Goal: Task Accomplishment & Management: Use online tool/utility

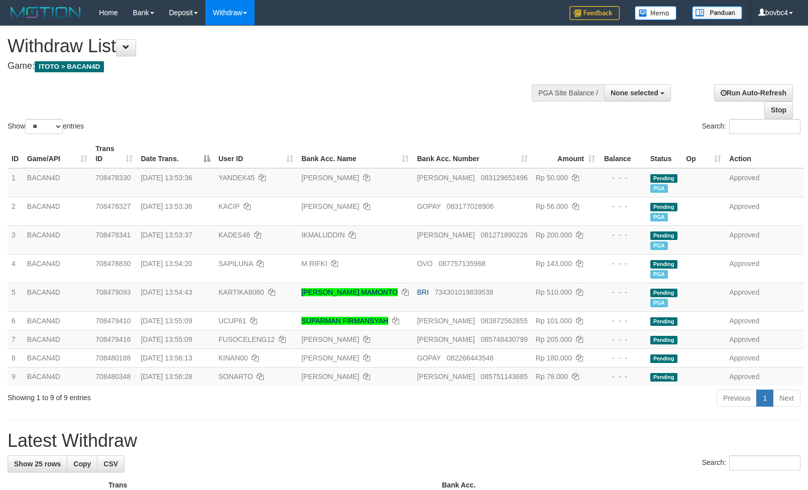
select select
select select "**"
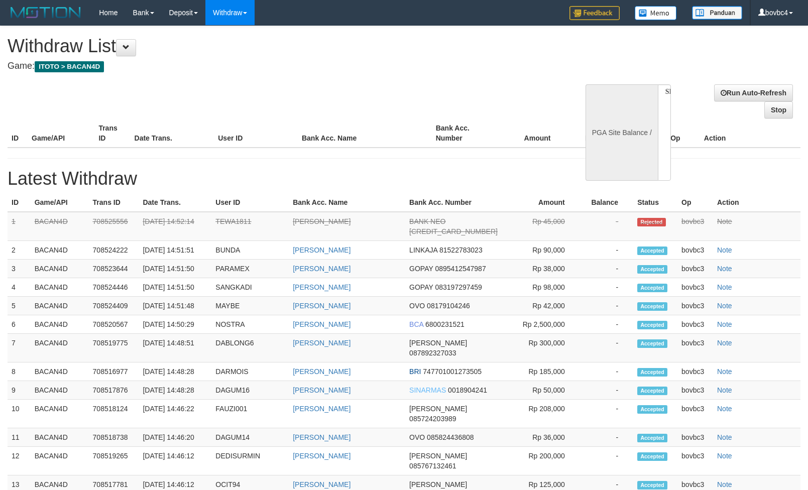
select select
select select "**"
select select
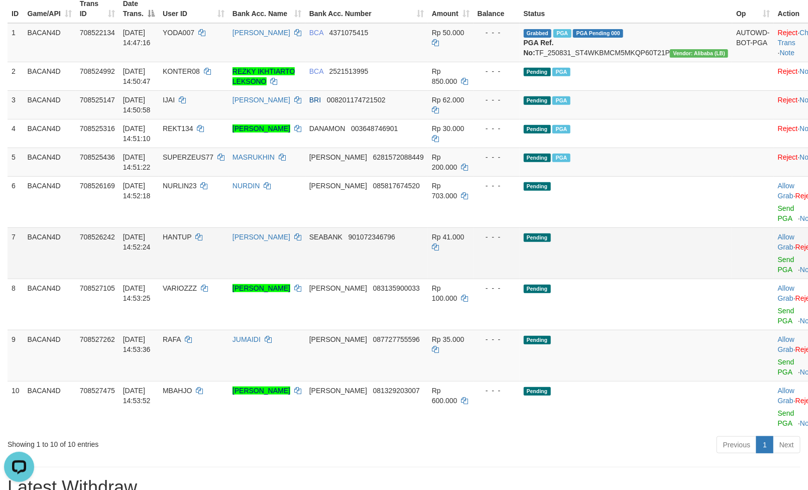
scroll to position [151, 0]
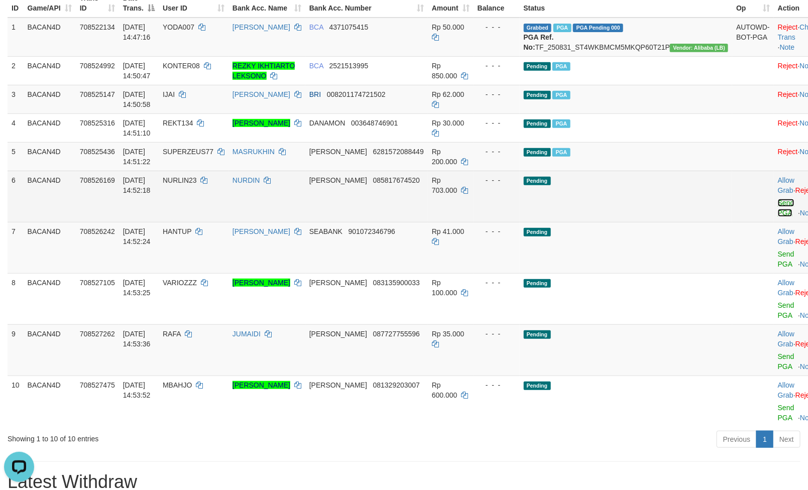
click at [778, 217] on link "Send PGA" at bounding box center [786, 208] width 17 height 18
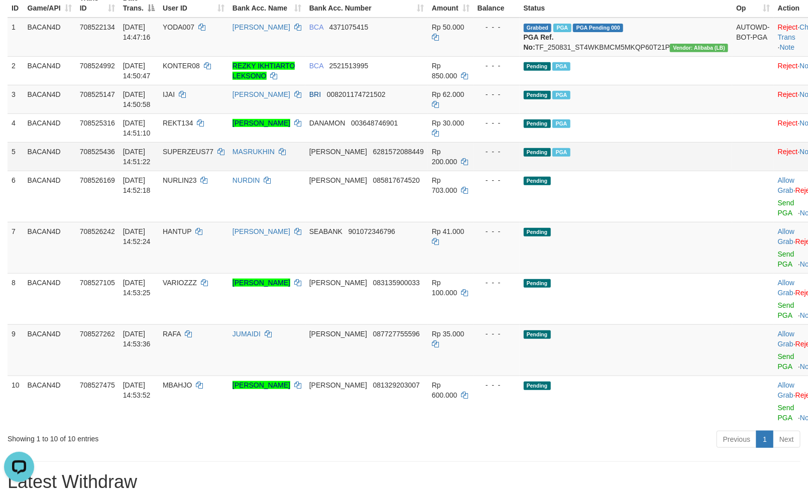
click at [774, 270] on td "Allow Grab · Reject Send PGA · Note" at bounding box center [799, 247] width 50 height 51
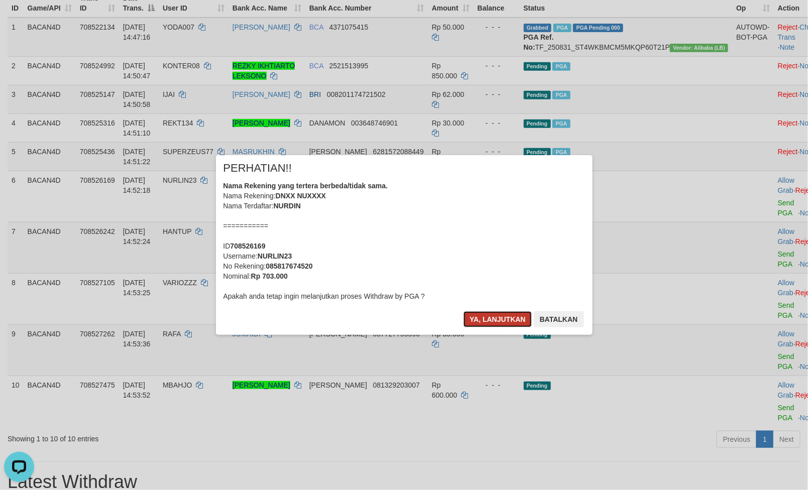
click at [510, 323] on button "Ya, lanjutkan" at bounding box center [498, 319] width 68 height 16
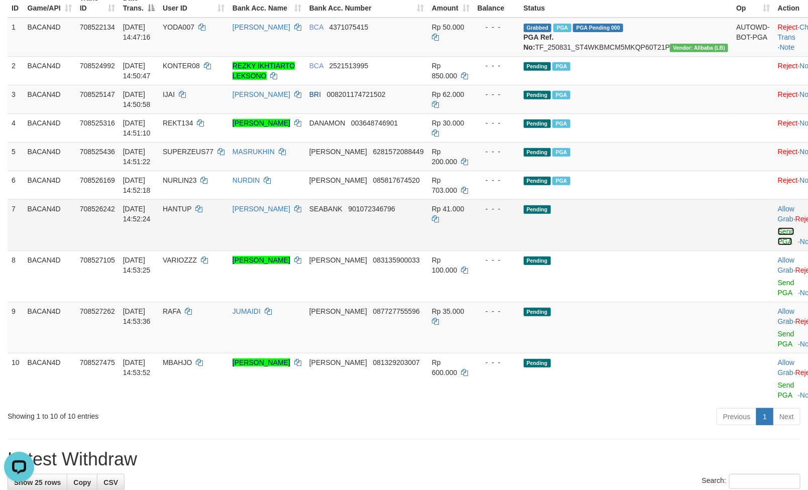
click at [778, 246] on link "Send PGA" at bounding box center [786, 237] width 17 height 18
click at [778, 297] on link "Send PGA" at bounding box center [786, 288] width 17 height 18
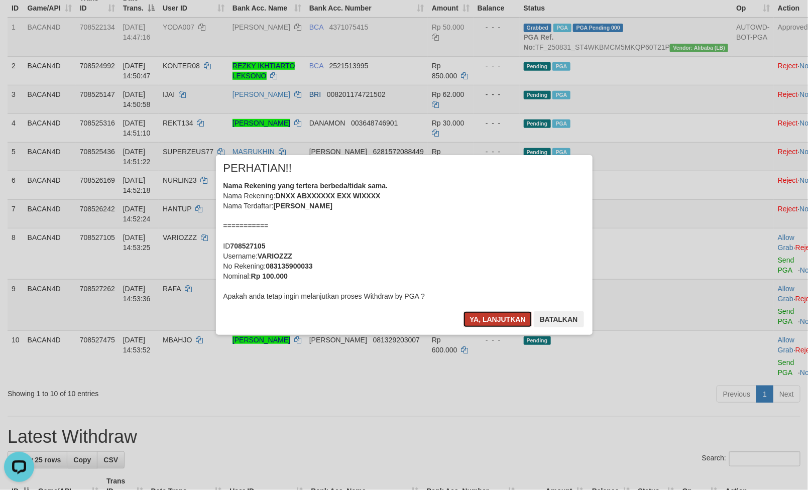
click at [508, 323] on button "Ya, lanjutkan" at bounding box center [498, 319] width 68 height 16
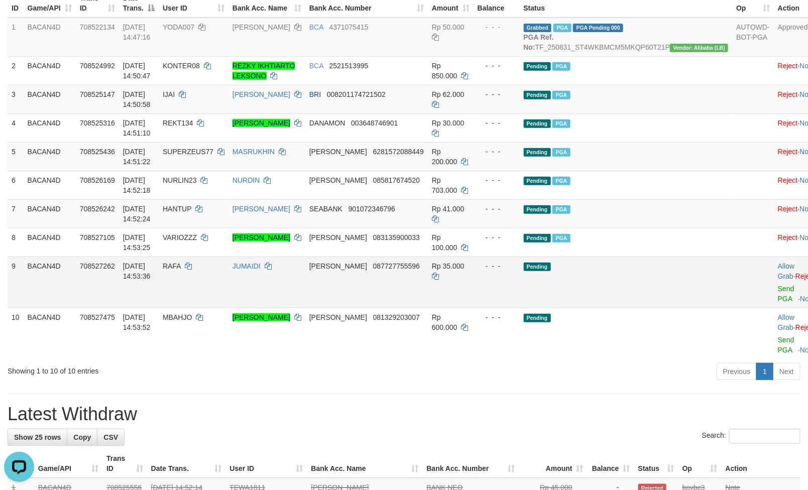
click at [774, 308] on td "Allow Grab · Reject Send PGA · Note" at bounding box center [797, 282] width 46 height 51
click at [778, 303] on link "Send PGA" at bounding box center [786, 294] width 17 height 18
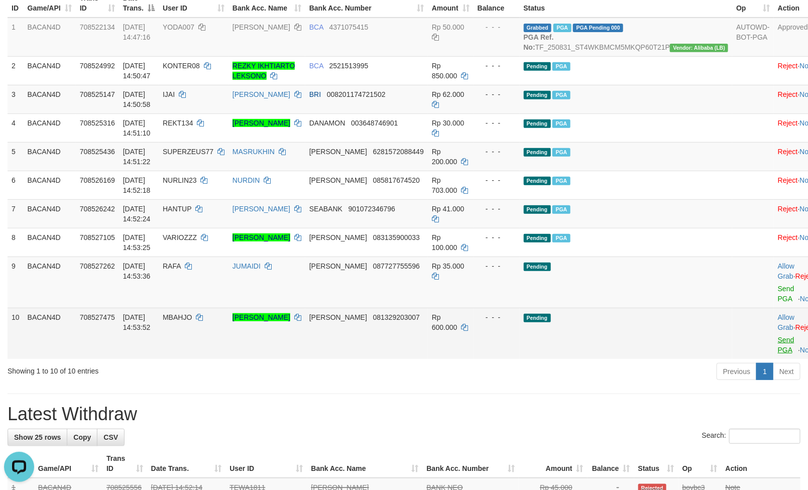
click at [778, 354] on link "Send PGA" at bounding box center [786, 345] width 17 height 18
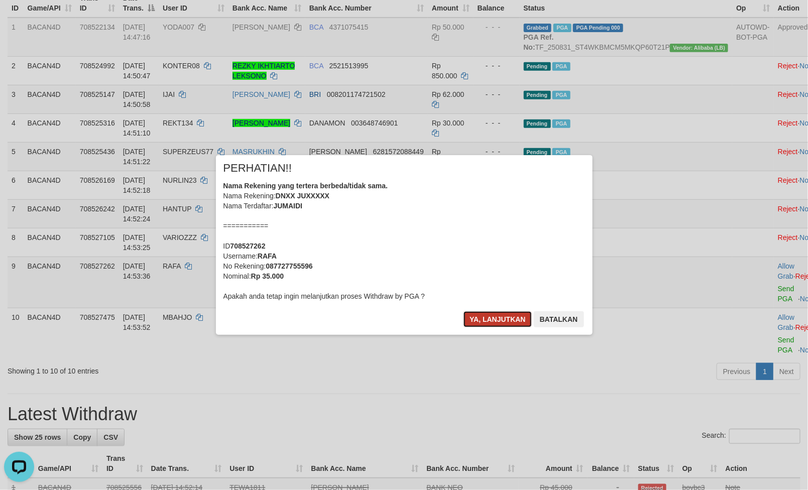
click at [512, 323] on button "Ya, lanjutkan" at bounding box center [498, 319] width 68 height 16
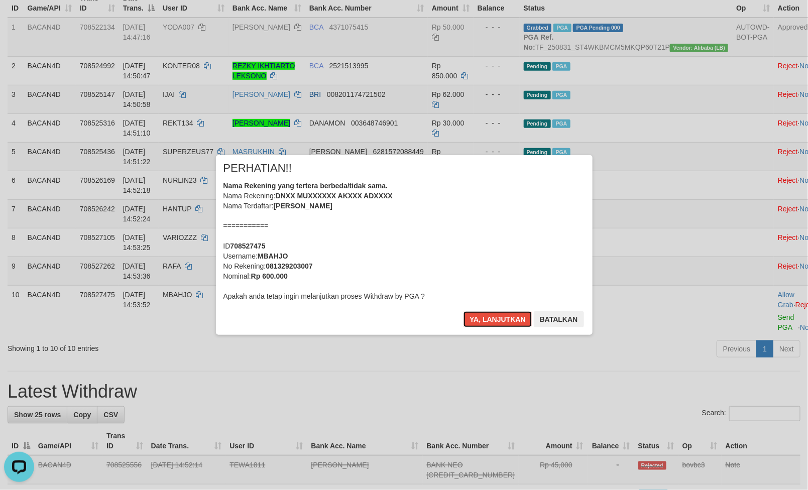
click at [512, 323] on button "Ya, lanjutkan" at bounding box center [498, 319] width 68 height 16
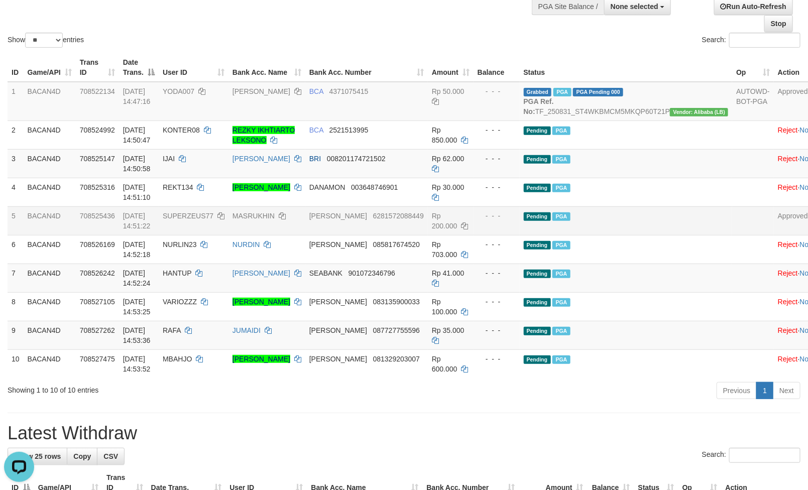
scroll to position [0, 0]
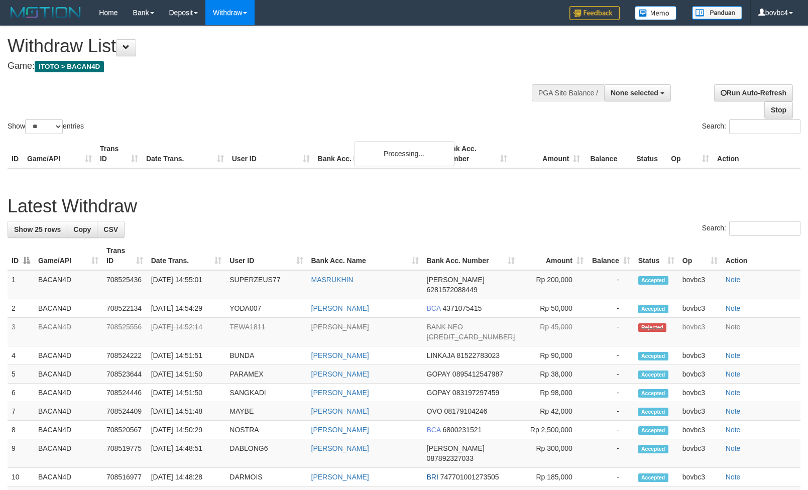
select select
select select "**"
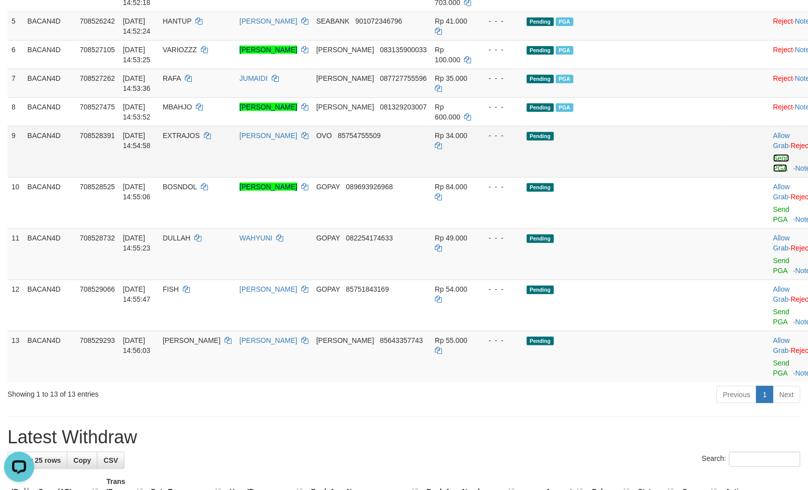
click at [774, 172] on link "Send PGA" at bounding box center [782, 163] width 17 height 18
click at [774, 224] on link "Send PGA" at bounding box center [782, 214] width 17 height 18
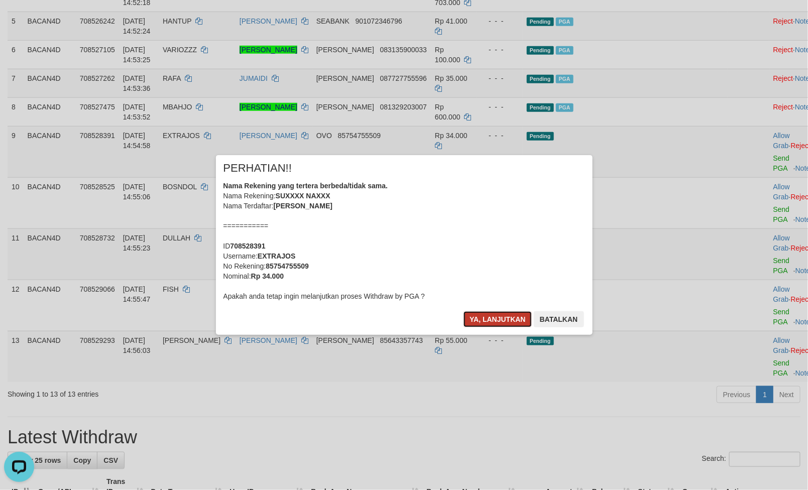
click at [494, 318] on button "Ya, lanjutkan" at bounding box center [498, 319] width 68 height 16
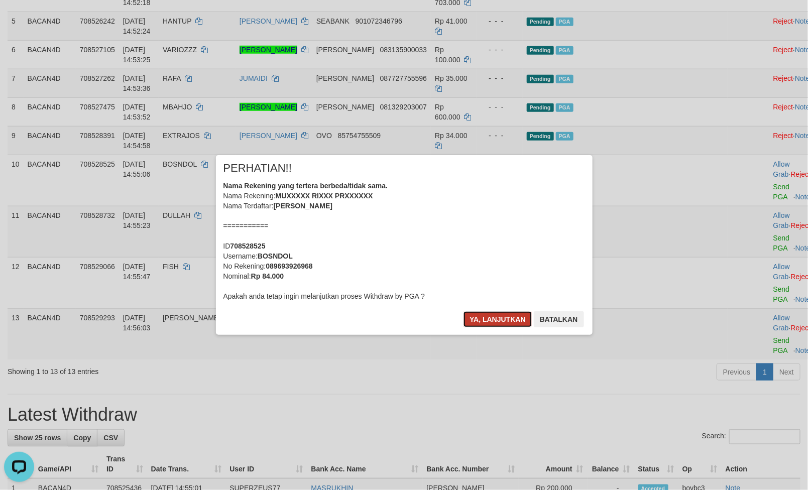
click at [478, 317] on button "Ya, lanjutkan" at bounding box center [498, 319] width 68 height 16
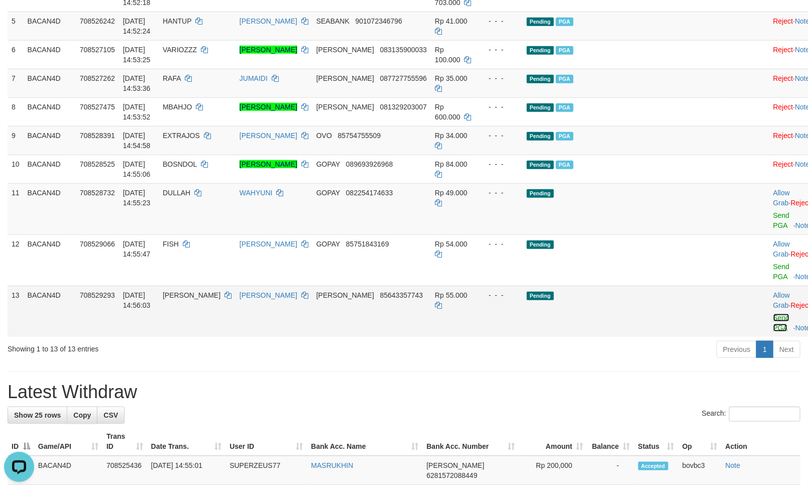
click at [774, 326] on link "Send PGA" at bounding box center [782, 323] width 17 height 18
click at [774, 281] on link "Send PGA" at bounding box center [782, 272] width 17 height 18
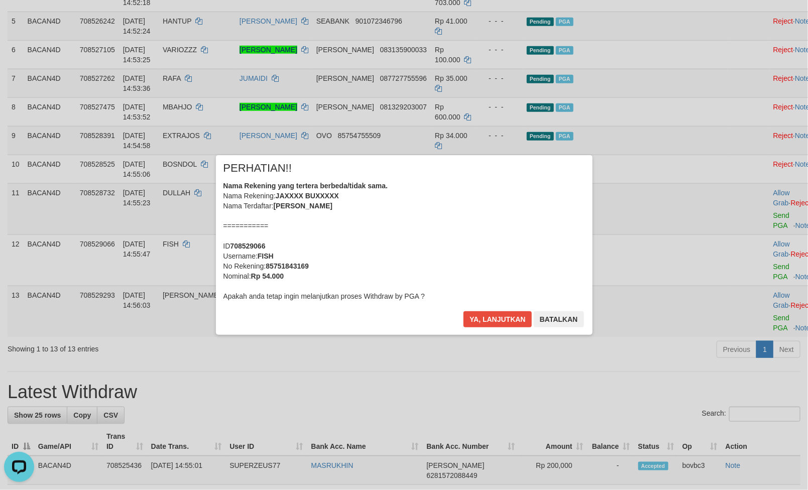
click at [517, 329] on div "Ya, lanjutkan Batalkan" at bounding box center [524, 323] width 122 height 24
click at [516, 323] on button "Ya, lanjutkan" at bounding box center [498, 319] width 68 height 16
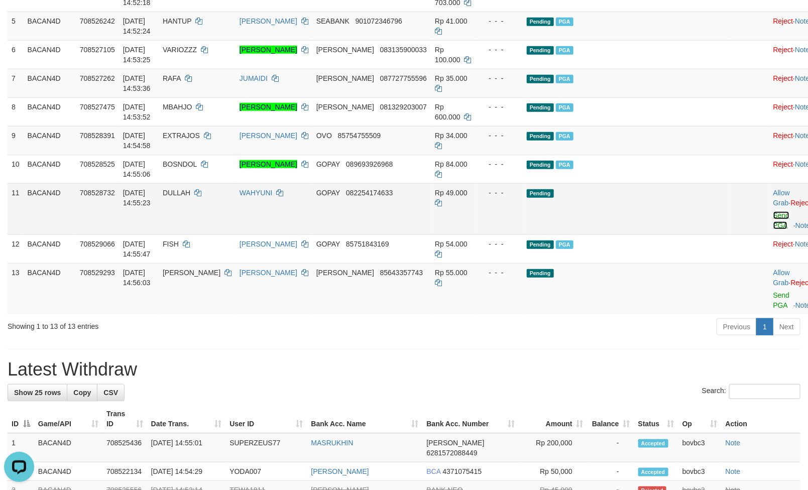
click at [774, 230] on link "Send PGA" at bounding box center [782, 221] width 17 height 18
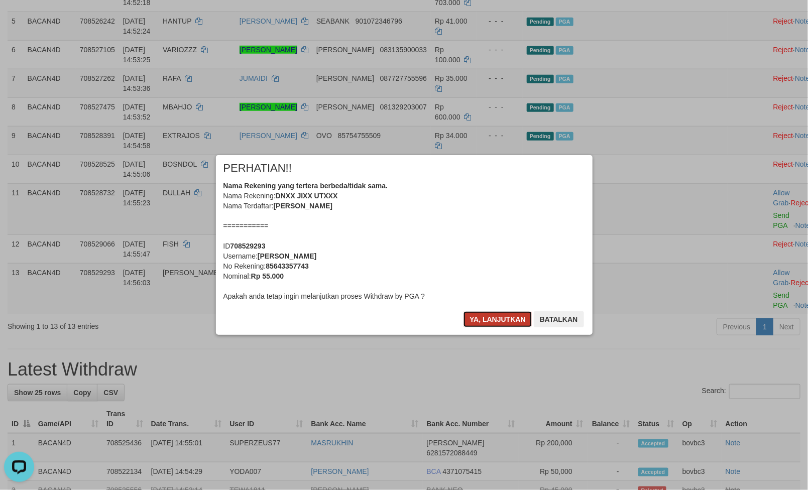
click at [511, 320] on button "Ya, lanjutkan" at bounding box center [498, 319] width 68 height 16
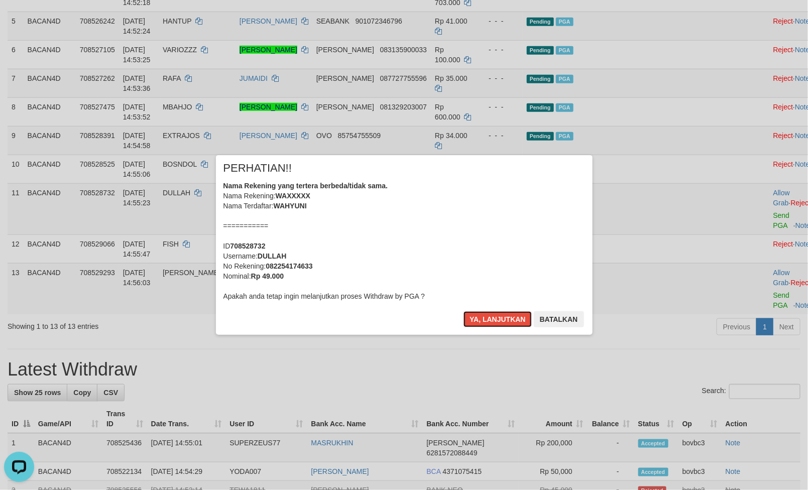
click at [511, 320] on button "Ya, lanjutkan" at bounding box center [498, 319] width 68 height 16
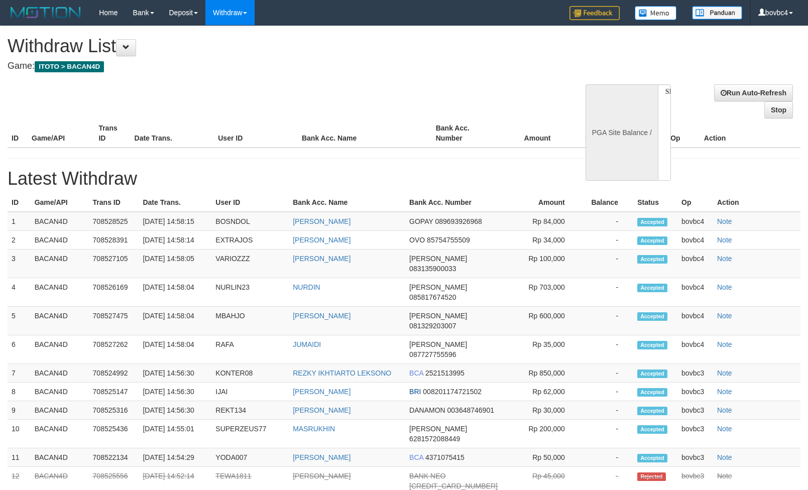
select select
select select "**"
select select
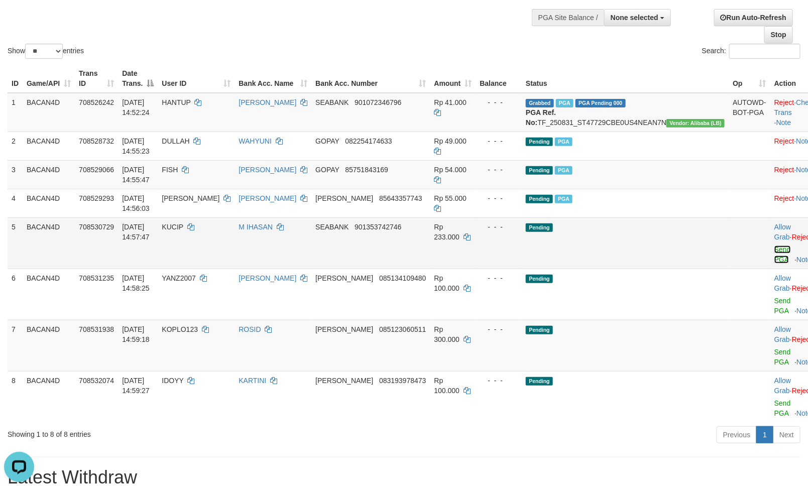
click at [775, 264] on link "Send PGA" at bounding box center [783, 255] width 17 height 18
click at [775, 300] on link "Send PGA" at bounding box center [783, 306] width 17 height 18
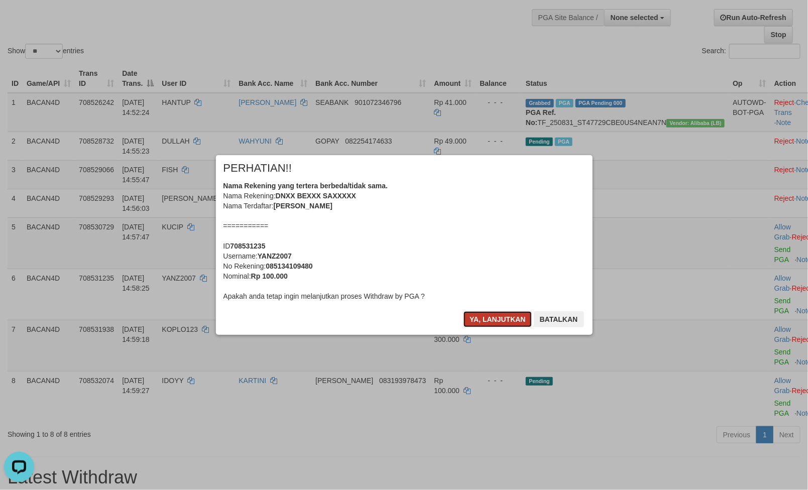
click at [493, 311] on button "Ya, lanjutkan" at bounding box center [498, 319] width 68 height 16
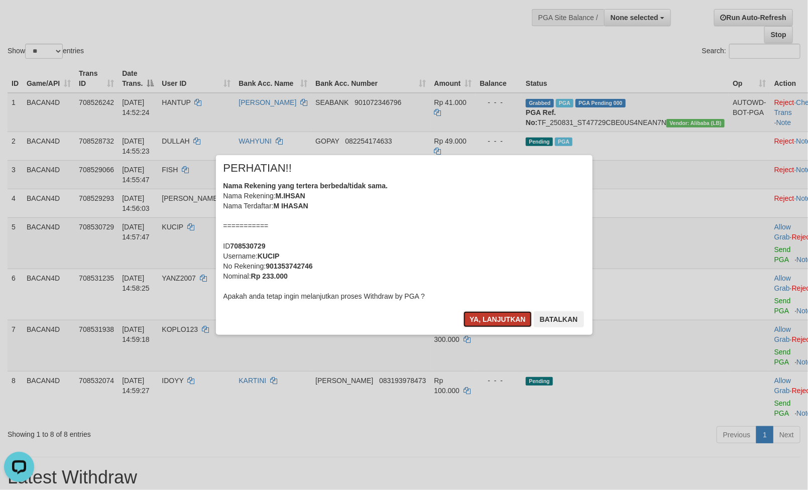
click at [499, 321] on button "Ya, lanjutkan" at bounding box center [498, 319] width 68 height 16
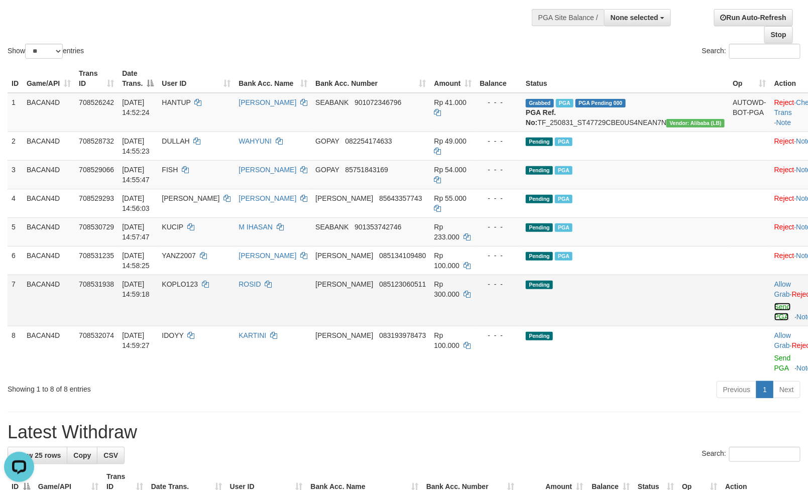
click at [775, 319] on link "Send PGA" at bounding box center [783, 312] width 17 height 18
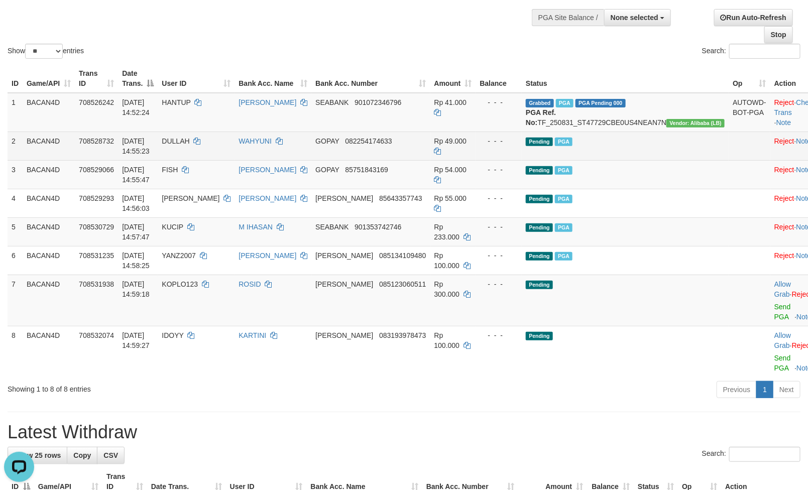
click at [775, 359] on link "Send PGA" at bounding box center [783, 363] width 17 height 18
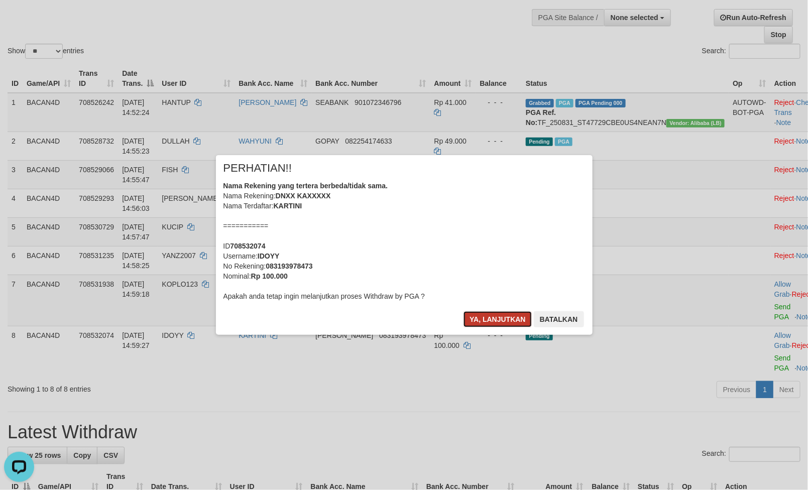
click at [478, 322] on button "Ya, lanjutkan" at bounding box center [498, 319] width 68 height 16
click at [480, 322] on button "Ya, lanjutkan" at bounding box center [498, 319] width 68 height 16
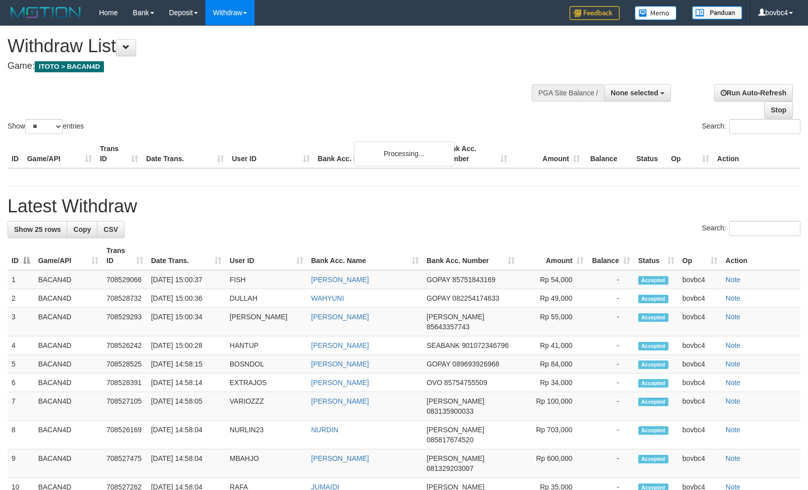
select select
select select "**"
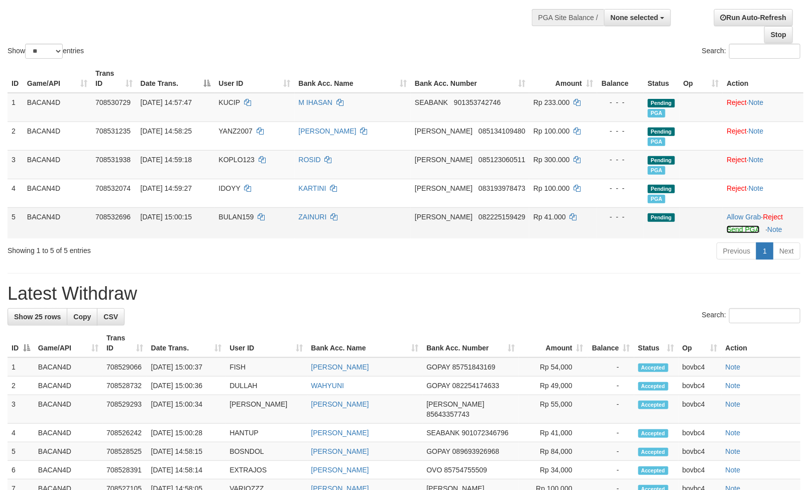
click at [742, 231] on link "Send PGA" at bounding box center [743, 230] width 33 height 8
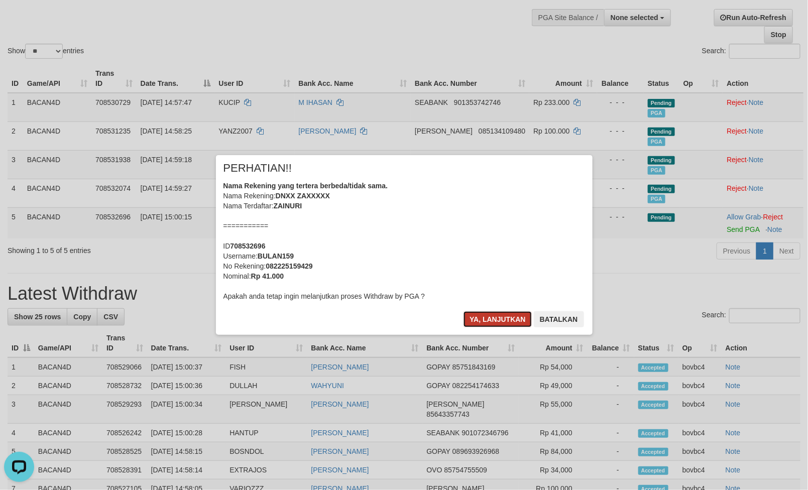
click at [514, 312] on button "Ya, lanjutkan" at bounding box center [498, 319] width 68 height 16
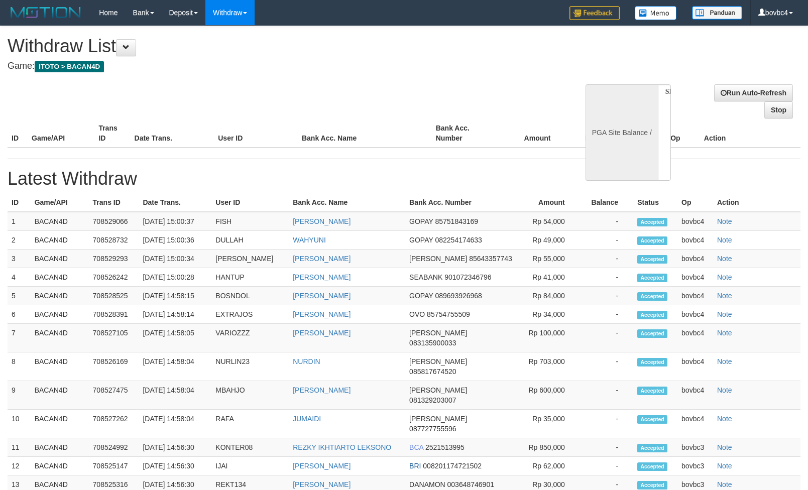
select select
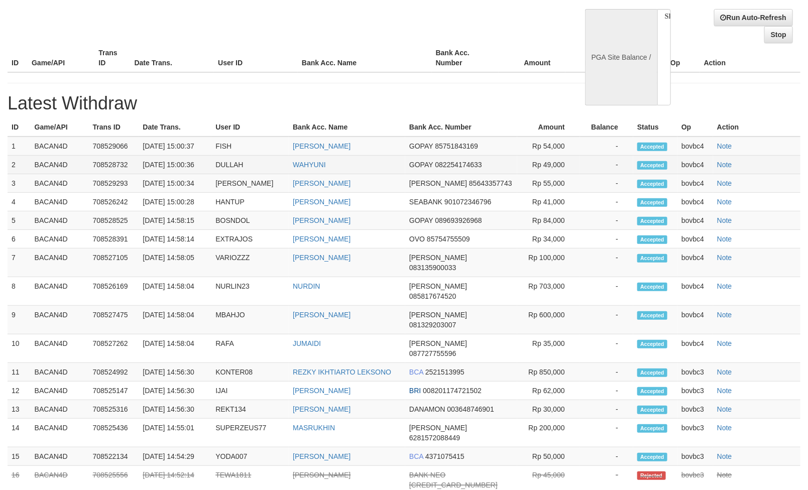
select select "**"
select select
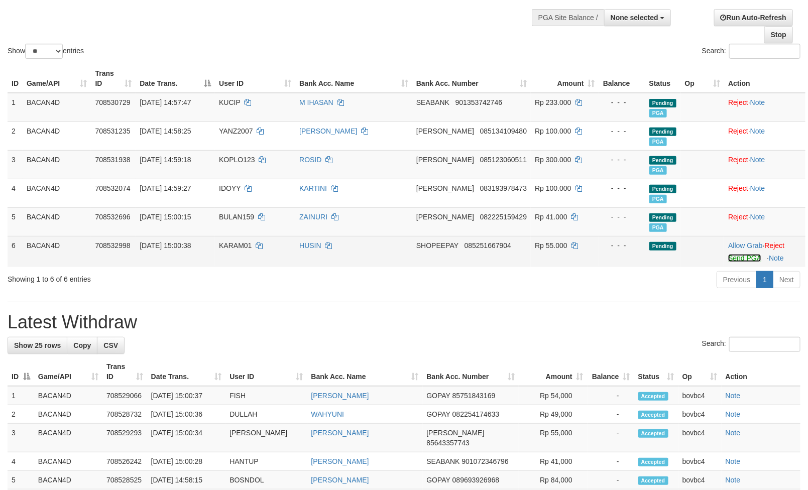
click at [728, 262] on link "Send PGA" at bounding box center [744, 258] width 33 height 8
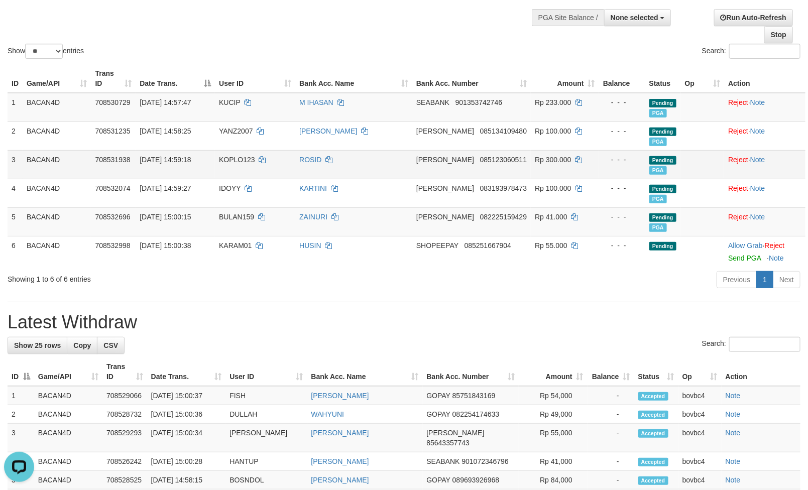
scroll to position [0, 0]
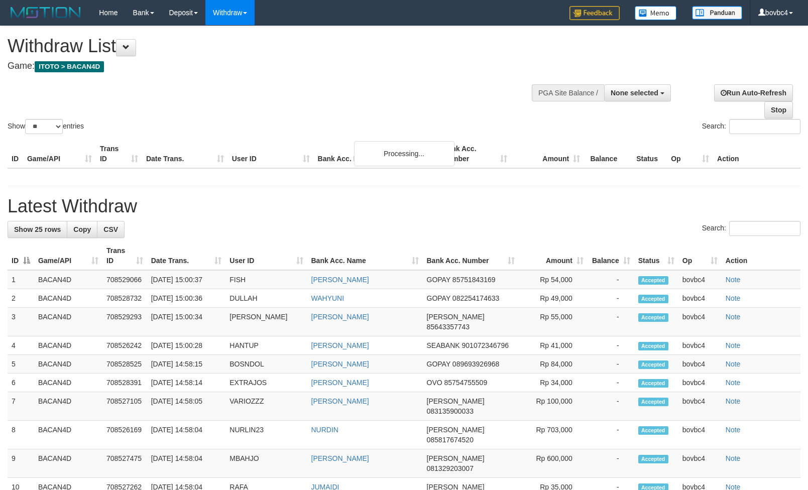
select select
select select "**"
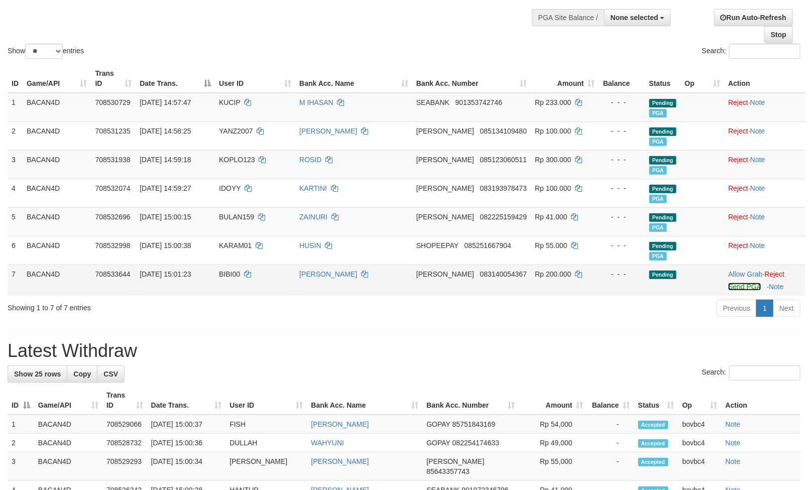
click at [742, 286] on link "Send PGA" at bounding box center [744, 287] width 33 height 8
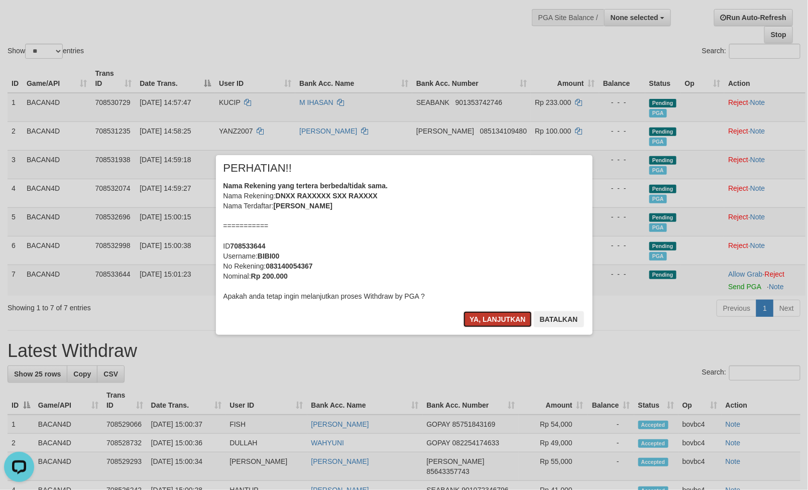
drag, startPoint x: 472, startPoint y: 319, endPoint x: 487, endPoint y: 319, distance: 14.6
click at [472, 319] on button "Ya, lanjutkan" at bounding box center [498, 319] width 68 height 16
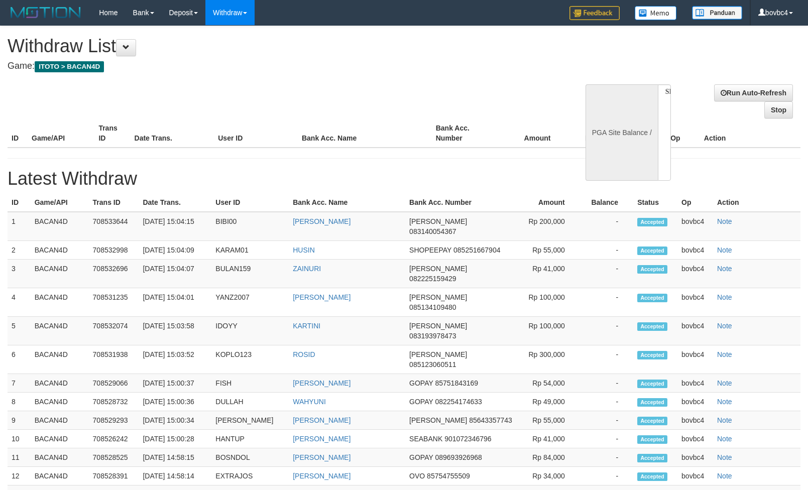
select select
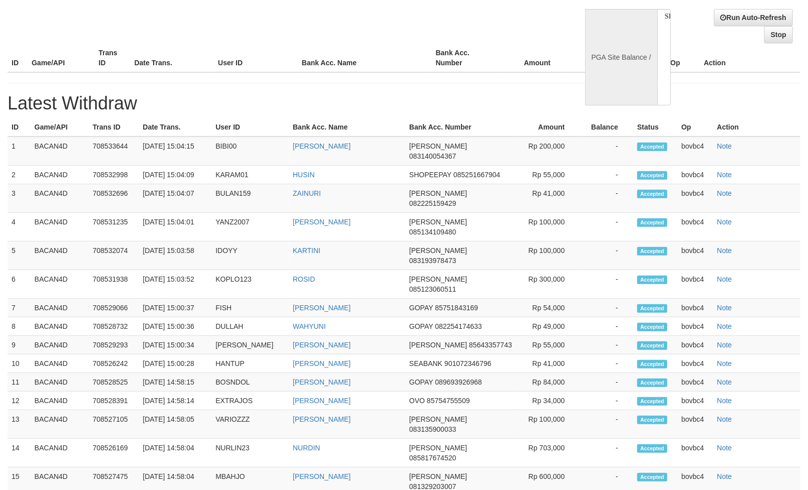
select select "**"
select select
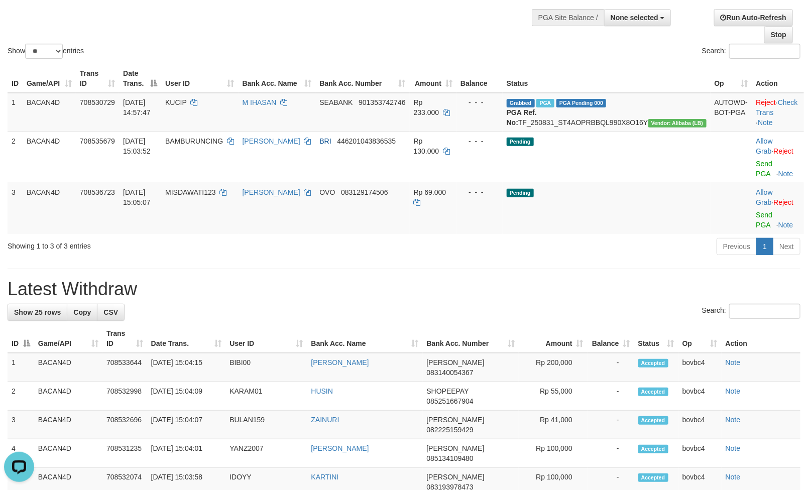
scroll to position [0, 0]
click at [433, 243] on div "Previous 1 Next" at bounding box center [572, 248] width 457 height 22
click at [534, 253] on div "**********" at bounding box center [404, 478] width 808 height 1055
click at [757, 216] on link "Send PGA" at bounding box center [765, 220] width 17 height 18
click at [757, 173] on link "Send PGA" at bounding box center [765, 169] width 17 height 18
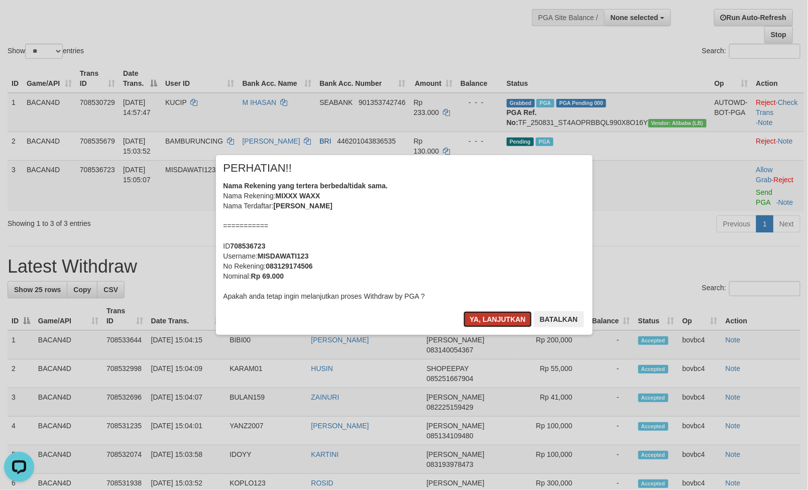
click at [505, 320] on button "Ya, lanjutkan" at bounding box center [498, 319] width 68 height 16
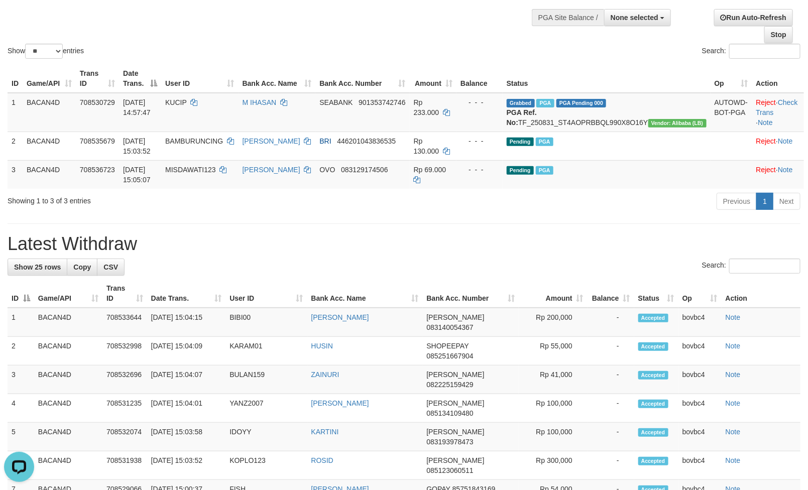
click at [374, 240] on div "**********" at bounding box center [404, 456] width 808 height 1010
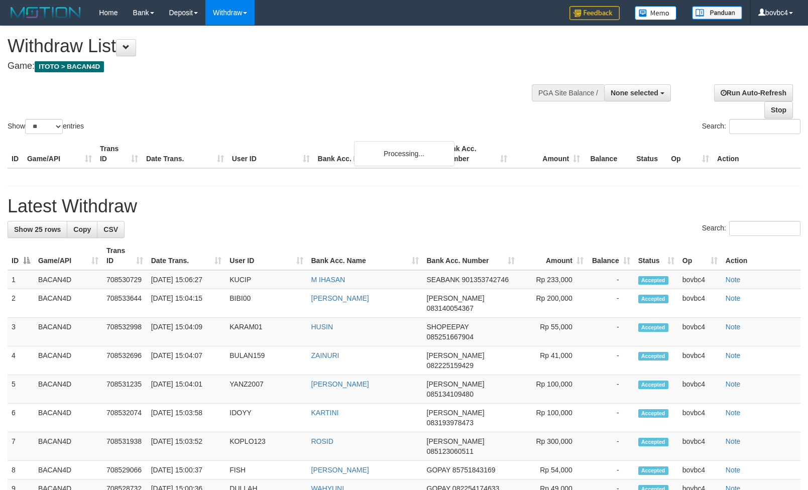
select select
select select "**"
click at [436, 86] on div "Show ** ** ** *** entries Search:" at bounding box center [404, 81] width 808 height 110
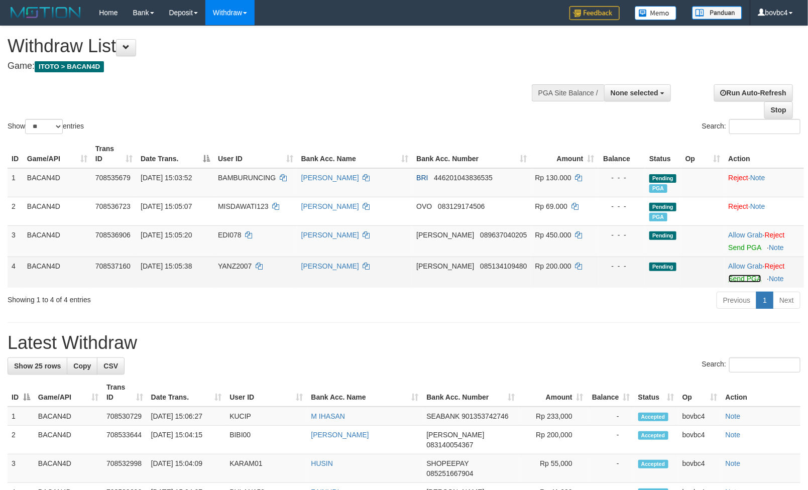
click at [731, 276] on link "Send PGA" at bounding box center [745, 279] width 33 height 8
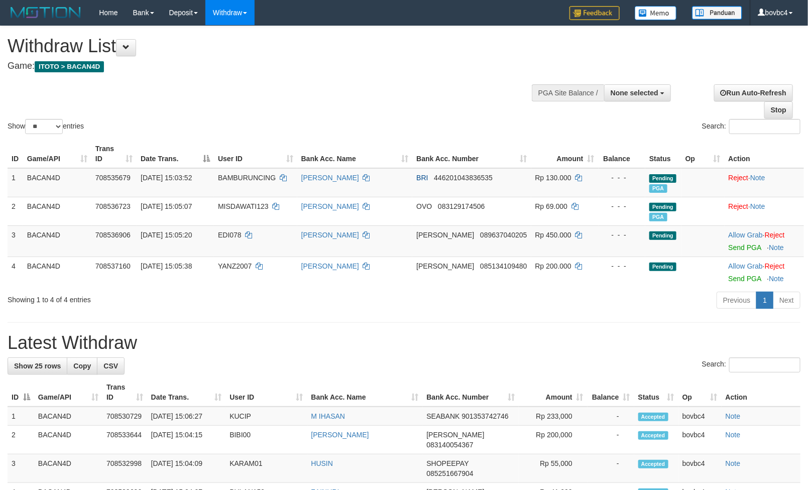
click at [732, 248] on link "Send PGA" at bounding box center [745, 248] width 33 height 8
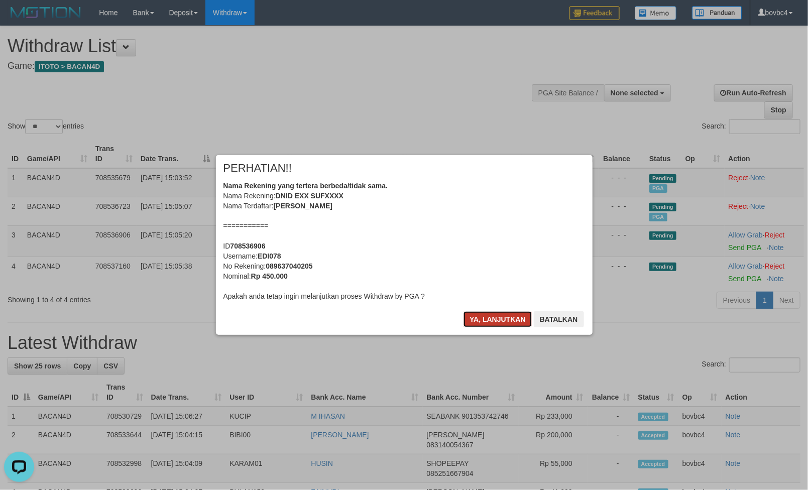
click at [516, 323] on button "Ya, lanjutkan" at bounding box center [498, 319] width 68 height 16
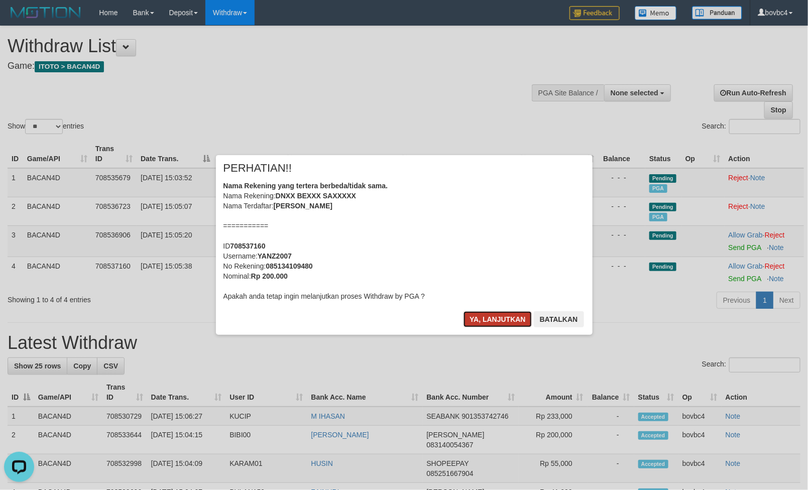
click at [514, 321] on button "Ya, lanjutkan" at bounding box center [498, 319] width 68 height 16
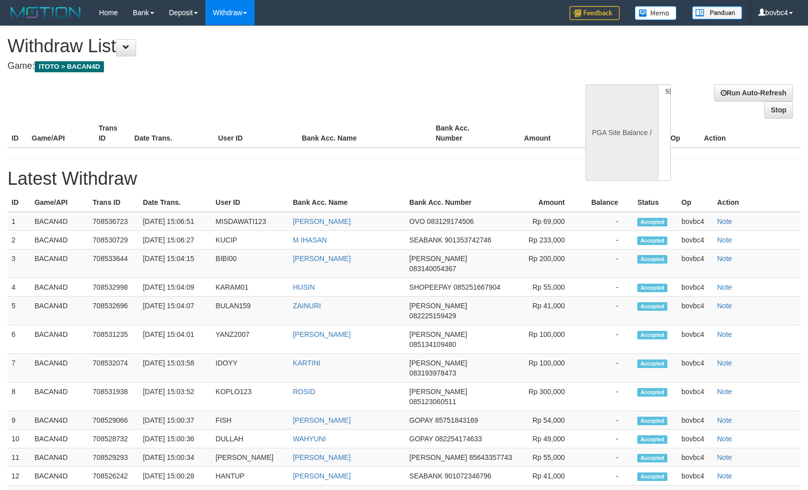
select select
select select "**"
select select
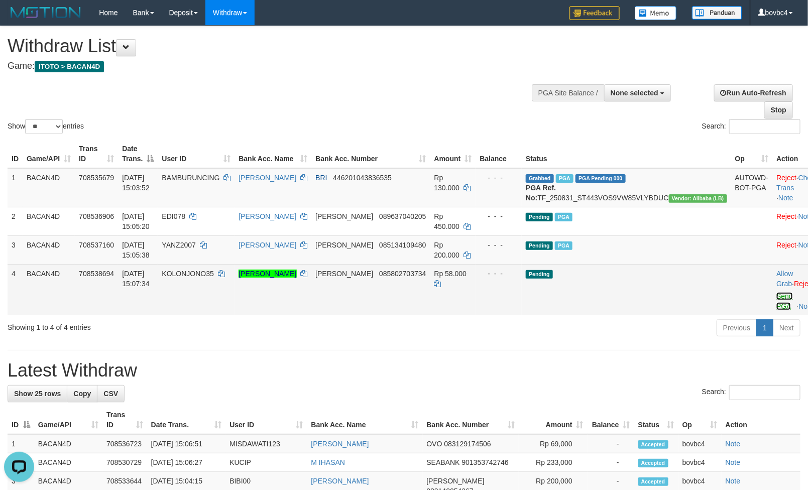
click at [777, 305] on link "Send PGA" at bounding box center [785, 301] width 17 height 18
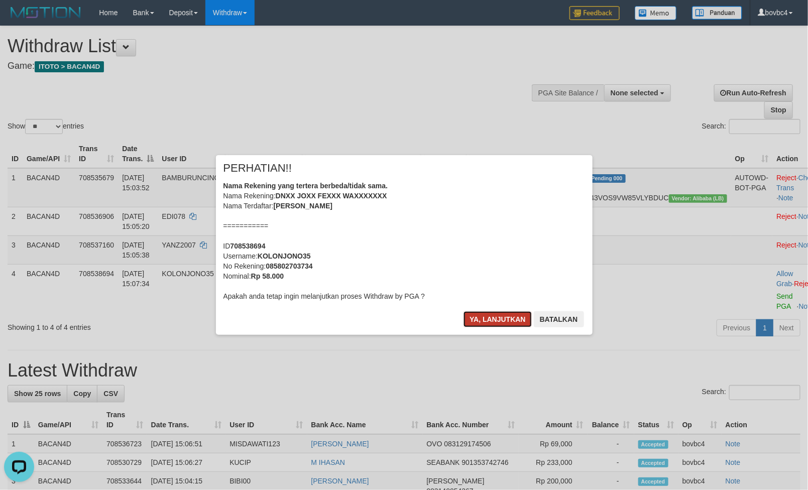
click at [487, 319] on button "Ya, lanjutkan" at bounding box center [498, 319] width 68 height 16
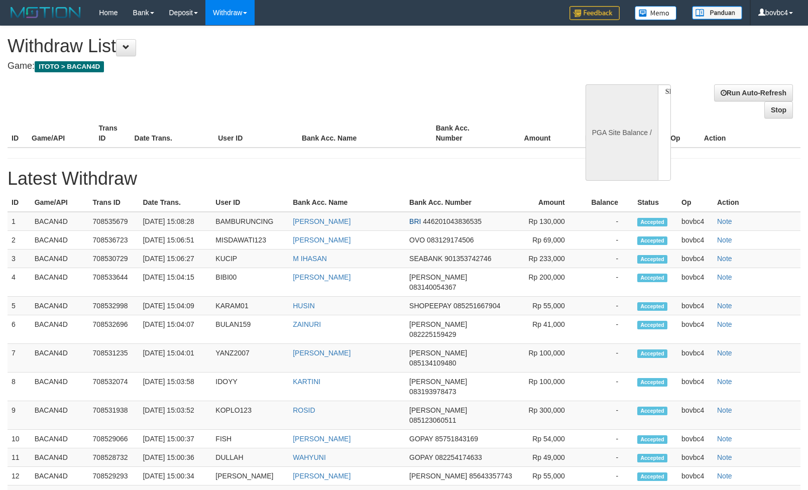
select select
select select "**"
select select
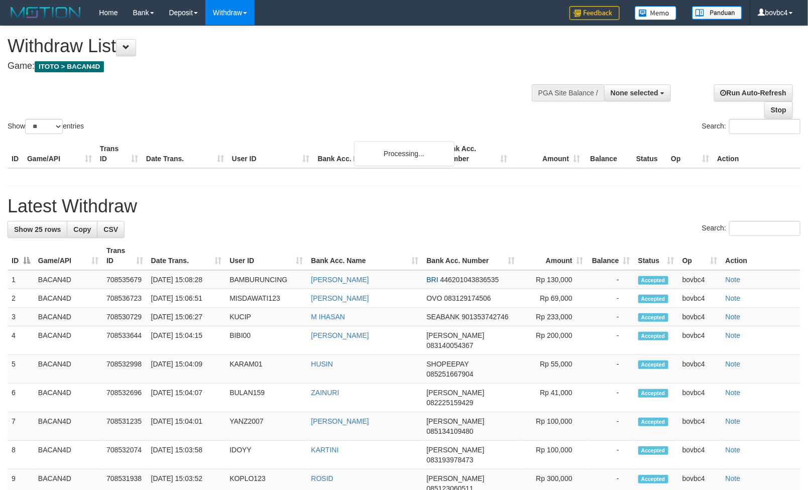
click at [594, 216] on h1 "Latest Withdraw" at bounding box center [404, 206] width 793 height 20
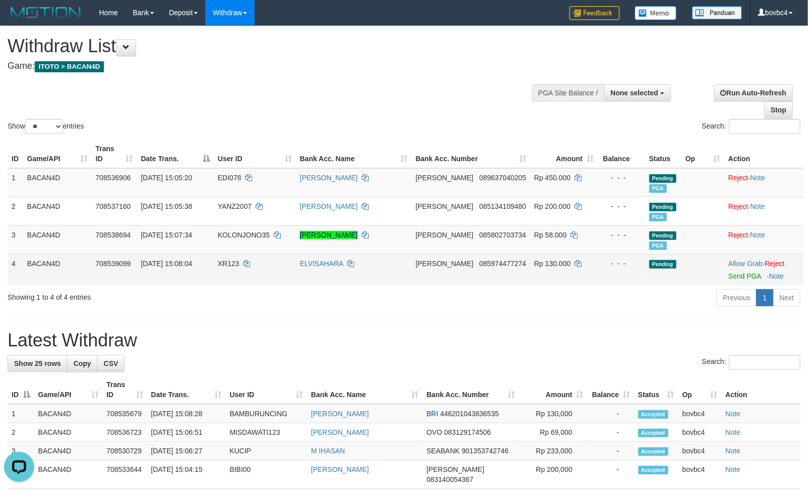
click at [732, 284] on td "Allow Grab · Reject Send PGA · Note" at bounding box center [764, 269] width 79 height 31
click at [736, 279] on link "Send PGA" at bounding box center [745, 276] width 33 height 8
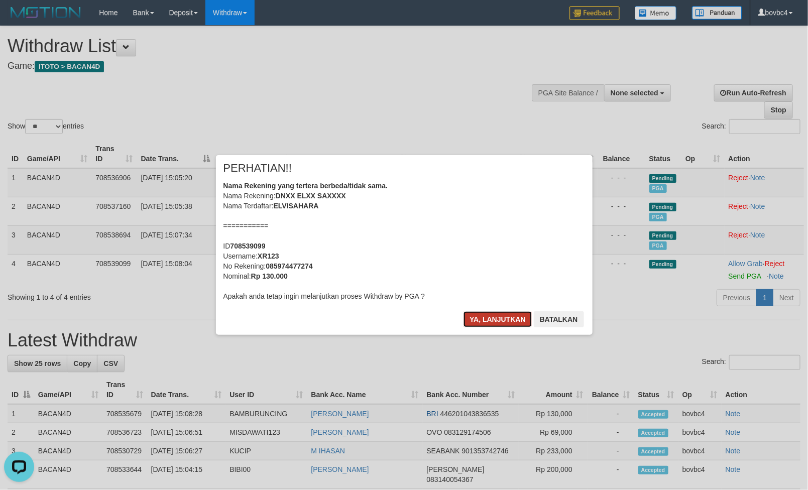
click at [499, 320] on button "Ya, lanjutkan" at bounding box center [498, 319] width 68 height 16
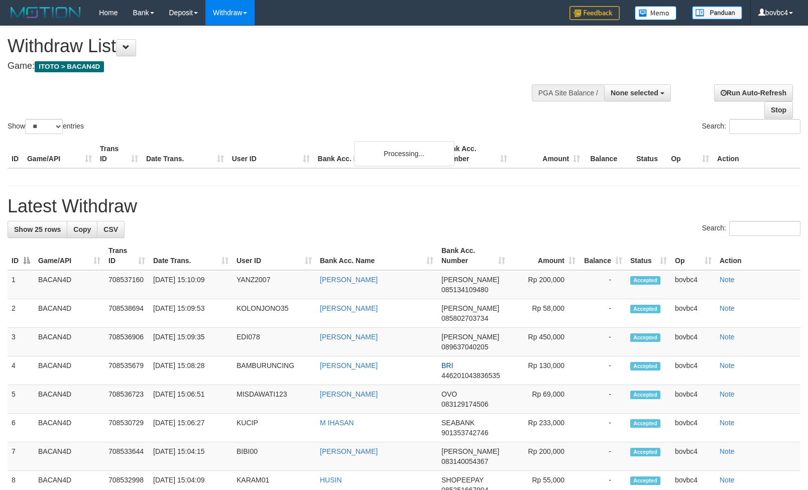
select select
select select "**"
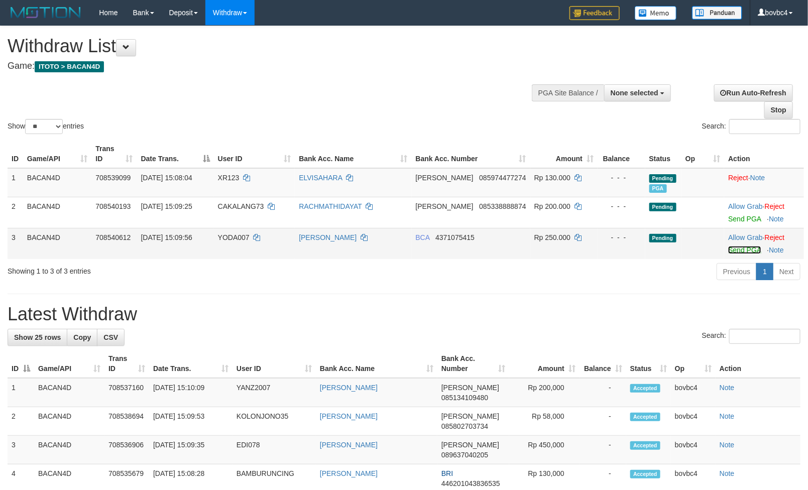
click at [738, 251] on link "Send PGA" at bounding box center [744, 250] width 33 height 8
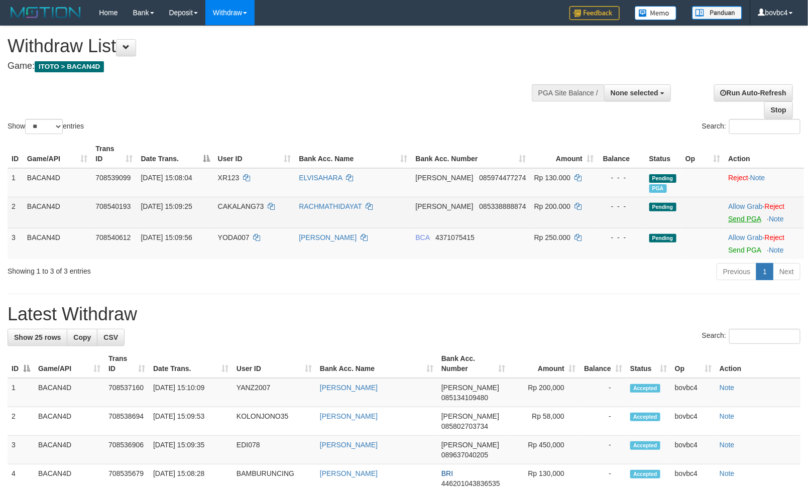
click at [747, 220] on link "Send PGA" at bounding box center [744, 219] width 33 height 8
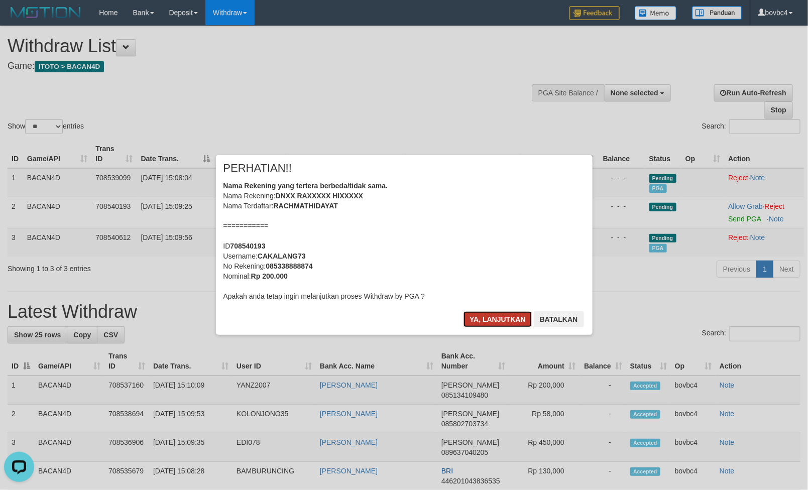
click at [503, 315] on button "Ya, lanjutkan" at bounding box center [498, 319] width 68 height 16
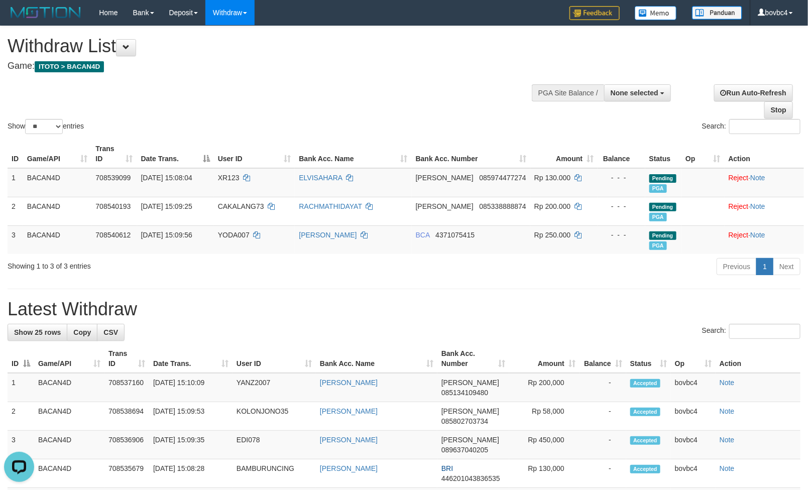
click at [380, 305] on h1 "Latest Withdraw" at bounding box center [404, 309] width 793 height 20
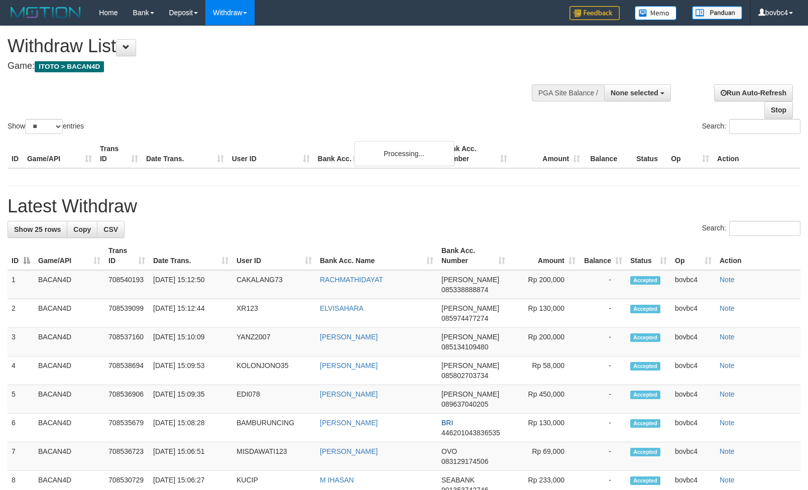
select select
select select "**"
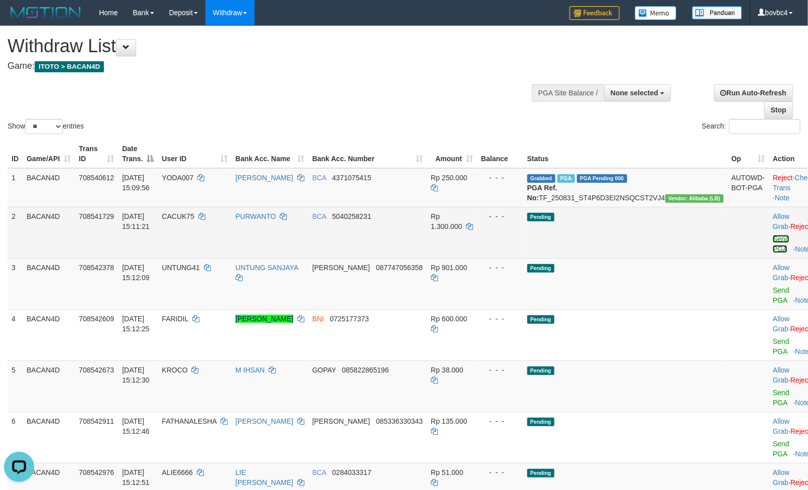
click at [773, 247] on link "Send PGA" at bounding box center [781, 244] width 17 height 18
click at [773, 291] on link "Send PGA" at bounding box center [781, 295] width 17 height 18
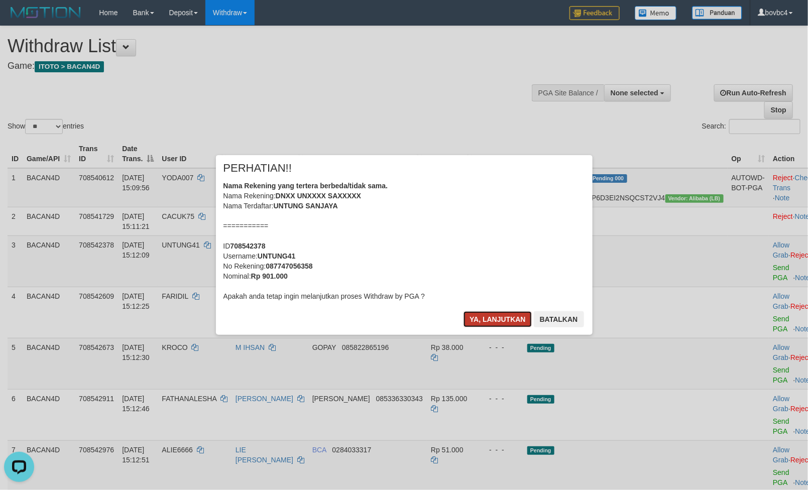
click at [473, 325] on button "Ya, lanjutkan" at bounding box center [498, 319] width 68 height 16
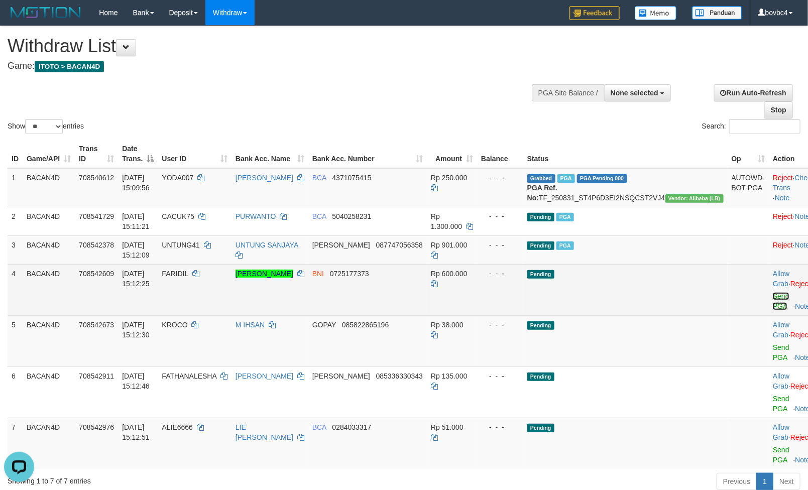
click at [773, 309] on link "Send PGA" at bounding box center [781, 301] width 17 height 18
click at [773, 347] on link "Send PGA" at bounding box center [781, 353] width 17 height 18
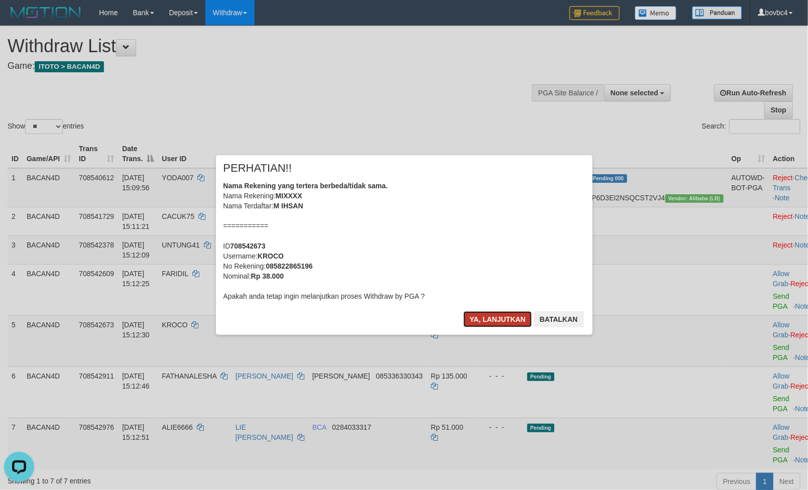
click at [499, 320] on button "Ya, lanjutkan" at bounding box center [498, 319] width 68 height 16
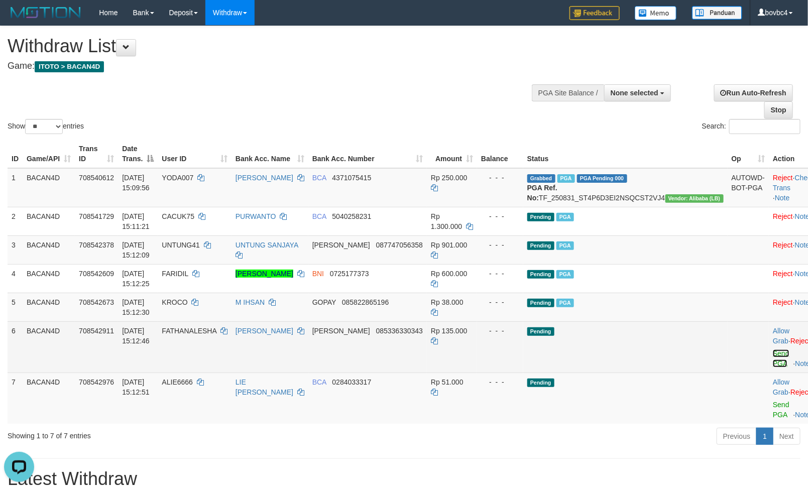
click at [773, 367] on link "Send PGA" at bounding box center [781, 359] width 17 height 18
click at [773, 402] on link "Send PGA" at bounding box center [781, 410] width 17 height 18
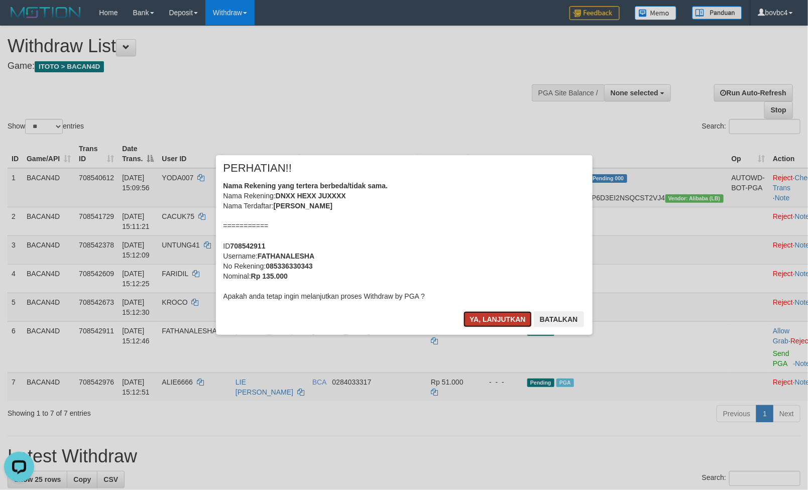
click at [497, 320] on button "Ya, lanjutkan" at bounding box center [498, 319] width 68 height 16
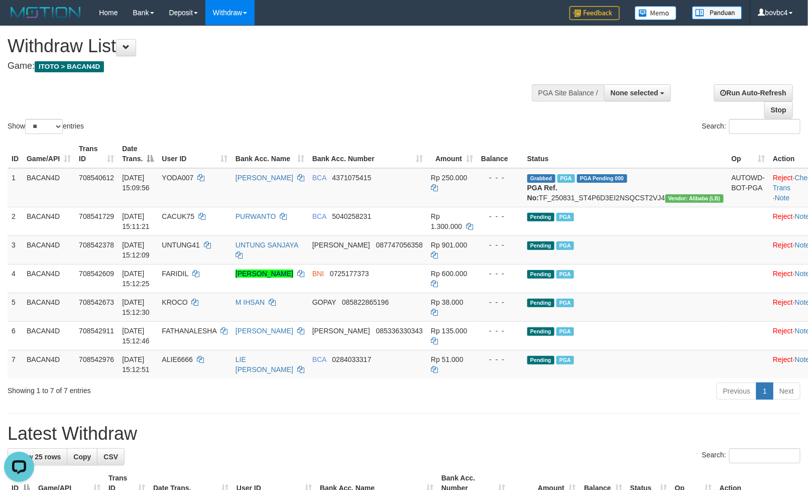
drag, startPoint x: 343, startPoint y: 38, endPoint x: 219, endPoint y: 11, distance: 126.5
click at [343, 38] on h1 "Withdraw List" at bounding box center [268, 46] width 521 height 20
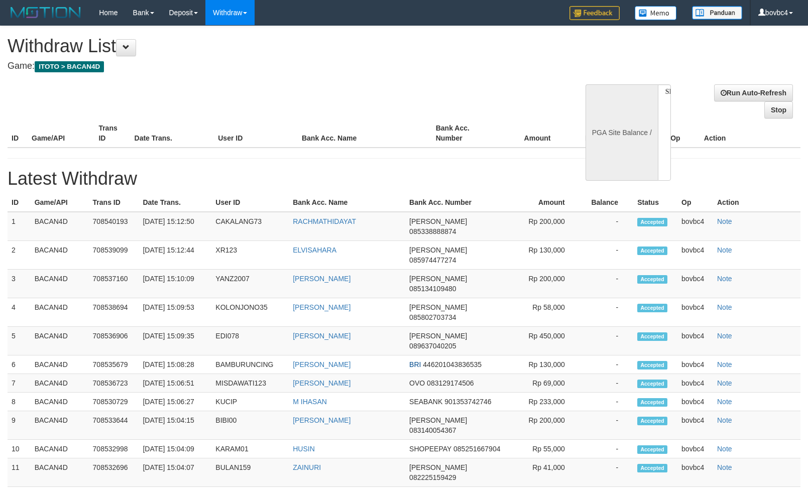
select select
select select "**"
select select
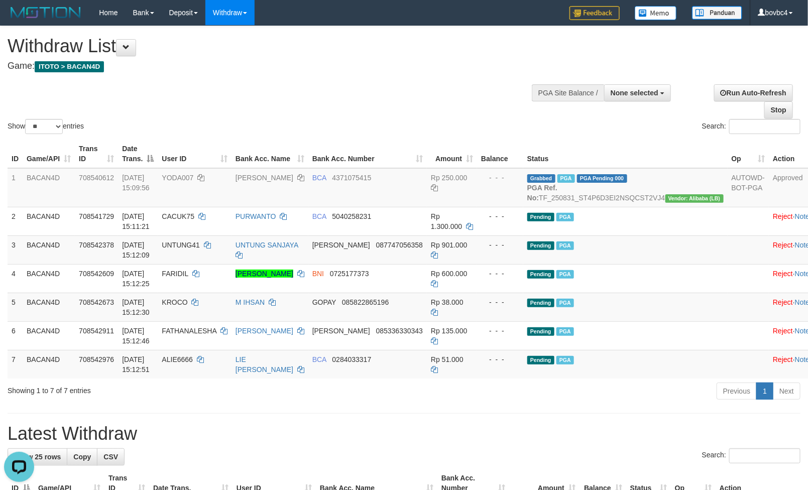
click at [417, 403] on div "Previous 1 Next" at bounding box center [572, 393] width 457 height 22
click at [392, 100] on div "Show ** ** ** *** entries Search:" at bounding box center [404, 81] width 808 height 110
click at [391, 99] on div "Show ** ** ** *** entries Search:" at bounding box center [404, 81] width 808 height 110
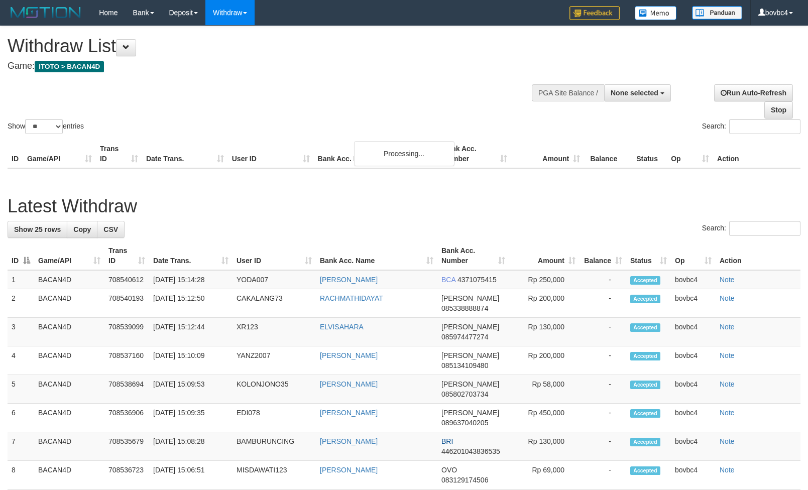
select select
select select "**"
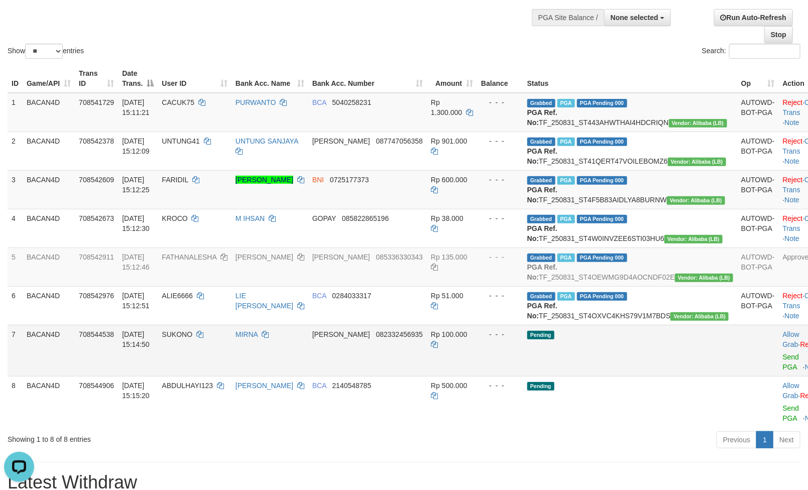
scroll to position [151, 0]
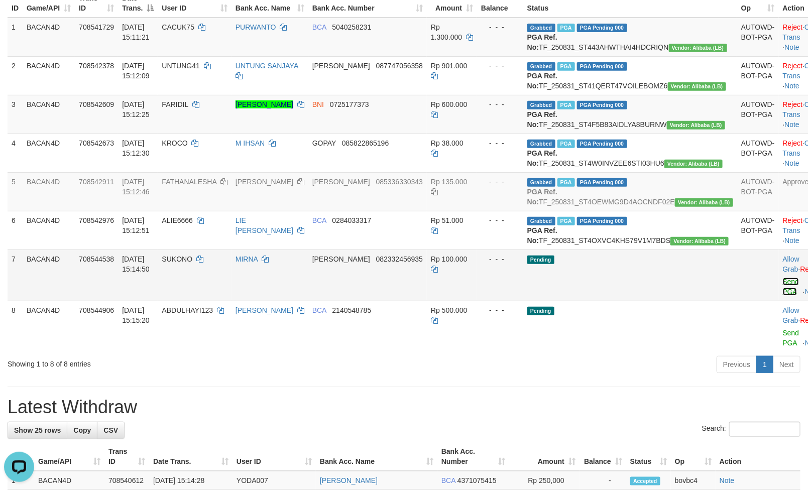
click at [783, 296] on link "Send PGA" at bounding box center [791, 287] width 17 height 18
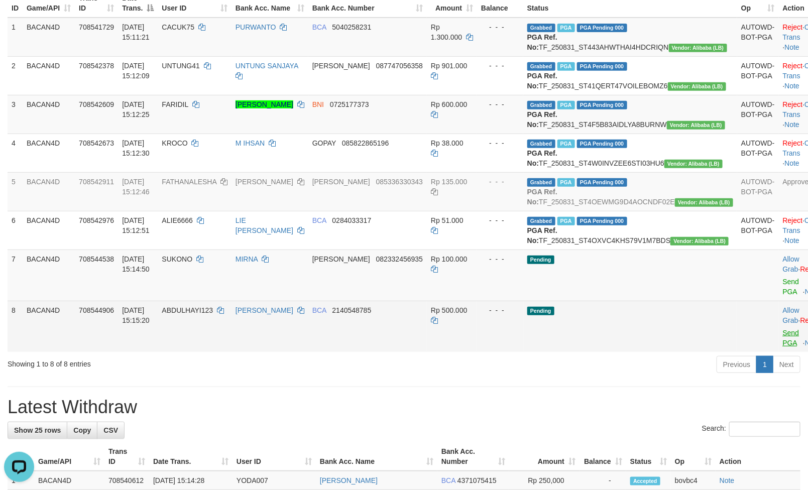
click at [783, 347] on link "Send PGA" at bounding box center [791, 338] width 17 height 18
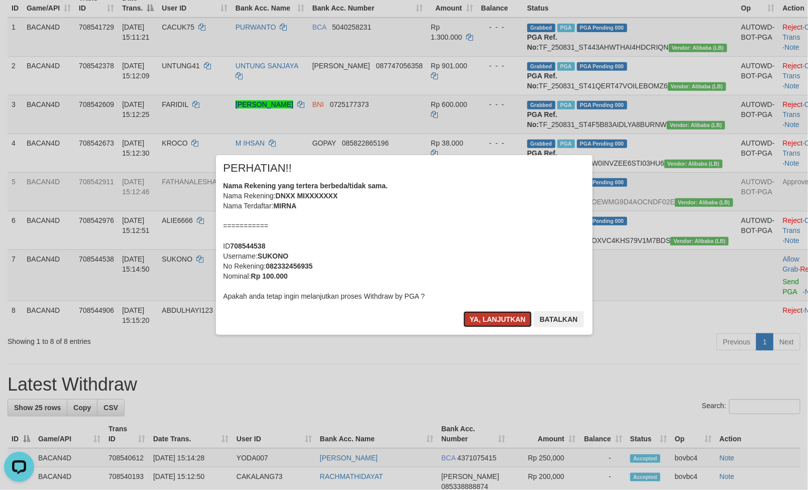
click at [503, 316] on button "Ya, lanjutkan" at bounding box center [498, 319] width 68 height 16
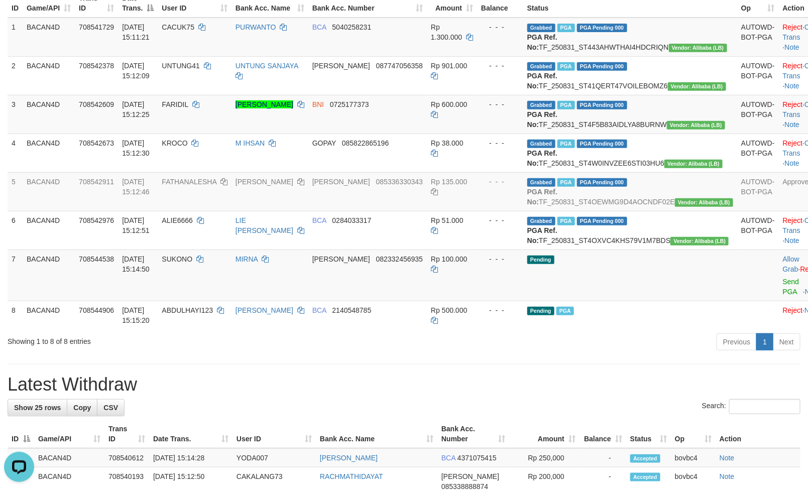
click at [503, 264] on div "- - -" at bounding box center [500, 259] width 38 height 10
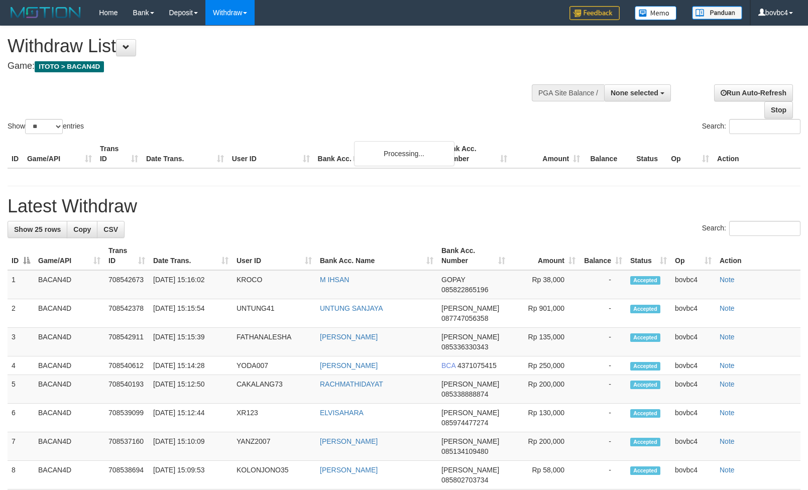
select select
select select "**"
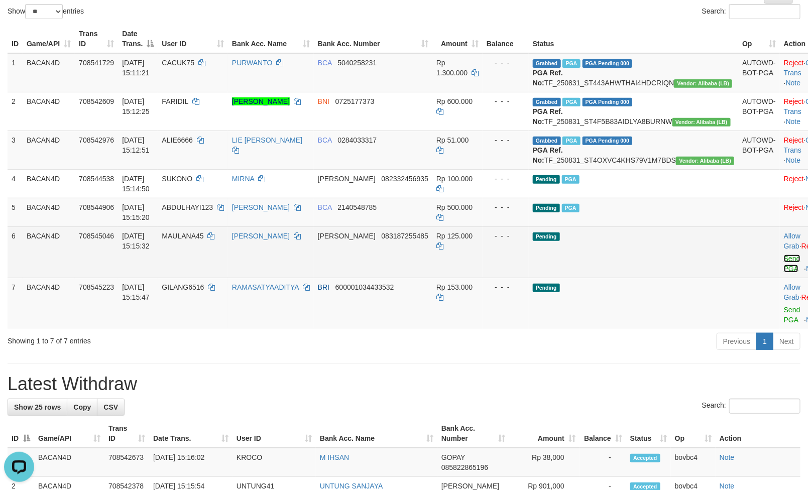
click at [784, 273] on link "Send PGA" at bounding box center [792, 264] width 17 height 18
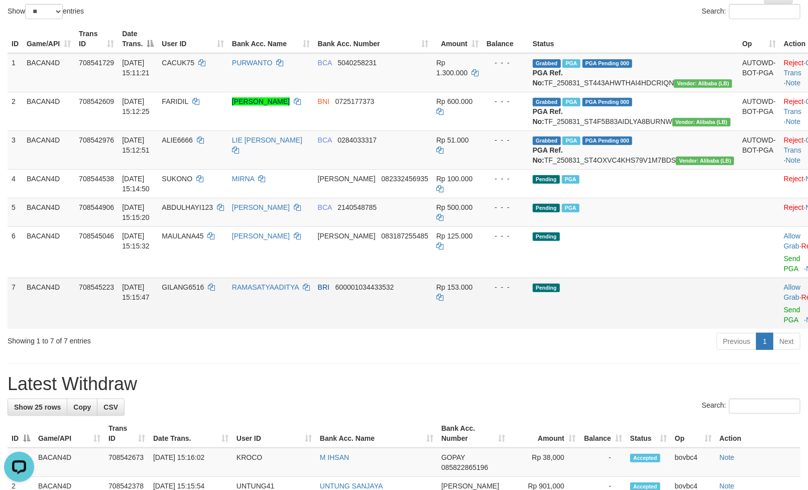
click at [784, 324] on link "Send PGA" at bounding box center [792, 315] width 17 height 18
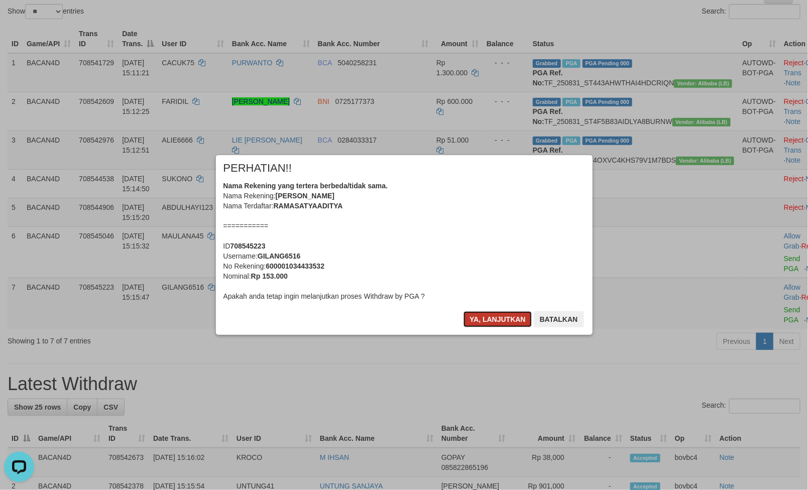
click at [493, 322] on button "Ya, lanjutkan" at bounding box center [498, 319] width 68 height 16
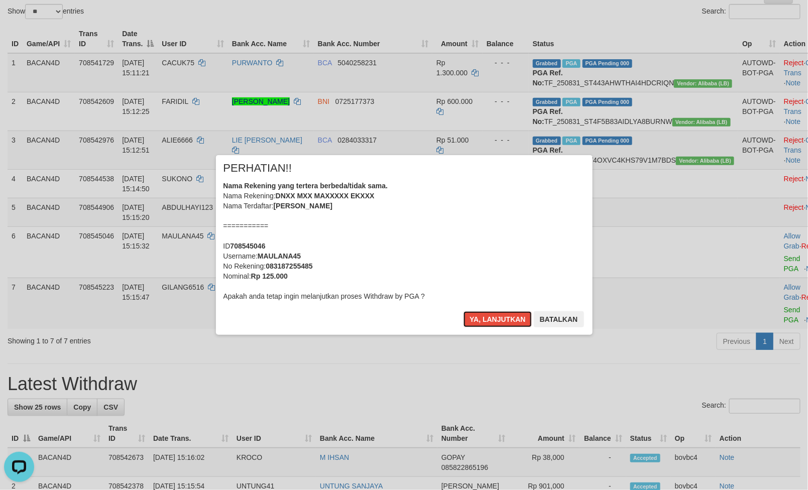
click at [493, 322] on button "Ya, lanjutkan" at bounding box center [498, 319] width 68 height 16
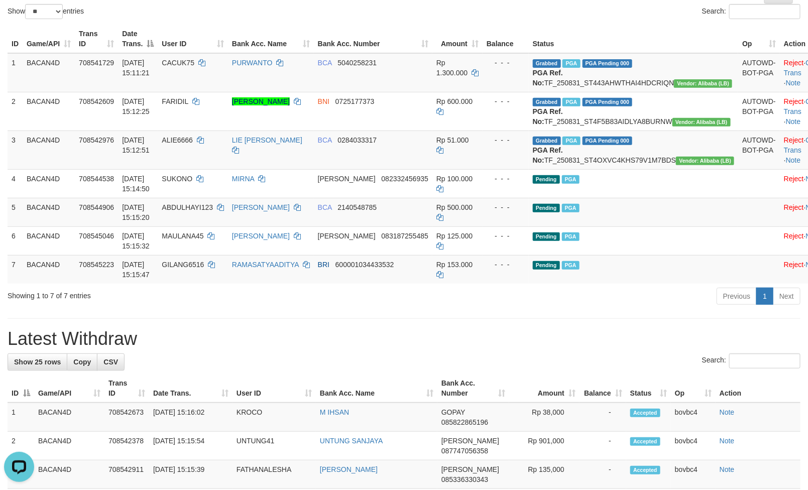
click at [516, 308] on div "Previous 1 Next" at bounding box center [572, 298] width 457 height 22
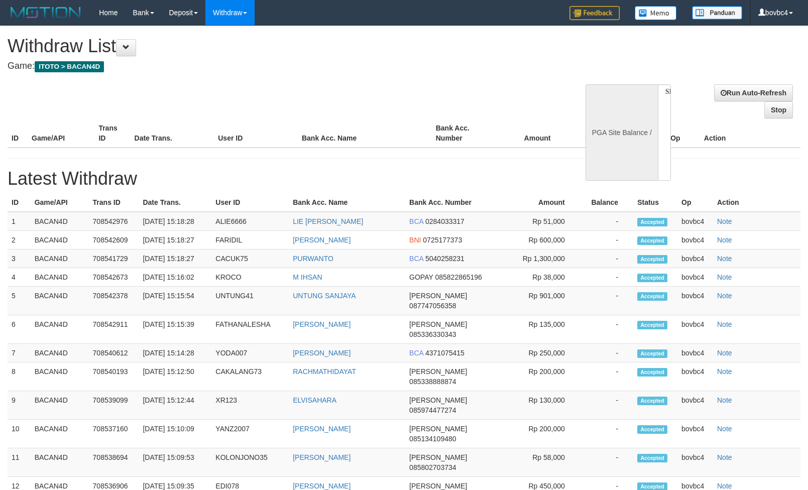
select select
select select "**"
select select
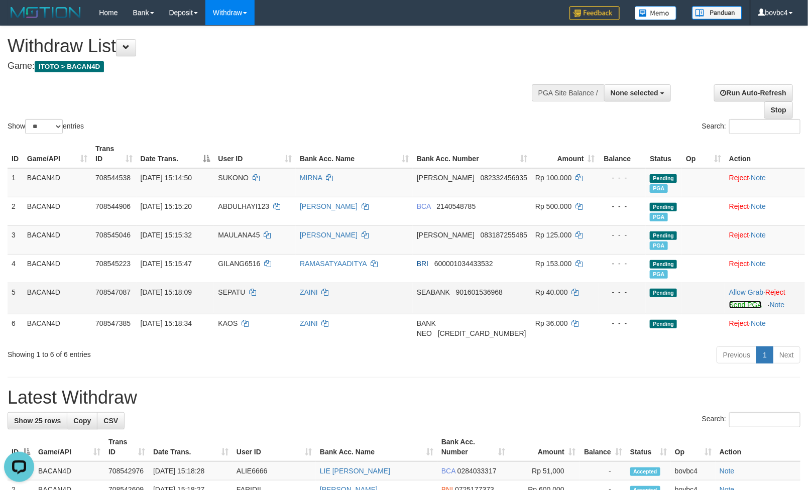
click at [745, 308] on link "Send PGA" at bounding box center [745, 305] width 33 height 8
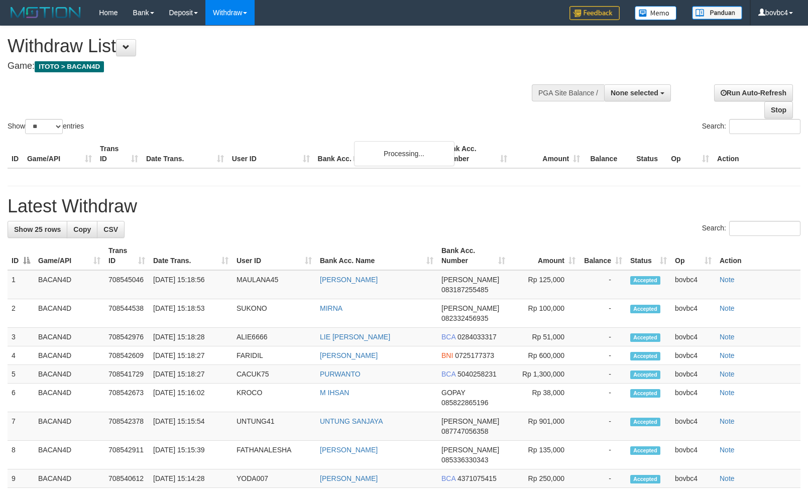
select select
select select "**"
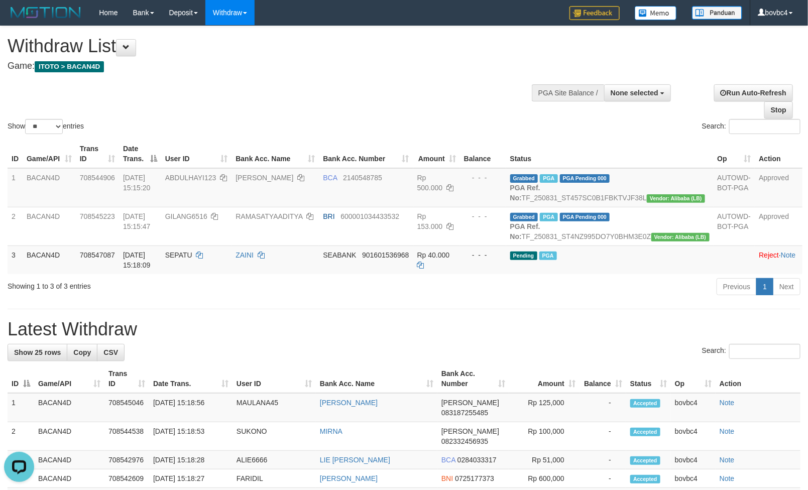
drag, startPoint x: 513, startPoint y: 345, endPoint x: 523, endPoint y: 342, distance: 10.5
click at [513, 340] on h1 "Latest Withdraw" at bounding box center [404, 330] width 793 height 20
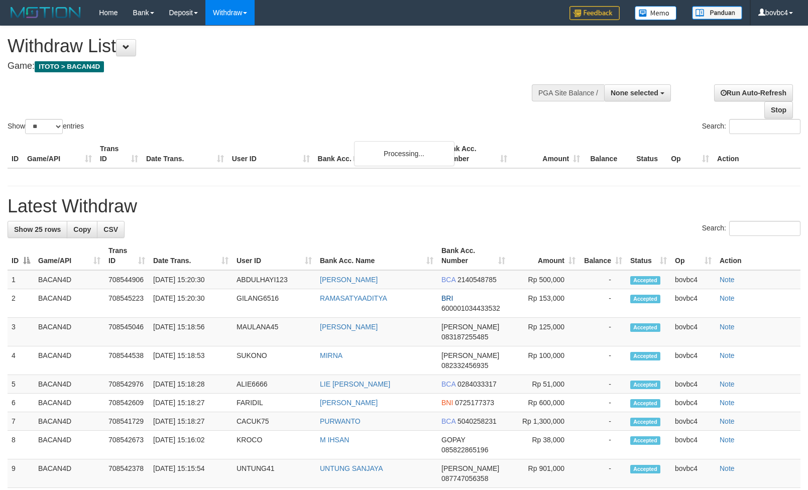
select select
select select "**"
select select
select select "**"
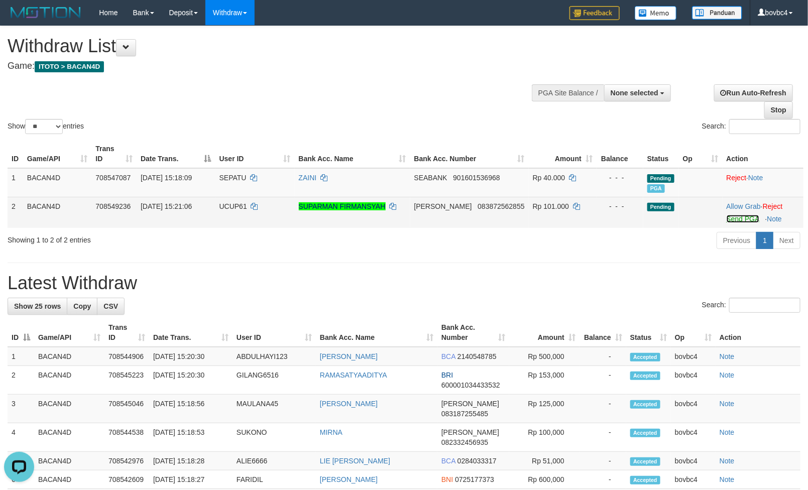
click at [733, 218] on link "Send PGA" at bounding box center [743, 219] width 33 height 8
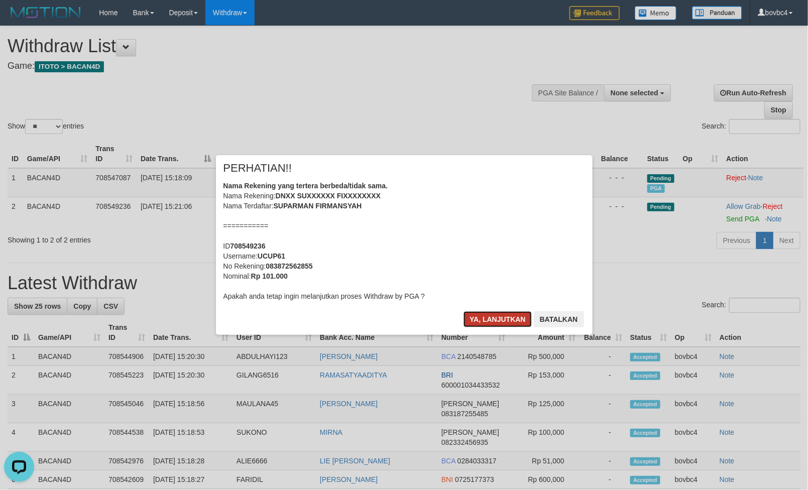
click at [502, 315] on button "Ya, lanjutkan" at bounding box center [498, 319] width 68 height 16
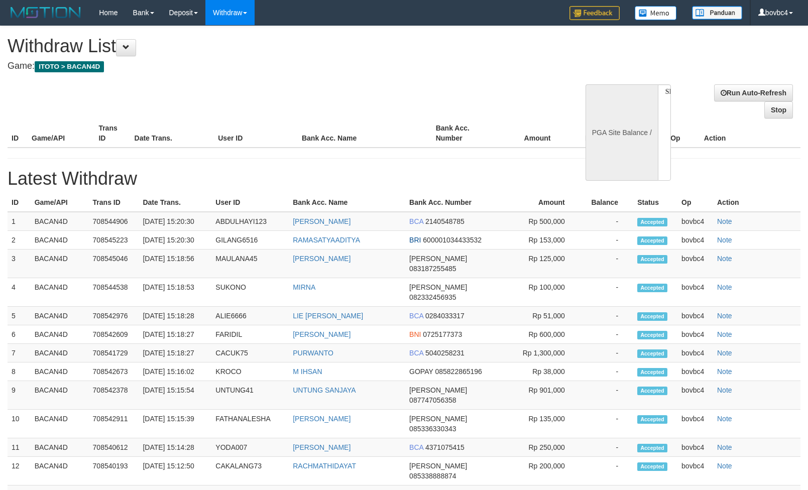
select select
select select "**"
select select
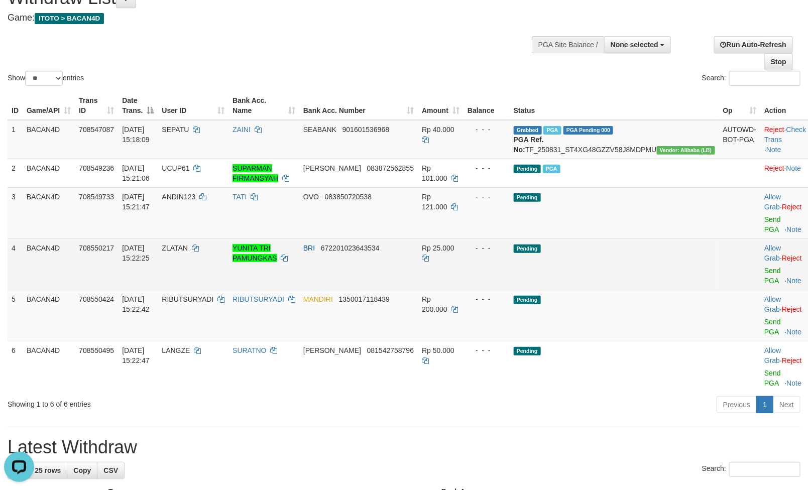
scroll to position [75, 0]
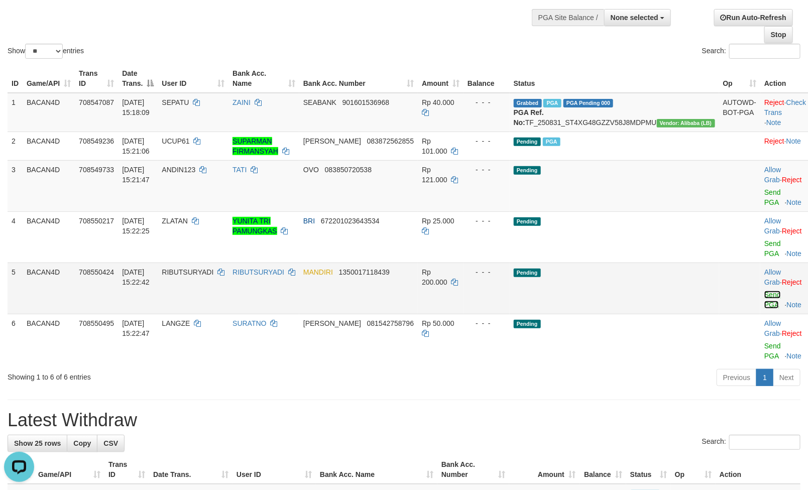
click at [765, 306] on link "Send PGA" at bounding box center [773, 300] width 17 height 18
click at [765, 258] on link "Send PGA" at bounding box center [773, 249] width 17 height 18
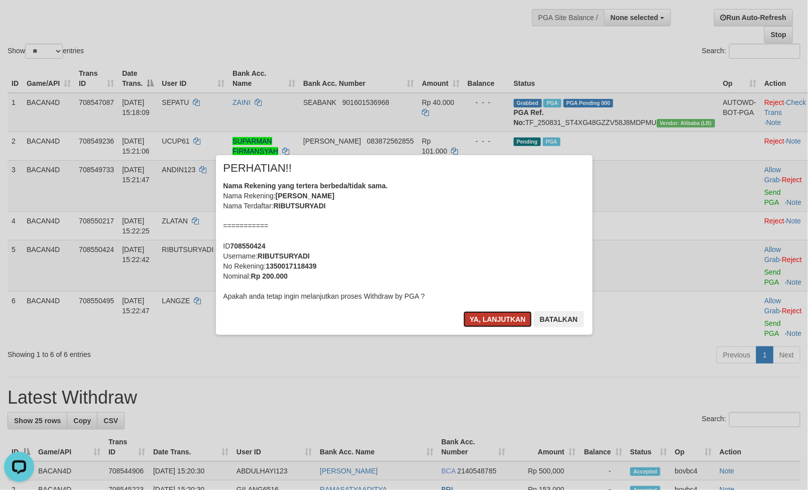
click at [503, 325] on button "Ya, lanjutkan" at bounding box center [498, 319] width 68 height 16
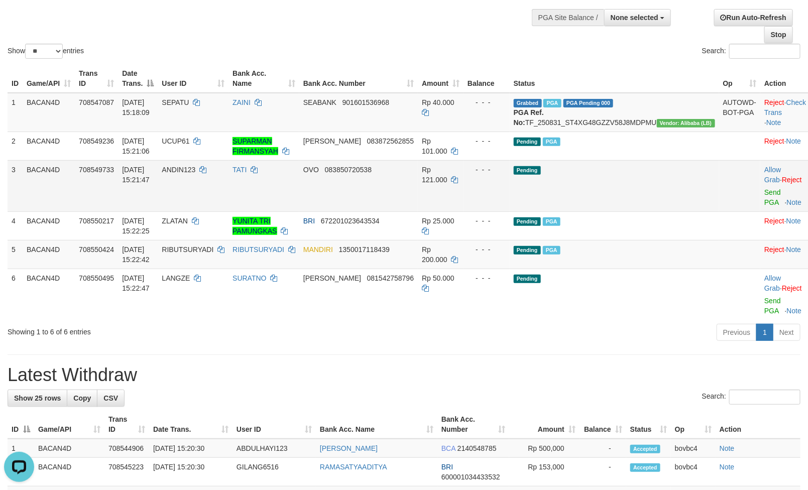
click at [733, 208] on td at bounding box center [740, 185] width 42 height 51
click at [761, 208] on td "Allow Grab · Reject Send PGA · Note" at bounding box center [786, 185] width 50 height 51
click at [765, 206] on link "Send PGA" at bounding box center [773, 197] width 17 height 18
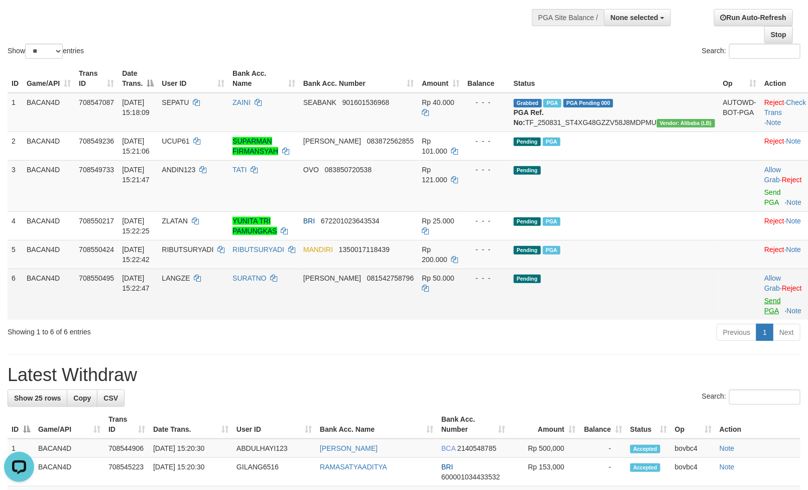
click at [765, 315] on link "Send PGA" at bounding box center [773, 306] width 17 height 18
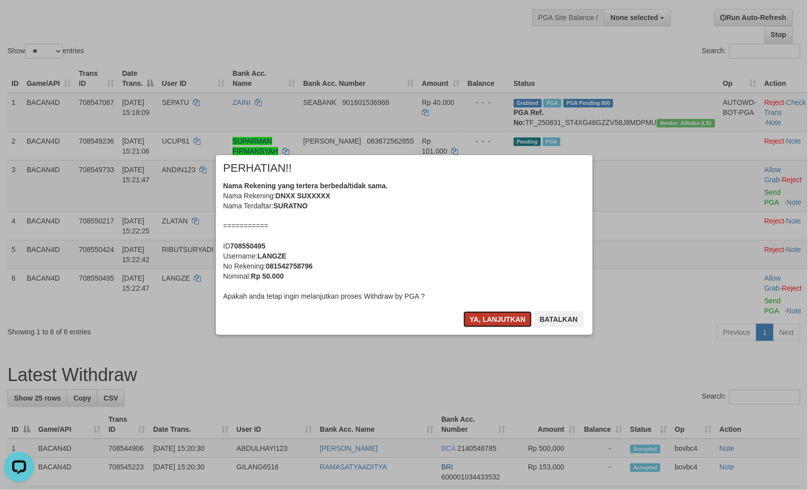
click at [499, 324] on button "Ya, lanjutkan" at bounding box center [498, 319] width 68 height 16
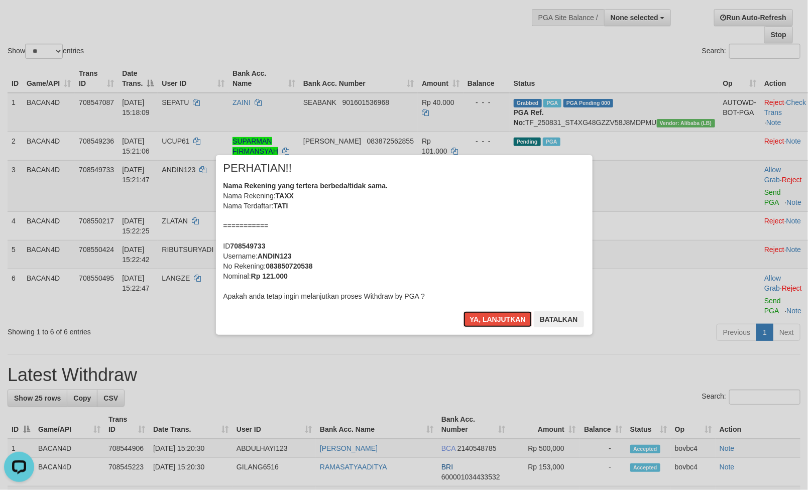
click at [499, 324] on button "Ya, lanjutkan" at bounding box center [498, 319] width 68 height 16
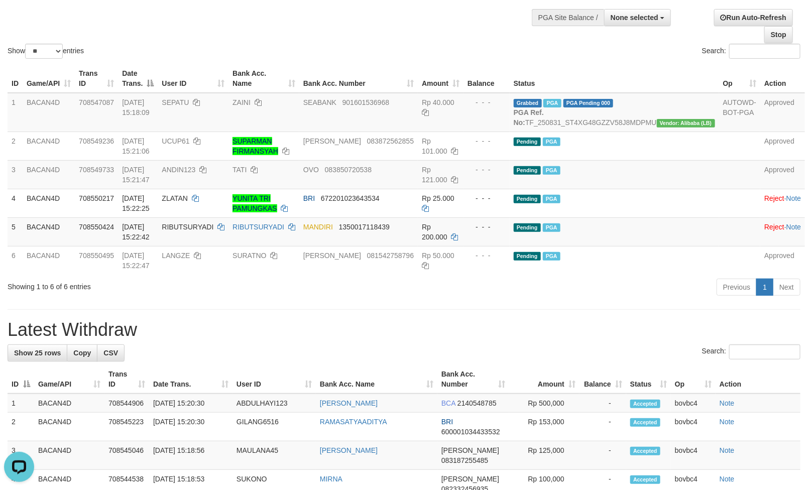
click at [404, 292] on div "Previous 1 Next" at bounding box center [572, 289] width 457 height 22
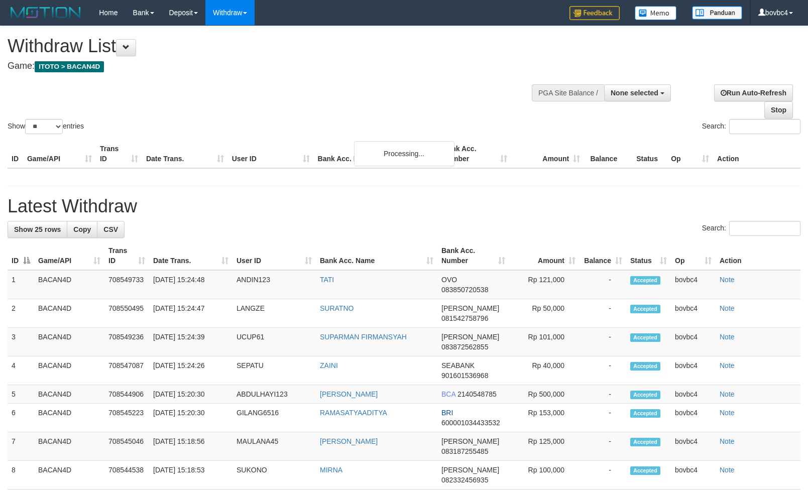
select select
select select "**"
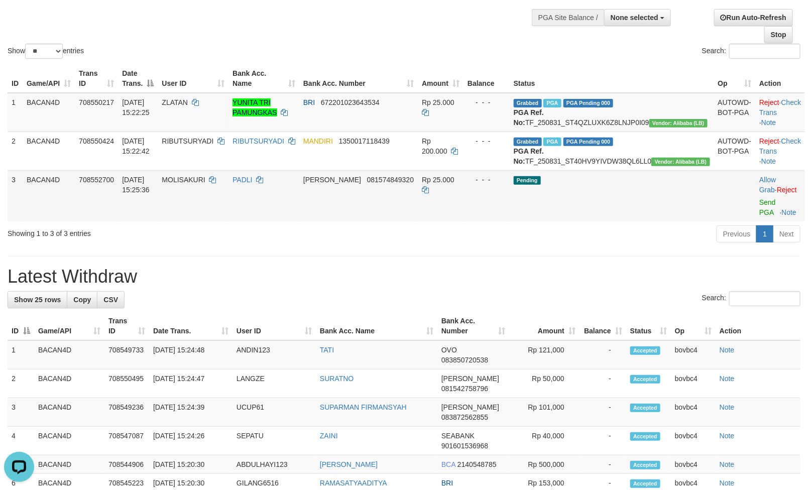
click at [756, 222] on td "Allow Grab · Reject Send PGA · Note" at bounding box center [781, 195] width 50 height 51
click at [760, 217] on link "Send PGA" at bounding box center [768, 207] width 17 height 18
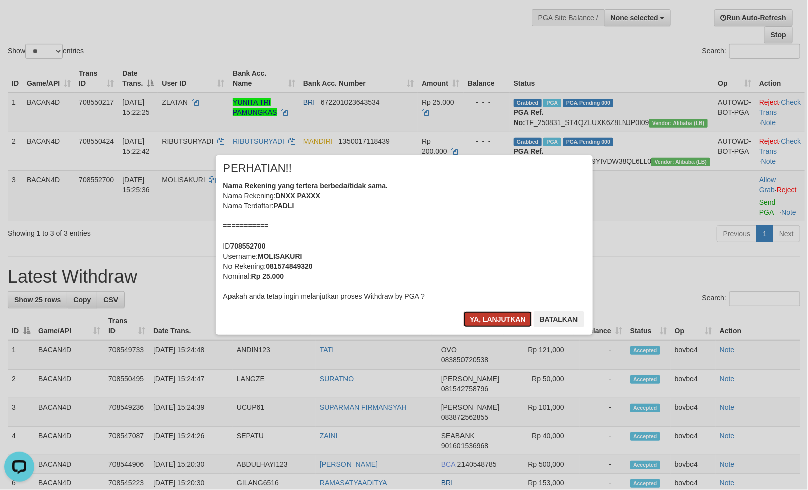
click at [490, 320] on button "Ya, lanjutkan" at bounding box center [498, 319] width 68 height 16
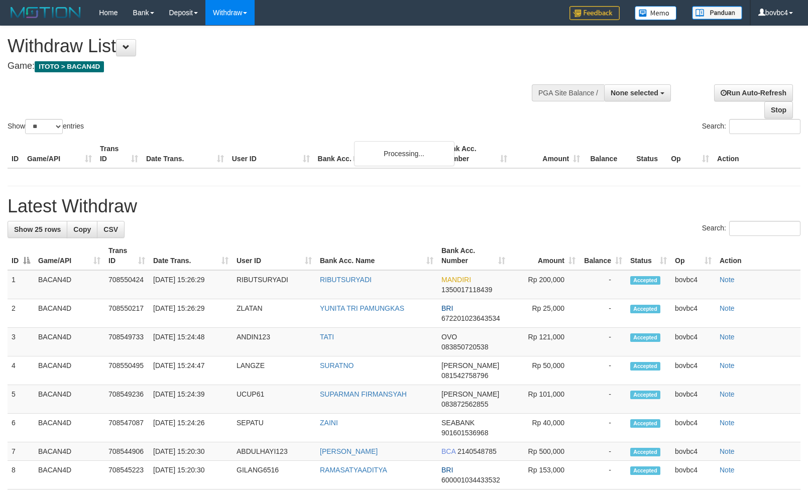
select select
select select "**"
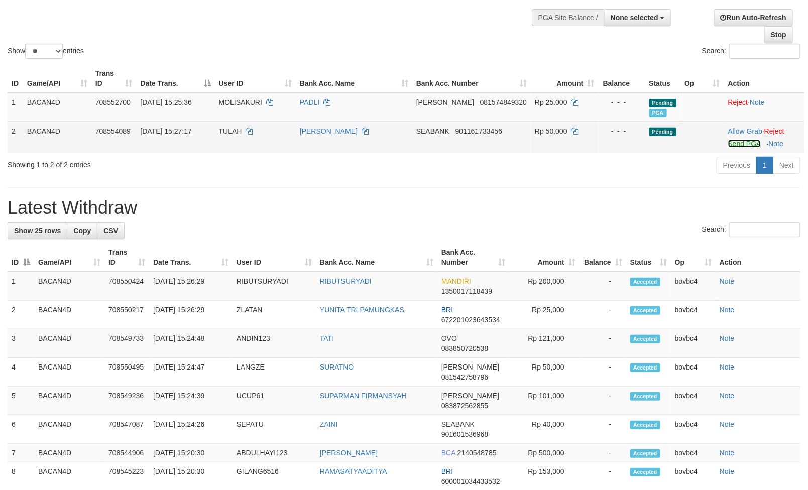
click at [743, 146] on link "Send PGA" at bounding box center [744, 144] width 33 height 8
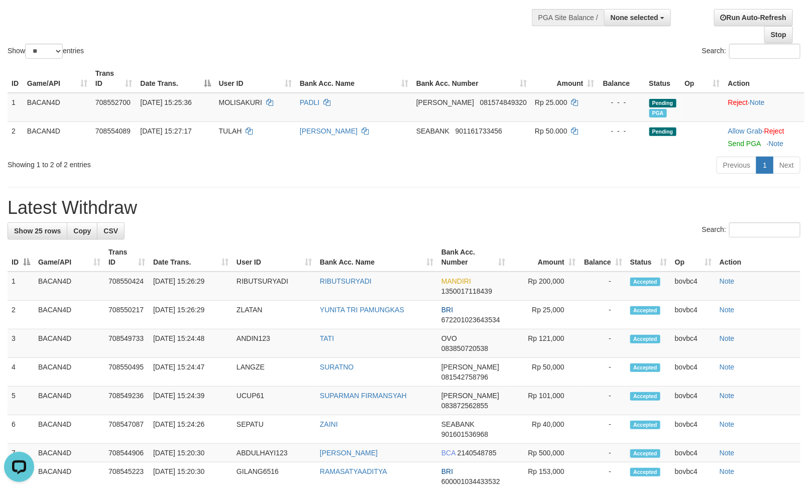
scroll to position [0, 0]
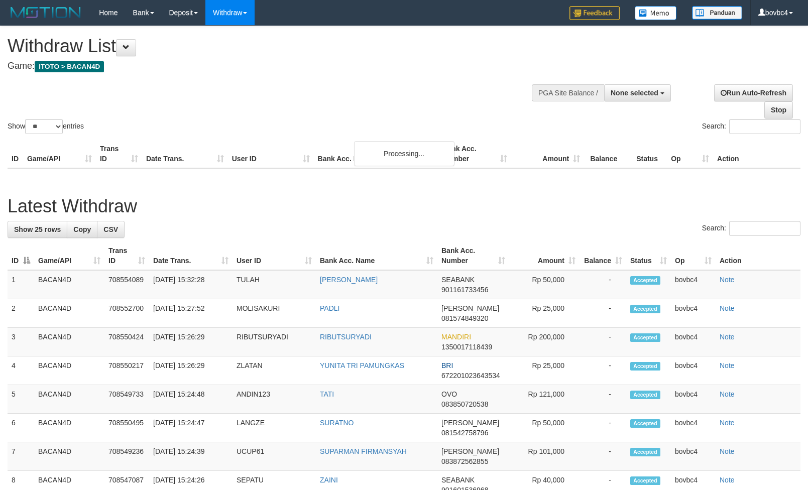
select select
select select "**"
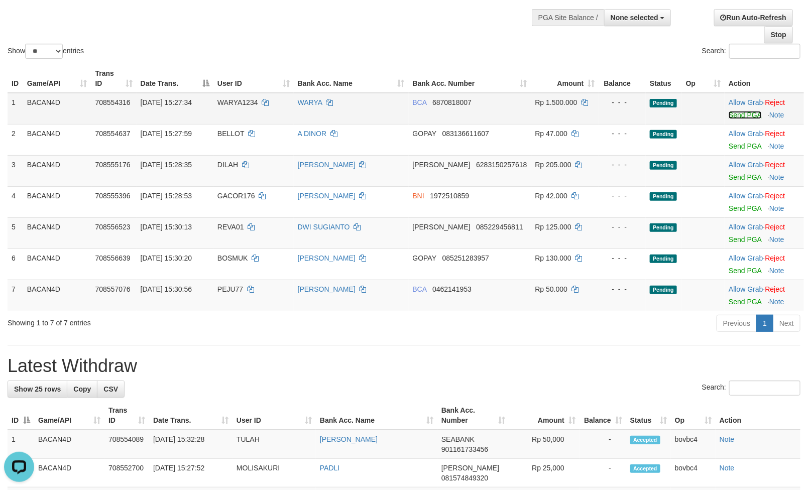
click at [738, 118] on link "Send PGA" at bounding box center [745, 115] width 33 height 8
click at [739, 146] on link "Send PGA" at bounding box center [745, 146] width 33 height 8
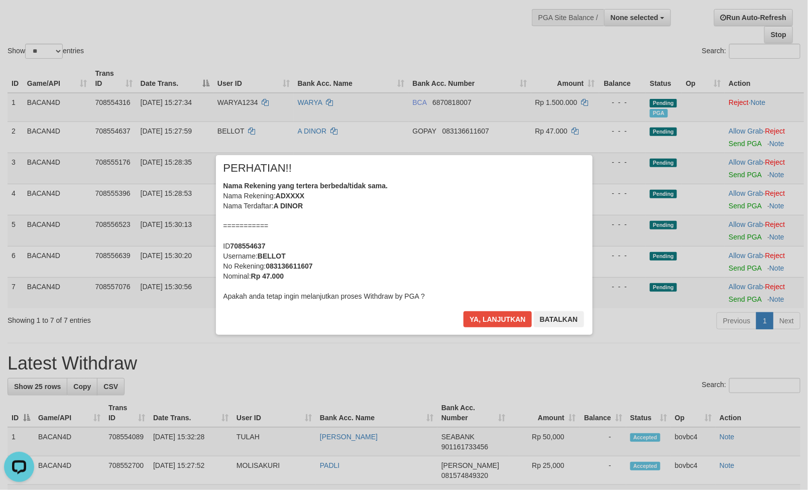
click at [510, 329] on div "Ya, lanjutkan Batalkan" at bounding box center [524, 323] width 122 height 24
click at [508, 324] on button "Ya, lanjutkan" at bounding box center [498, 319] width 68 height 16
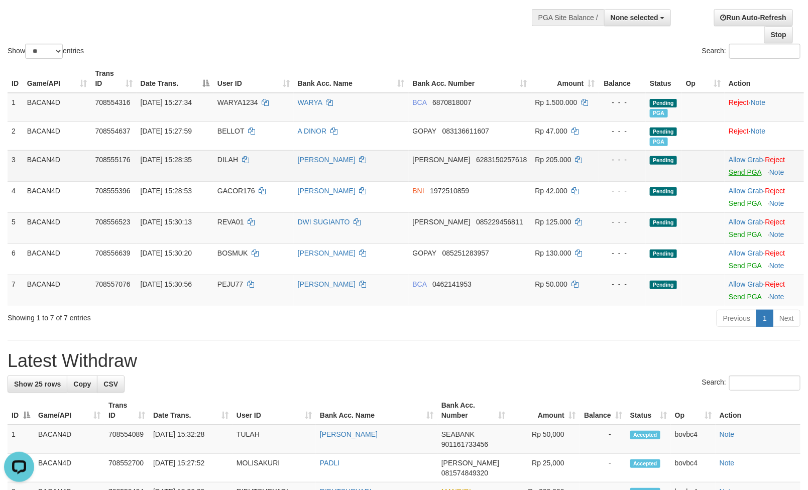
click at [735, 177] on td "Allow Grab · Reject Send PGA · Note" at bounding box center [764, 165] width 79 height 31
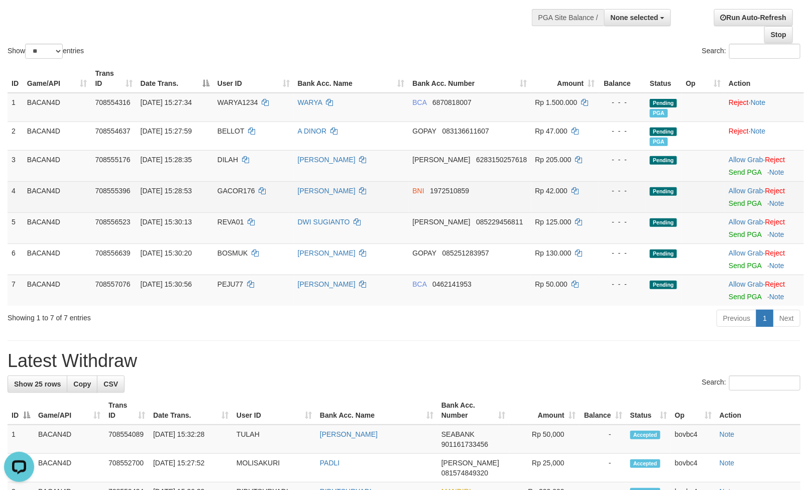
click at [740, 208] on td "Allow Grab · Reject Send PGA · Note" at bounding box center [764, 196] width 79 height 31
click at [738, 205] on link "Send PGA" at bounding box center [745, 203] width 33 height 8
click at [735, 173] on link "Send PGA" at bounding box center [745, 172] width 33 height 8
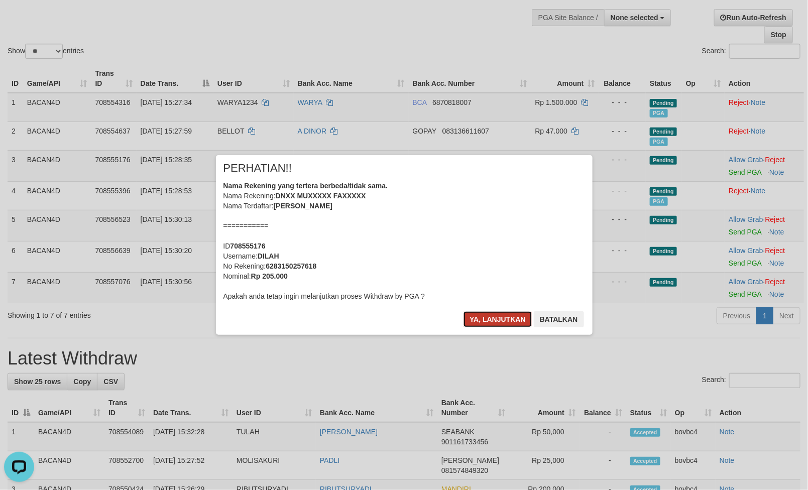
click at [521, 322] on button "Ya, lanjutkan" at bounding box center [498, 319] width 68 height 16
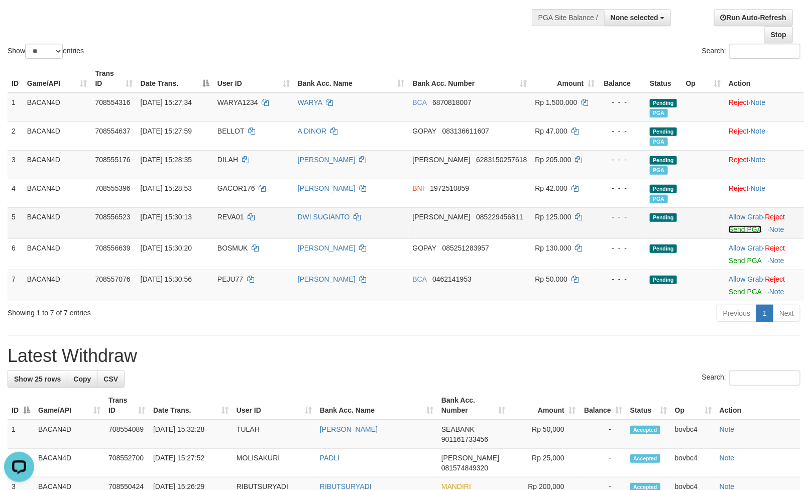
click at [732, 234] on link "Send PGA" at bounding box center [745, 230] width 33 height 8
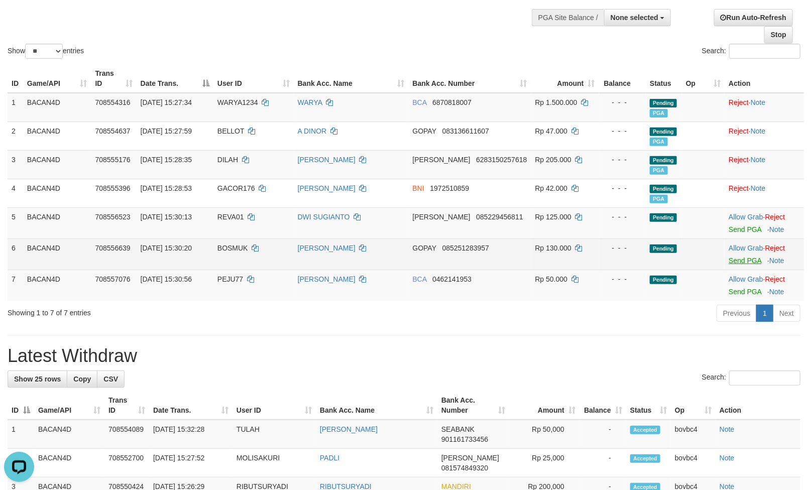
click at [732, 261] on link "Send PGA" at bounding box center [745, 261] width 33 height 8
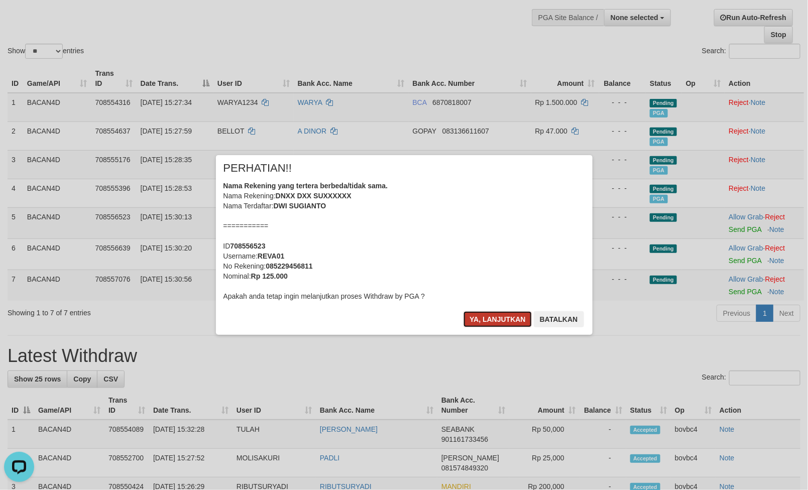
click at [485, 315] on button "Ya, lanjutkan" at bounding box center [498, 319] width 68 height 16
click at [487, 315] on button "Ya, lanjutkan" at bounding box center [498, 319] width 68 height 16
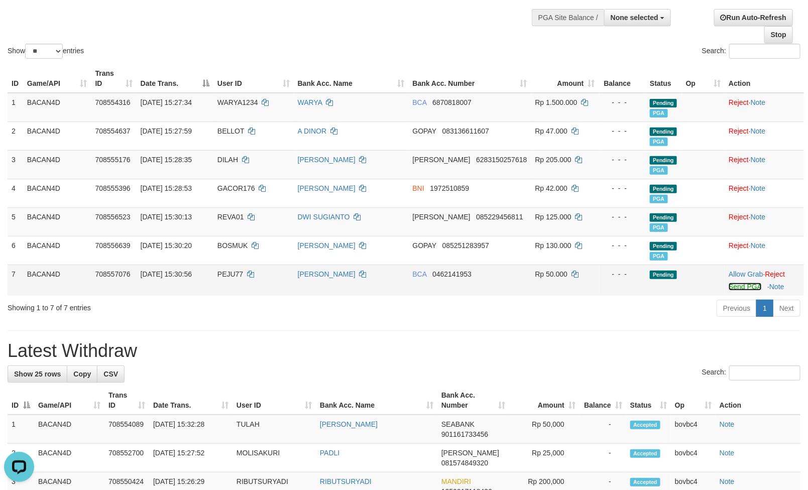
click at [733, 289] on link "Send PGA" at bounding box center [745, 287] width 33 height 8
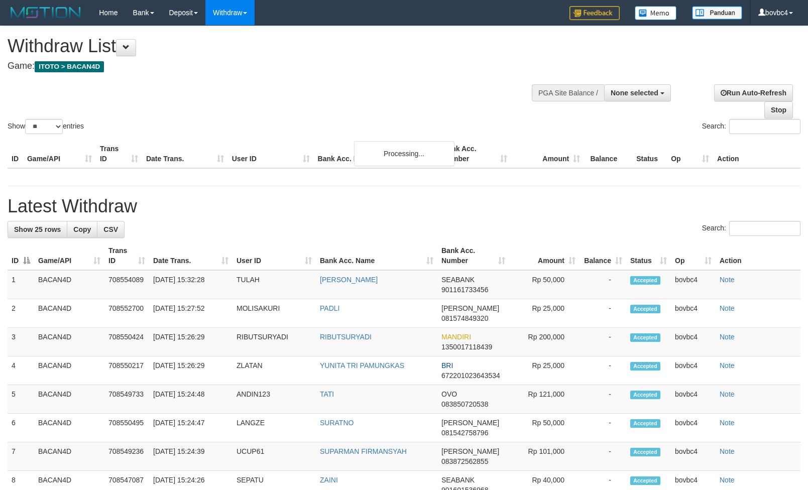
select select
select select "**"
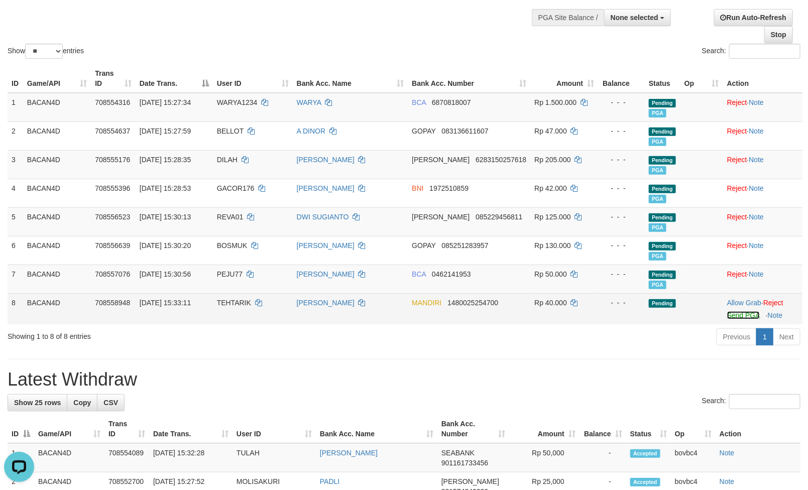
click at [736, 320] on link "Send PGA" at bounding box center [743, 315] width 33 height 8
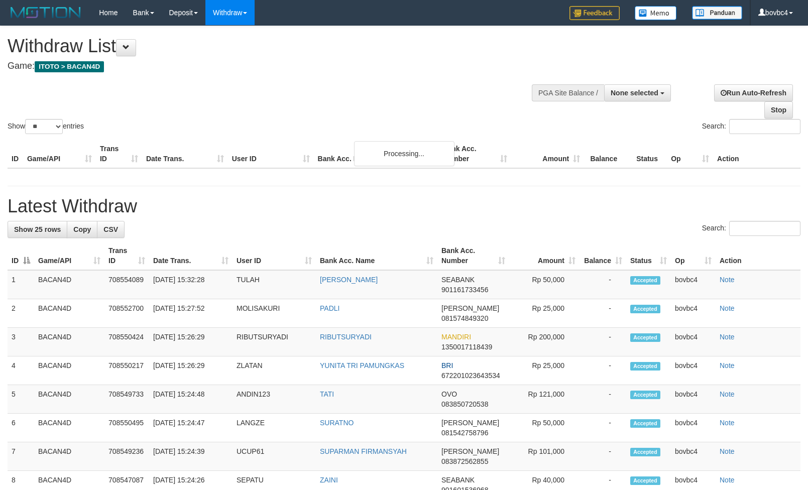
select select
select select "**"
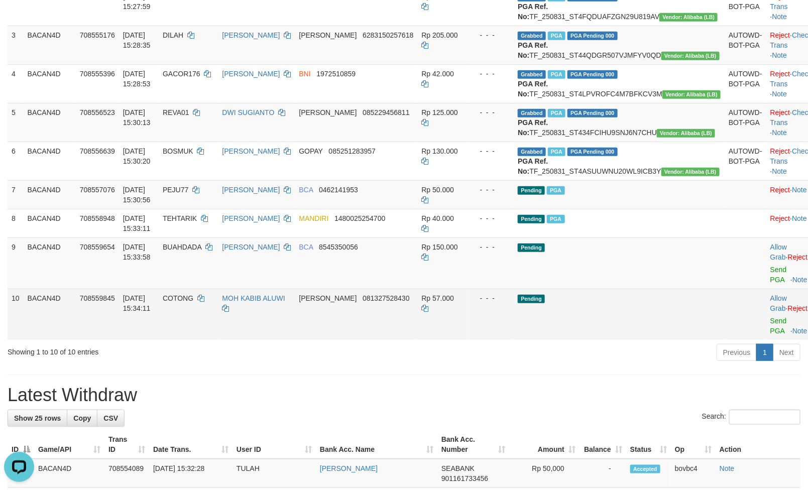
scroll to position [226, 0]
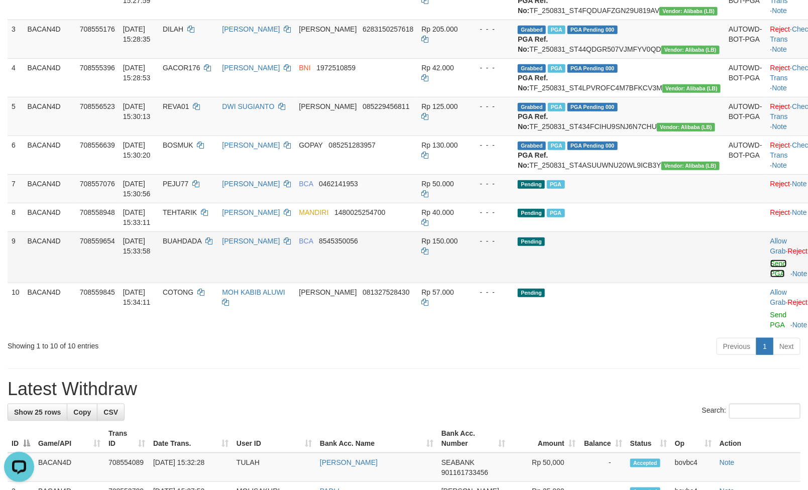
click at [771, 278] on link "Send PGA" at bounding box center [779, 269] width 17 height 18
click at [771, 329] on link "Send PGA" at bounding box center [779, 320] width 17 height 18
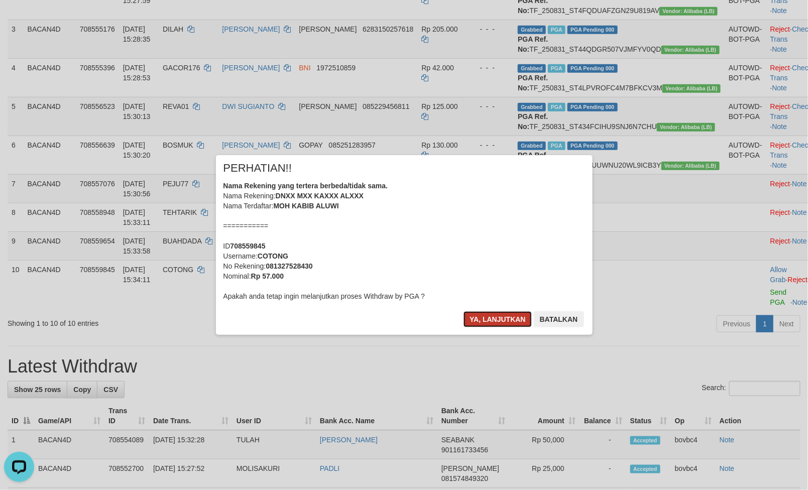
click at [478, 320] on button "Ya, lanjutkan" at bounding box center [498, 319] width 68 height 16
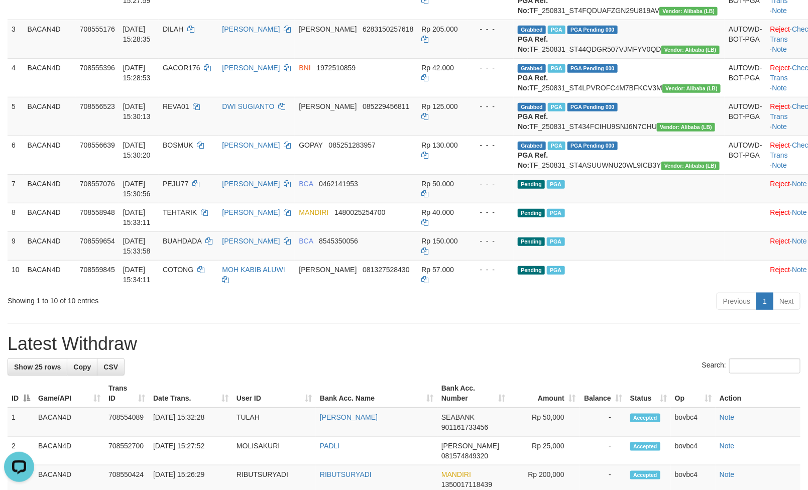
click at [496, 393] on div "**********" at bounding box center [404, 465] width 808 height 1331
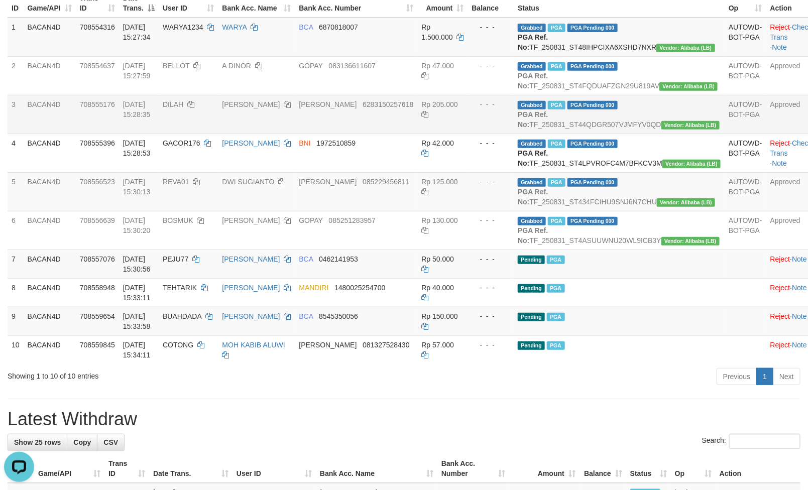
scroll to position [0, 0]
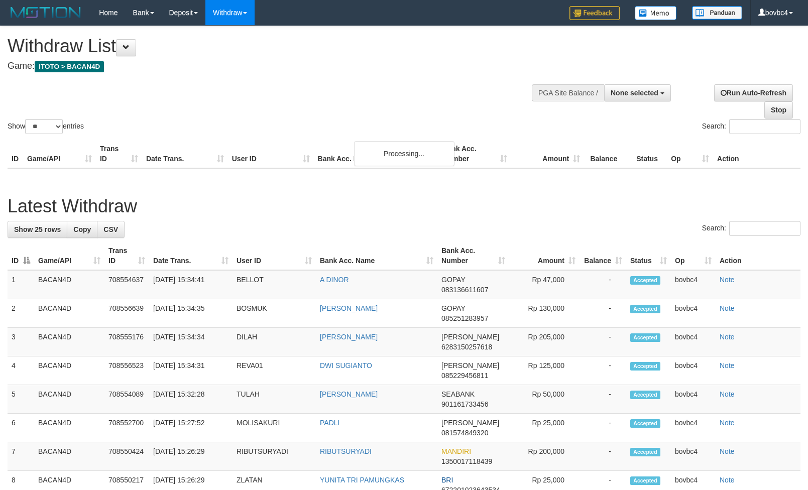
select select
select select "**"
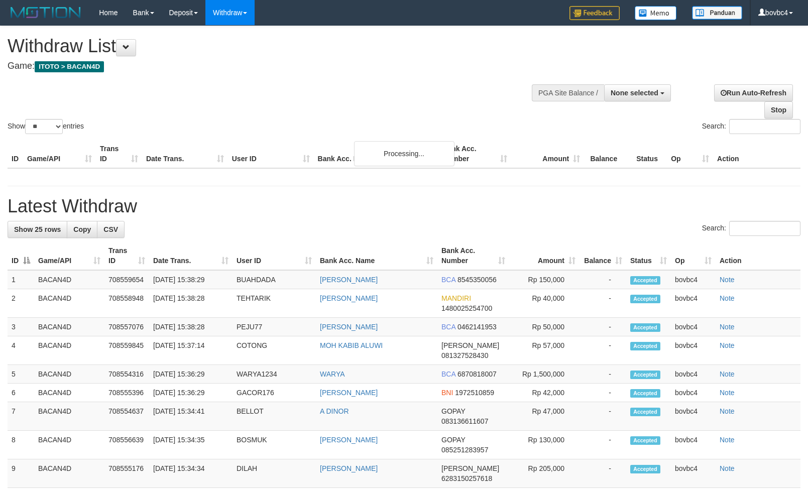
select select
select select "**"
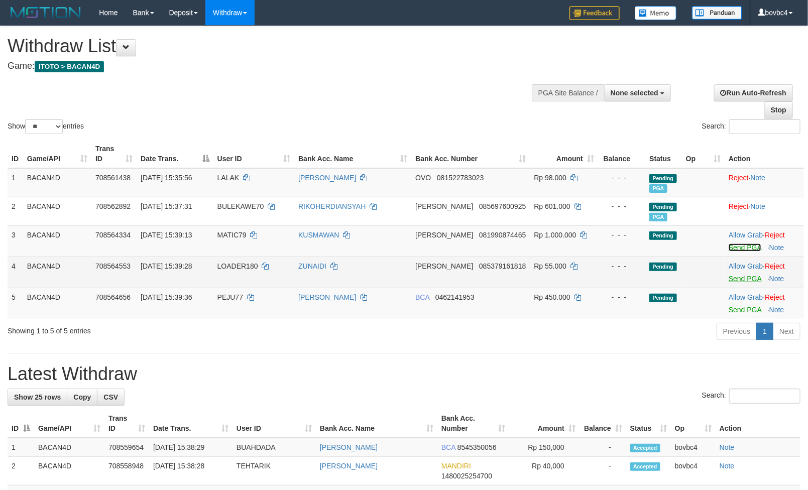
click at [729, 248] on link "Send PGA" at bounding box center [745, 248] width 33 height 8
click at [730, 279] on link "Send PGA" at bounding box center [745, 279] width 33 height 8
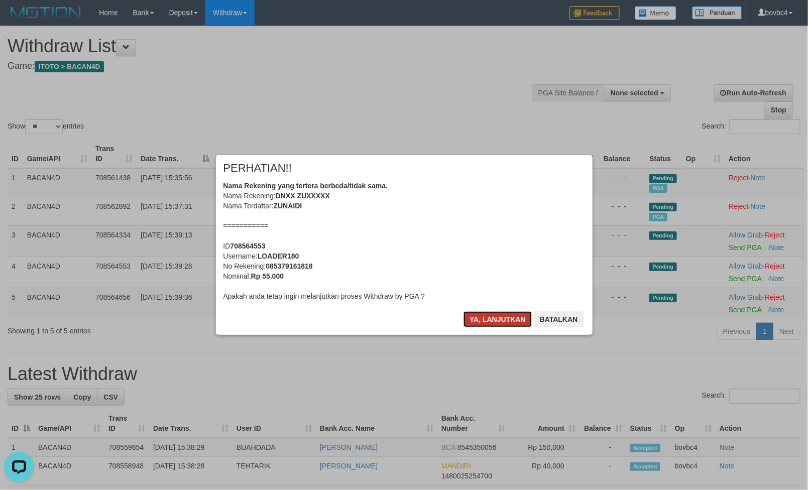
click at [499, 321] on button "Ya, lanjutkan" at bounding box center [498, 319] width 68 height 16
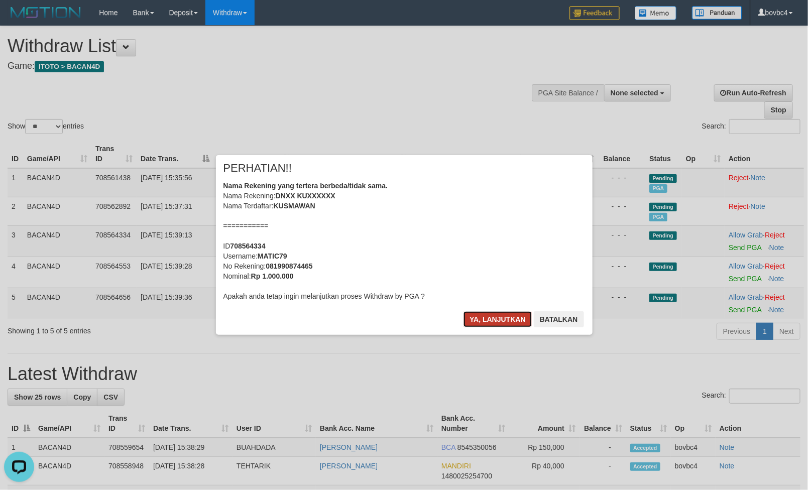
click at [486, 320] on button "Ya, lanjutkan" at bounding box center [498, 319] width 68 height 16
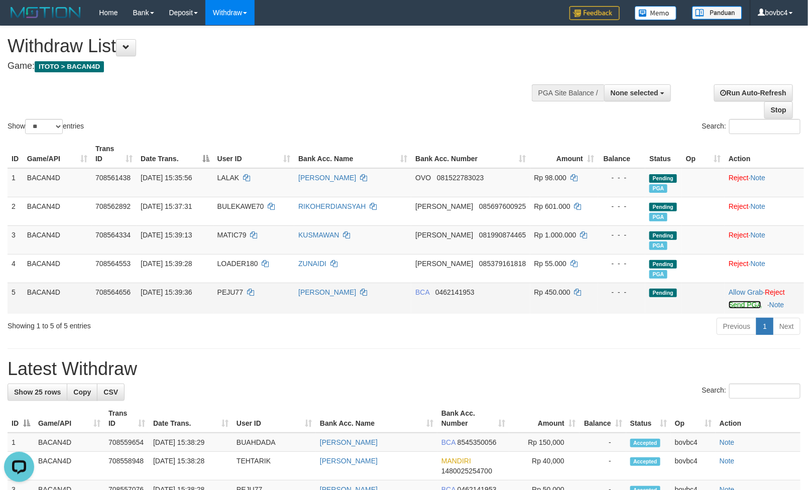
click at [743, 306] on link "Send PGA" at bounding box center [745, 305] width 33 height 8
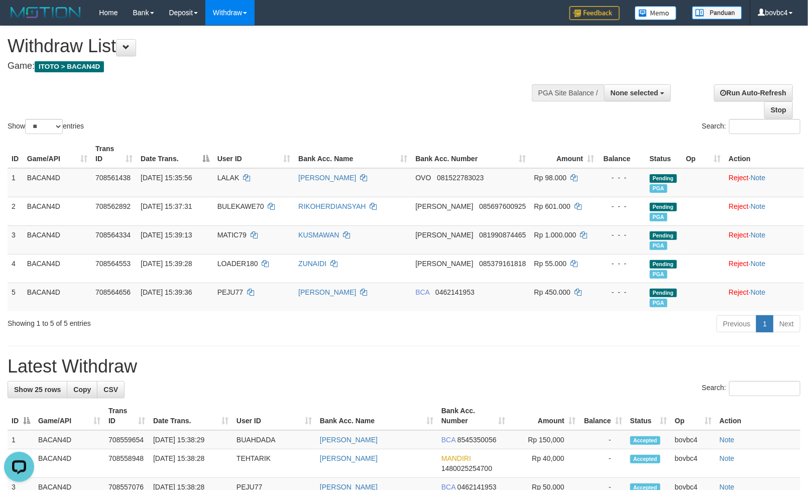
click at [468, 331] on div "Previous 1 Next" at bounding box center [572, 325] width 457 height 22
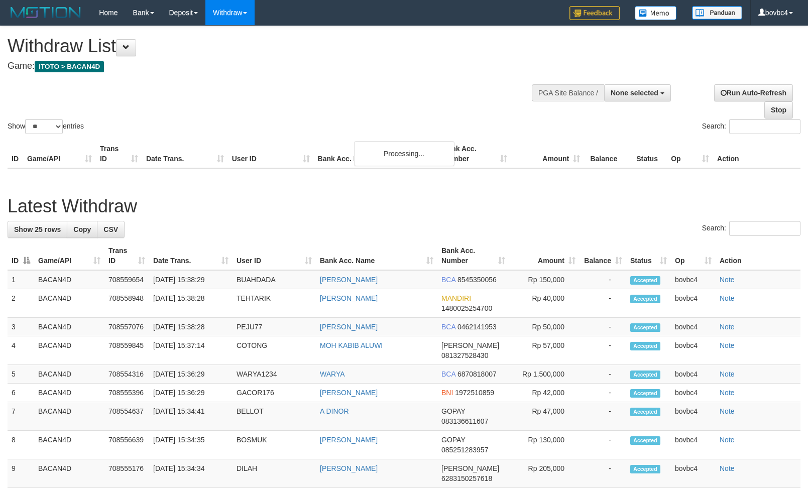
select select
select select "**"
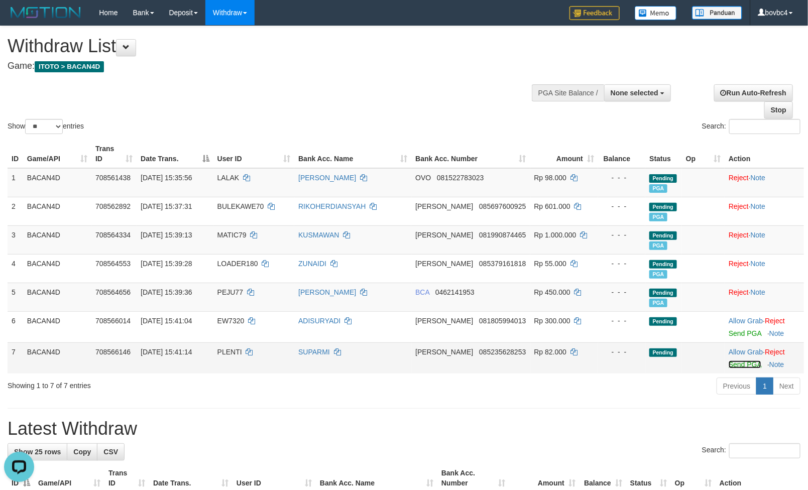
click at [731, 364] on link "Send PGA" at bounding box center [745, 365] width 33 height 8
click at [736, 329] on div at bounding box center [764, 327] width 71 height 3
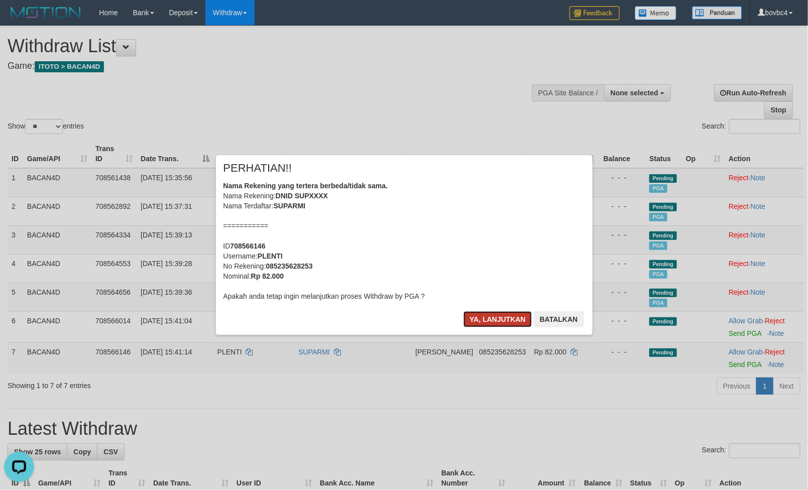
click at [506, 320] on button "Ya, lanjutkan" at bounding box center [498, 319] width 68 height 16
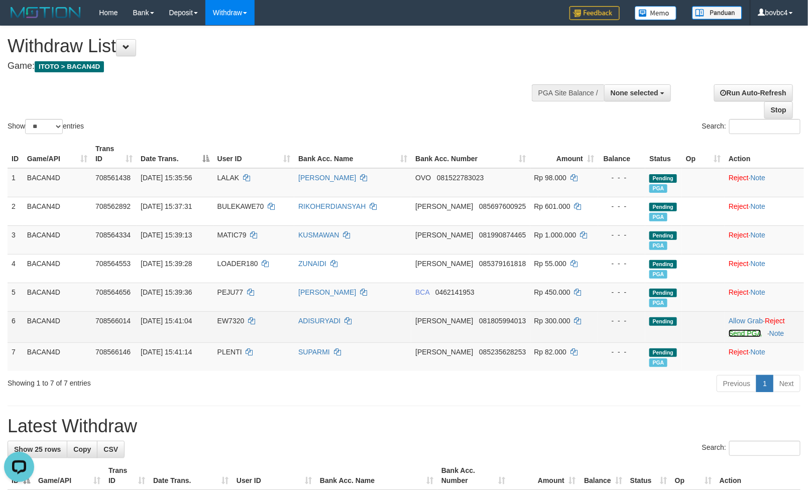
click at [731, 336] on link "Send PGA" at bounding box center [745, 334] width 33 height 8
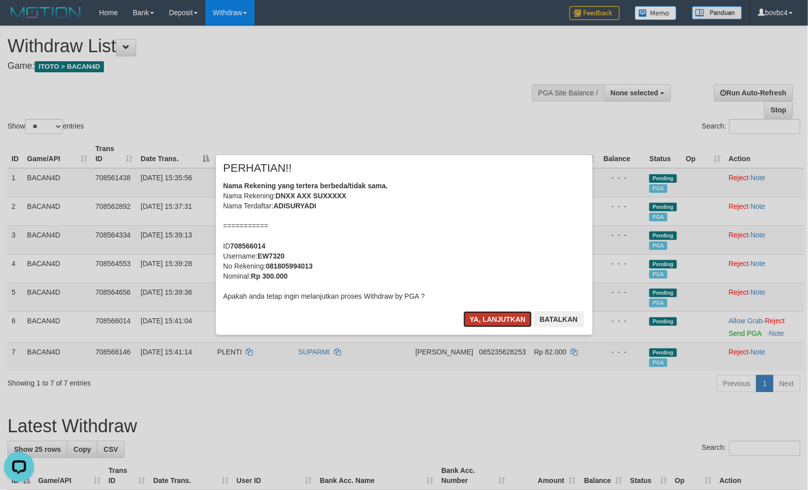
click at [512, 323] on button "Ya, lanjutkan" at bounding box center [498, 319] width 68 height 16
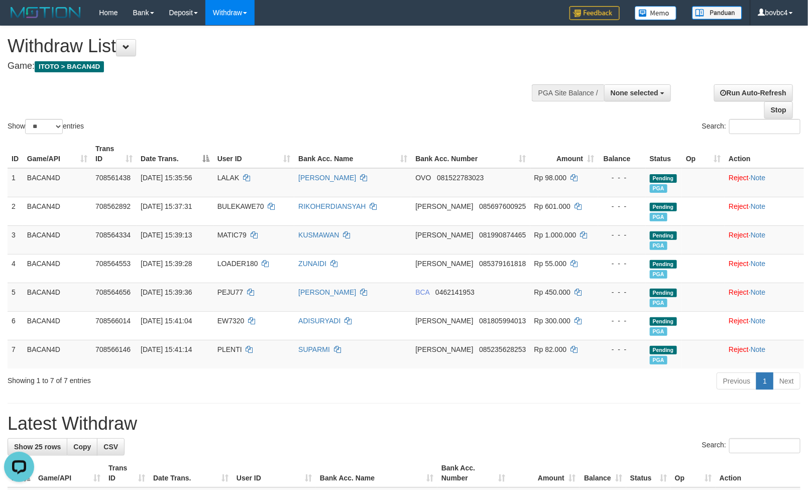
drag, startPoint x: 511, startPoint y: 298, endPoint x: 454, endPoint y: 382, distance: 101.2
click at [454, 382] on div "Previous 1 Next" at bounding box center [572, 383] width 457 height 22
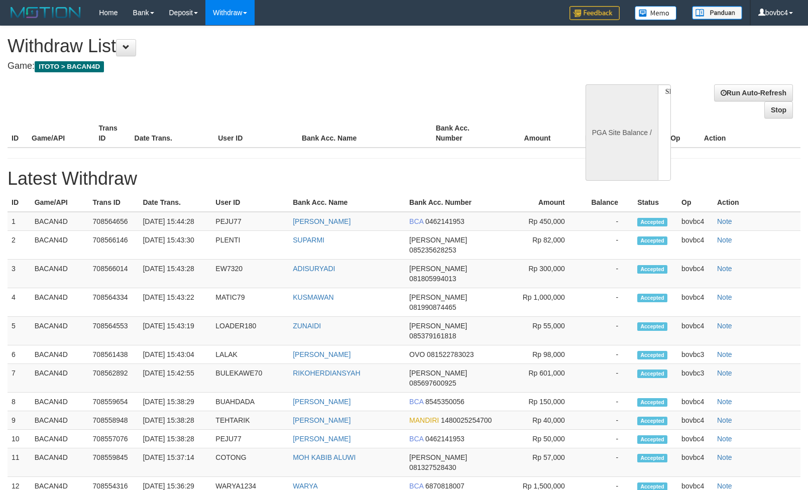
select select
select select "**"
select select
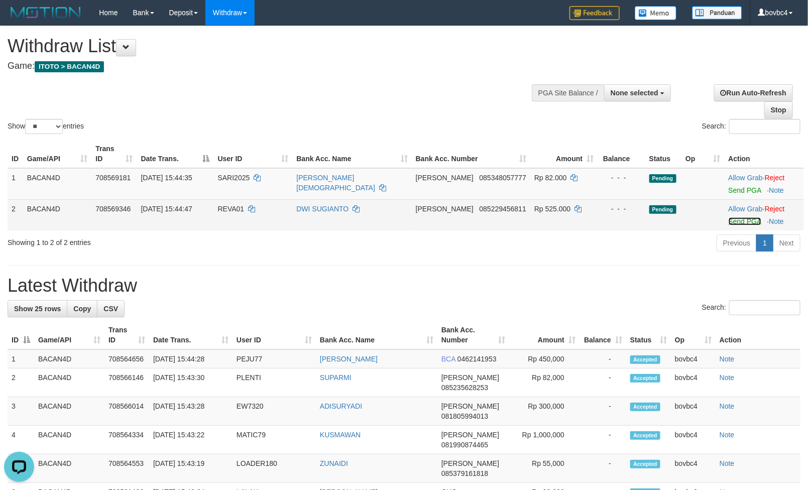
click at [729, 223] on link "Send PGA" at bounding box center [745, 222] width 33 height 8
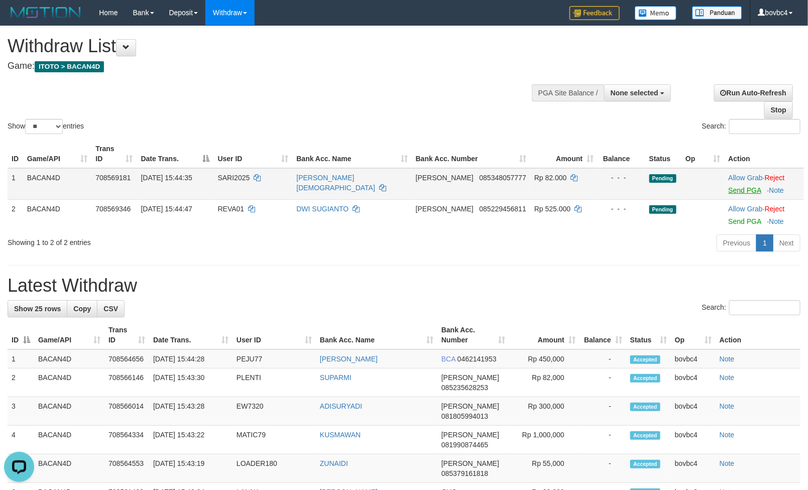
click at [743, 193] on link "Send PGA" at bounding box center [745, 190] width 33 height 8
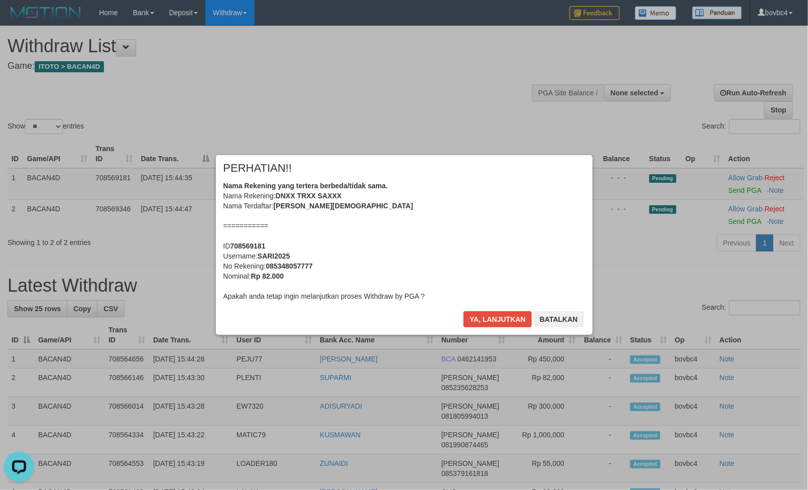
click at [500, 315] on div "× PERHATIAN!! Nama Rekening yang tertera berbeda/tidak sama. Nama Rekening: DNX…" at bounding box center [404, 245] width 392 height 180
click at [499, 318] on button "Ya, lanjutkan" at bounding box center [498, 319] width 68 height 16
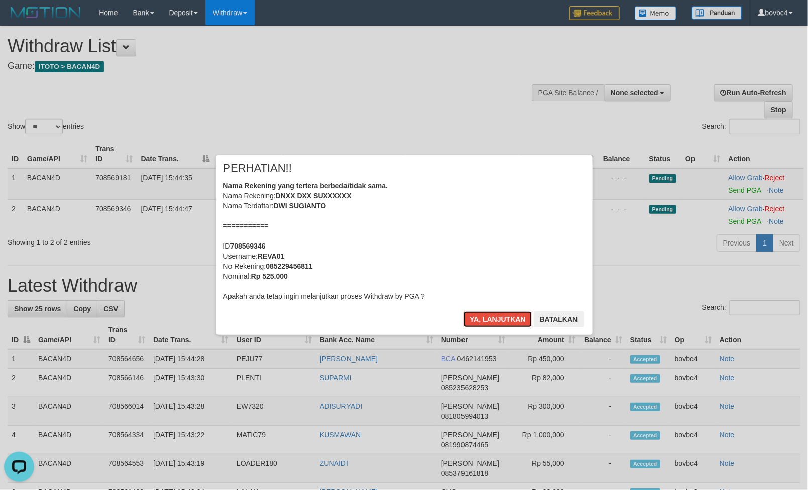
click at [499, 318] on button "Ya, lanjutkan" at bounding box center [498, 319] width 68 height 16
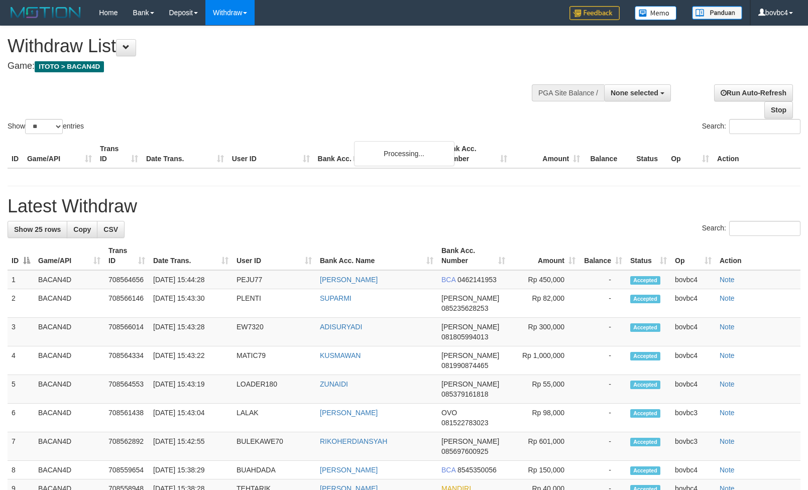
select select
select select "**"
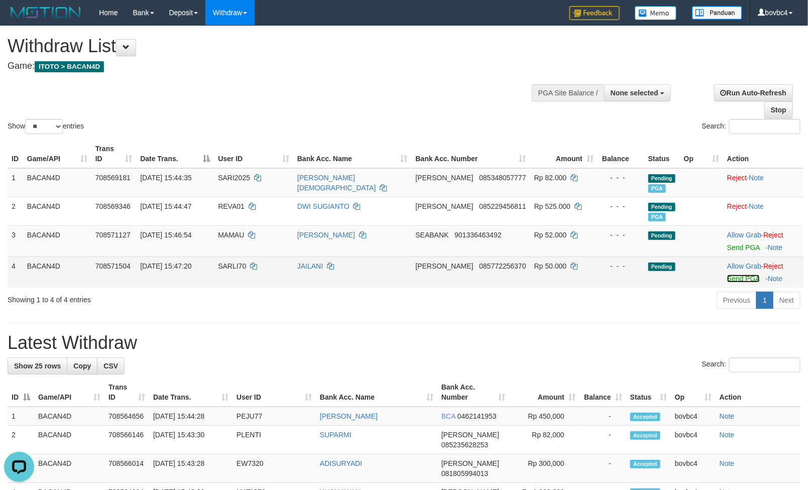
click at [746, 283] on link "Send PGA" at bounding box center [743, 279] width 33 height 8
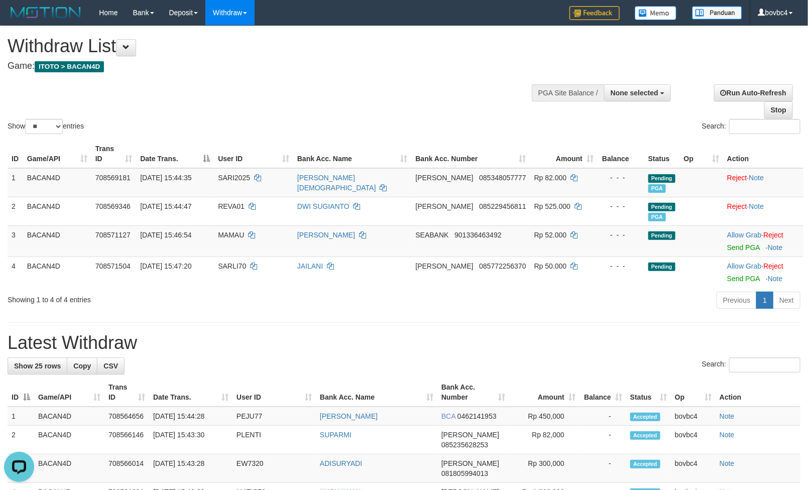
click at [742, 252] on td "Allow Grab · Reject Send PGA · Note" at bounding box center [763, 241] width 80 height 31
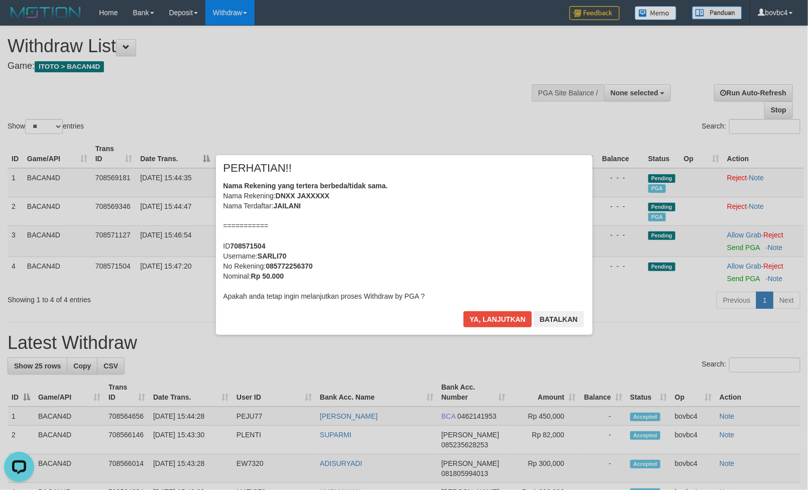
click at [491, 309] on div "× PERHATIAN!! Nama Rekening yang tertera berbeda/tidak sama. Nama Rekening: DNX…" at bounding box center [404, 245] width 377 height 180
click at [493, 323] on button "Ya, lanjutkan" at bounding box center [498, 319] width 68 height 16
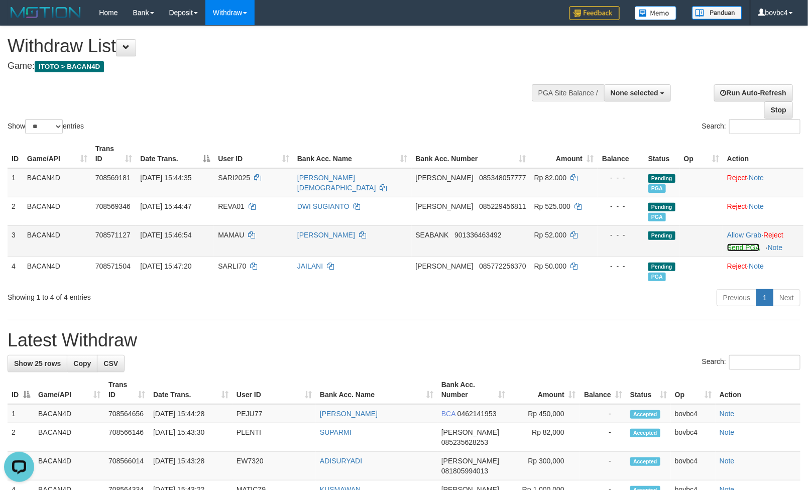
click at [729, 249] on link "Send PGA" at bounding box center [743, 248] width 33 height 8
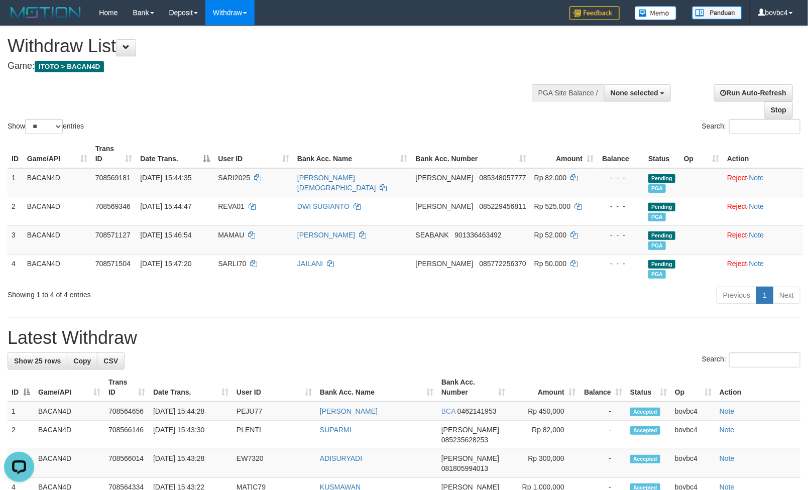
scroll to position [75, 0]
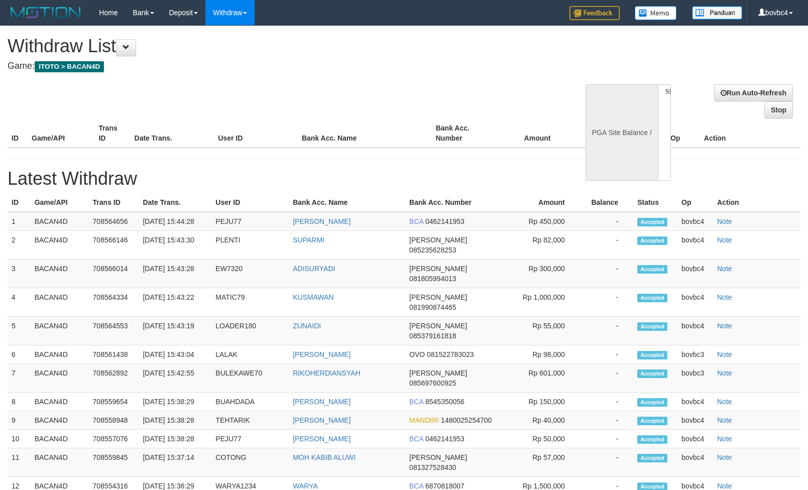
select select
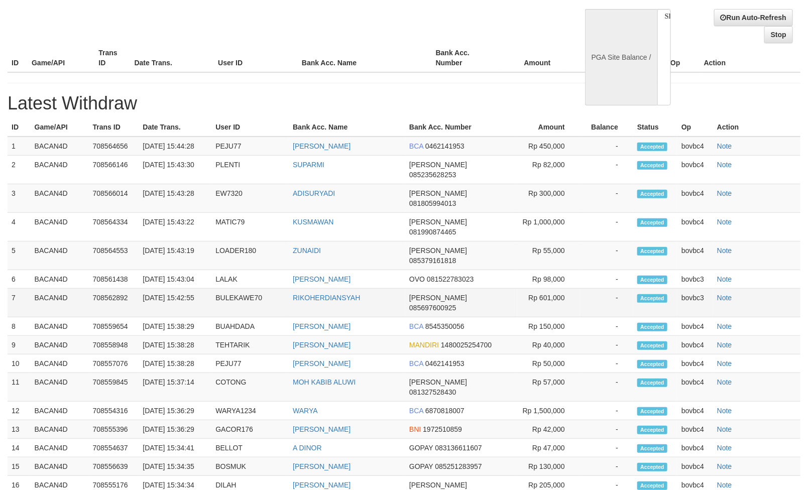
select select "**"
select select
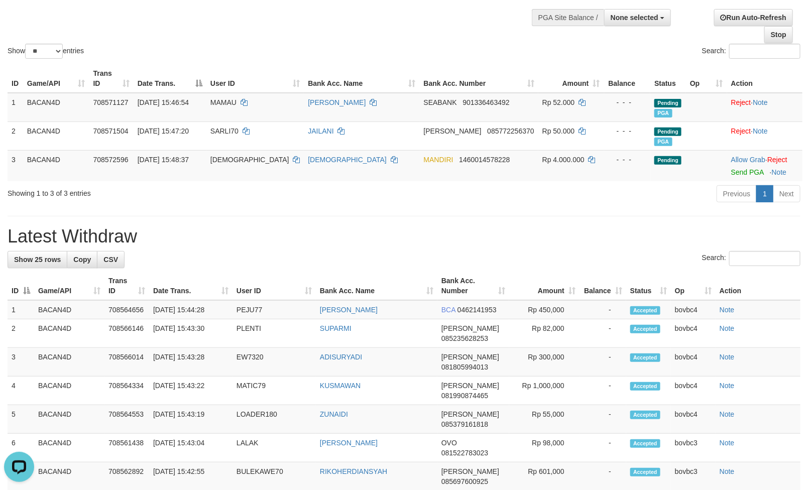
scroll to position [0, 0]
click at [727, 180] on td "Allow Grab · Reject Send PGA · Note" at bounding box center [764, 165] width 75 height 31
click at [731, 174] on link "Send PGA" at bounding box center [747, 172] width 33 height 8
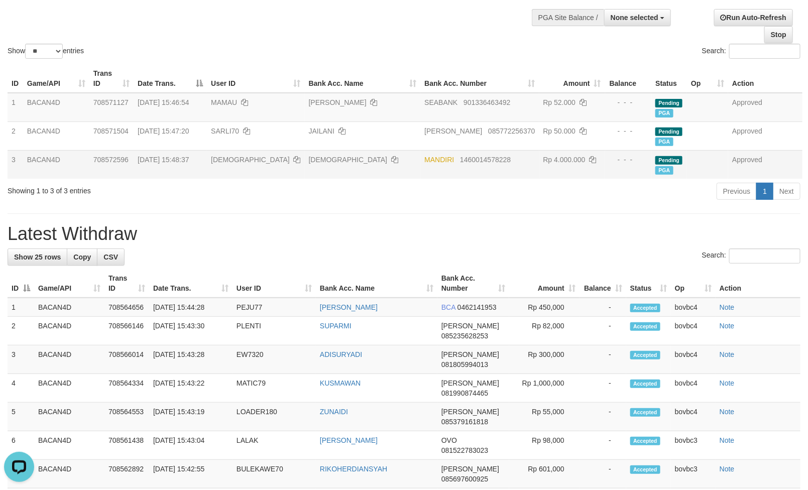
click at [674, 191] on div "Previous 1 Next" at bounding box center [572, 193] width 457 height 22
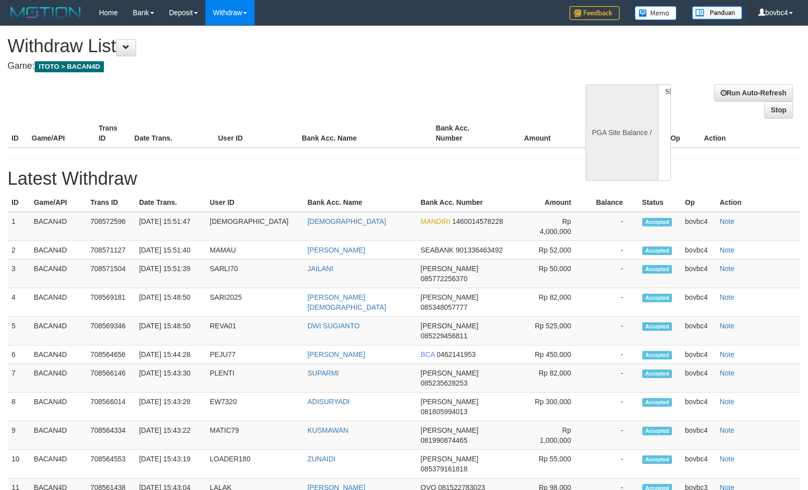
select select
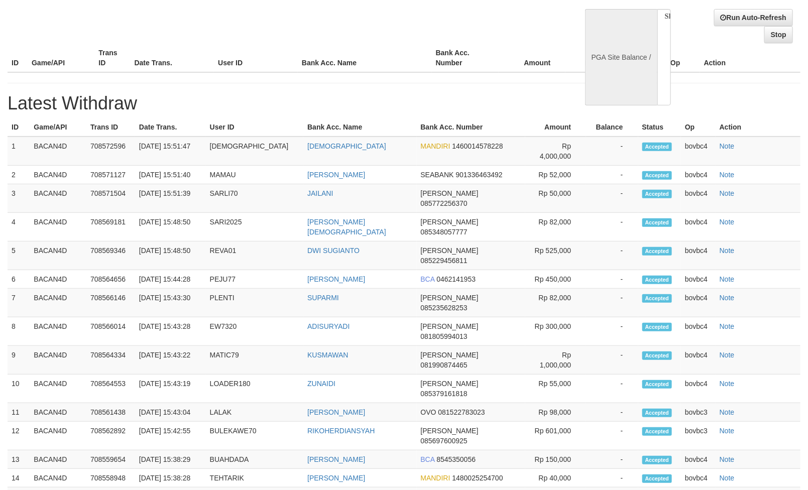
scroll to position [75, 0]
select select "**"
select select
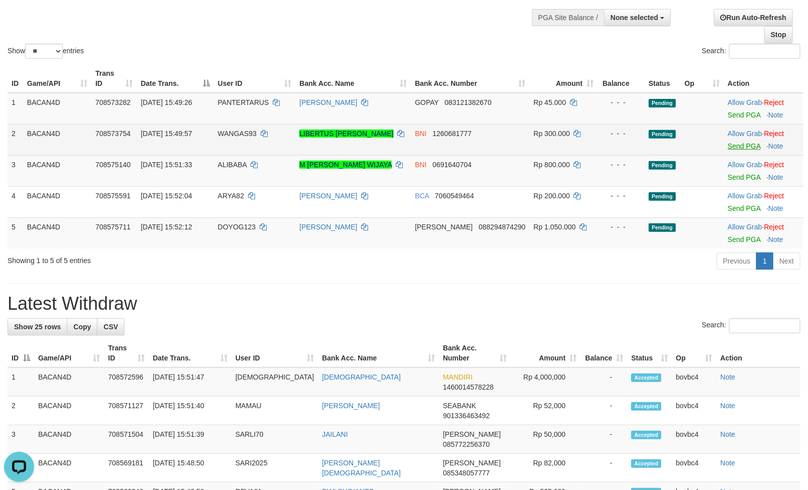
scroll to position [0, 0]
click at [735, 149] on link "Send PGA" at bounding box center [744, 146] width 33 height 8
click at [739, 177] on link "Send PGA" at bounding box center [744, 177] width 33 height 8
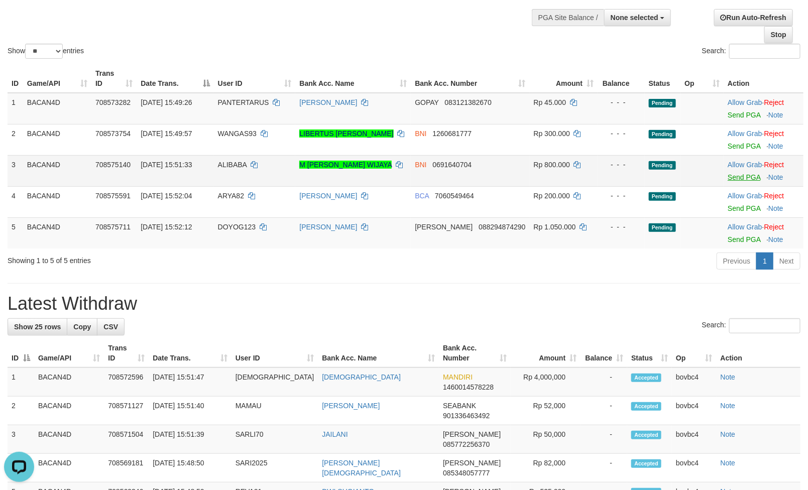
click at [742, 210] on link "Send PGA" at bounding box center [744, 208] width 33 height 8
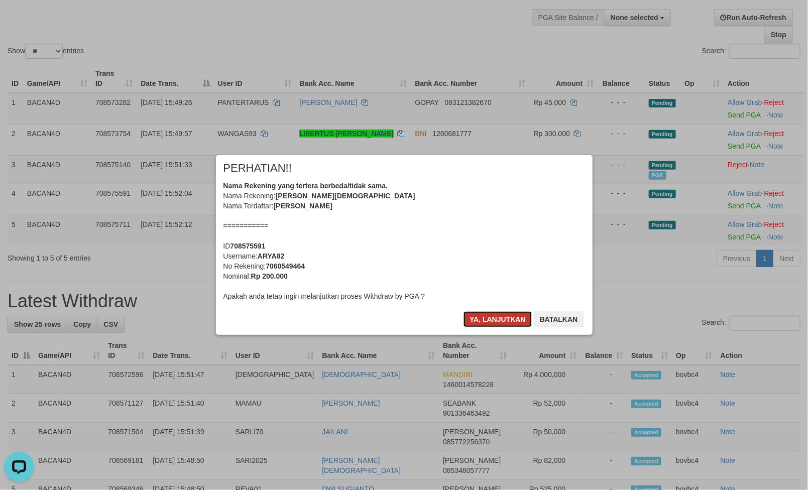
click at [495, 311] on button "Ya, lanjutkan" at bounding box center [498, 319] width 68 height 16
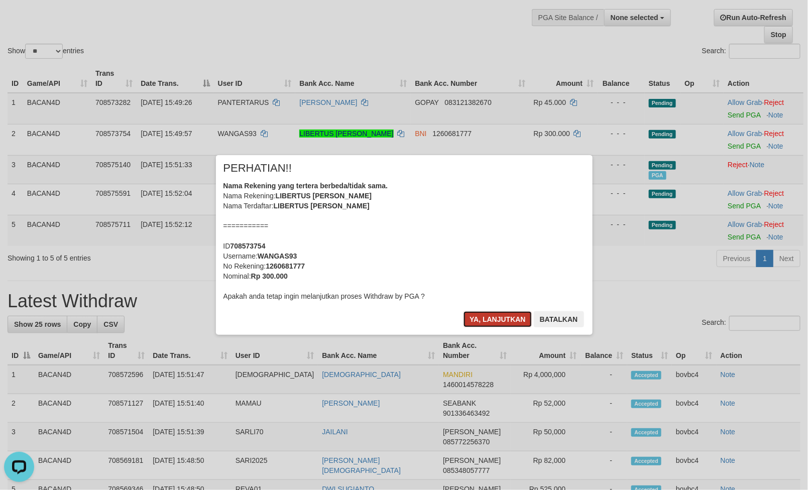
click at [499, 317] on button "Ya, lanjutkan" at bounding box center [498, 319] width 68 height 16
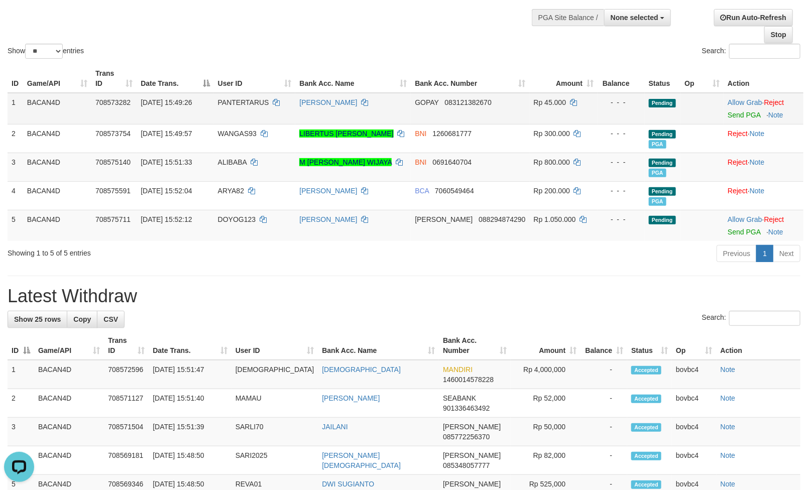
click at [731, 119] on td "Allow Grab · Reject Send PGA · Note" at bounding box center [764, 109] width 80 height 32
click at [731, 115] on link "Send PGA" at bounding box center [744, 115] width 33 height 8
click at [748, 234] on link "Send PGA" at bounding box center [744, 232] width 33 height 8
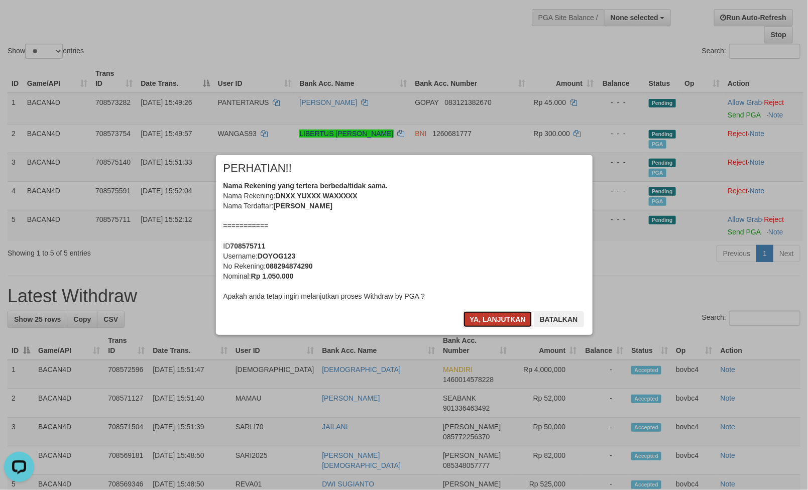
click at [503, 316] on button "Ya, lanjutkan" at bounding box center [498, 319] width 68 height 16
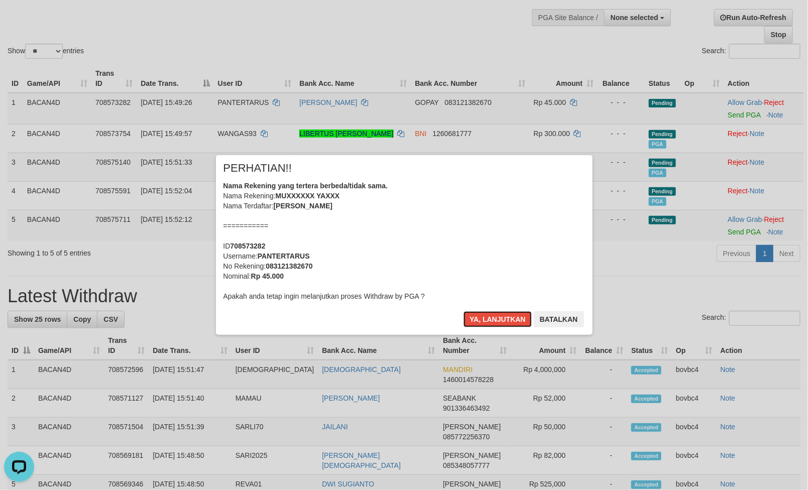
click at [503, 316] on button "Ya, lanjutkan" at bounding box center [498, 319] width 68 height 16
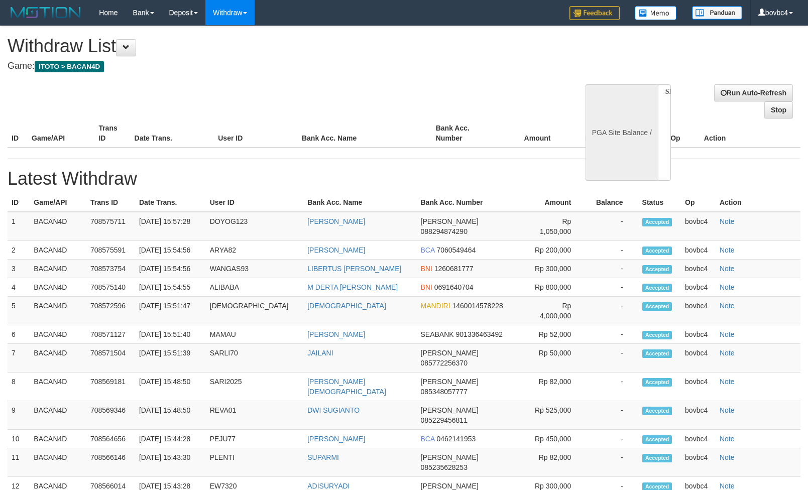
select select
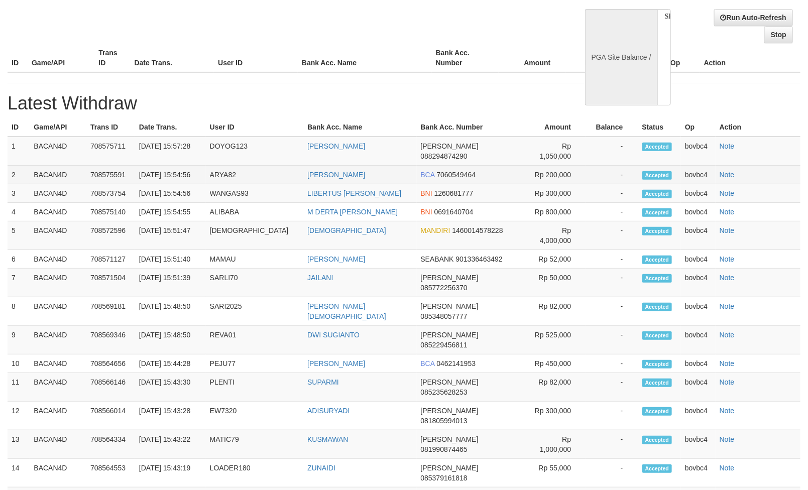
select select "**"
select select
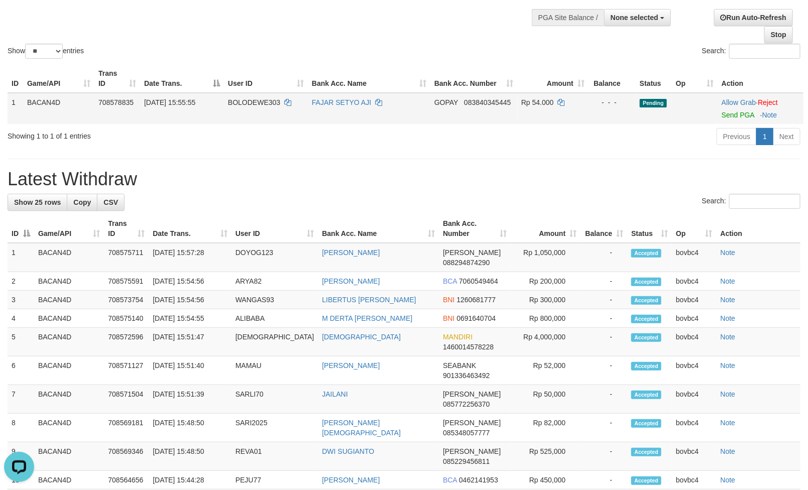
scroll to position [0, 0]
click at [740, 118] on link "Send PGA" at bounding box center [738, 115] width 33 height 8
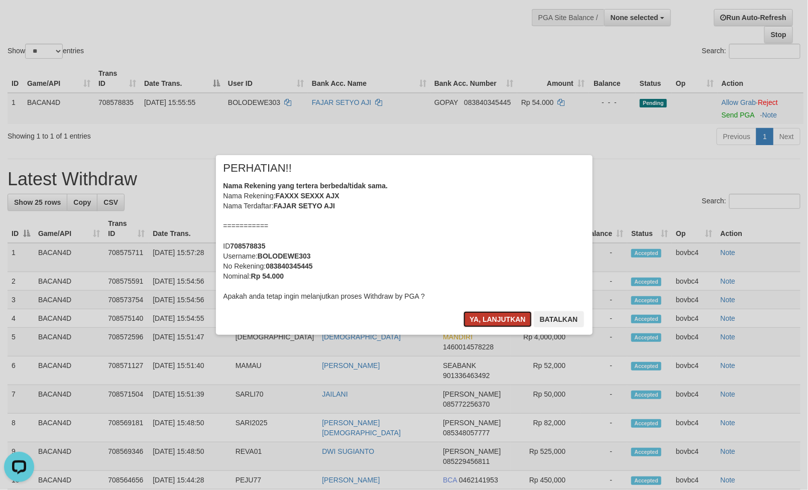
click at [508, 322] on button "Ya, lanjutkan" at bounding box center [498, 319] width 68 height 16
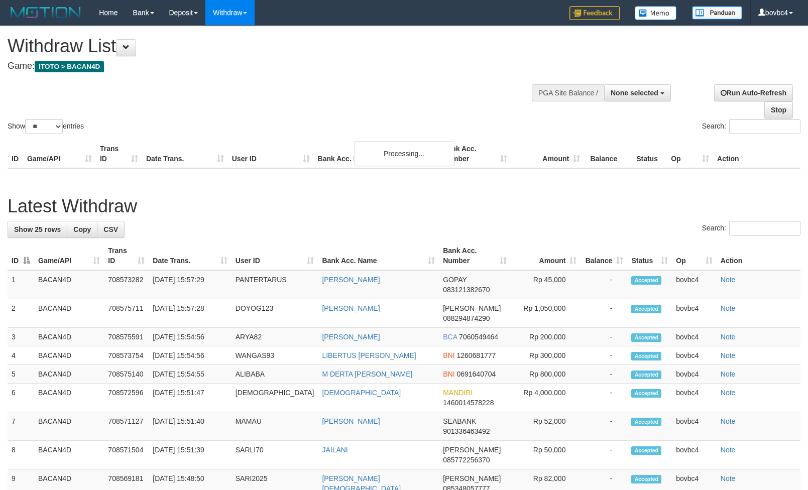
select select
select select "**"
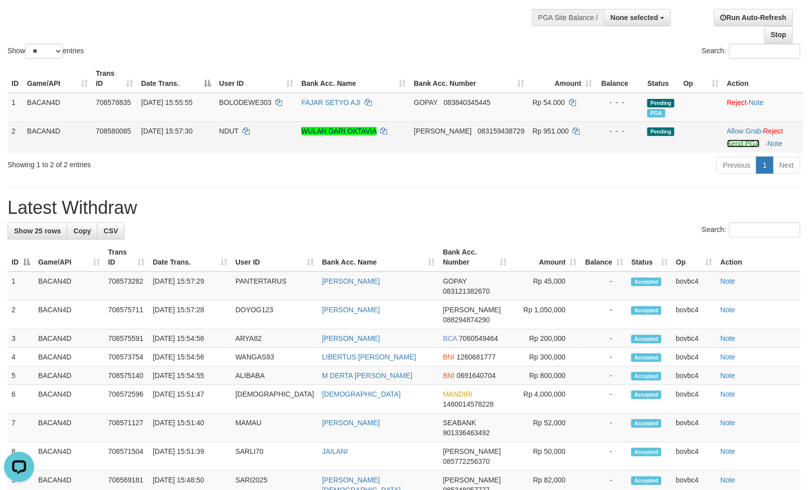
click at [730, 143] on link "Send PGA" at bounding box center [743, 144] width 33 height 8
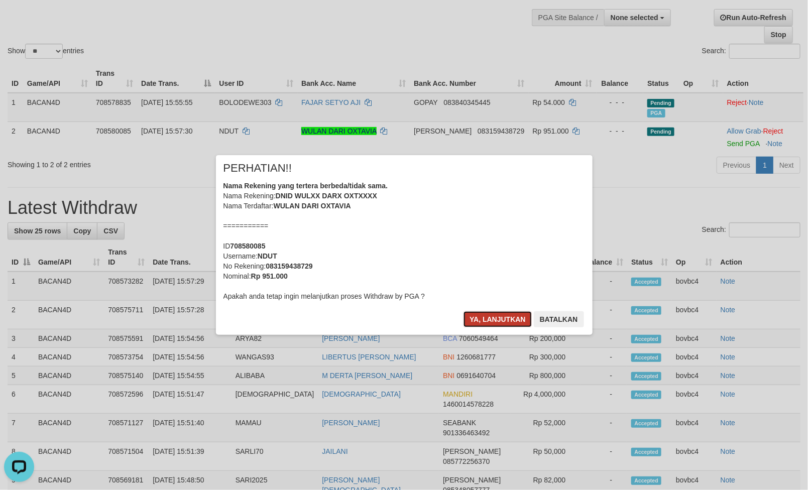
click at [502, 319] on button "Ya, lanjutkan" at bounding box center [498, 319] width 68 height 16
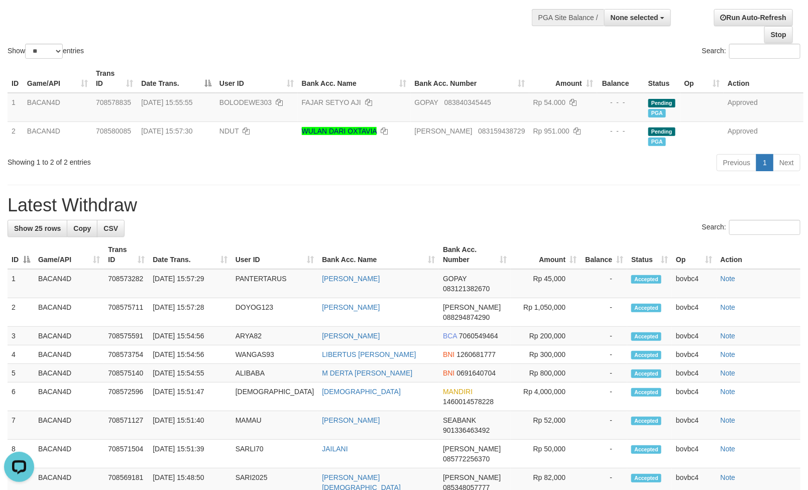
click at [371, 180] on div "**********" at bounding box center [404, 456] width 808 height 1011
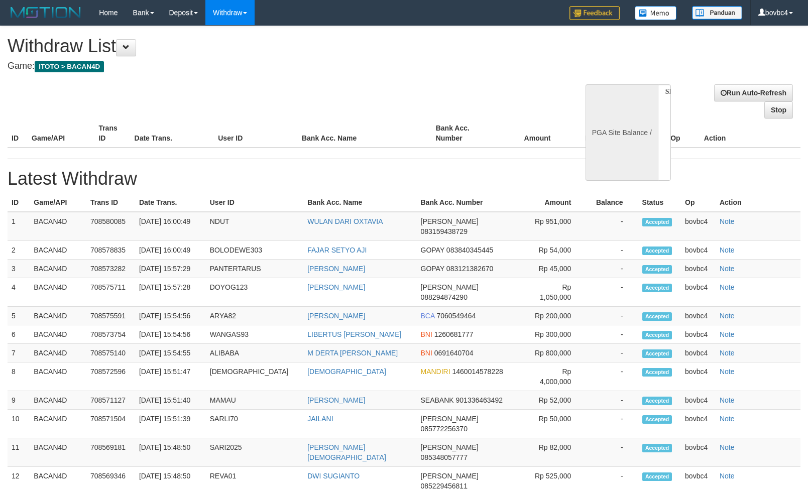
select select
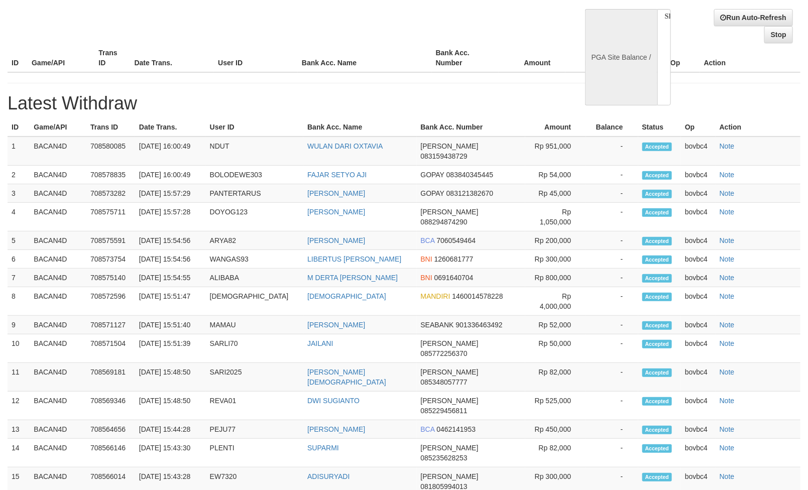
select select "**"
select select
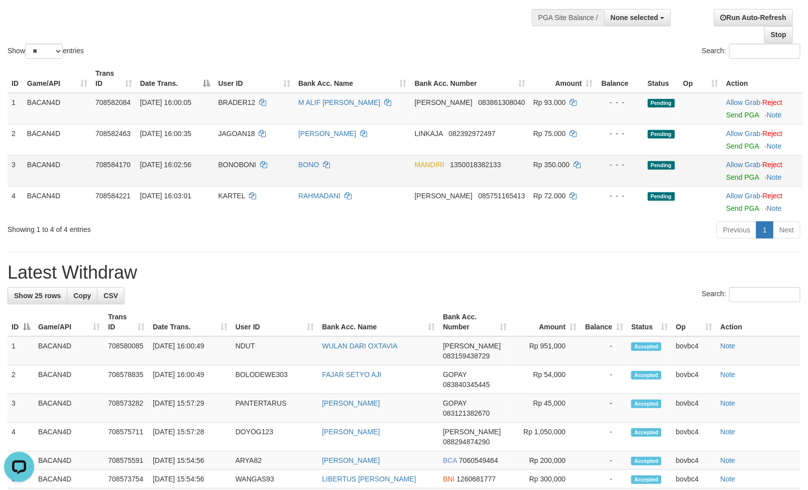
scroll to position [0, 0]
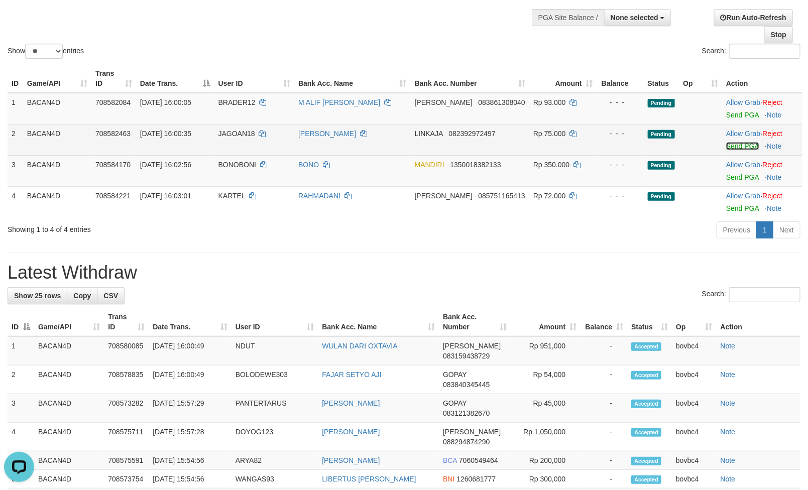
click at [741, 143] on link "Send PGA" at bounding box center [742, 146] width 33 height 8
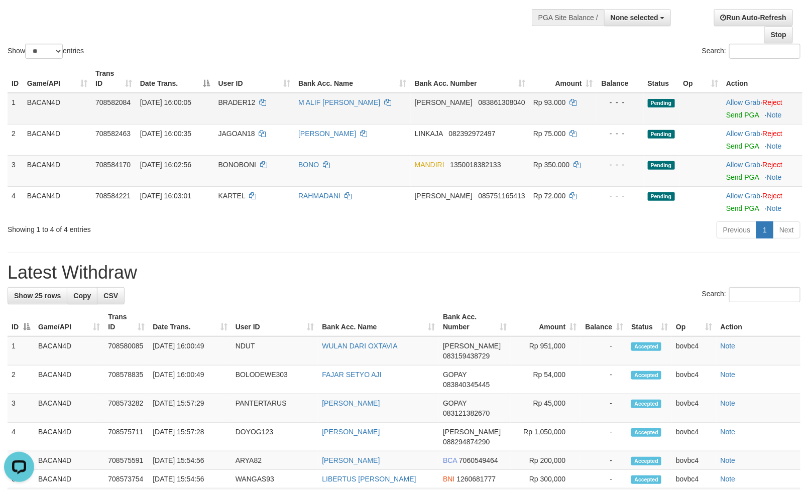
click at [746, 109] on div at bounding box center [762, 109] width 72 height 3
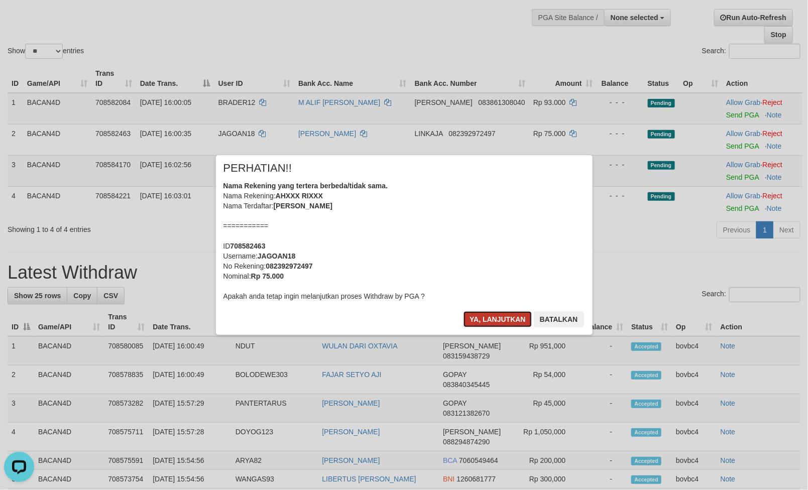
click at [498, 311] on button "Ya, lanjutkan" at bounding box center [498, 319] width 68 height 16
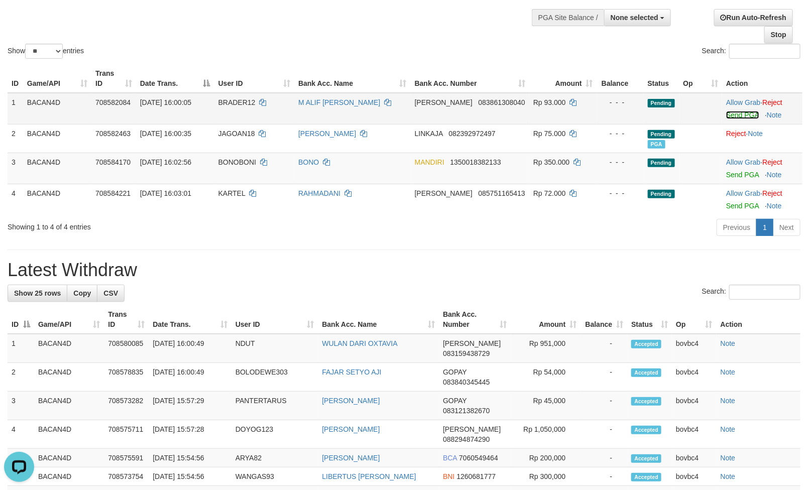
click at [740, 115] on link "Send PGA" at bounding box center [742, 115] width 33 height 8
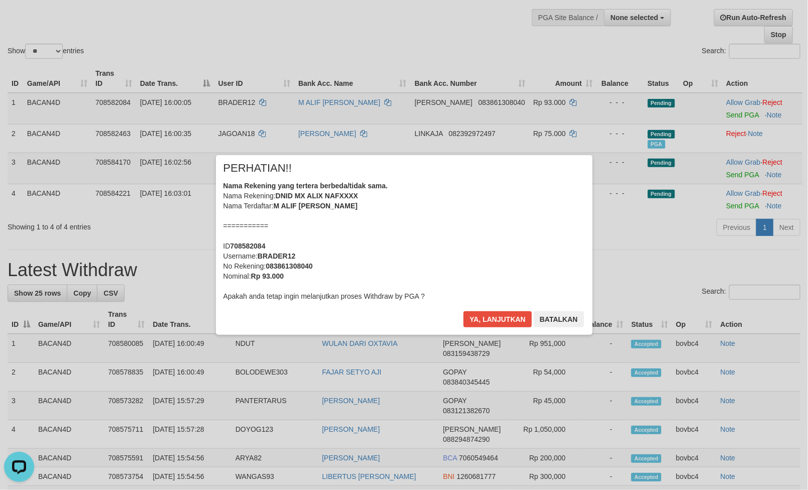
click at [494, 308] on div "× PERHATIAN!! Nama Rekening yang tertera berbeda/tidak sama. Nama Rekening: DNI…" at bounding box center [404, 245] width 377 height 180
click at [492, 318] on button "Ya, lanjutkan" at bounding box center [498, 319] width 68 height 16
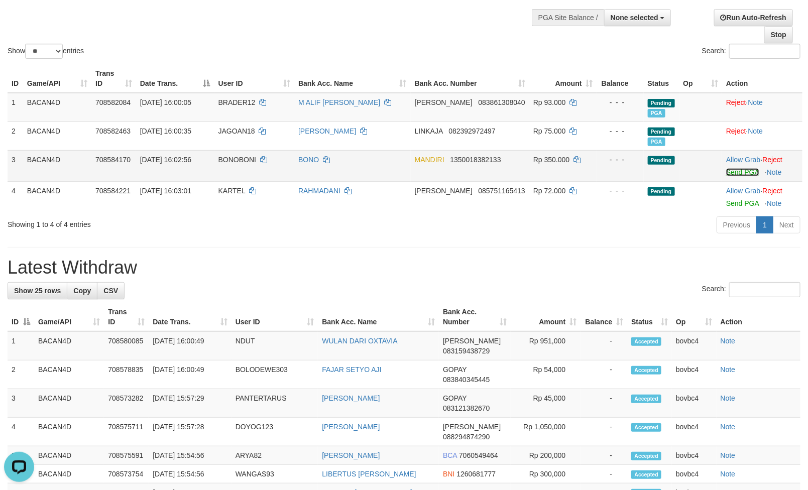
click at [731, 169] on link "Send PGA" at bounding box center [742, 172] width 33 height 8
click at [743, 207] on link "Send PGA" at bounding box center [742, 203] width 33 height 8
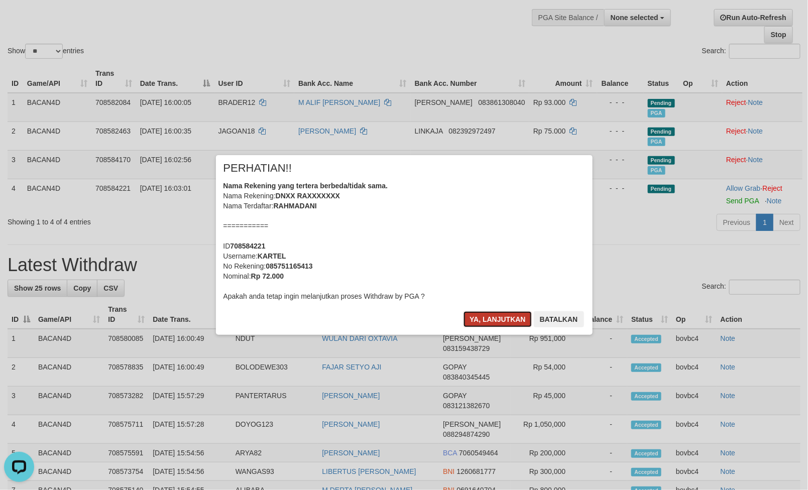
click at [505, 320] on button "Ya, lanjutkan" at bounding box center [498, 319] width 68 height 16
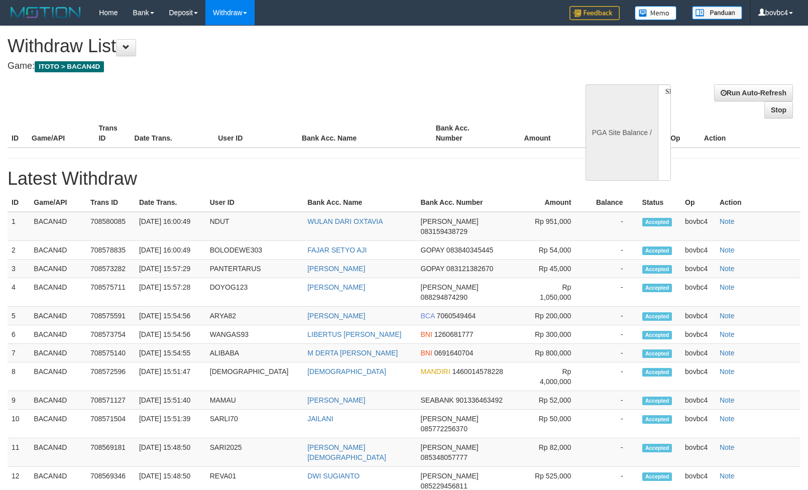
select select
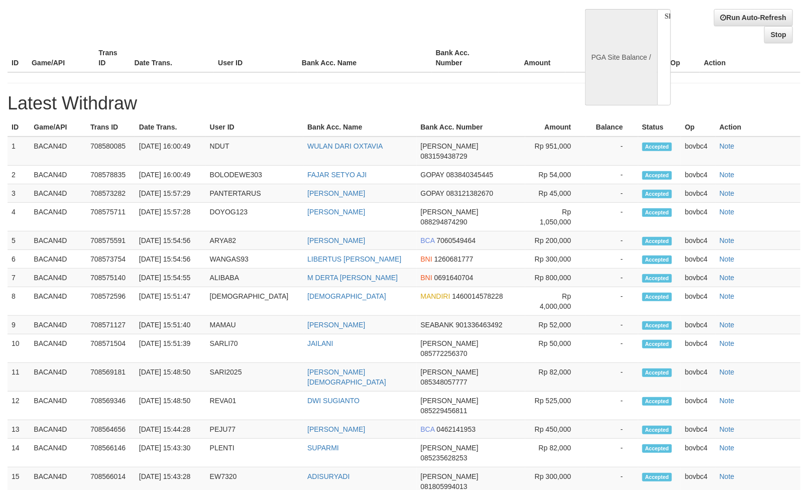
select select "**"
select select
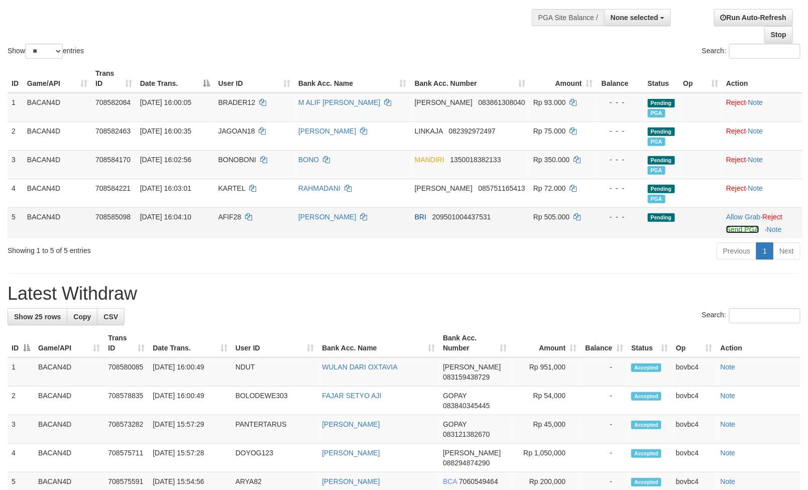
click at [744, 233] on link "Send PGA" at bounding box center [742, 230] width 33 height 8
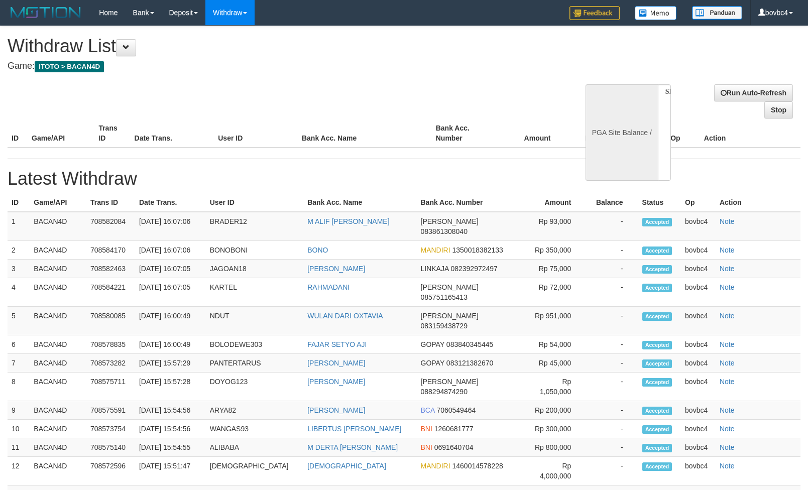
select select
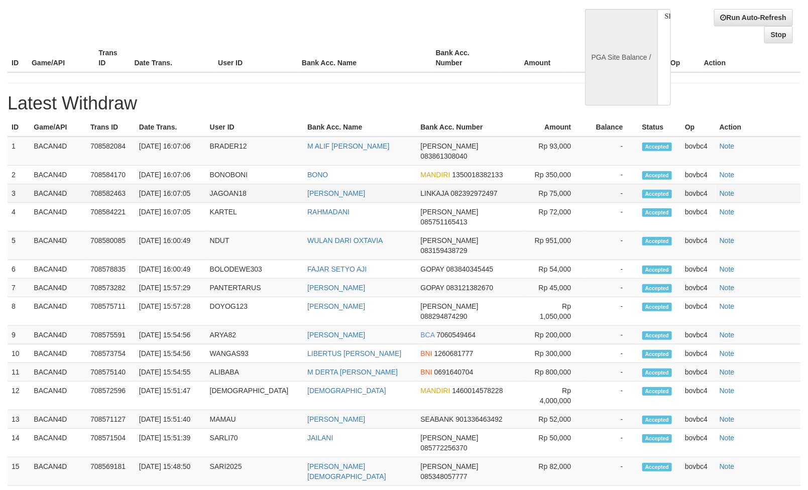
select select "**"
select select
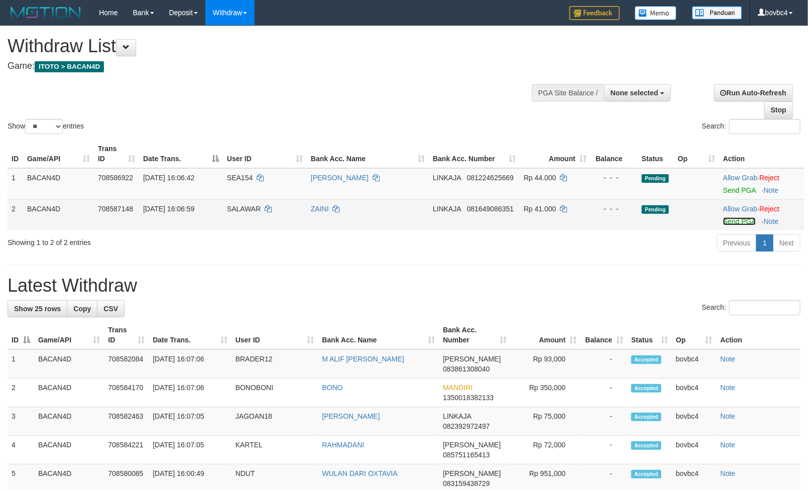
click at [734, 225] on link "Send PGA" at bounding box center [739, 222] width 33 height 8
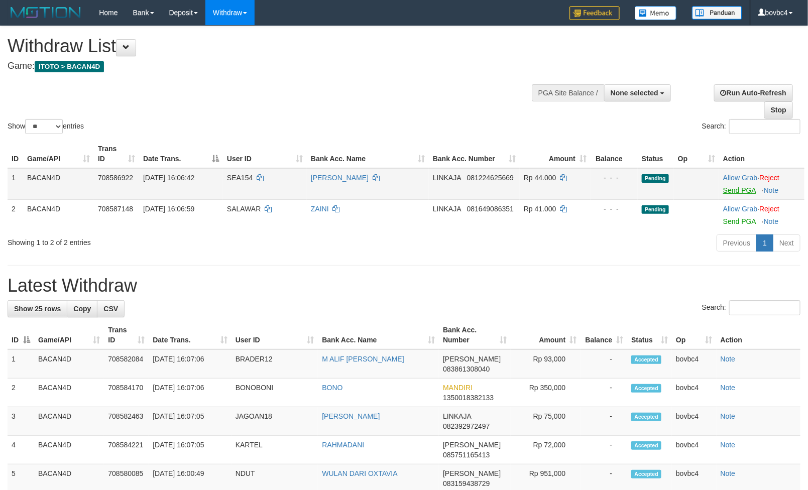
click at [740, 189] on link "Send PGA" at bounding box center [739, 190] width 33 height 8
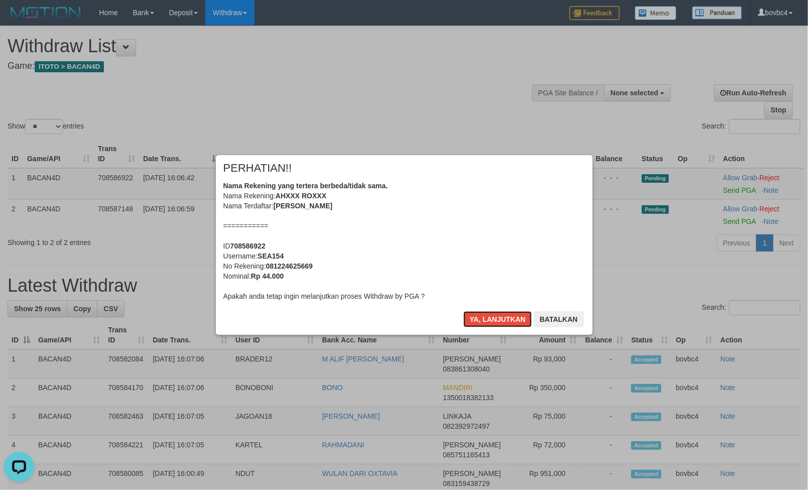
click at [497, 316] on button "Ya, lanjutkan" at bounding box center [498, 319] width 68 height 16
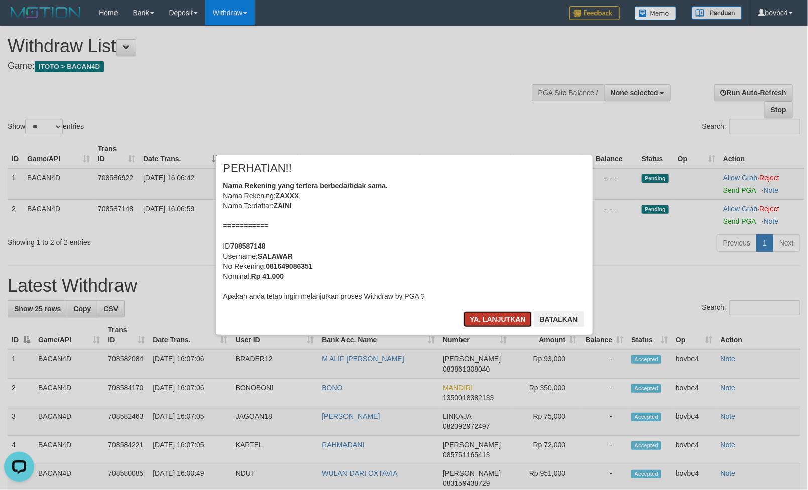
click at [492, 318] on button "Ya, lanjutkan" at bounding box center [498, 319] width 68 height 16
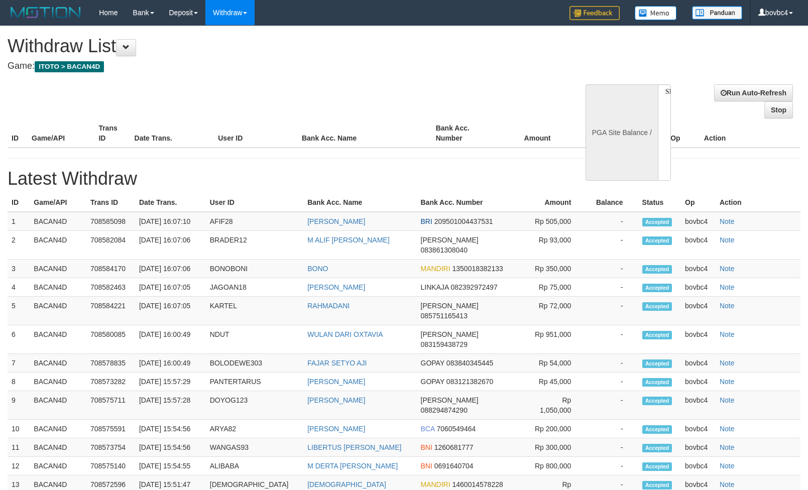
select select
select select "**"
select select
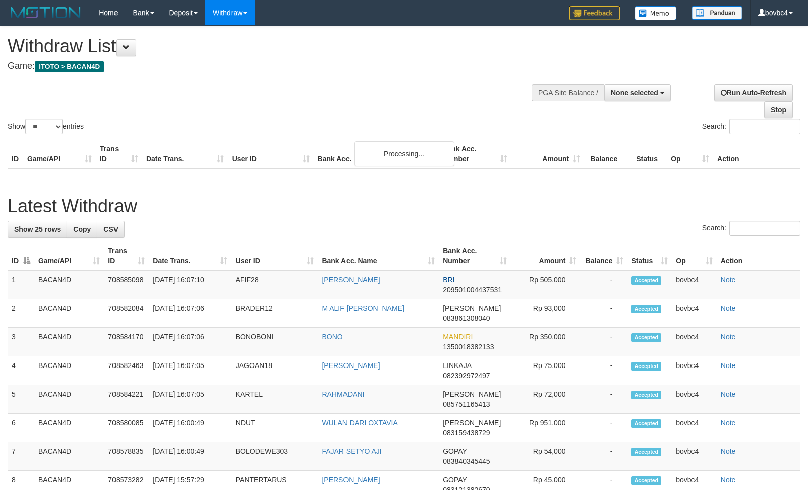
select select
select select "**"
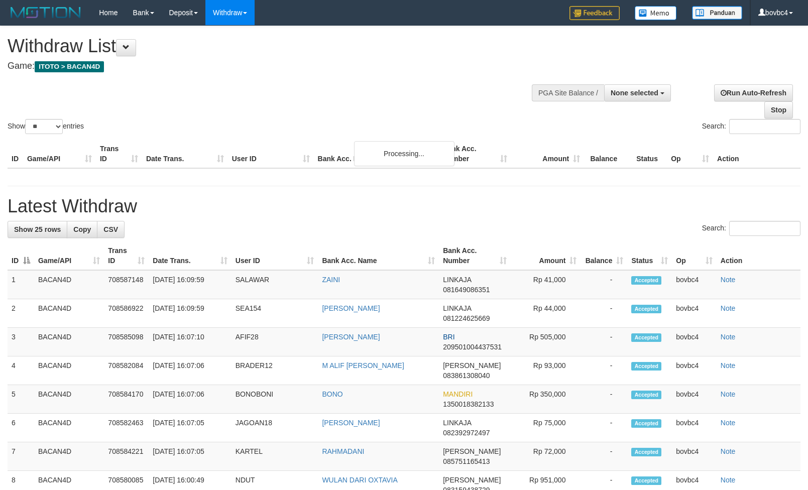
select select
select select "**"
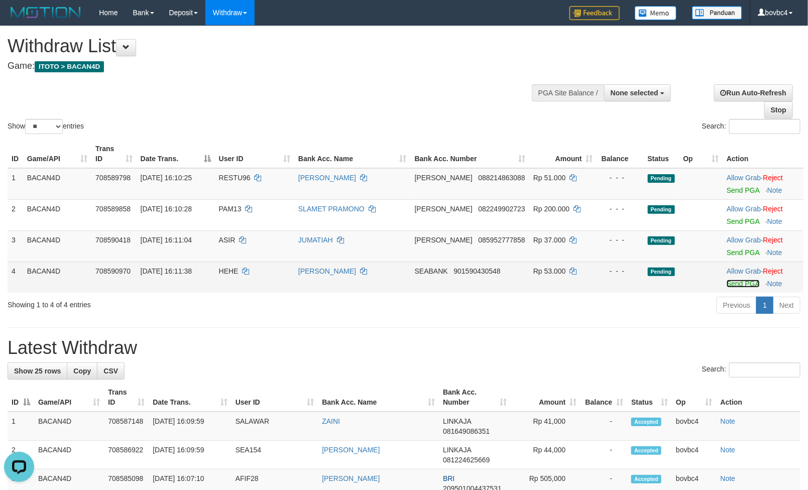
click at [736, 285] on link "Send PGA" at bounding box center [743, 284] width 33 height 8
click at [740, 254] on link "Send PGA" at bounding box center [743, 253] width 33 height 8
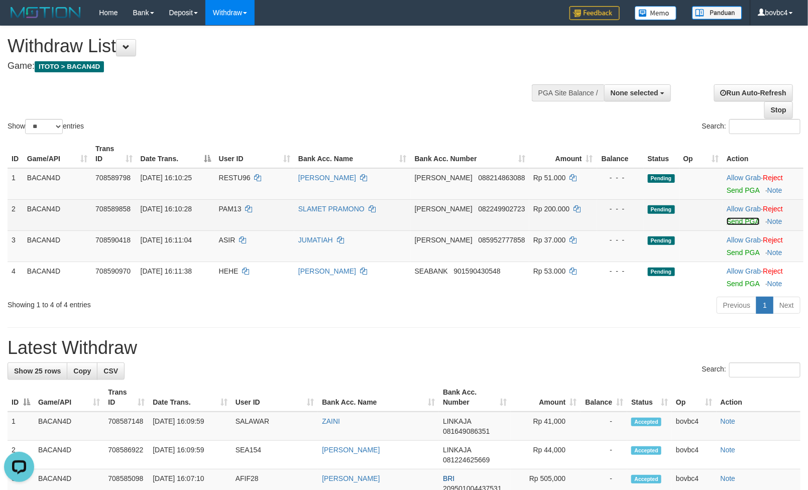
click at [731, 225] on link "Send PGA" at bounding box center [743, 222] width 33 height 8
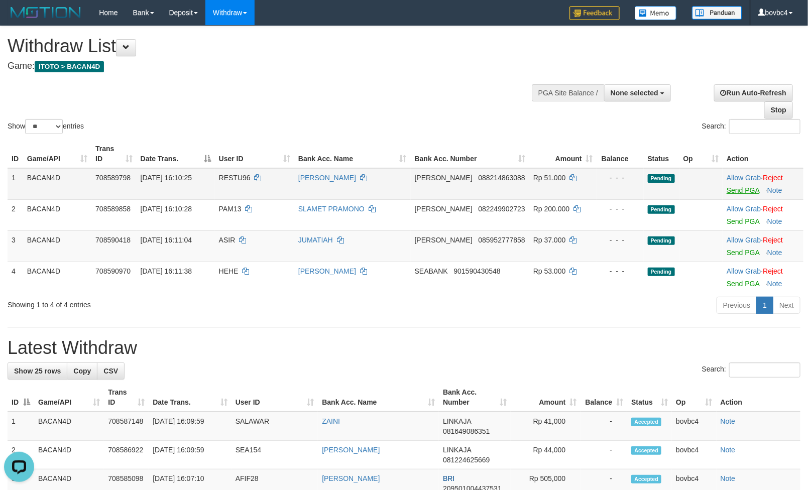
click at [736, 190] on link "Send PGA" at bounding box center [743, 190] width 33 height 8
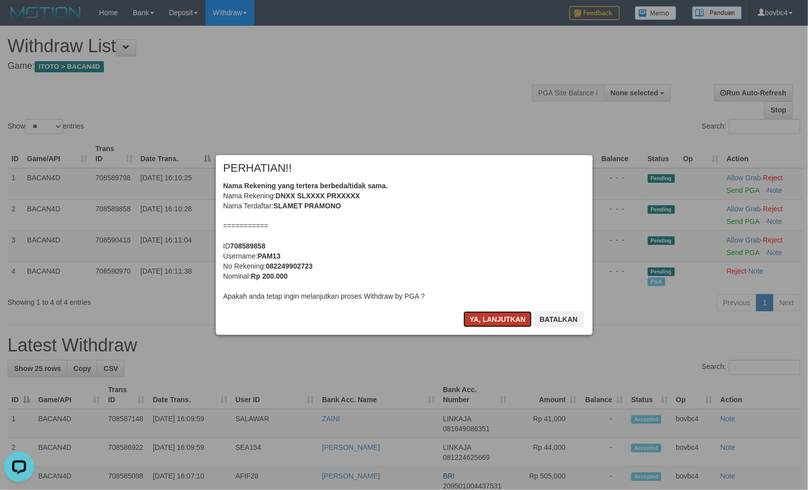
click at [509, 323] on button "Ya, lanjutkan" at bounding box center [498, 319] width 68 height 16
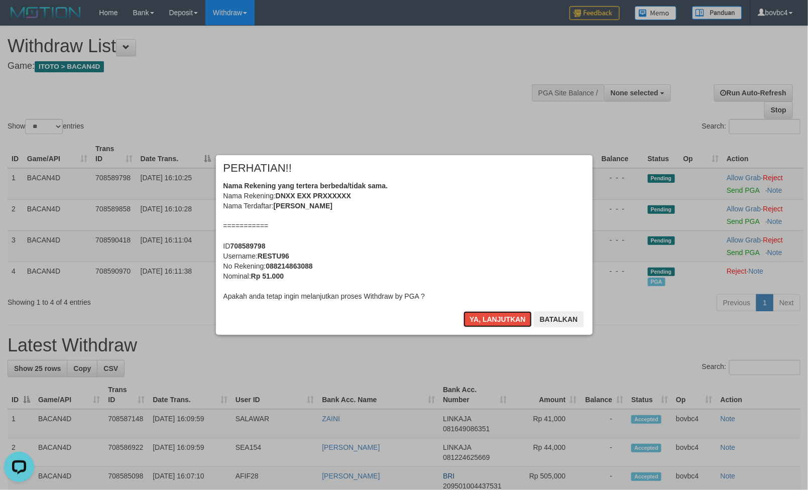
click at [508, 320] on button "Ya, lanjutkan" at bounding box center [498, 319] width 68 height 16
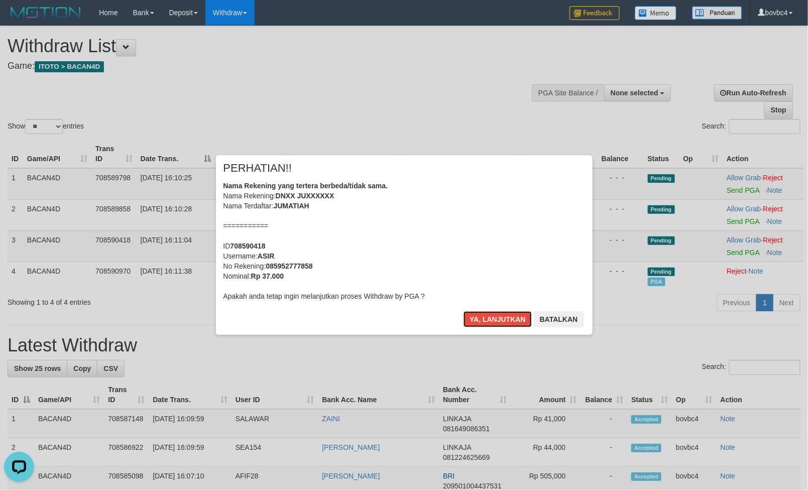
click at [508, 320] on button "Ya, lanjutkan" at bounding box center [498, 319] width 68 height 16
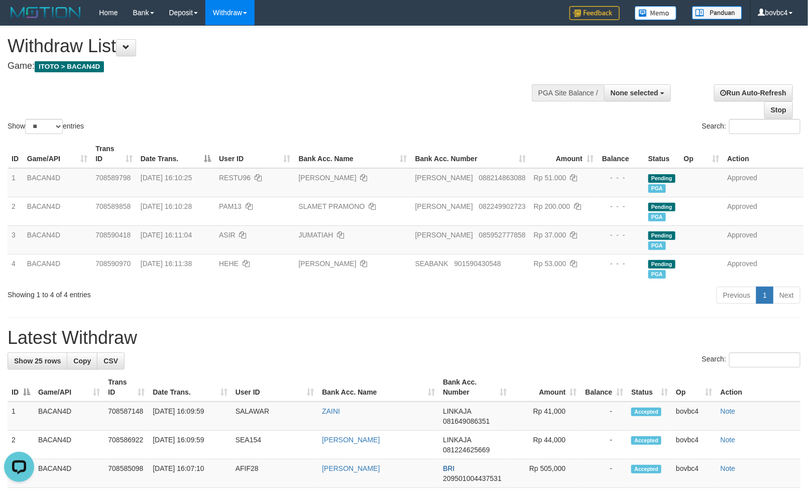
click at [328, 102] on div "Show ** ** ** *** entries Search:" at bounding box center [404, 81] width 808 height 110
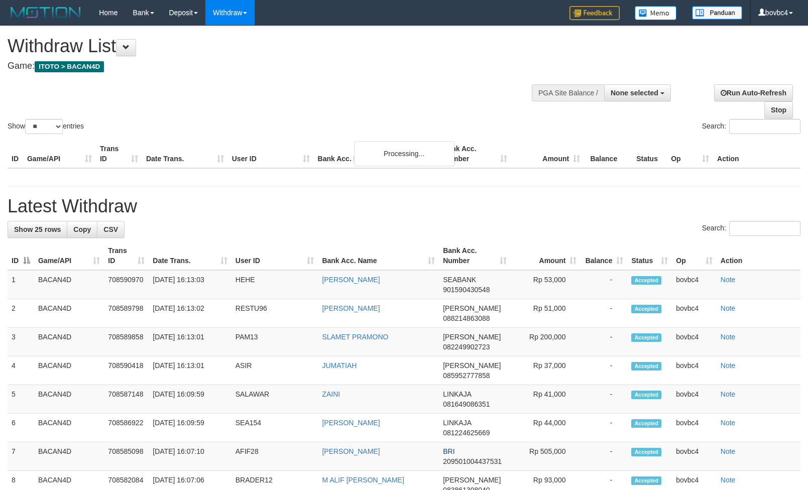
select select
select select "**"
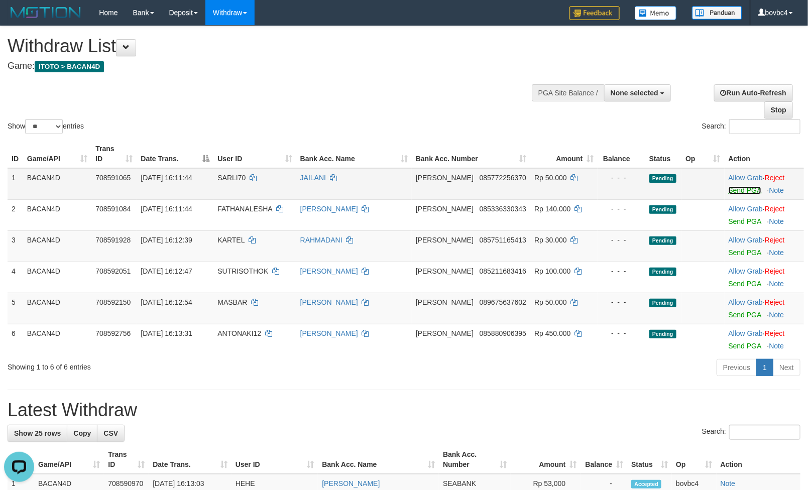
click at [729, 192] on link "Send PGA" at bounding box center [745, 190] width 33 height 8
click at [741, 219] on link "Send PGA" at bounding box center [745, 222] width 33 height 8
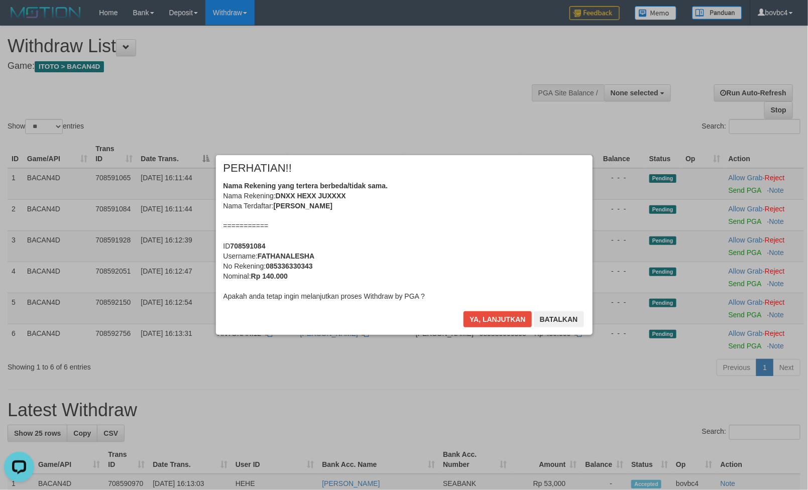
click at [505, 317] on button "Ya, lanjutkan" at bounding box center [498, 319] width 68 height 16
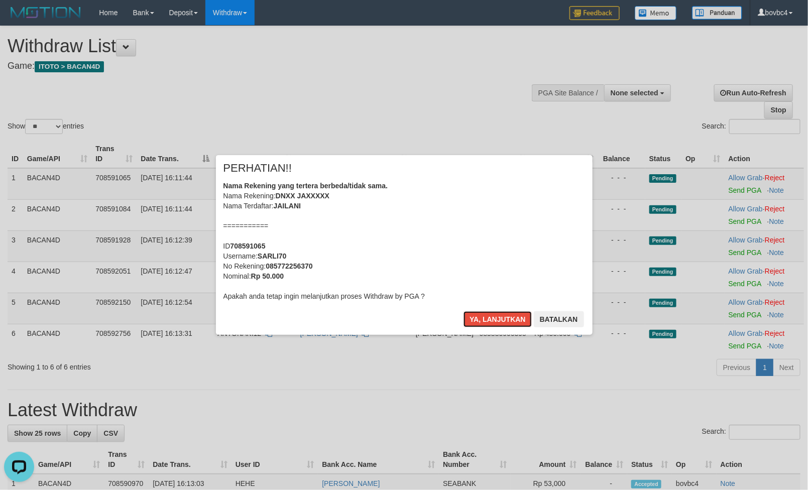
click at [505, 317] on button "Ya, lanjutkan" at bounding box center [498, 319] width 68 height 16
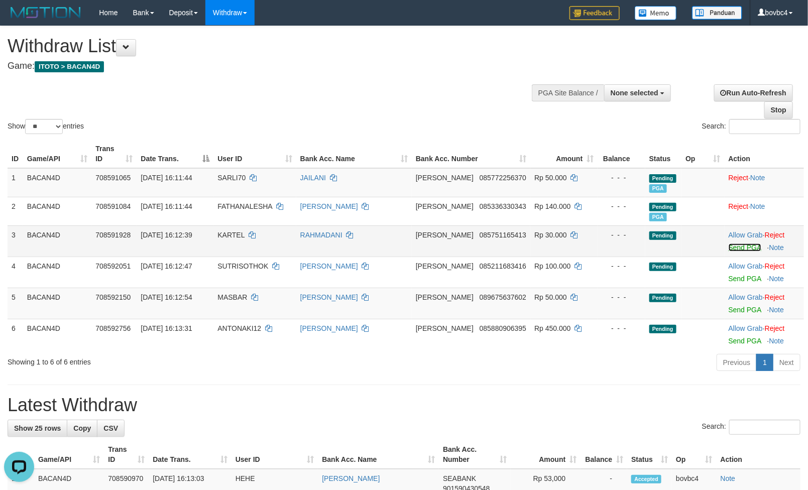
click at [739, 251] on link "Send PGA" at bounding box center [745, 248] width 33 height 8
click at [739, 277] on link "Send PGA" at bounding box center [745, 279] width 33 height 8
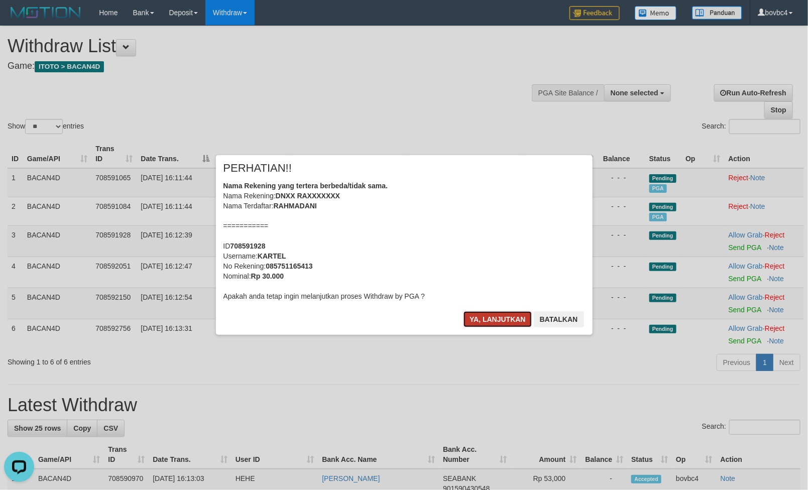
click at [501, 316] on button "Ya, lanjutkan" at bounding box center [498, 319] width 68 height 16
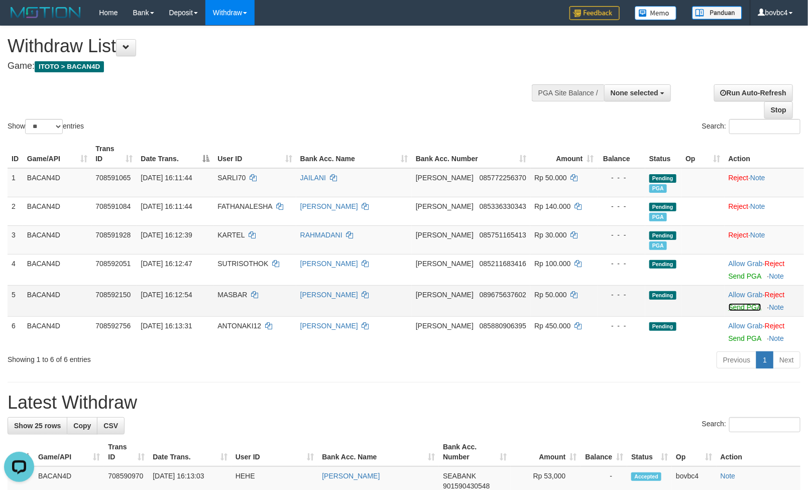
click at [746, 308] on link "Send PGA" at bounding box center [745, 307] width 33 height 8
click at [748, 338] on link "Send PGA" at bounding box center [745, 339] width 33 height 8
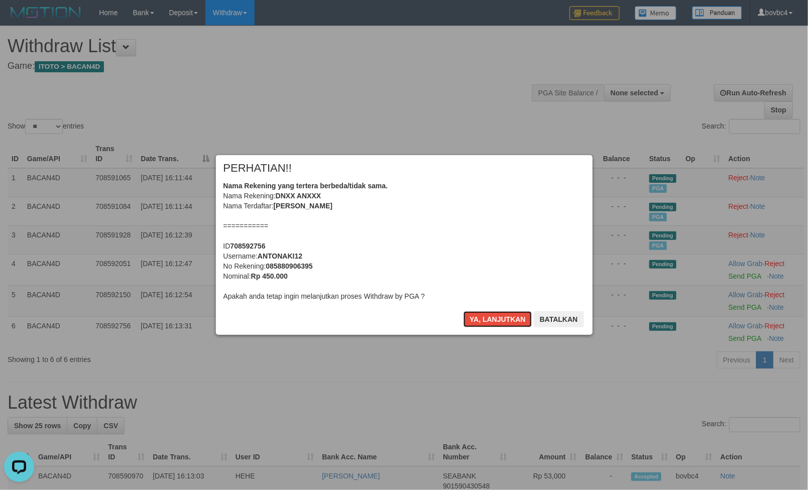
click at [488, 320] on button "Ya, lanjutkan" at bounding box center [498, 319] width 68 height 16
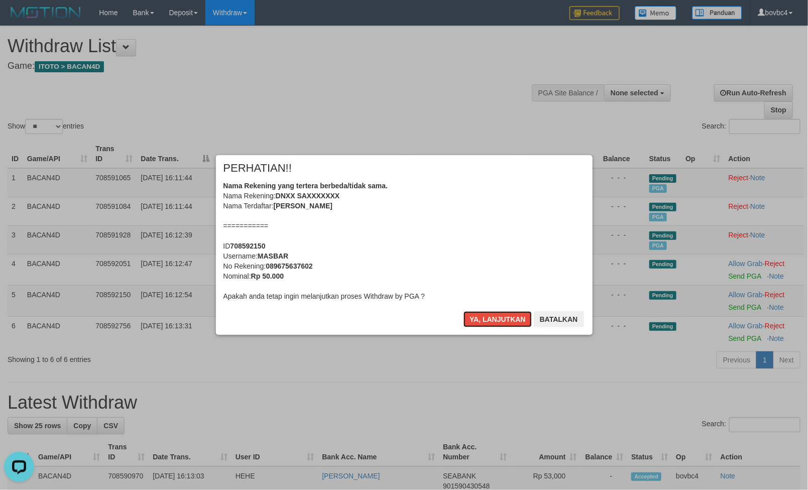
click at [488, 320] on button "Ya, lanjutkan" at bounding box center [498, 319] width 68 height 16
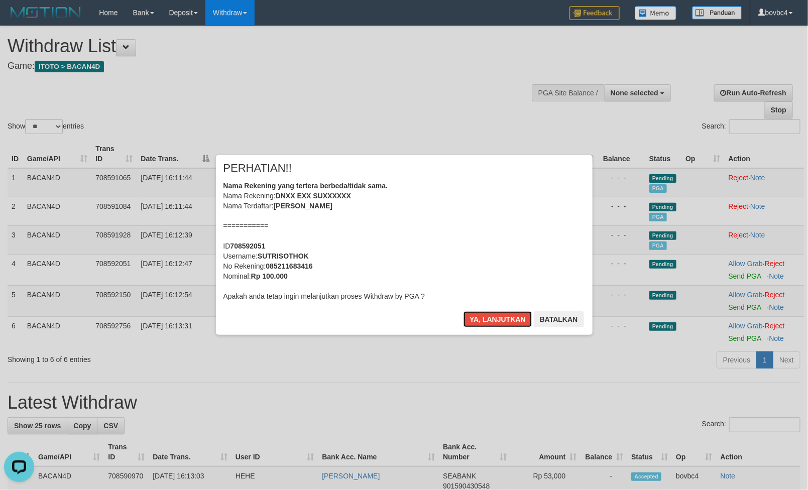
click at [488, 320] on button "Ya, lanjutkan" at bounding box center [498, 319] width 68 height 16
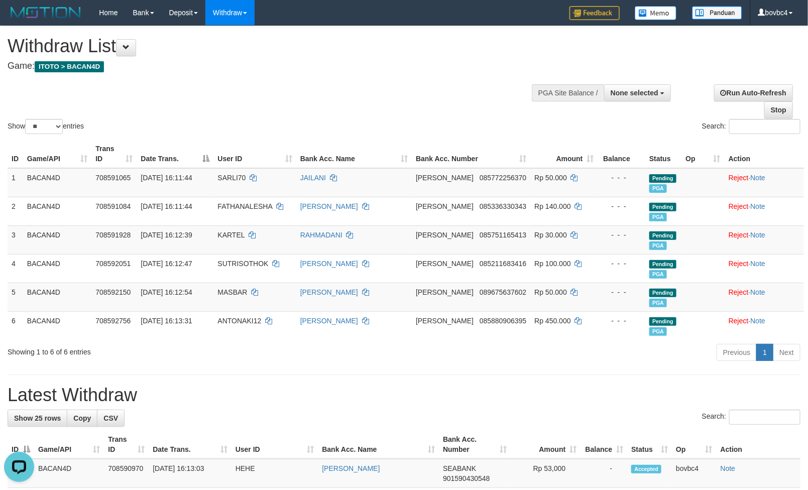
click at [344, 125] on div "Show ** ** ** *** entries" at bounding box center [202, 128] width 389 height 18
click at [474, 99] on div "Show ** ** ** *** entries Search:" at bounding box center [404, 81] width 808 height 110
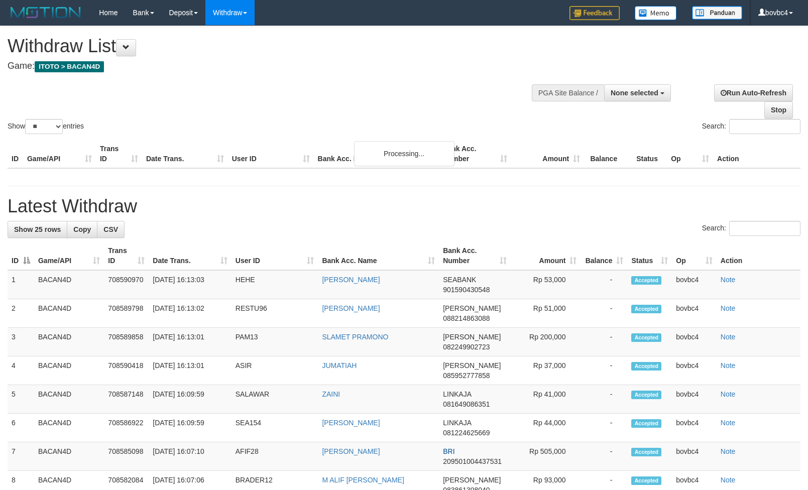
select select
select select "**"
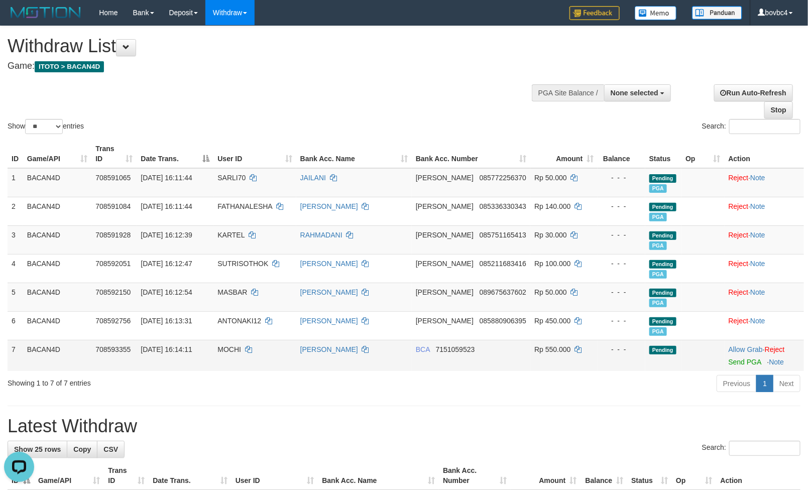
click at [731, 359] on td "Allow Grab · Reject Send PGA · Note" at bounding box center [764, 355] width 79 height 31
click at [731, 366] on link "Send PGA" at bounding box center [745, 362] width 33 height 8
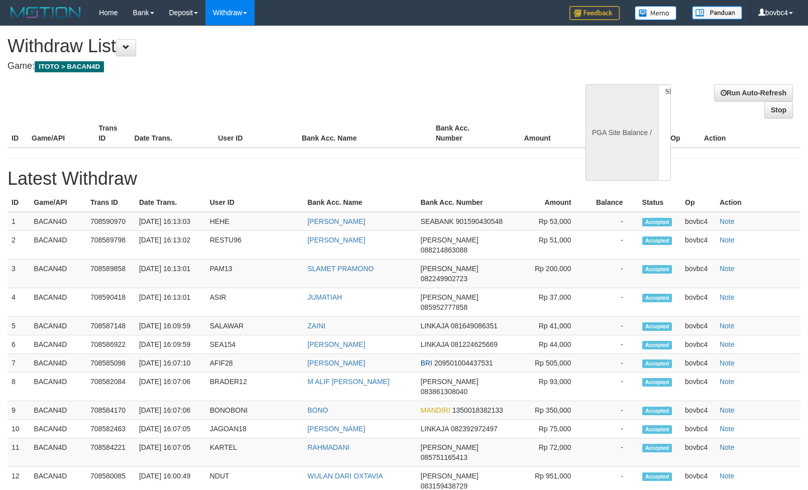
select select
select select "**"
select select
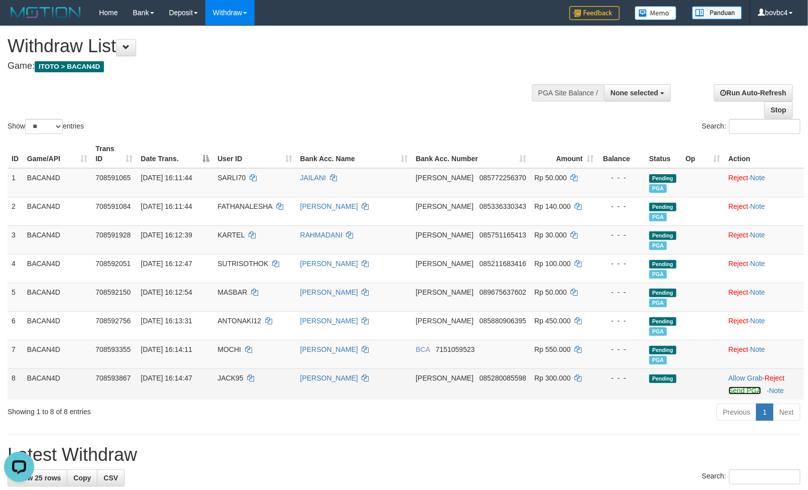
click at [732, 389] on link "Send PGA" at bounding box center [745, 391] width 33 height 8
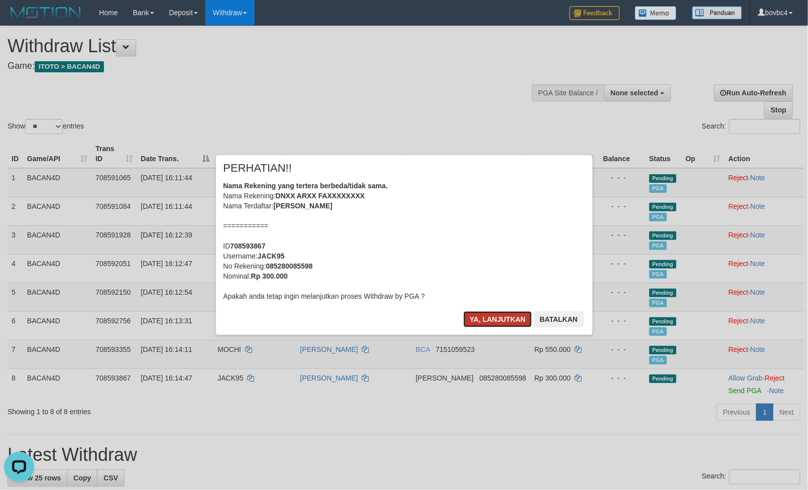
click at [509, 313] on button "Ya, lanjutkan" at bounding box center [498, 319] width 68 height 16
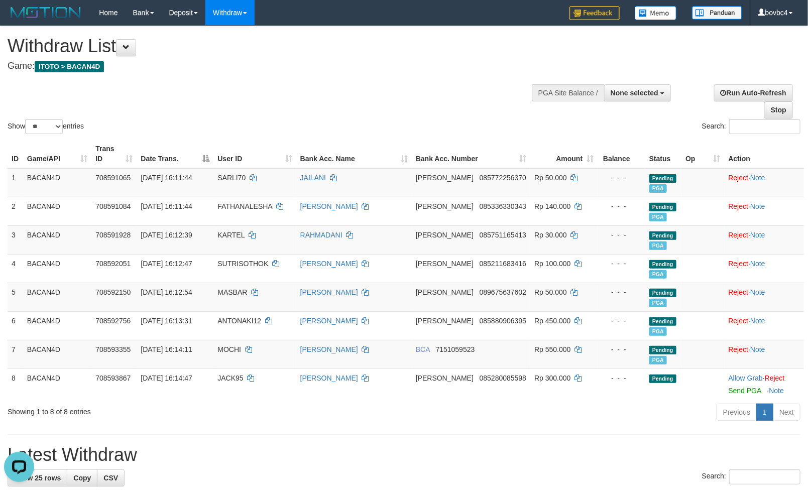
click at [509, 313] on td "DANA 085880906395" at bounding box center [471, 325] width 119 height 29
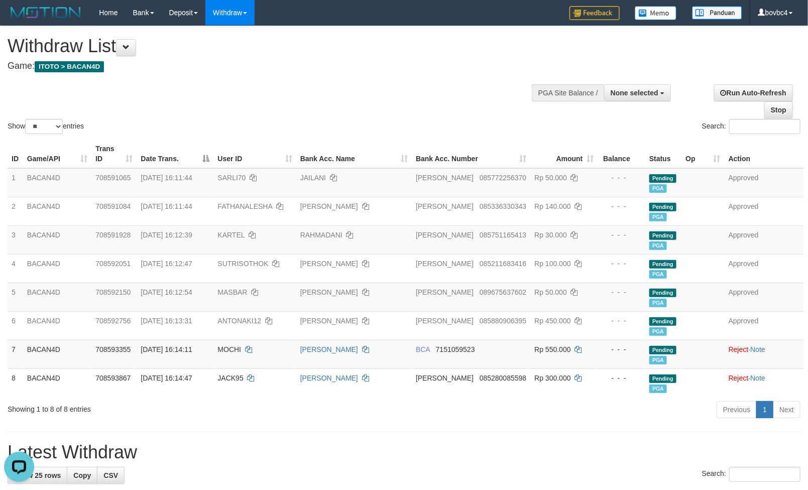
click at [391, 90] on div "Show ** ** ** *** entries Search:" at bounding box center [404, 81] width 808 height 110
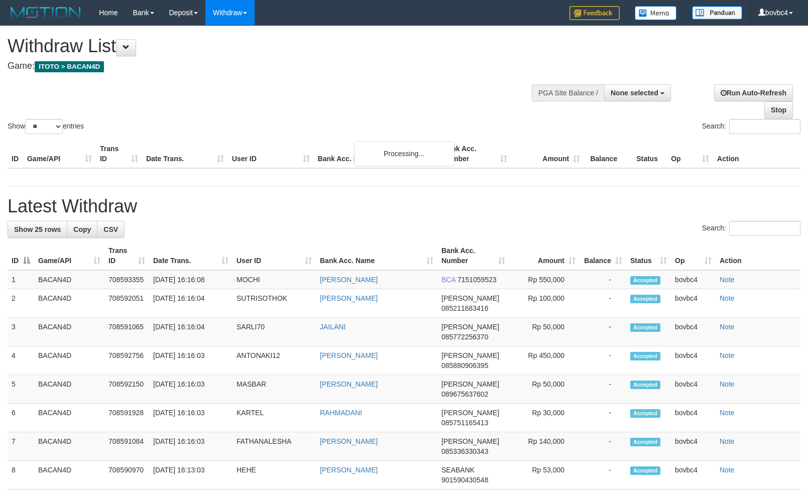
select select
select select "**"
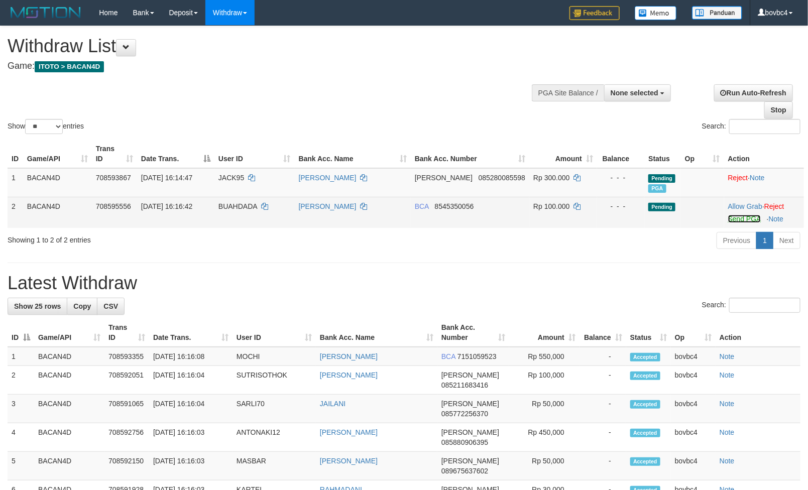
click at [728, 217] on link "Send PGA" at bounding box center [744, 219] width 33 height 8
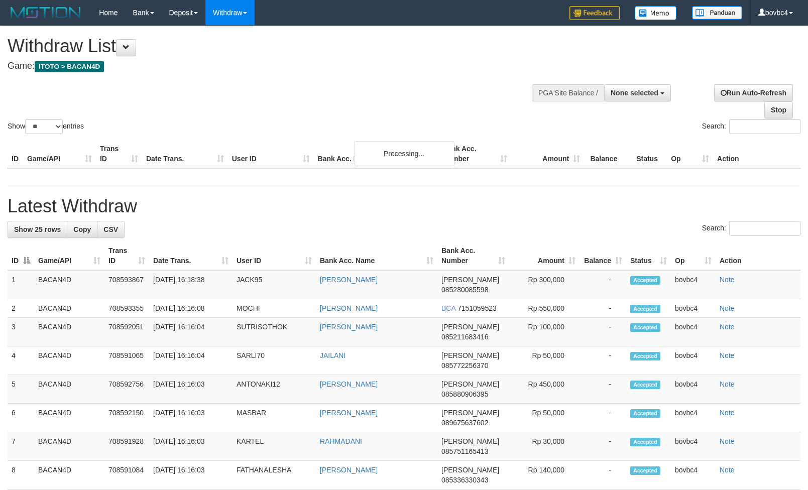
select select
select select "**"
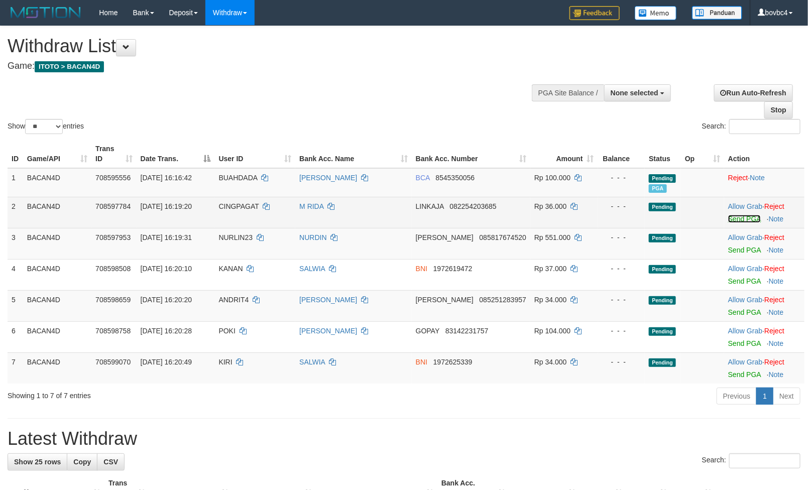
click at [740, 218] on link "Send PGA" at bounding box center [744, 219] width 33 height 8
click at [753, 250] on link "Send PGA" at bounding box center [744, 250] width 33 height 8
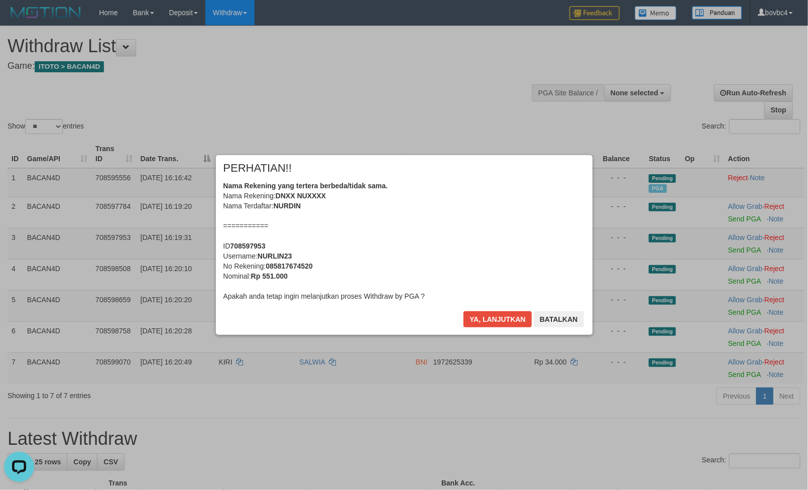
click at [477, 317] on div "Ya, lanjutkan Batalkan" at bounding box center [524, 323] width 122 height 24
click at [477, 317] on button "Ya, lanjutkan" at bounding box center [498, 319] width 68 height 16
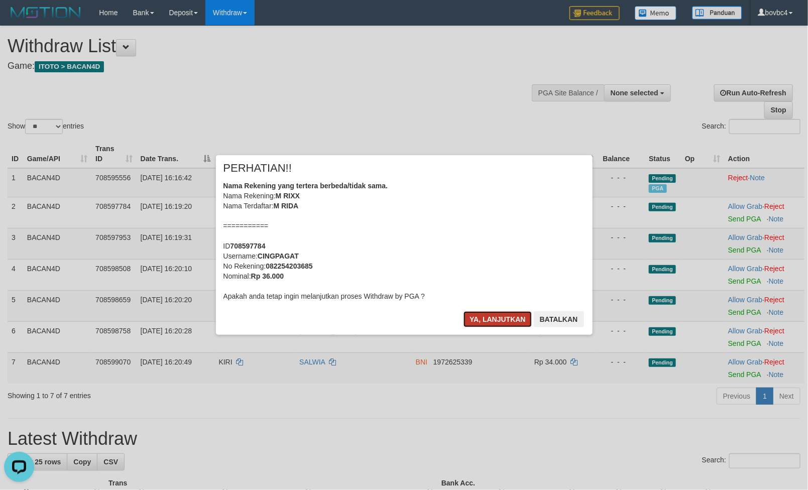
click at [484, 319] on button "Ya, lanjutkan" at bounding box center [498, 319] width 68 height 16
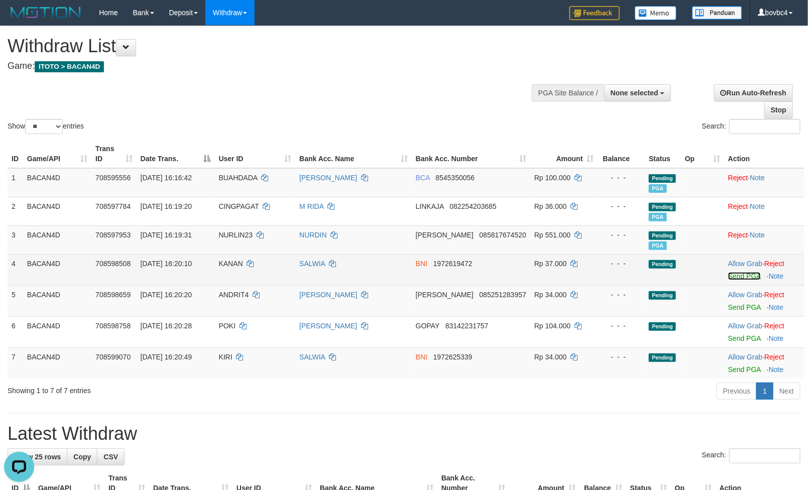
click at [737, 279] on link "Send PGA" at bounding box center [744, 276] width 33 height 8
click at [743, 308] on link "Send PGA" at bounding box center [744, 307] width 33 height 8
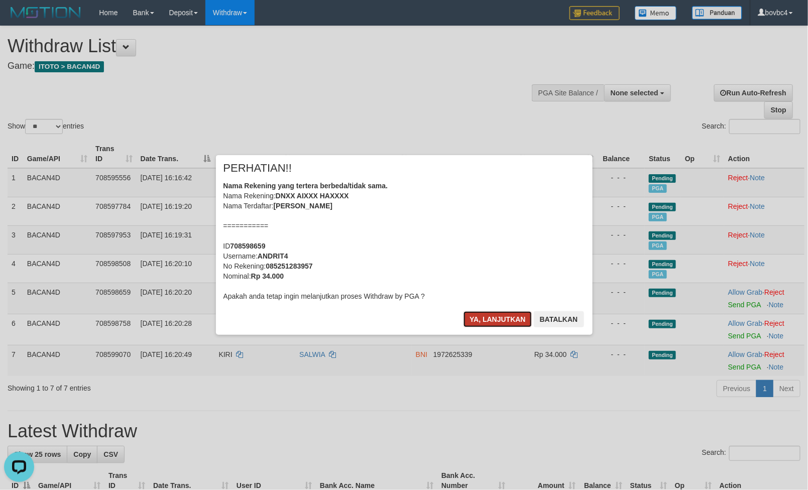
click at [522, 313] on button "Ya, lanjutkan" at bounding box center [498, 319] width 68 height 16
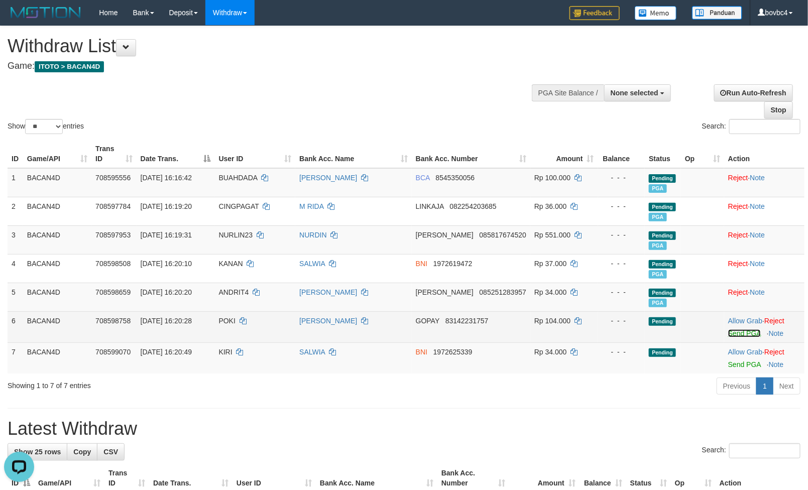
click at [745, 332] on link "Send PGA" at bounding box center [744, 334] width 33 height 8
click at [734, 368] on link "Send PGA" at bounding box center [744, 365] width 33 height 8
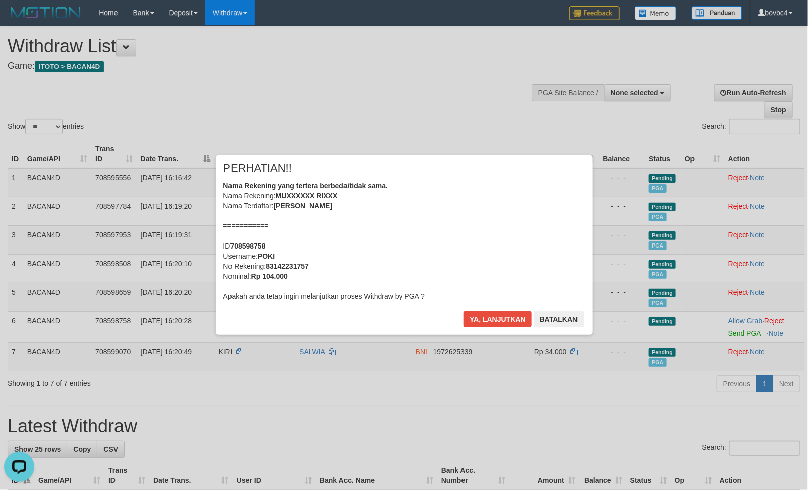
click at [499, 329] on div "Ya, lanjutkan Batalkan" at bounding box center [524, 323] width 122 height 24
click at [495, 323] on button "Ya, lanjutkan" at bounding box center [498, 319] width 68 height 16
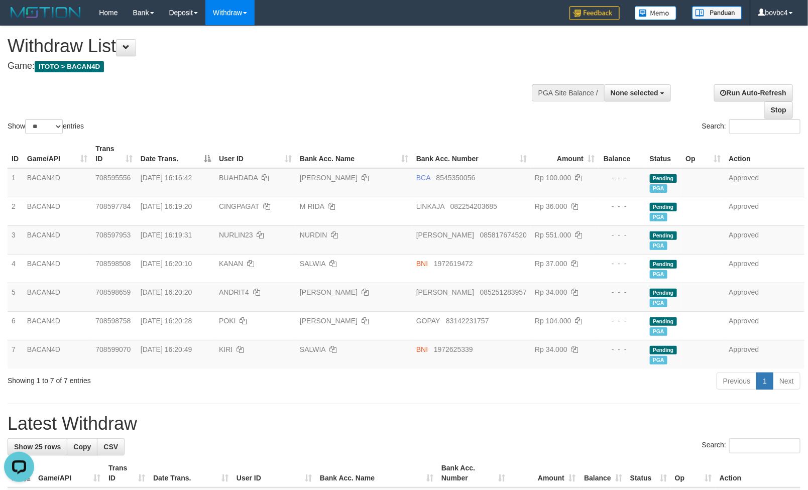
click at [312, 68] on h4 "Game: ITOTO > BACAN4D" at bounding box center [268, 66] width 521 height 10
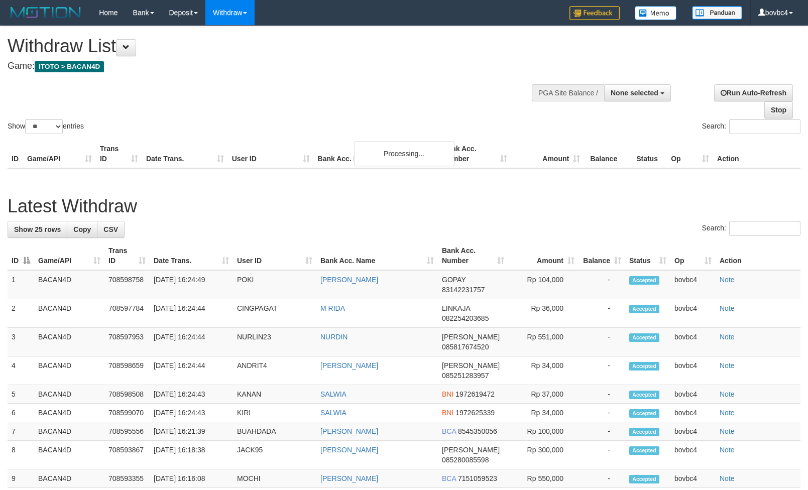
select select
select select "**"
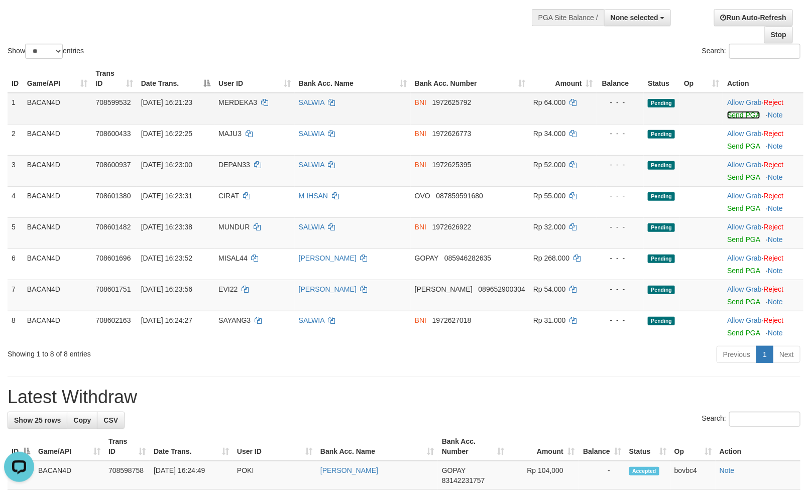
click at [743, 116] on link "Send PGA" at bounding box center [743, 115] width 33 height 8
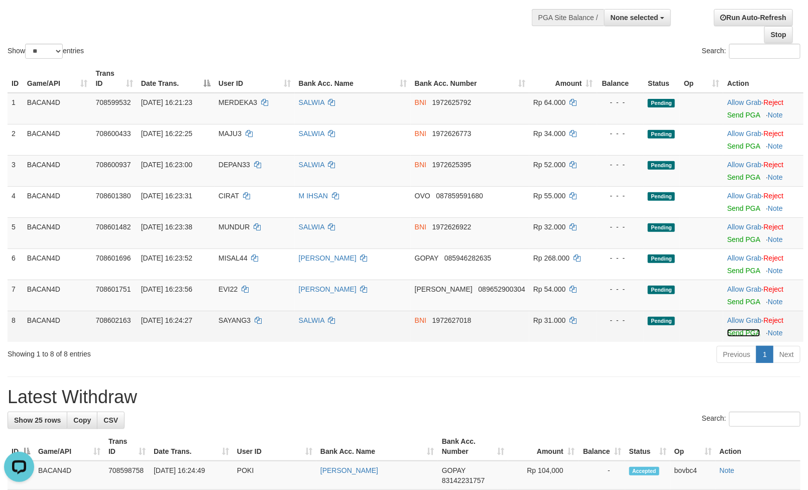
click at [733, 335] on link "Send PGA" at bounding box center [743, 333] width 33 height 8
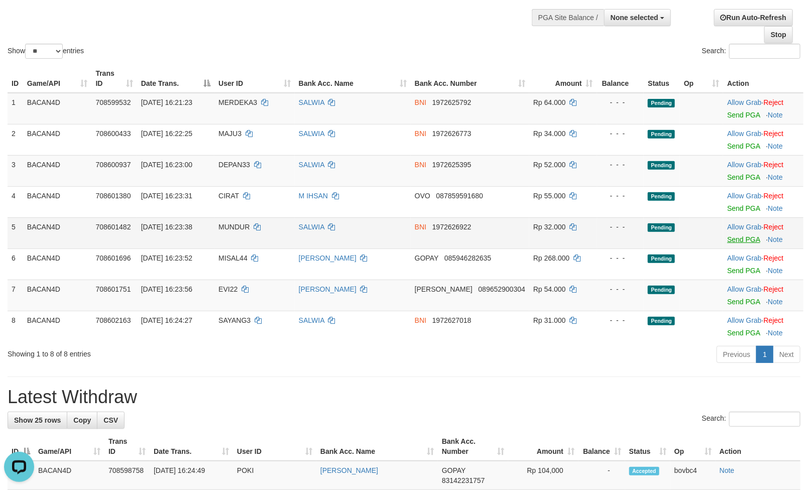
click at [743, 239] on link "Send PGA" at bounding box center [743, 240] width 33 height 8
click at [738, 175] on link "Send PGA" at bounding box center [743, 177] width 33 height 8
click at [739, 142] on td "Allow Grab · Reject Send PGA · Note" at bounding box center [763, 139] width 80 height 31
click at [727, 114] on link "Send PGA" at bounding box center [743, 115] width 33 height 8
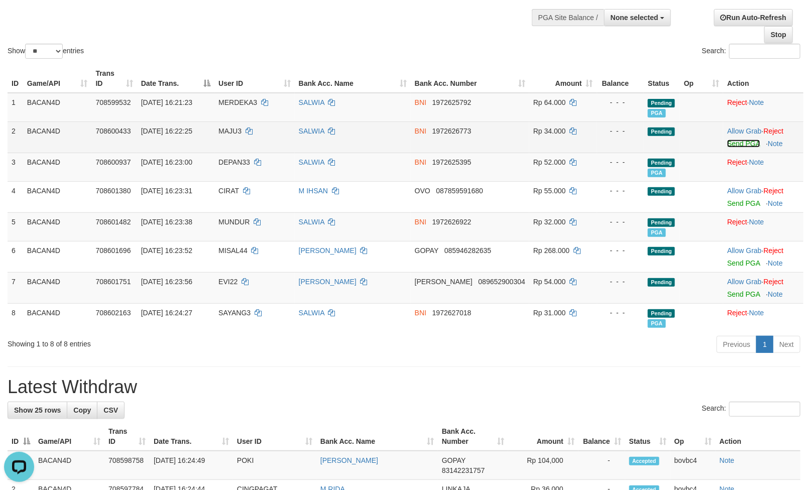
click at [737, 145] on link "Send PGA" at bounding box center [743, 144] width 33 height 8
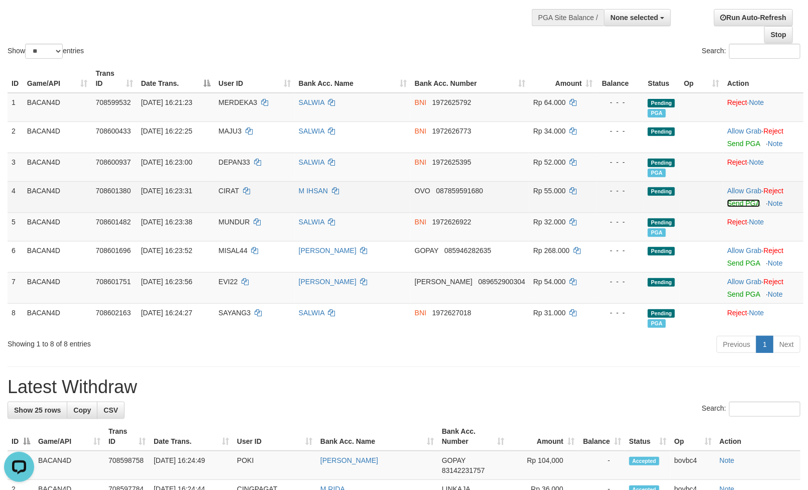
click at [739, 205] on link "Send PGA" at bounding box center [743, 203] width 33 height 8
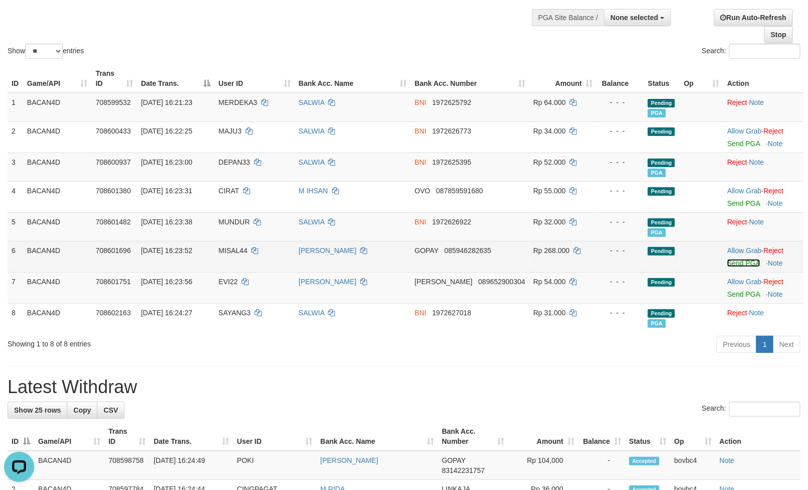
click at [743, 265] on link "Send PGA" at bounding box center [743, 263] width 33 height 8
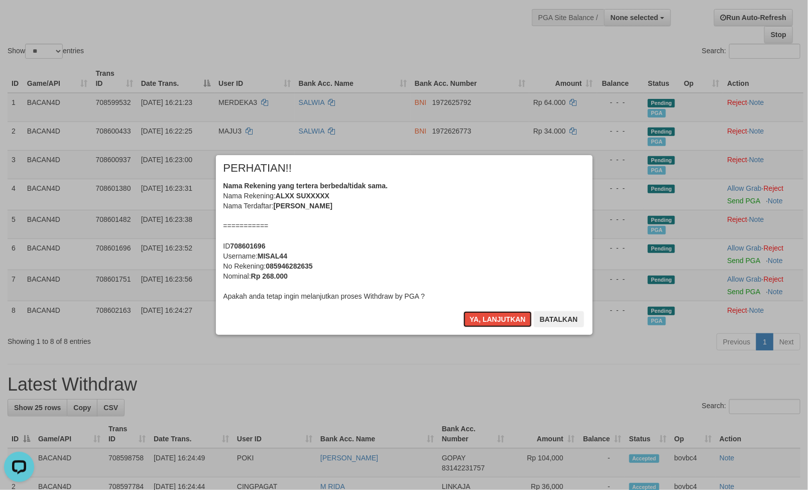
click at [490, 316] on button "Ya, lanjutkan" at bounding box center [498, 319] width 68 height 16
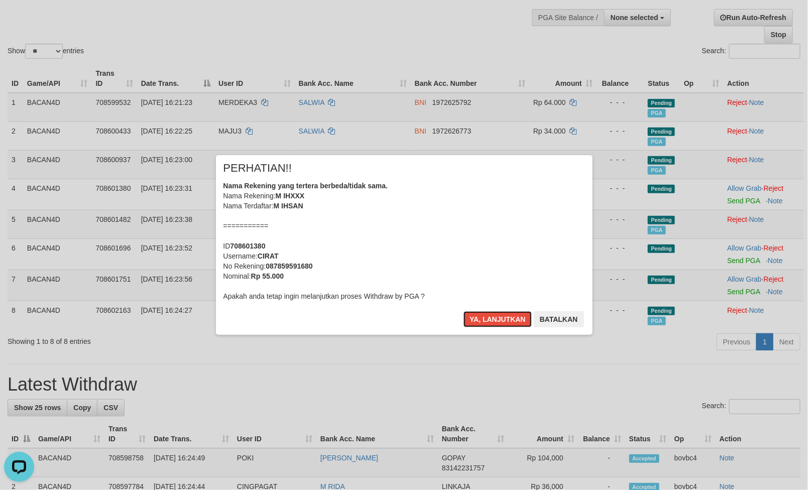
click at [490, 316] on button "Ya, lanjutkan" at bounding box center [498, 319] width 68 height 16
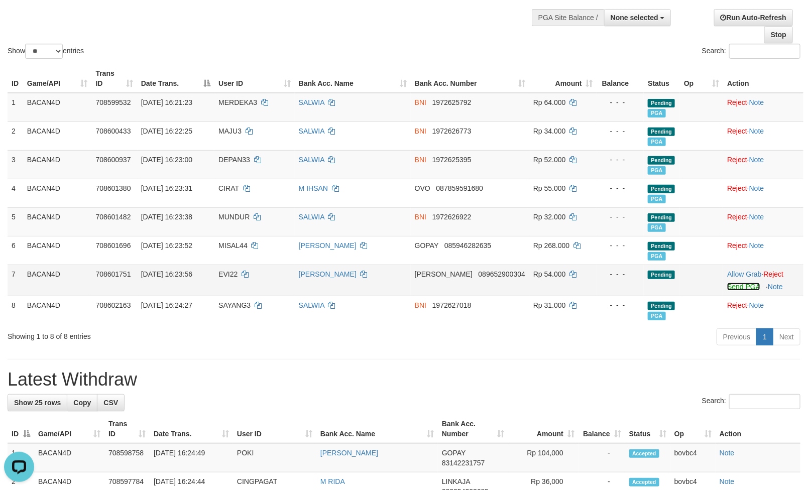
click at [734, 285] on link "Send PGA" at bounding box center [743, 287] width 33 height 8
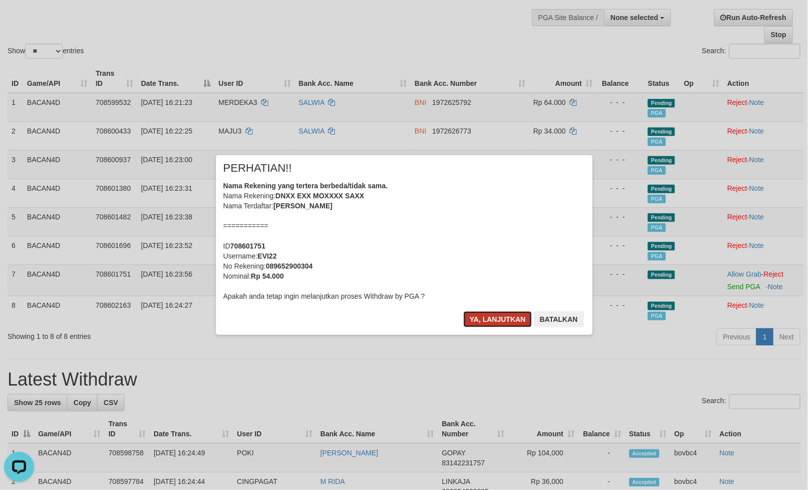
click at [497, 321] on button "Ya, lanjutkan" at bounding box center [498, 319] width 68 height 16
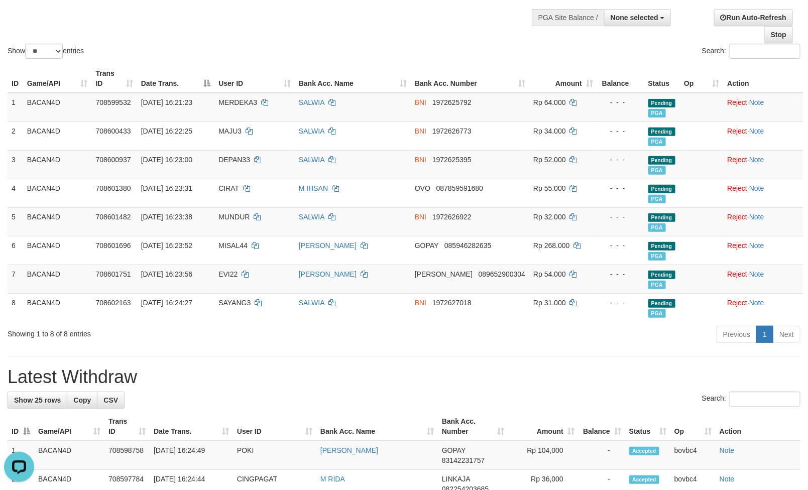
click at [407, 382] on h1 "Latest Withdraw" at bounding box center [404, 377] width 793 height 20
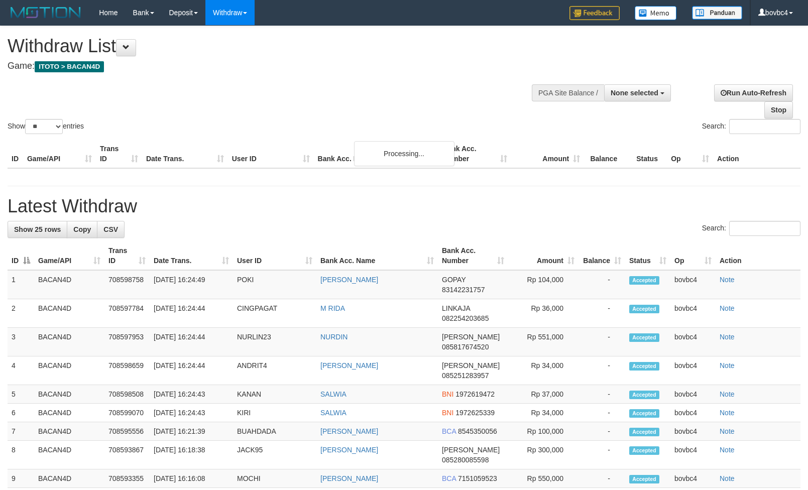
select select
select select "**"
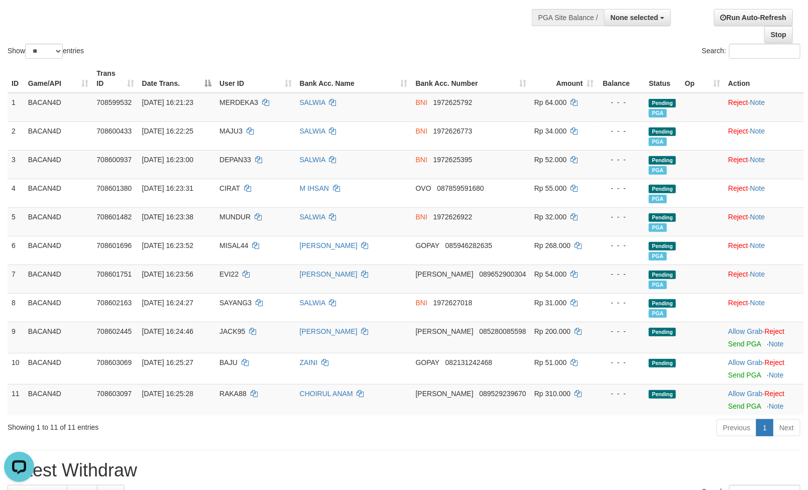
scroll to position [151, 0]
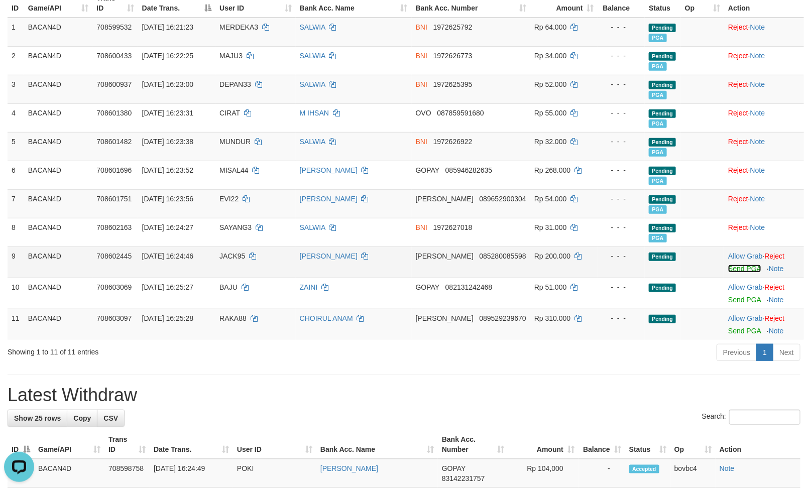
click at [732, 269] on link "Send PGA" at bounding box center [744, 269] width 33 height 8
click at [740, 335] on link "Send PGA" at bounding box center [744, 331] width 33 height 8
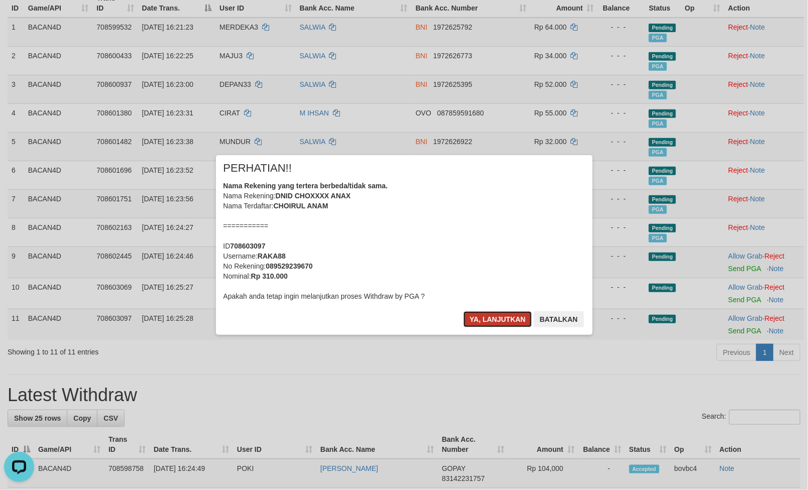
click at [505, 320] on button "Ya, lanjutkan" at bounding box center [498, 319] width 68 height 16
click at [504, 320] on button "Ya, lanjutkan" at bounding box center [498, 319] width 68 height 16
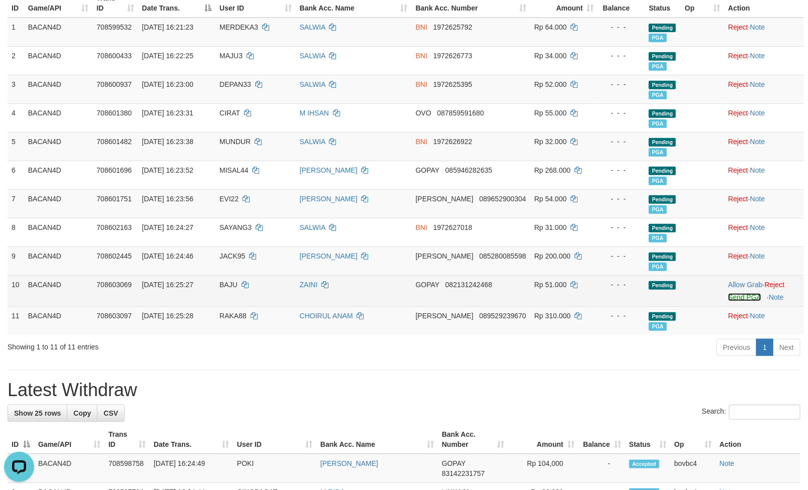
click at [733, 297] on link "Send PGA" at bounding box center [744, 297] width 33 height 8
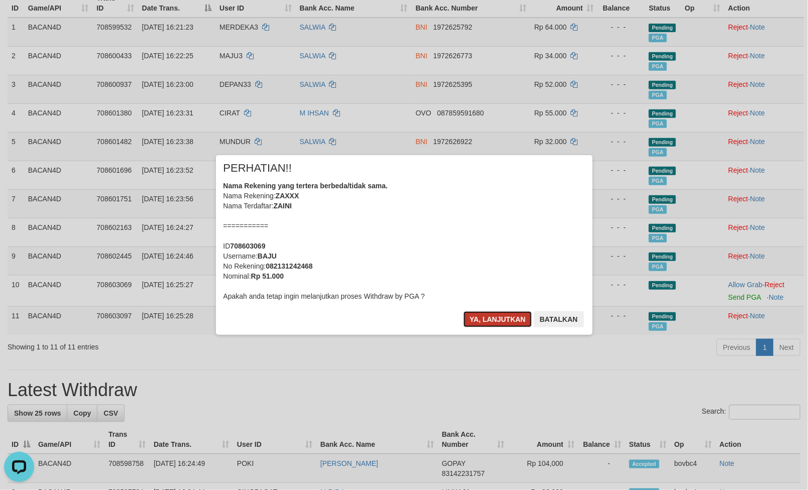
click at [516, 320] on button "Ya, lanjutkan" at bounding box center [498, 319] width 68 height 16
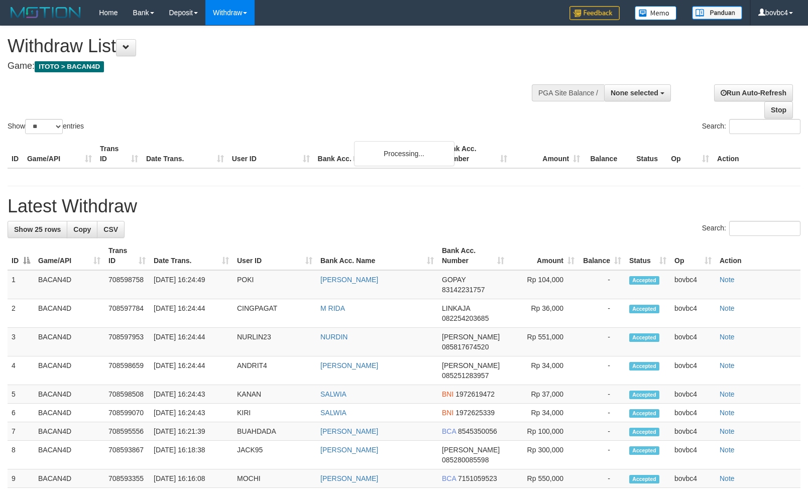
select select
select select "**"
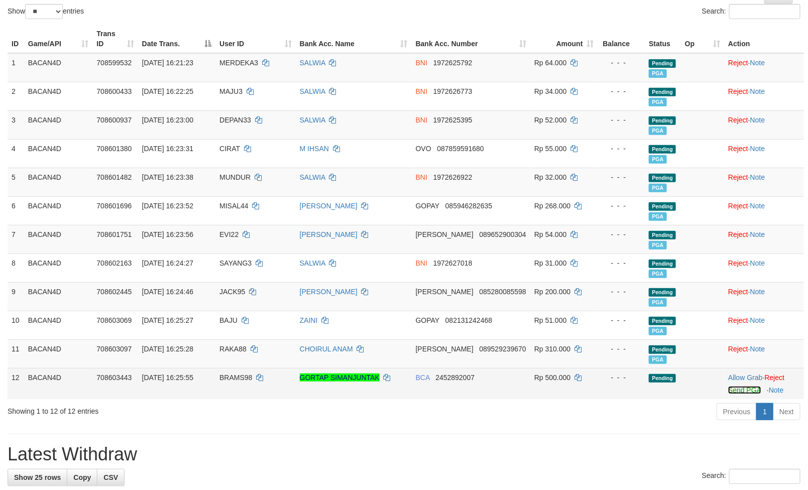
click at [731, 393] on link "Send PGA" at bounding box center [744, 390] width 33 height 8
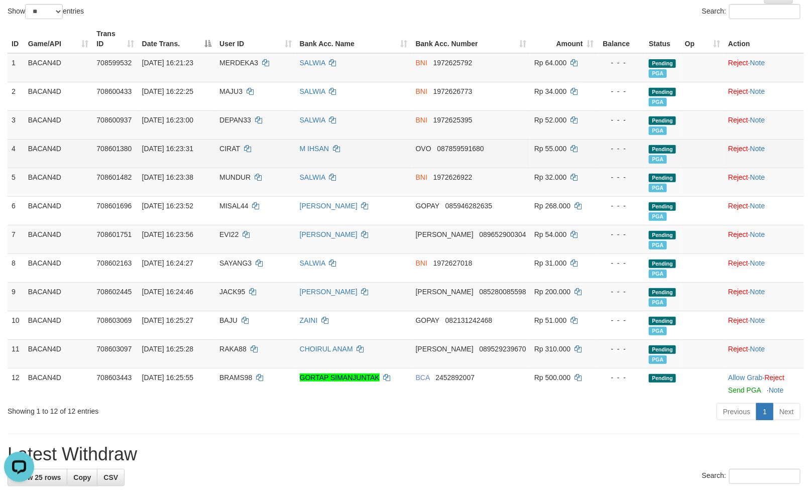
scroll to position [0, 0]
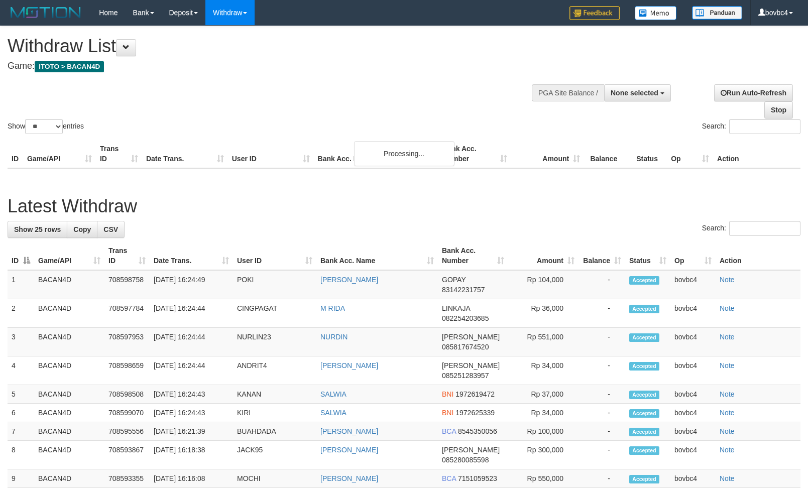
select select
select select "**"
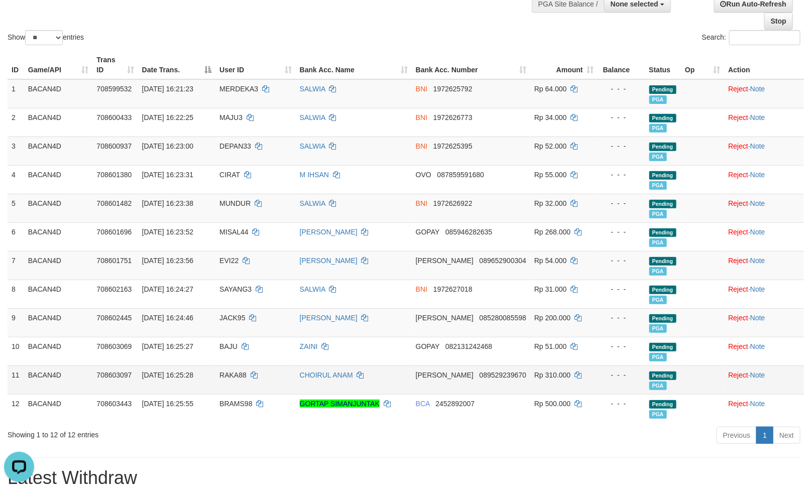
scroll to position [75, 0]
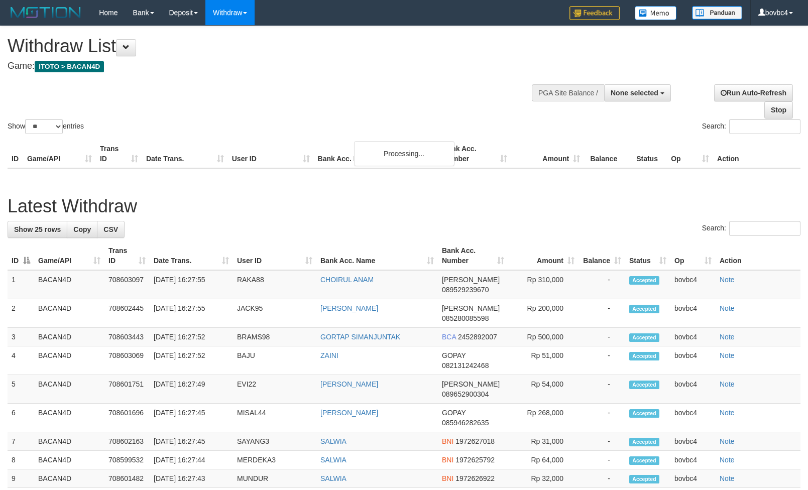
select select
select select "**"
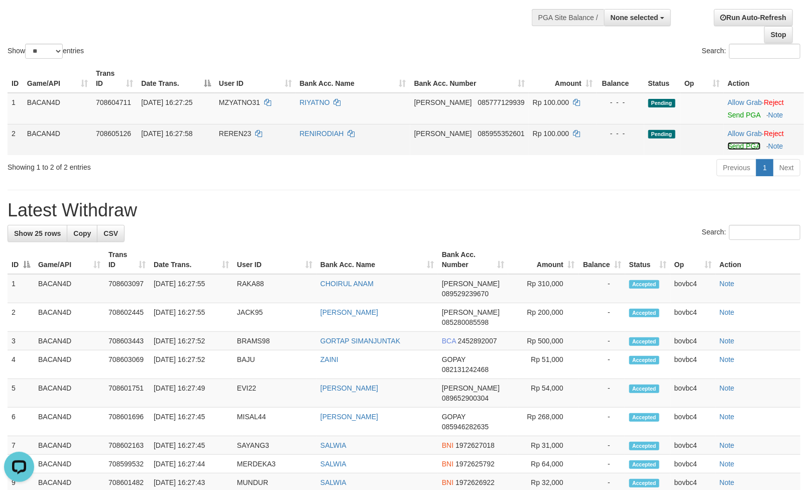
click at [734, 142] on link "Send PGA" at bounding box center [744, 146] width 33 height 8
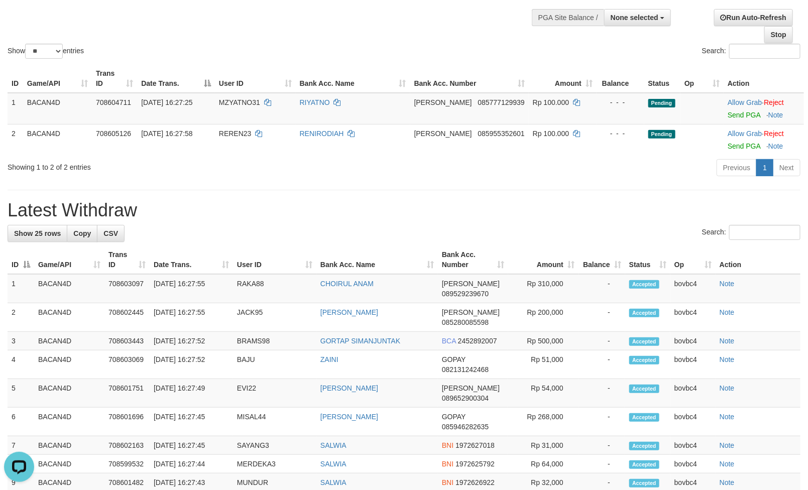
click at [739, 117] on link "Send PGA" at bounding box center [744, 115] width 33 height 8
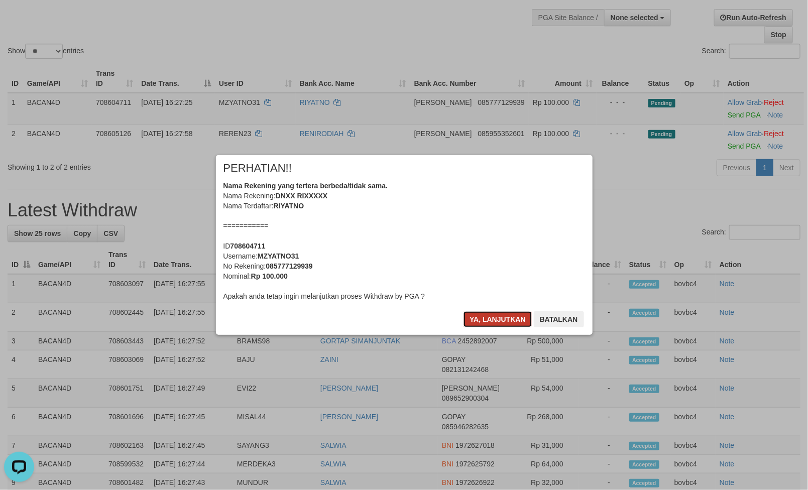
click at [498, 320] on button "Ya, lanjutkan" at bounding box center [498, 319] width 68 height 16
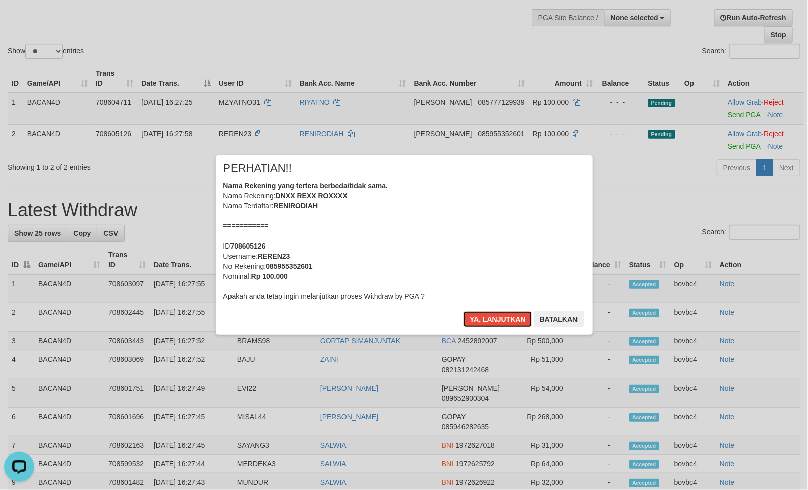
click at [498, 320] on button "Ya, lanjutkan" at bounding box center [498, 319] width 68 height 16
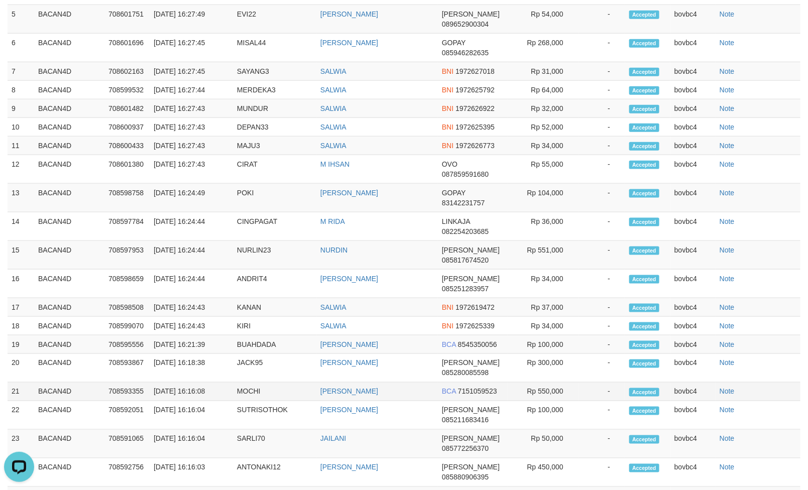
scroll to position [441, 0]
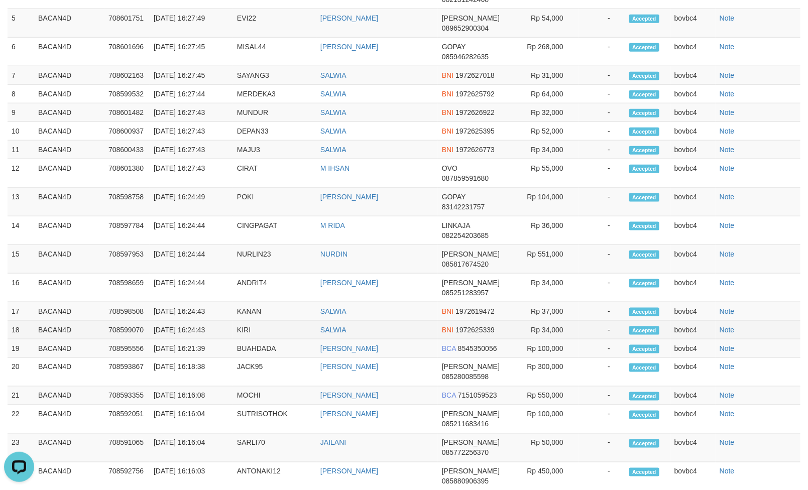
click at [487, 334] on span "1972625339" at bounding box center [475, 330] width 39 height 8
click at [491, 316] on span "1972619472" at bounding box center [475, 311] width 39 height 8
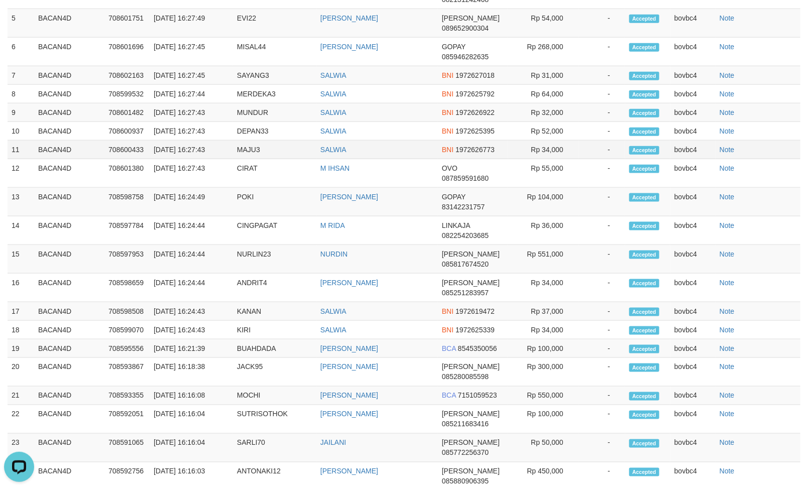
click at [479, 159] on td "BNI 1972626773" at bounding box center [473, 150] width 70 height 19
click at [470, 134] on span "1972625395" at bounding box center [475, 131] width 39 height 8
click at [470, 117] on span "1972626922" at bounding box center [475, 113] width 39 height 8
click at [472, 98] on span "1972625792" at bounding box center [475, 94] width 39 height 8
click at [475, 77] on span "1972627018" at bounding box center [475, 75] width 39 height 8
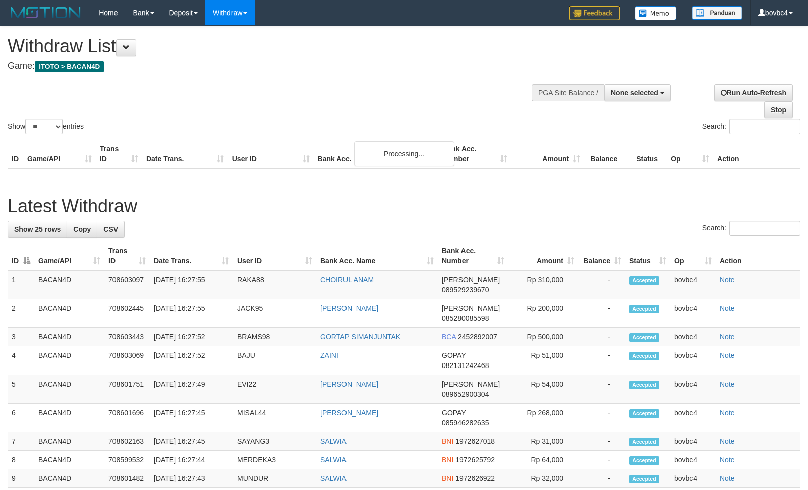
select select
select select "**"
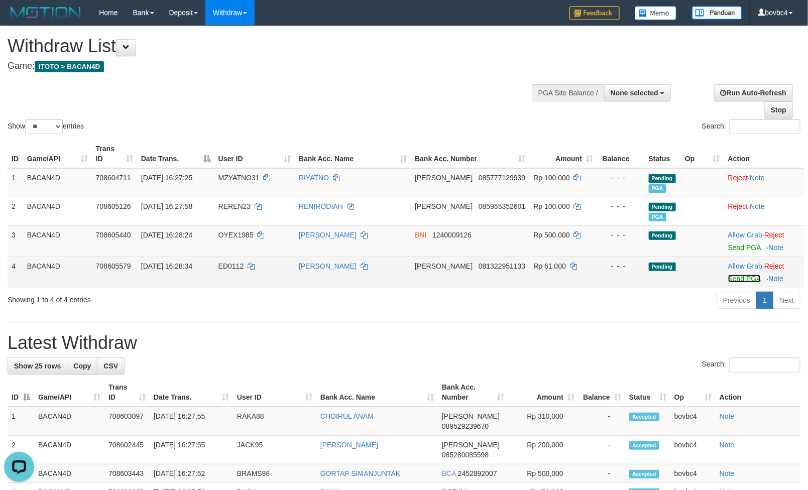
click at [745, 282] on link "Send PGA" at bounding box center [744, 279] width 33 height 8
click at [739, 247] on link "Send PGA" at bounding box center [744, 248] width 33 height 8
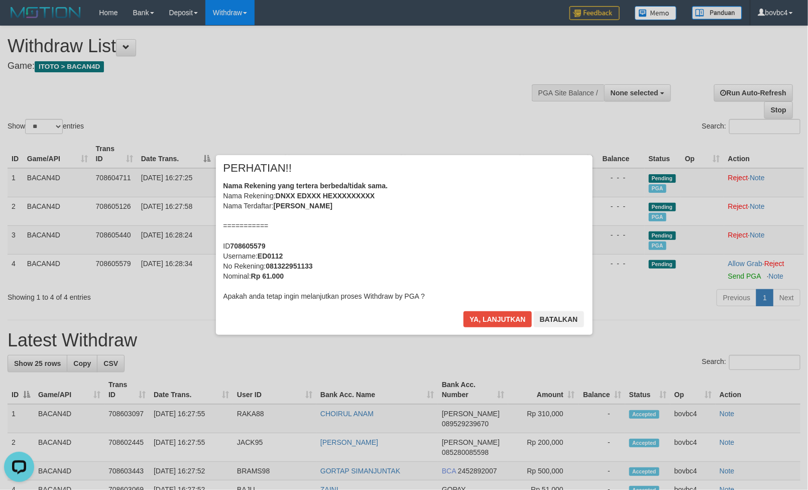
click at [503, 328] on div "Ya, lanjutkan Batalkan" at bounding box center [524, 323] width 122 height 24
click at [505, 320] on button "Ya, lanjutkan" at bounding box center [498, 319] width 68 height 16
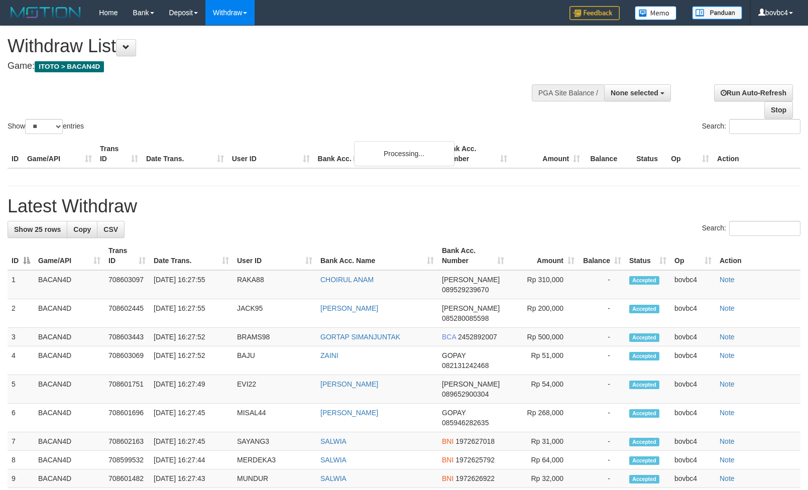
select select
select select "**"
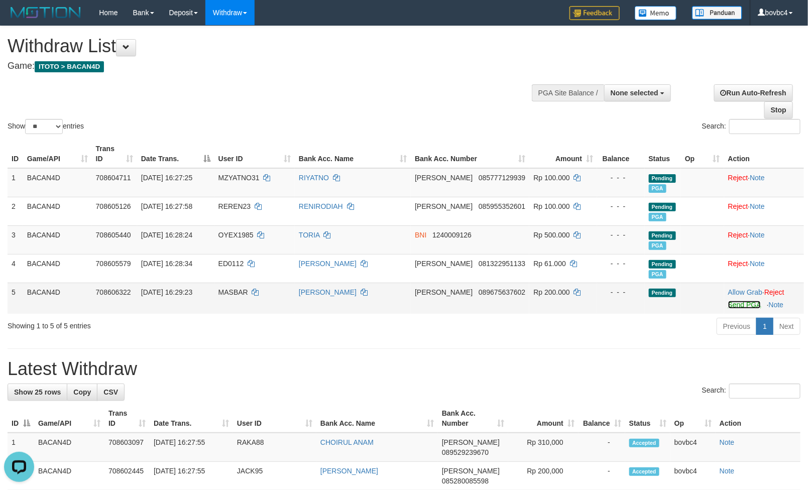
click at [734, 308] on link "Send PGA" at bounding box center [744, 305] width 33 height 8
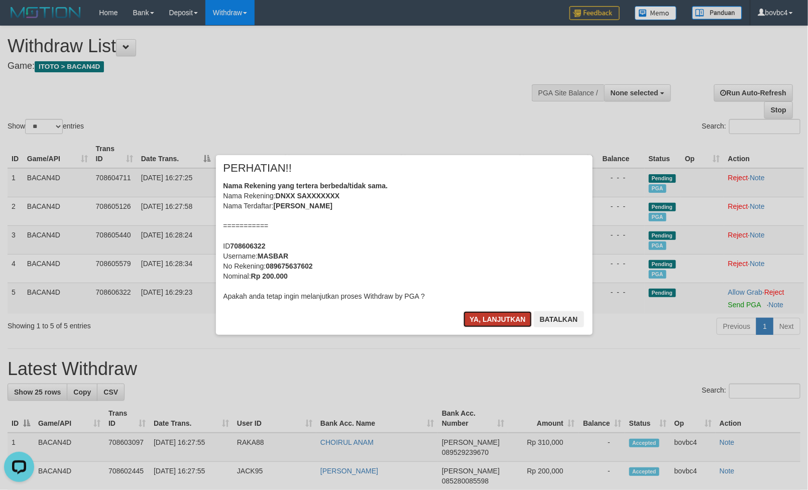
click at [512, 315] on button "Ya, lanjutkan" at bounding box center [498, 319] width 68 height 16
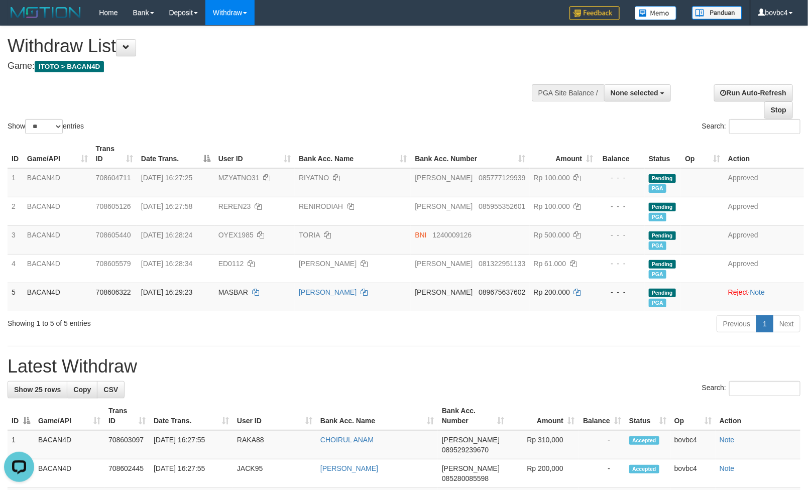
drag, startPoint x: 389, startPoint y: 101, endPoint x: 362, endPoint y: 106, distance: 27.4
click at [362, 106] on div "Show ** ** ** *** entries Search:" at bounding box center [404, 81] width 808 height 110
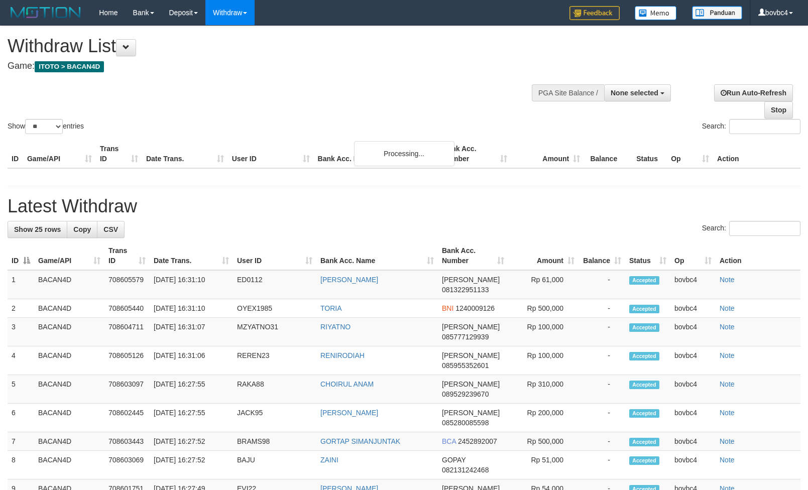
select select
select select "**"
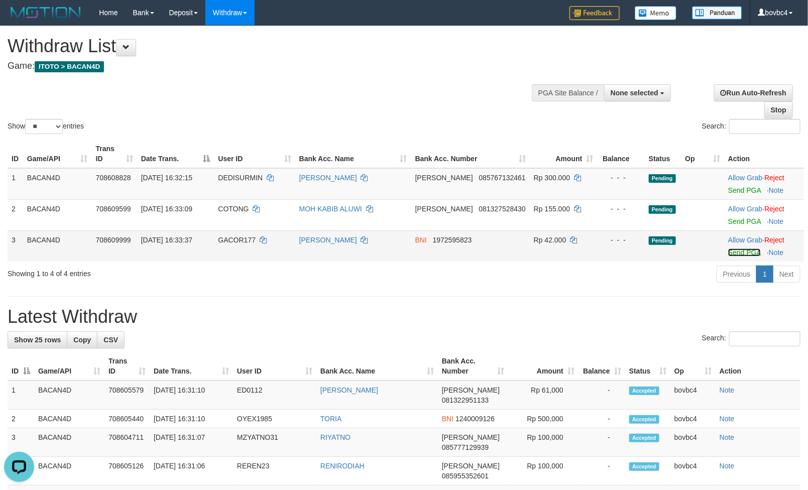
click at [738, 255] on link "Send PGA" at bounding box center [744, 253] width 33 height 8
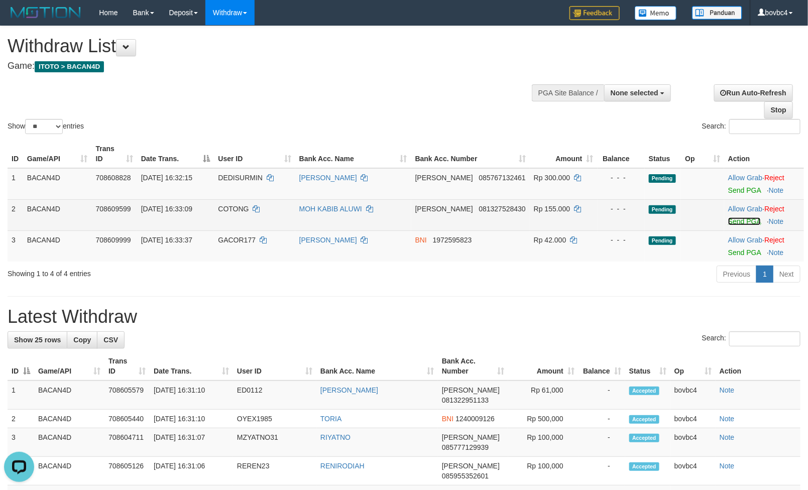
click at [734, 225] on link "Send PGA" at bounding box center [744, 222] width 33 height 8
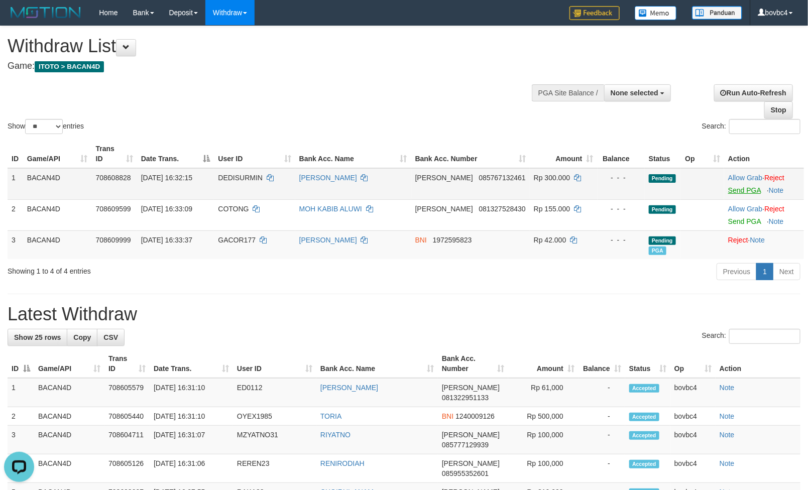
click at [743, 191] on link "Send PGA" at bounding box center [744, 190] width 33 height 8
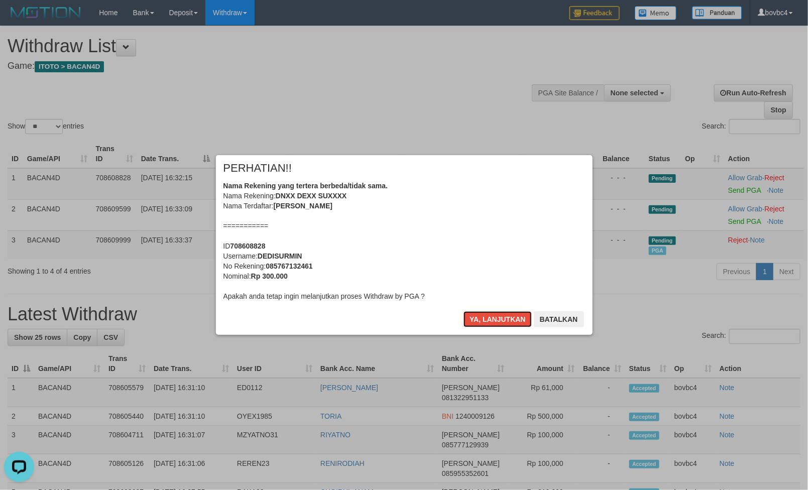
click at [501, 324] on button "Ya, lanjutkan" at bounding box center [498, 319] width 68 height 16
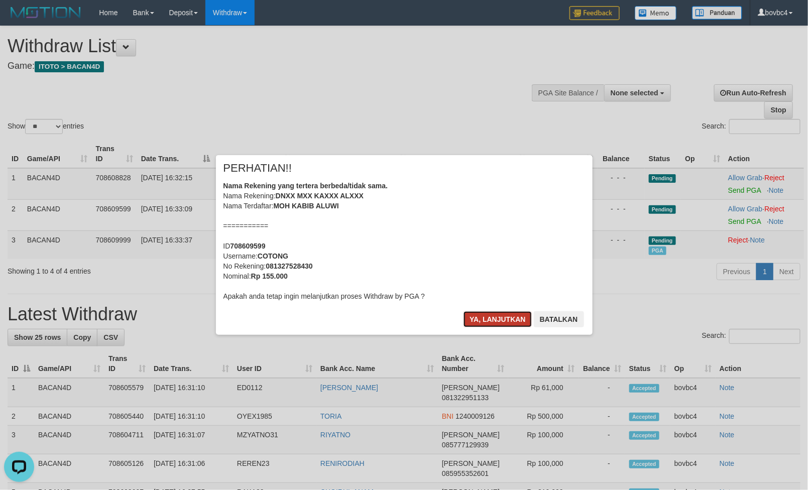
click at [497, 323] on button "Ya, lanjutkan" at bounding box center [498, 319] width 68 height 16
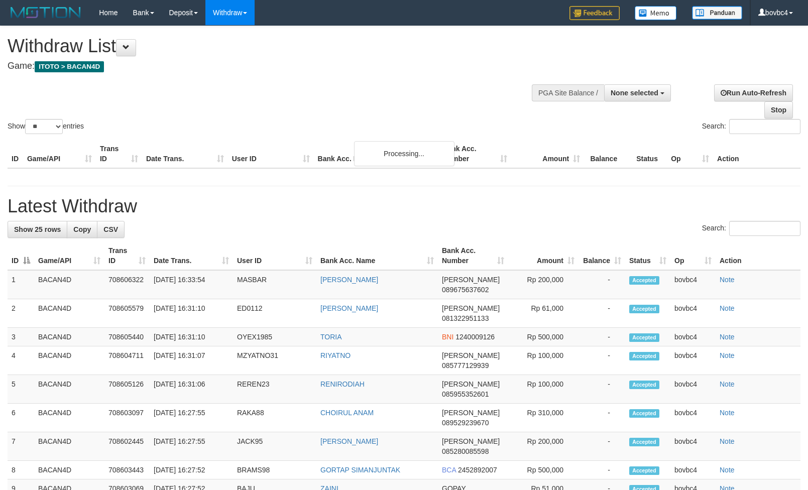
select select
select select "**"
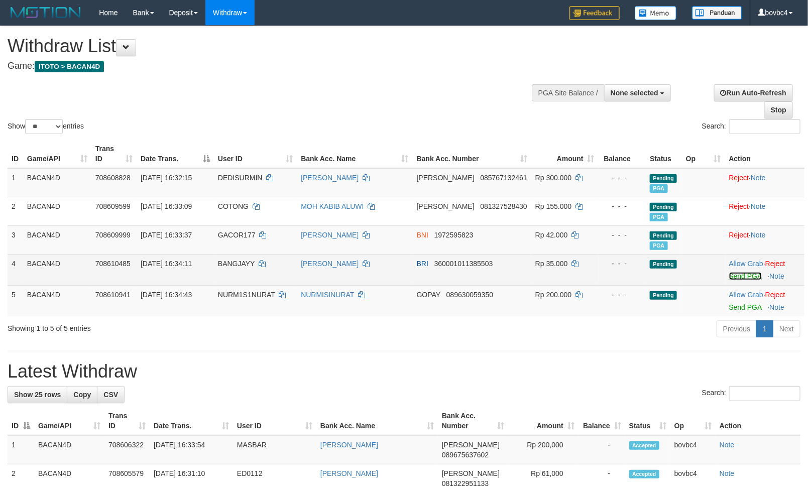
click at [738, 273] on link "Send PGA" at bounding box center [745, 276] width 33 height 8
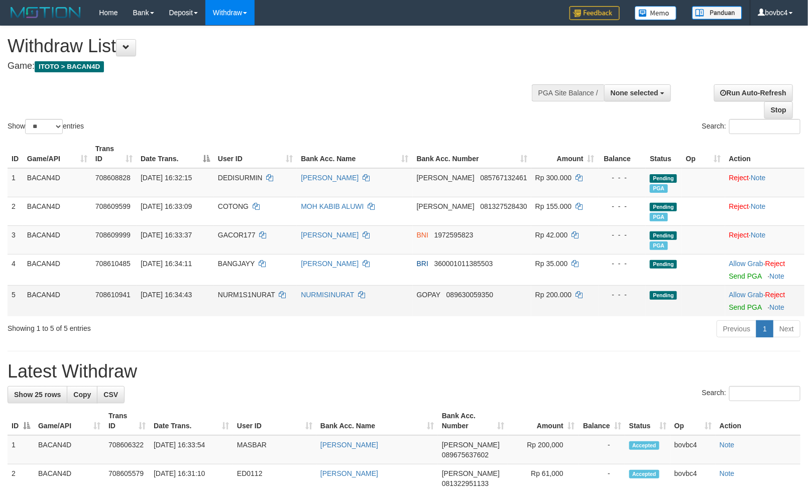
click at [742, 299] on link "Allow Grab" at bounding box center [746, 295] width 34 height 8
click at [742, 304] on link "Send PGA" at bounding box center [745, 307] width 33 height 8
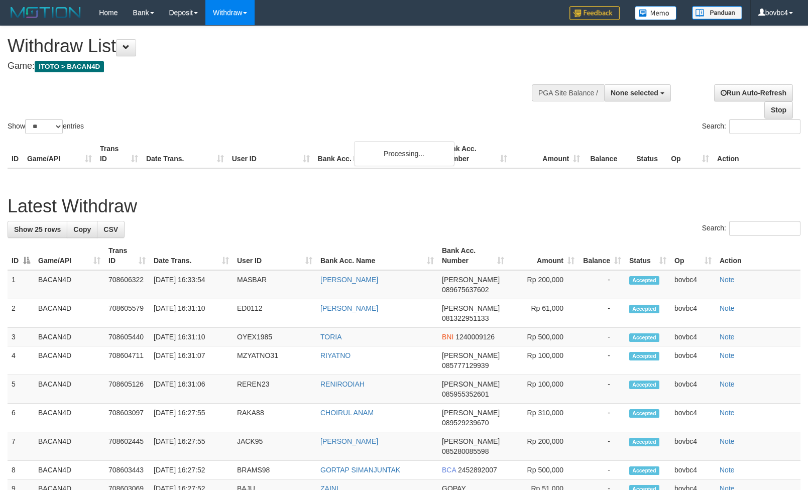
select select
select select "**"
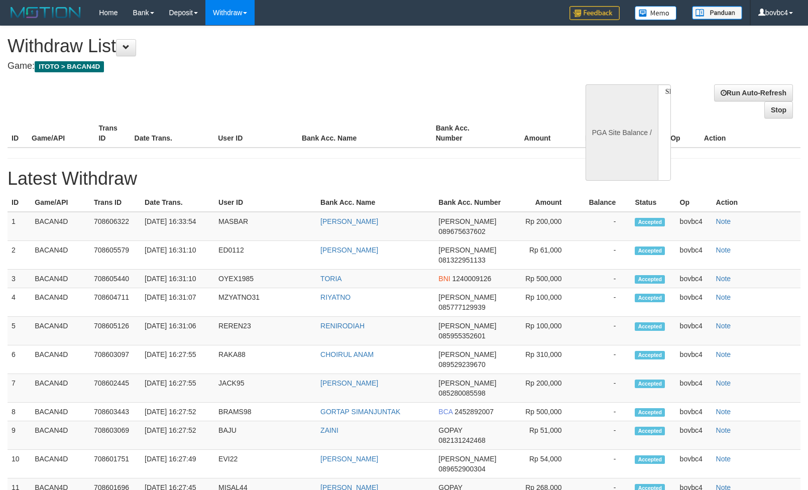
select select
select select "**"
select select
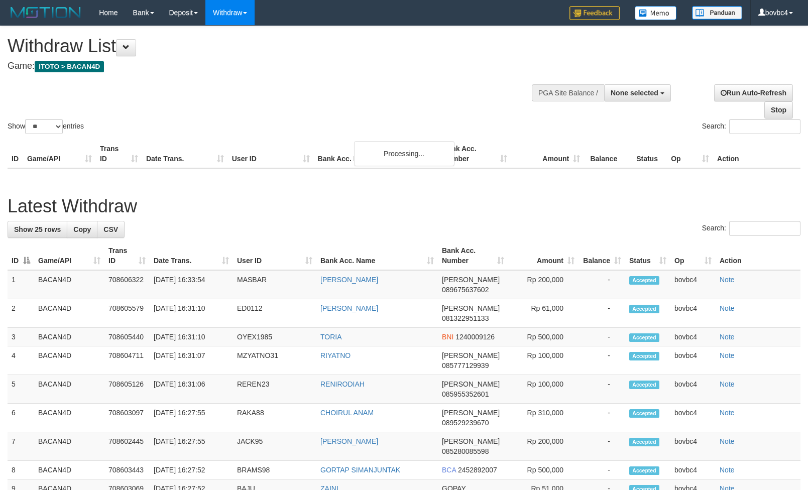
select select
select select "**"
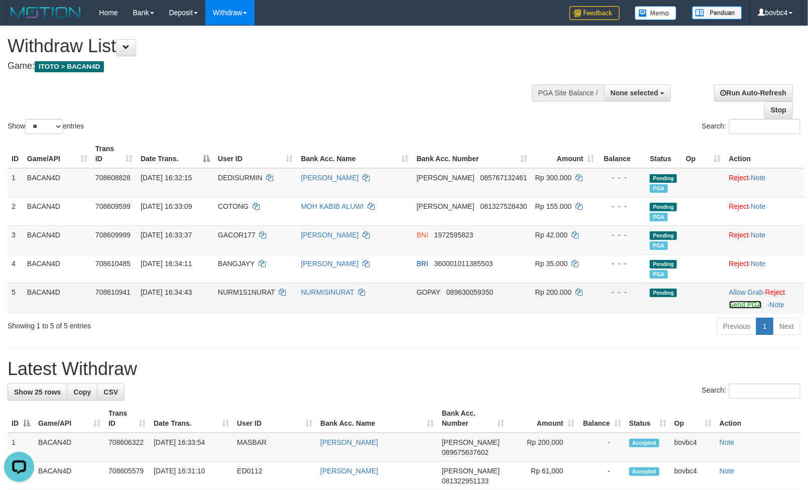
click at [730, 306] on link "Send PGA" at bounding box center [745, 305] width 33 height 8
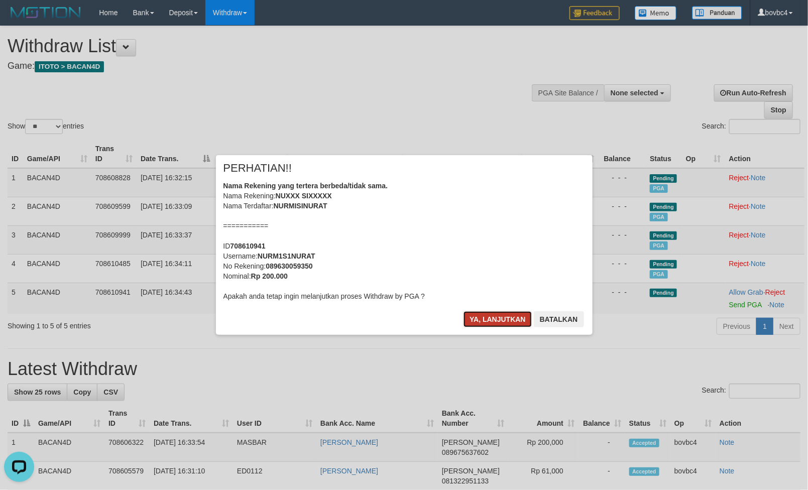
click at [490, 313] on button "Ya, lanjutkan" at bounding box center [498, 319] width 68 height 16
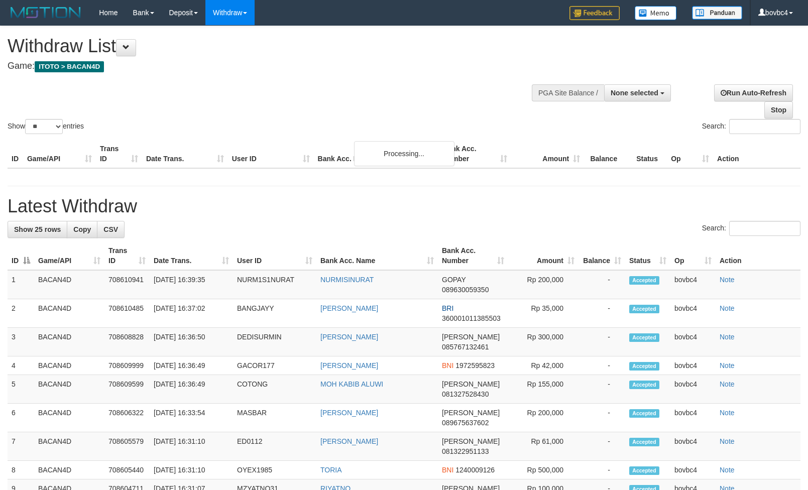
select select
select select "**"
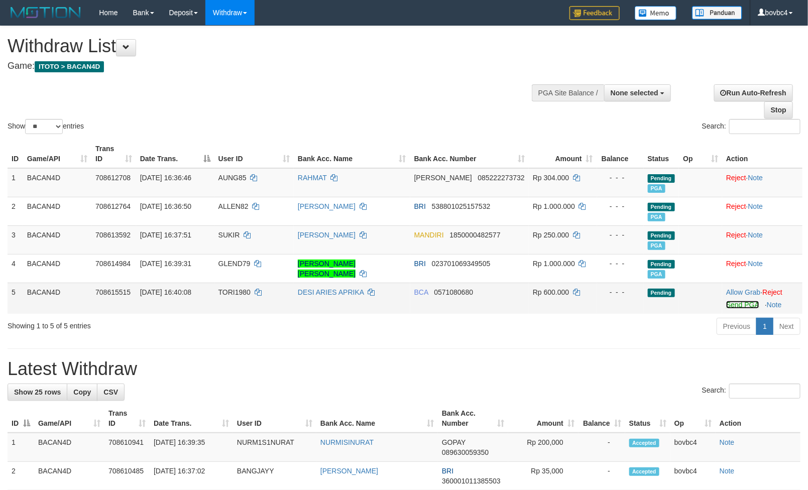
click at [731, 305] on link "Send PGA" at bounding box center [742, 305] width 33 height 8
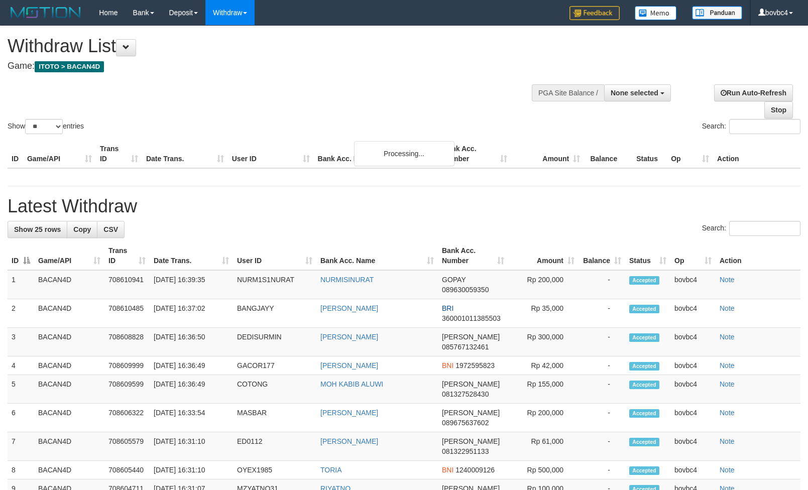
select select
select select "**"
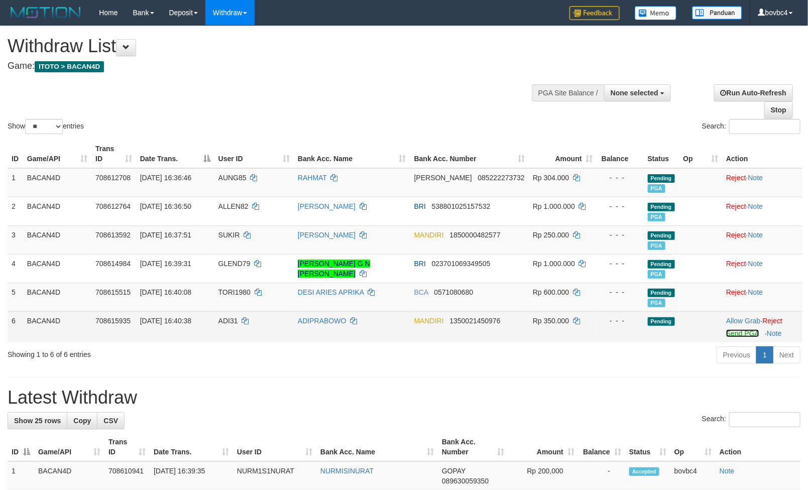
click at [737, 332] on link "Send PGA" at bounding box center [742, 334] width 33 height 8
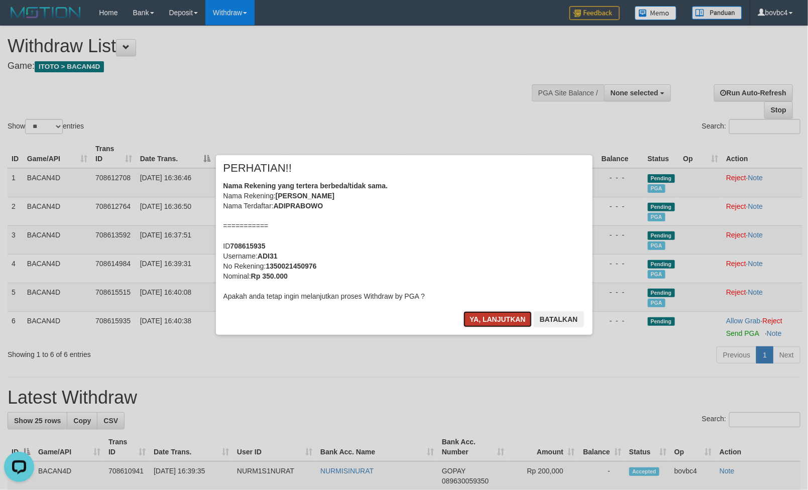
click at [512, 311] on button "Ya, lanjutkan" at bounding box center [498, 319] width 68 height 16
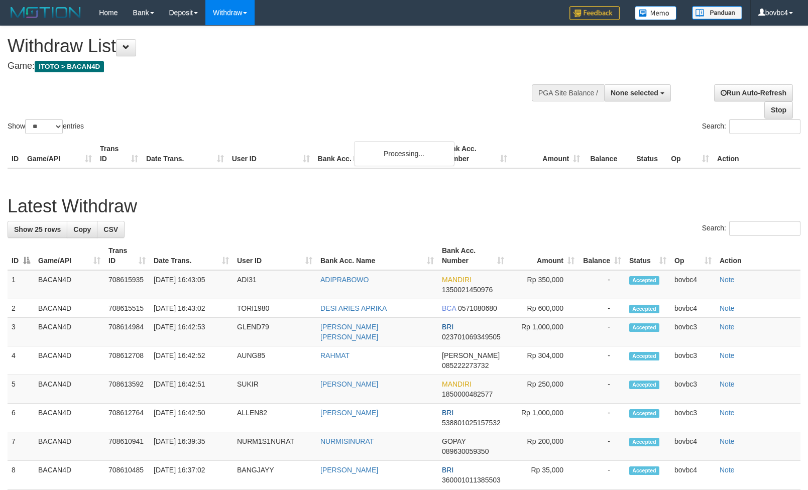
select select
select select "**"
select select
select select "**"
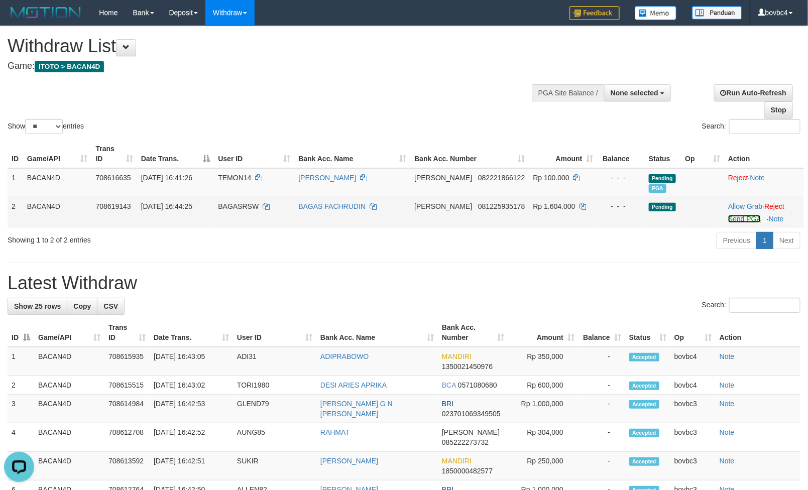
click at [734, 222] on link "Send PGA" at bounding box center [744, 219] width 33 height 8
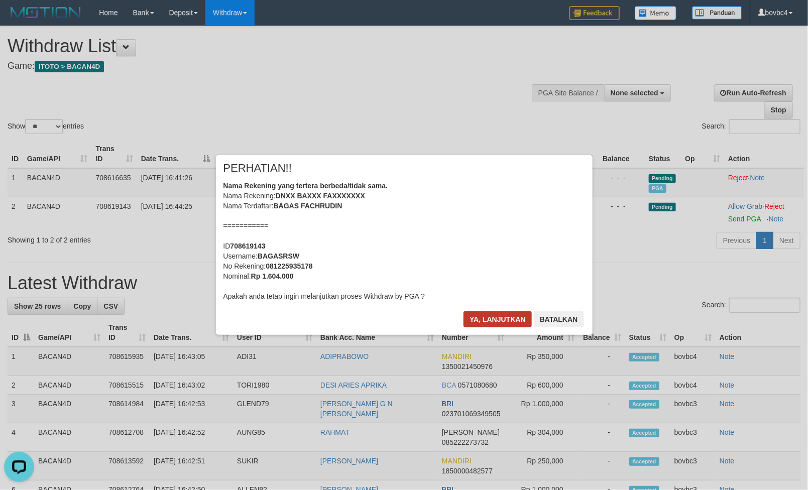
click at [487, 313] on div "× PERHATIAN!! Nama Rekening yang tertera berbeda/tidak sama. Nama Rekening: DNX…" at bounding box center [404, 245] width 377 height 180
click at [487, 313] on button "Ya, lanjutkan" at bounding box center [498, 319] width 68 height 16
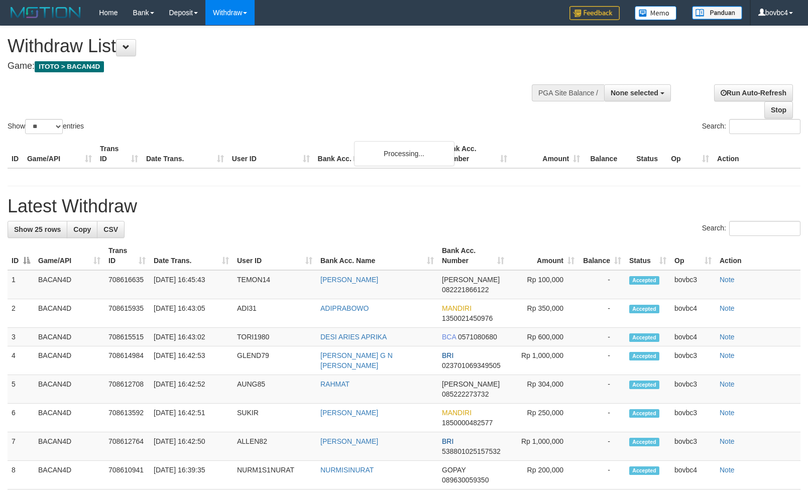
select select
select select "**"
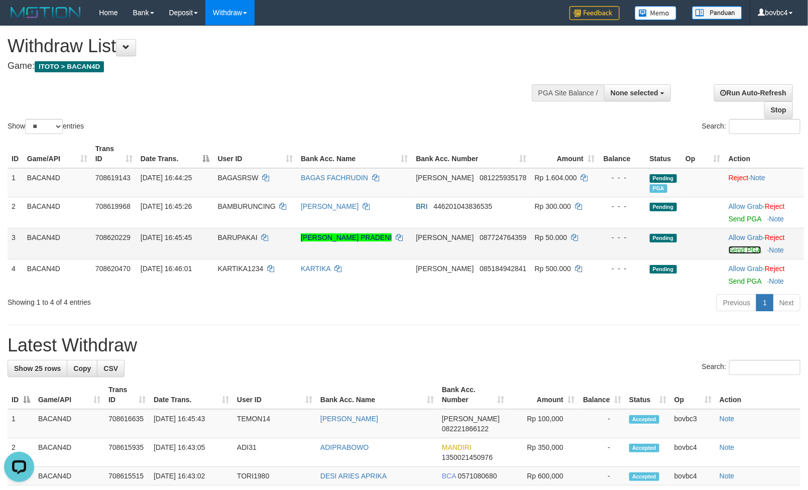
click at [731, 249] on link "Send PGA" at bounding box center [745, 250] width 33 height 8
click at [735, 222] on link "Send PGA" at bounding box center [745, 219] width 33 height 8
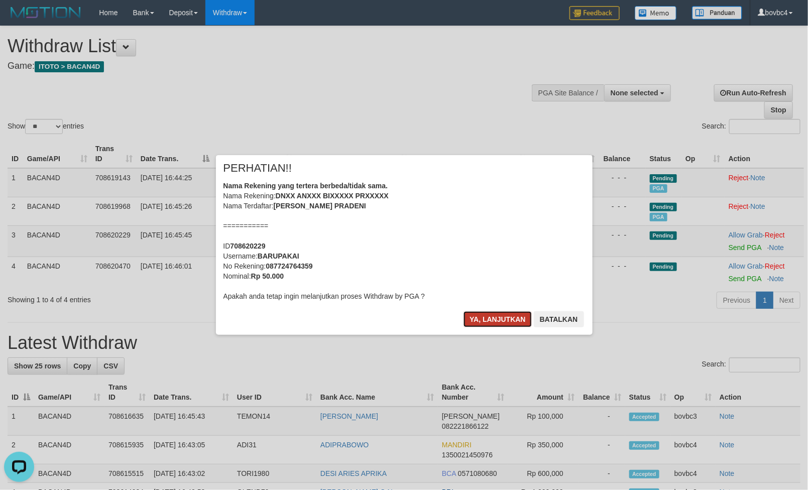
click at [496, 321] on button "Ya, lanjutkan" at bounding box center [498, 319] width 68 height 16
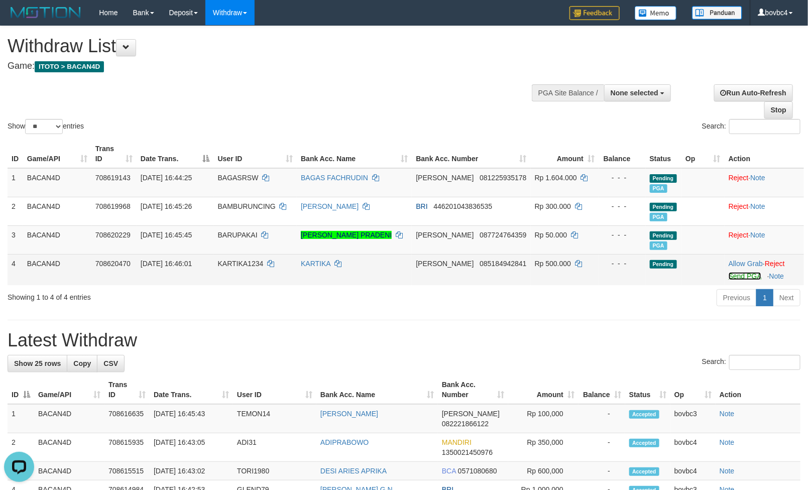
click at [729, 274] on link "Send PGA" at bounding box center [745, 276] width 33 height 8
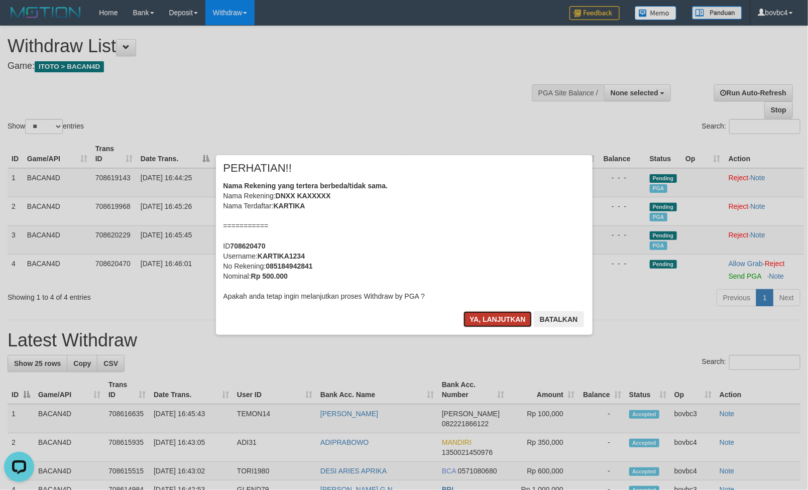
click at [505, 313] on button "Ya, lanjutkan" at bounding box center [498, 319] width 68 height 16
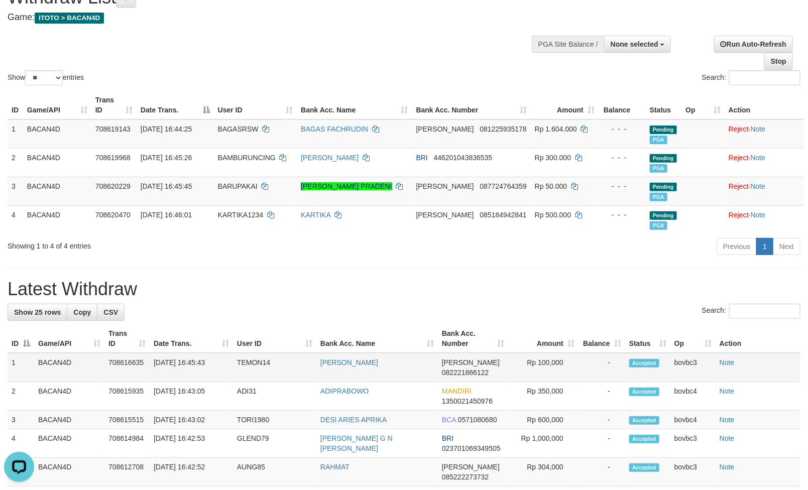
scroll to position [75, 0]
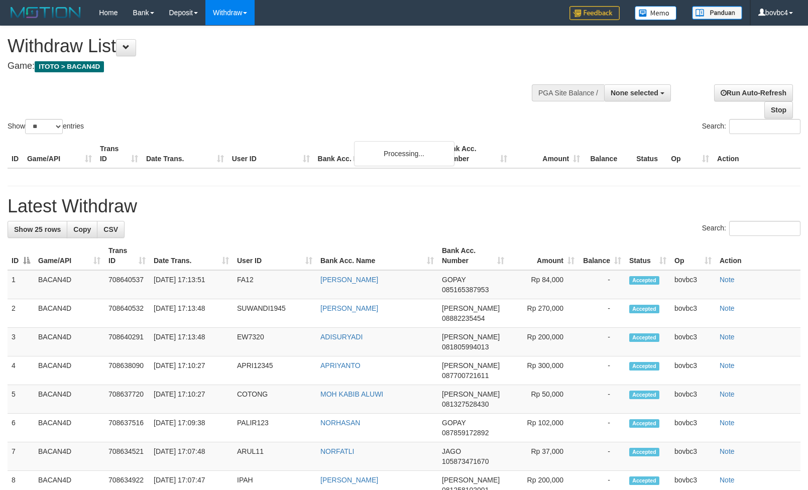
select select
select select "**"
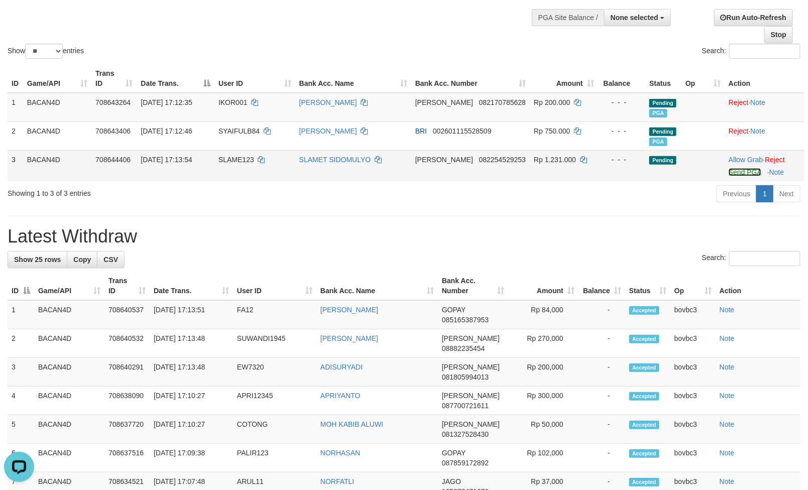
click at [729, 174] on link "Send PGA" at bounding box center [745, 172] width 33 height 8
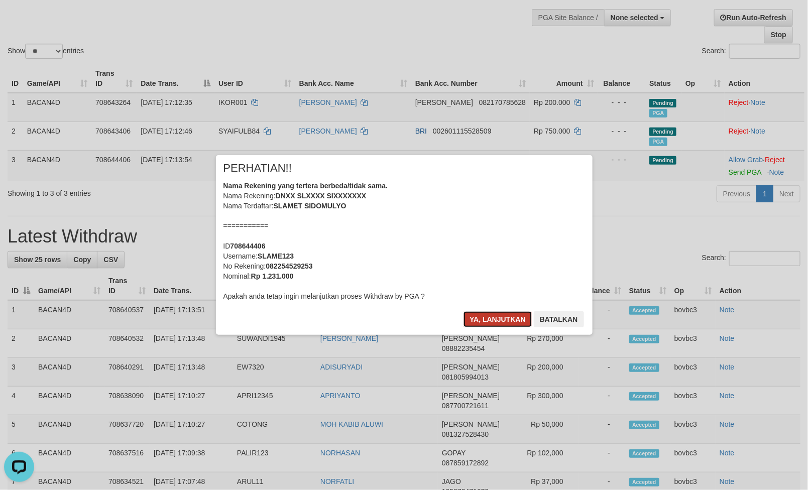
click at [472, 312] on button "Ya, lanjutkan" at bounding box center [498, 319] width 68 height 16
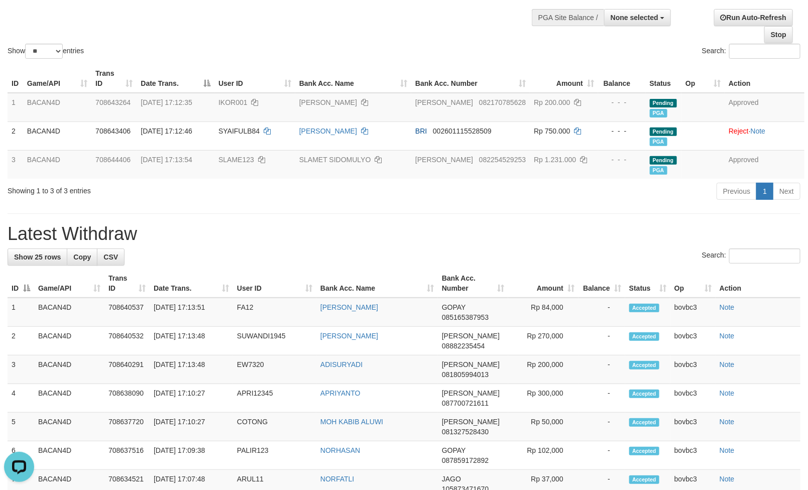
click at [441, 226] on h1 "Latest Withdraw" at bounding box center [404, 234] width 793 height 20
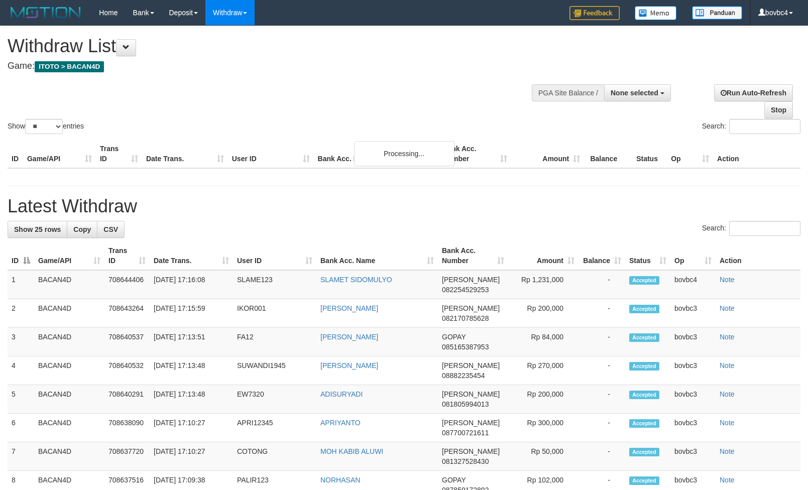
select select
select select "**"
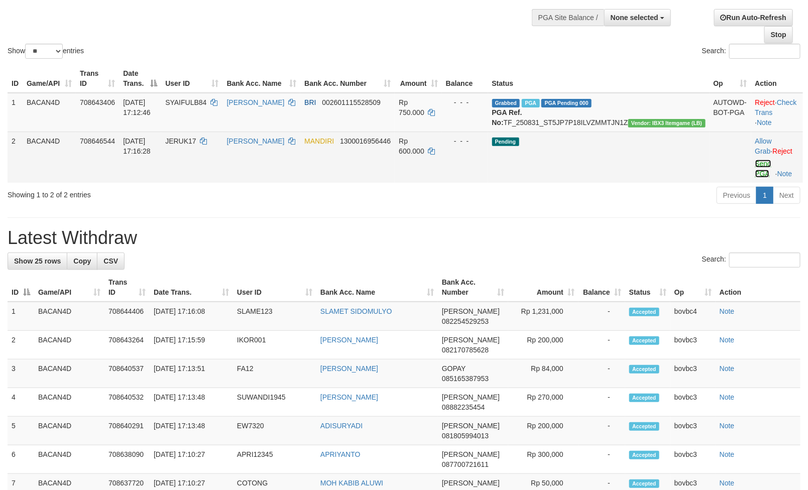
click at [756, 175] on link "Send PGA" at bounding box center [764, 169] width 17 height 18
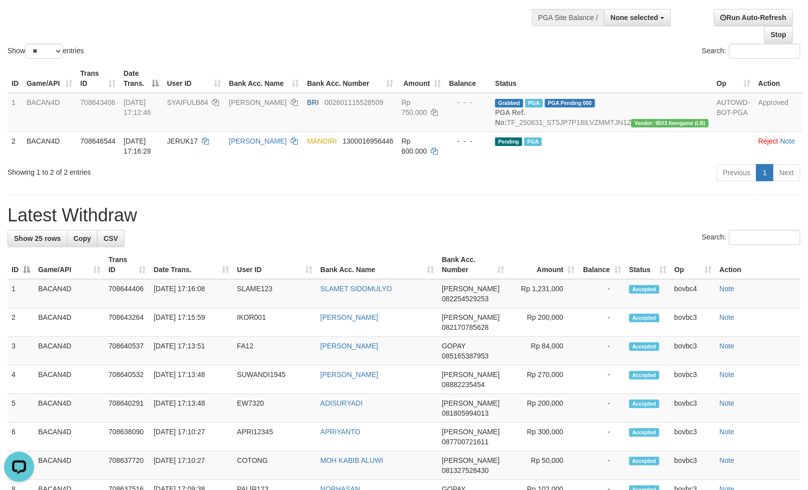
click at [230, 219] on h1 "Latest Withdraw" at bounding box center [404, 215] width 793 height 20
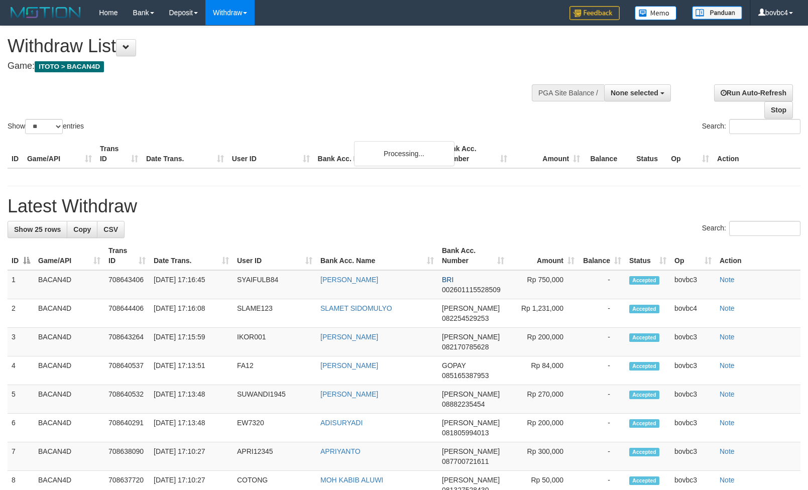
select select
select select "**"
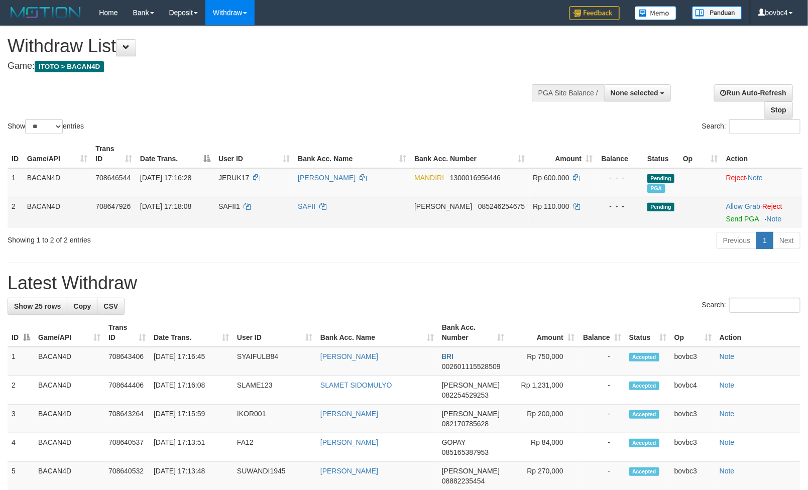
click at [734, 225] on td "Allow Grab · Reject Send PGA · Note" at bounding box center [762, 212] width 80 height 31
click at [731, 222] on link "Send PGA" at bounding box center [742, 219] width 33 height 8
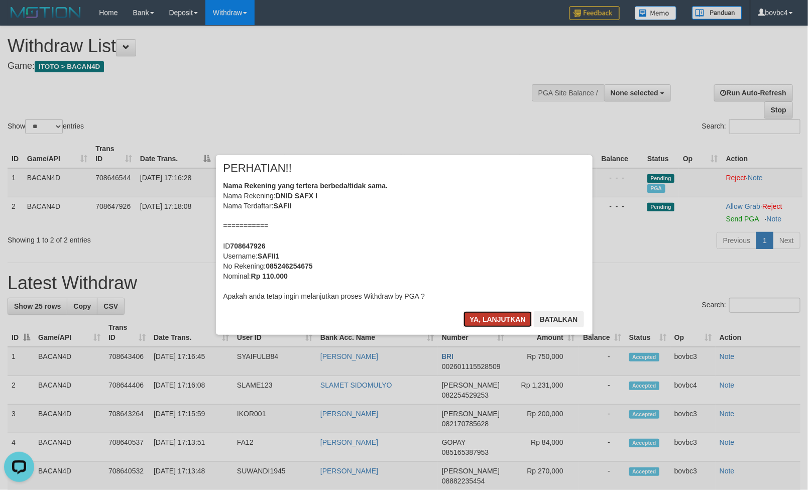
click at [499, 322] on button "Ya, lanjutkan" at bounding box center [498, 319] width 68 height 16
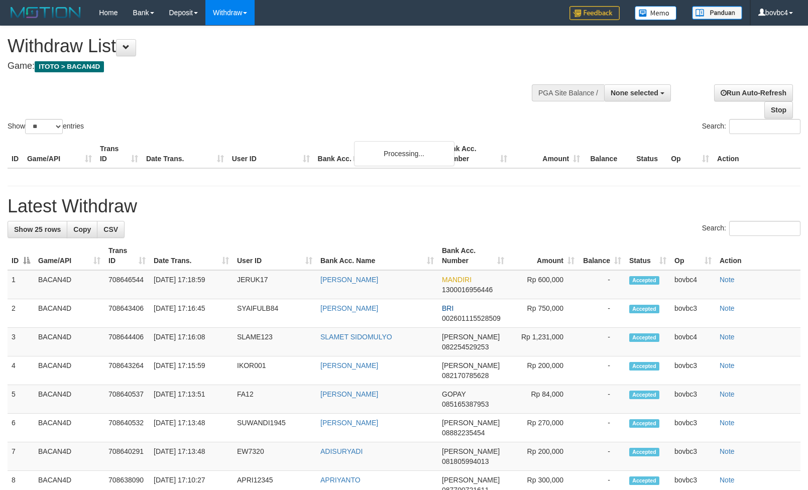
select select
select select "**"
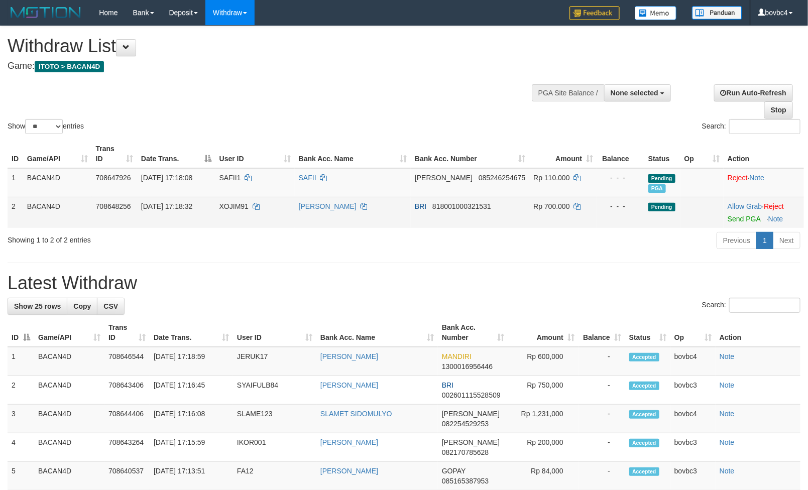
click at [739, 215] on td "Allow Grab · Reject Send PGA · Note" at bounding box center [764, 212] width 80 height 31
click at [738, 222] on link "Send PGA" at bounding box center [744, 219] width 33 height 8
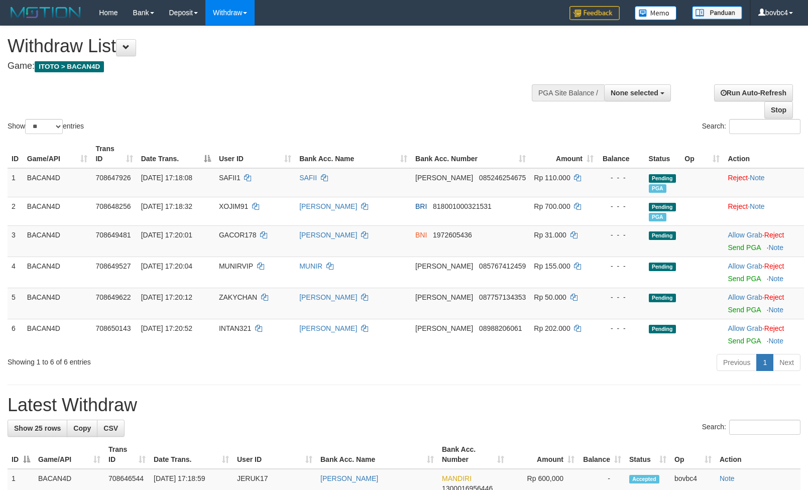
select select
select select "**"
click at [738, 251] on link "Send PGA" at bounding box center [744, 248] width 33 height 8
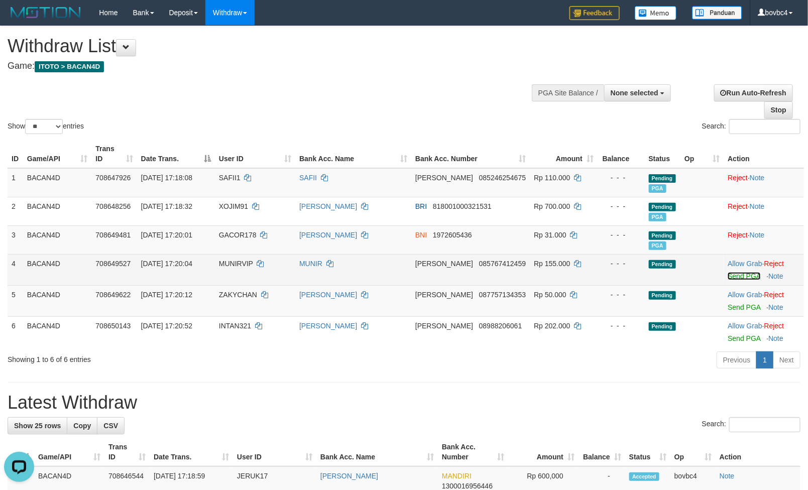
click at [737, 277] on link "Send PGA" at bounding box center [744, 276] width 33 height 8
click at [742, 309] on link "Send PGA" at bounding box center [744, 307] width 33 height 8
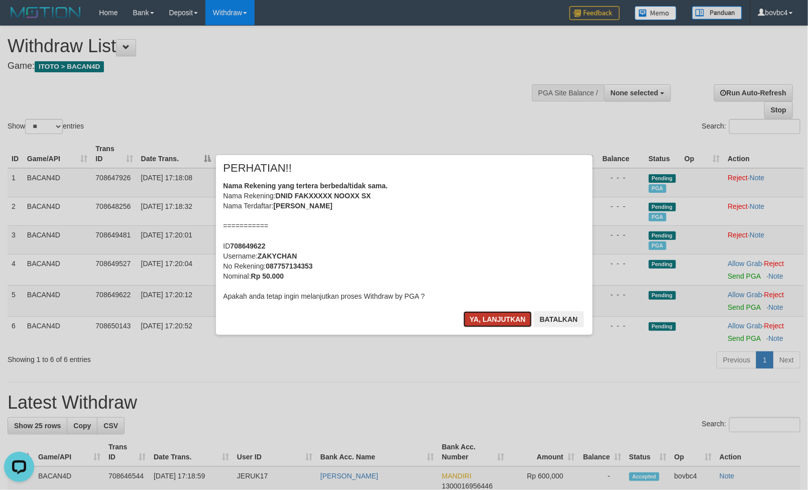
click at [512, 323] on button "Ya, lanjutkan" at bounding box center [498, 319] width 68 height 16
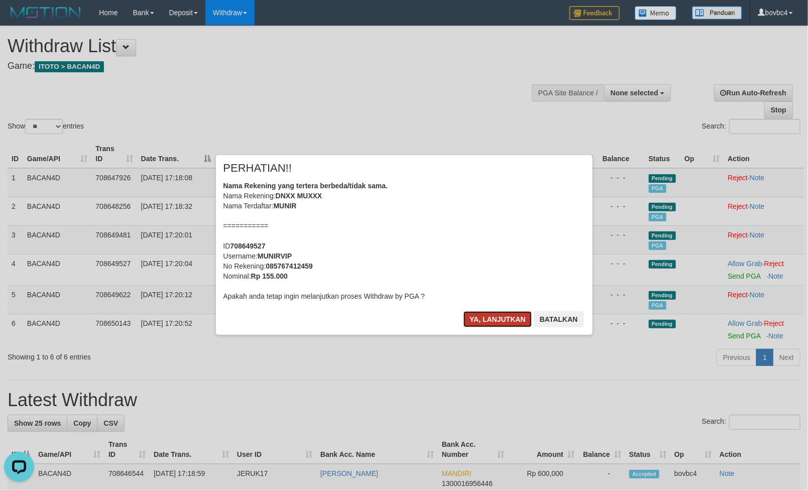
click at [472, 319] on button "Ya, lanjutkan" at bounding box center [498, 319] width 68 height 16
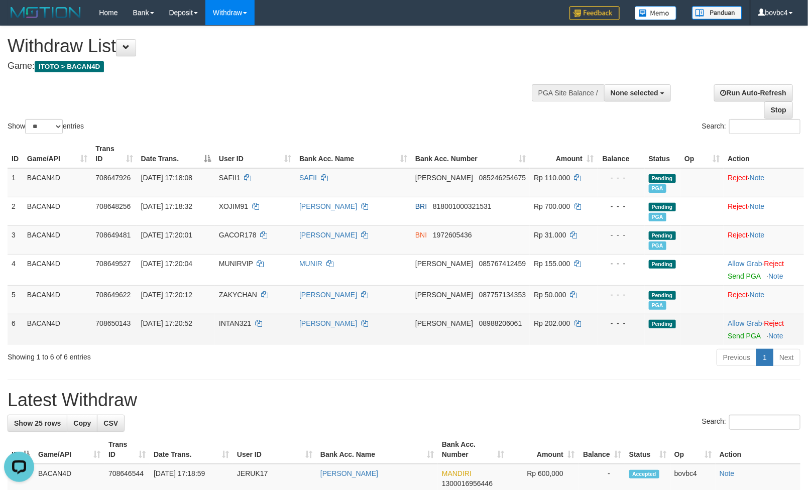
click at [737, 341] on td "Allow Grab · Reject Send PGA · Note" at bounding box center [764, 329] width 80 height 31
click at [737, 340] on link "Send PGA" at bounding box center [744, 336] width 33 height 8
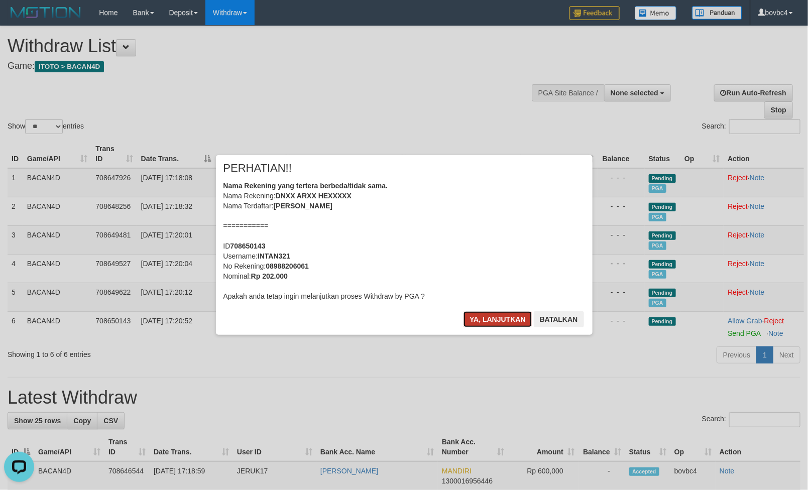
click at [487, 322] on button "Ya, lanjutkan" at bounding box center [498, 319] width 68 height 16
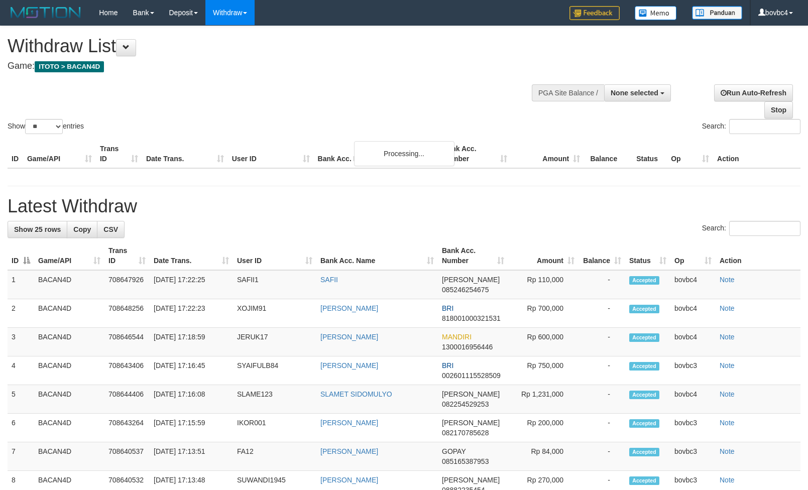
select select
select select "**"
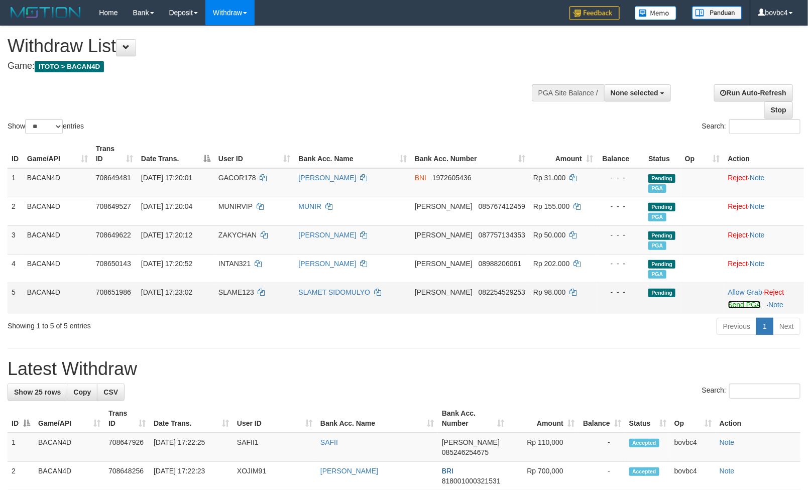
click at [738, 303] on link "Send PGA" at bounding box center [744, 305] width 33 height 8
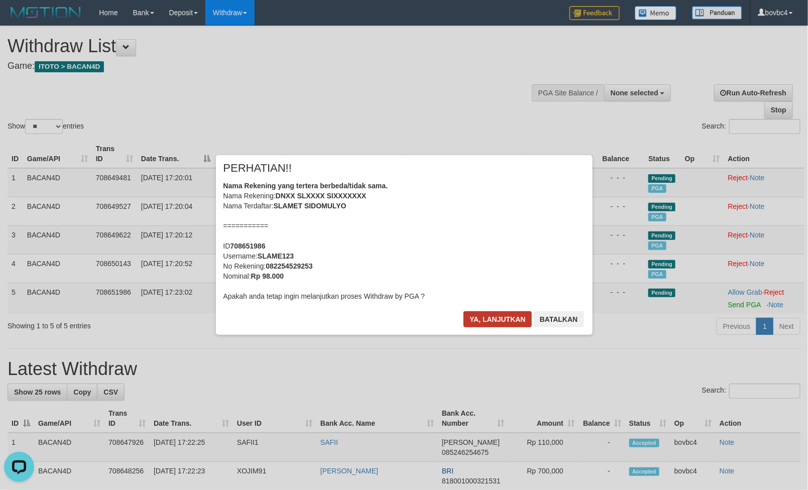
drag, startPoint x: 474, startPoint y: 308, endPoint x: 483, endPoint y: 317, distance: 12.4
click at [478, 310] on div "× PERHATIAN!! Nama Rekening yang tertera berbeda/tidak sama. Nama Rekening: DNX…" at bounding box center [404, 245] width 377 height 180
click at [483, 317] on button "Ya, lanjutkan" at bounding box center [498, 319] width 68 height 16
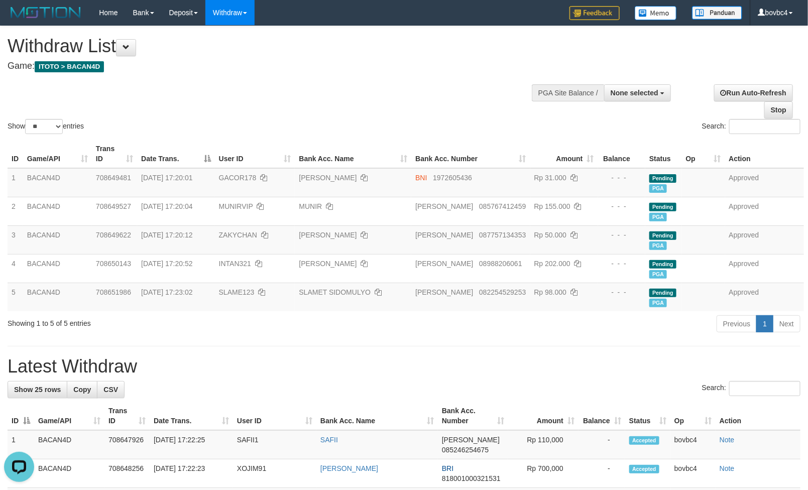
click at [261, 73] on div "**********" at bounding box center [272, 51] width 529 height 50
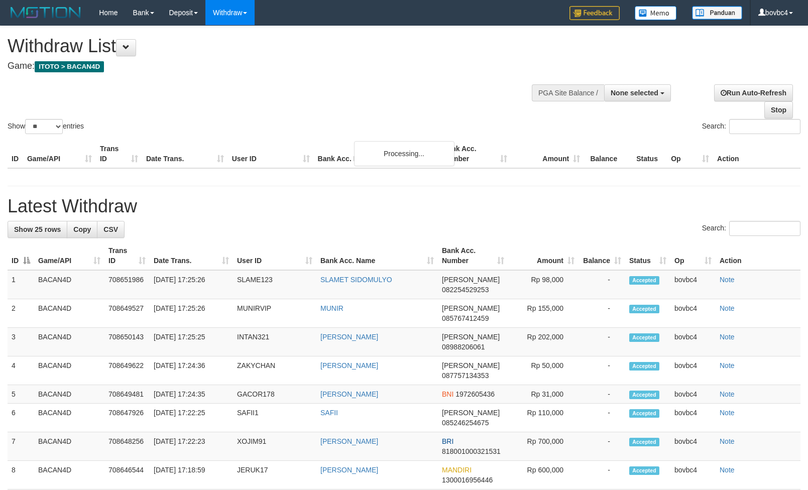
select select
select select "**"
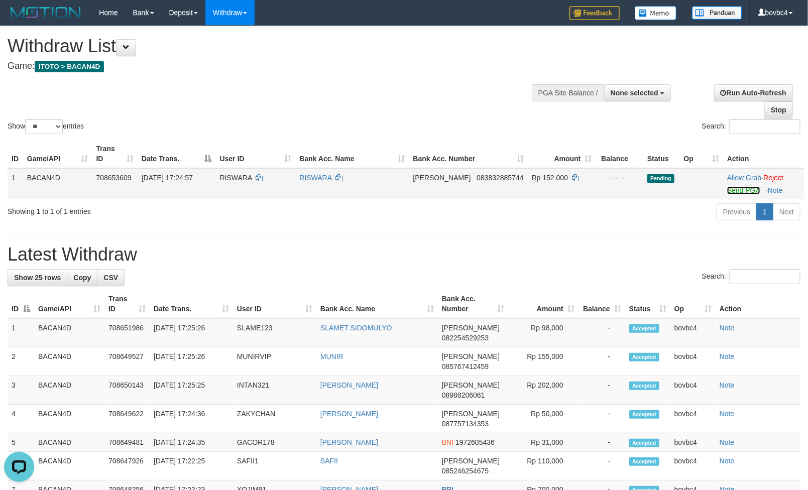
click at [740, 193] on link "Send PGA" at bounding box center [743, 190] width 33 height 8
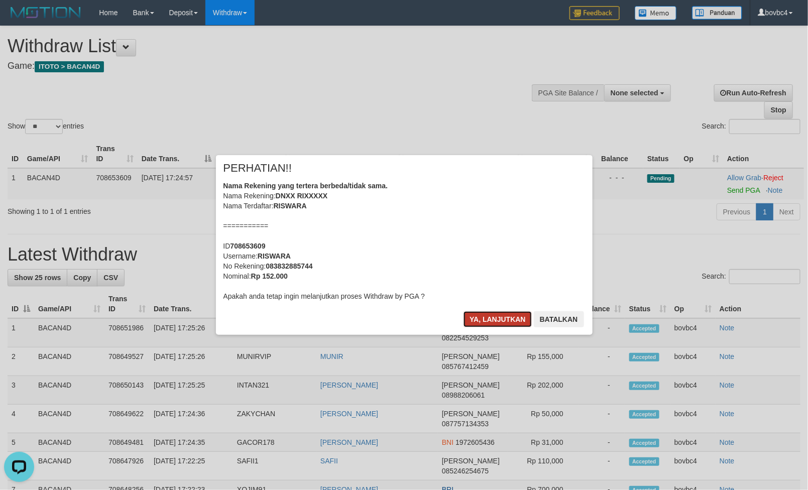
click at [499, 319] on button "Ya, lanjutkan" at bounding box center [498, 319] width 68 height 16
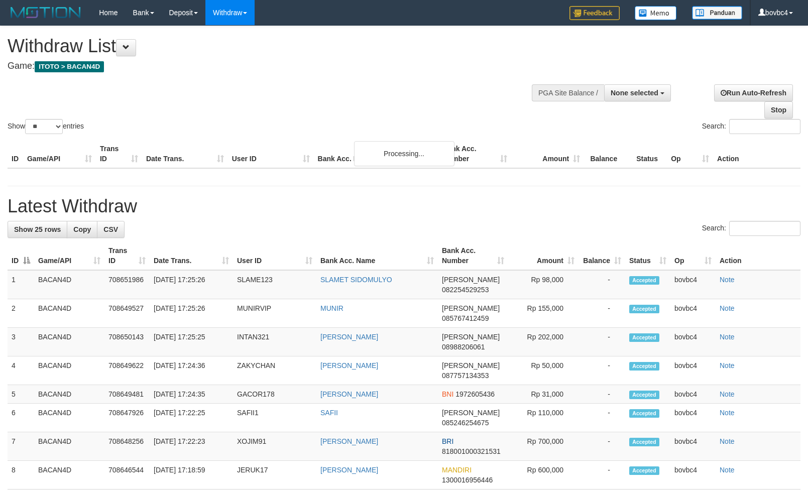
select select
select select "**"
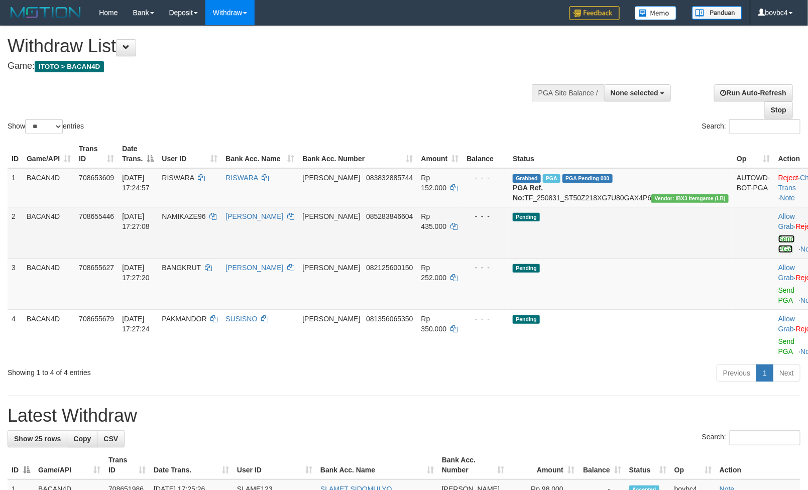
click at [779, 249] on link "Send PGA" at bounding box center [787, 244] width 17 height 18
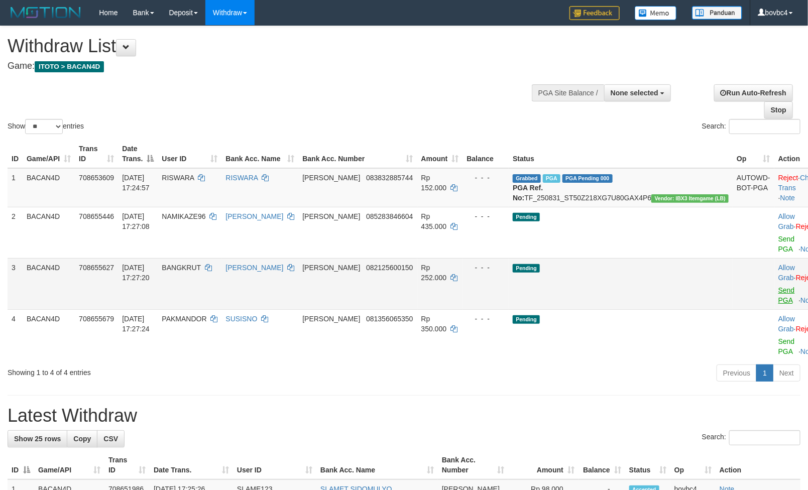
click at [779, 291] on link "Send PGA" at bounding box center [787, 295] width 17 height 18
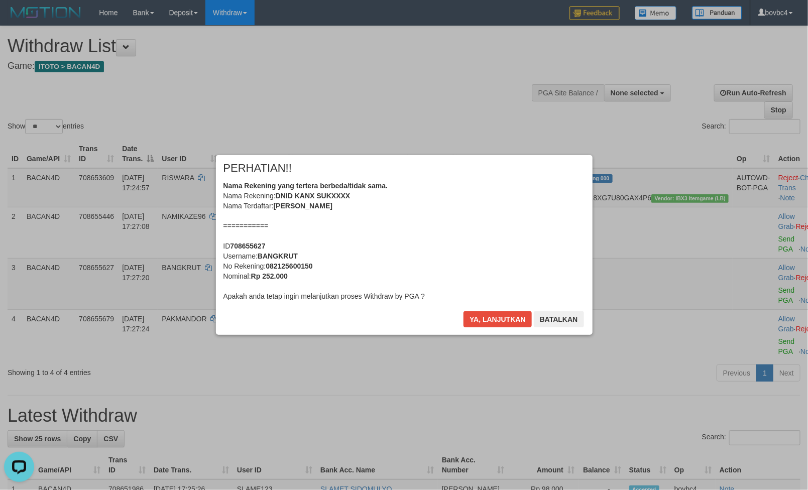
click at [493, 326] on div "Ya, lanjutkan Batalkan" at bounding box center [524, 323] width 122 height 24
click at [493, 323] on button "Ya, lanjutkan" at bounding box center [498, 319] width 68 height 16
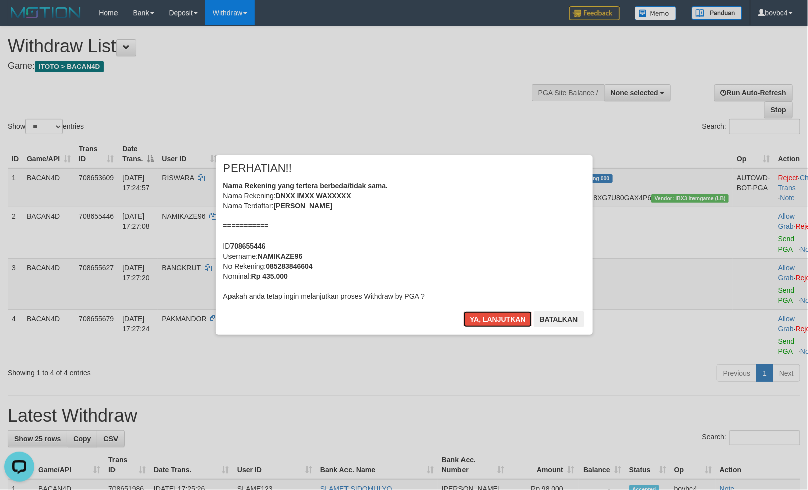
click at [493, 323] on button "Ya, lanjutkan" at bounding box center [498, 319] width 68 height 16
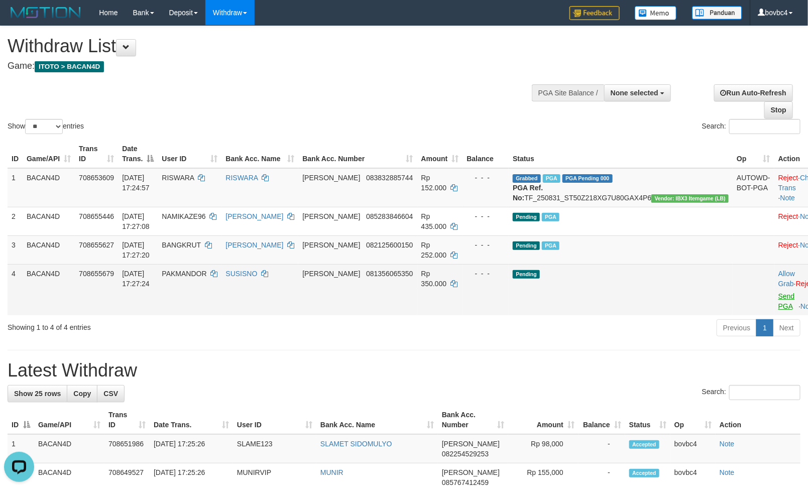
click at [775, 308] on td "Allow Grab · Reject Send PGA · Note" at bounding box center [800, 289] width 50 height 51
click at [779, 308] on link "Send PGA" at bounding box center [787, 301] width 17 height 18
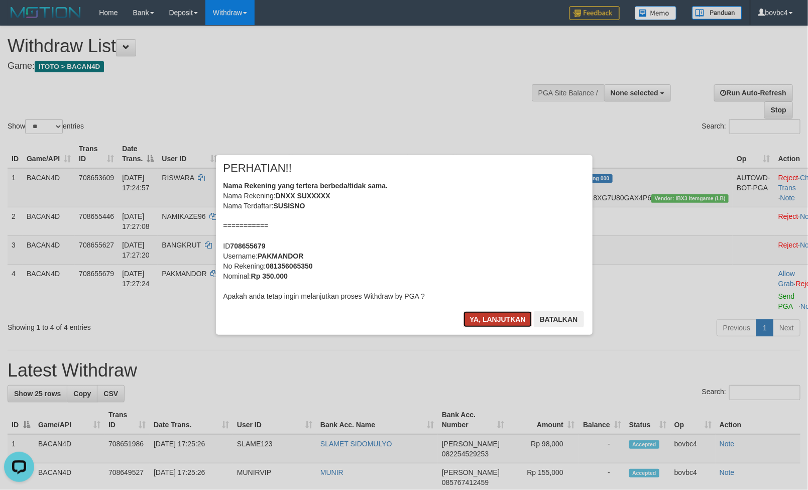
click at [513, 314] on button "Ya, lanjutkan" at bounding box center [498, 319] width 68 height 16
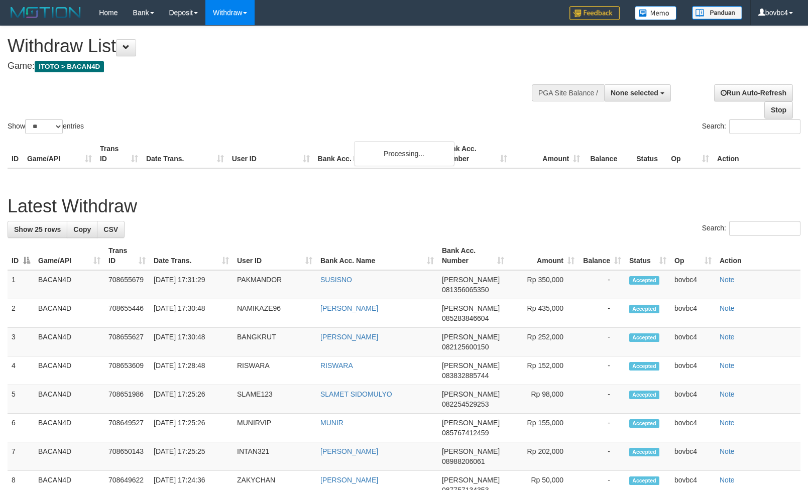
select select
select select "**"
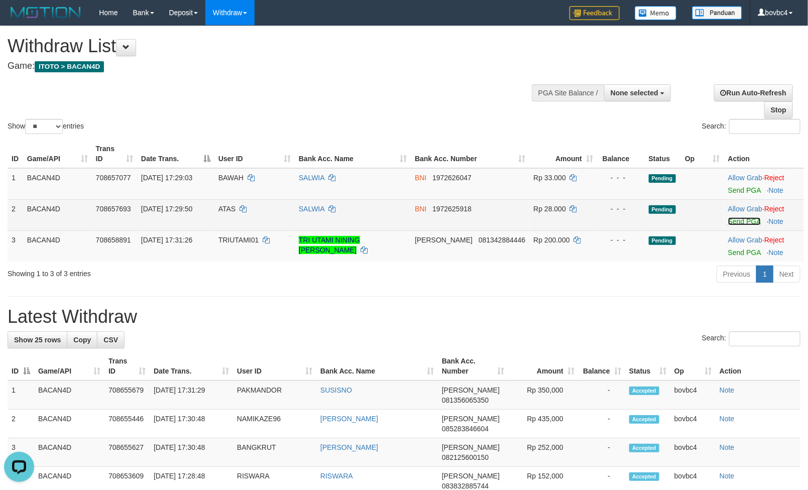
click at [730, 223] on link "Send PGA" at bounding box center [744, 222] width 33 height 8
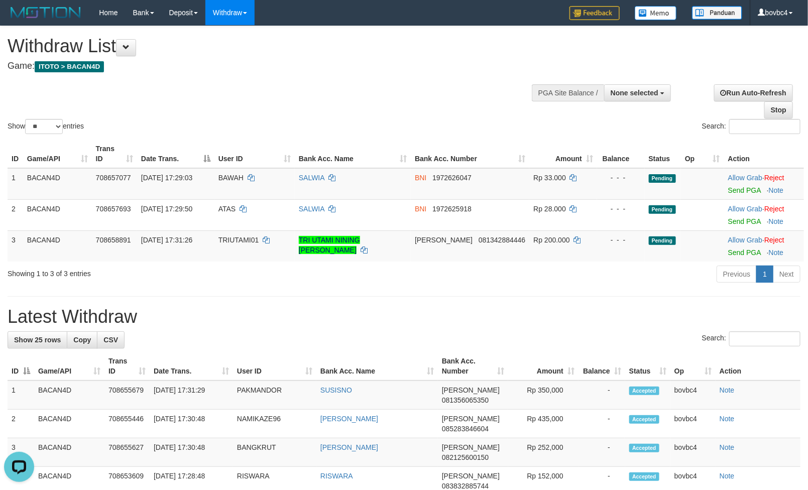
click at [736, 192] on link "Send PGA" at bounding box center [744, 190] width 33 height 8
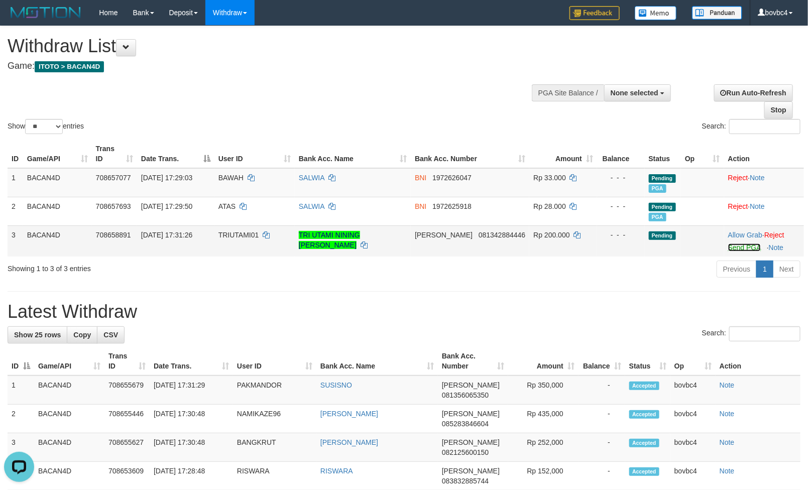
click at [741, 246] on link "Send PGA" at bounding box center [744, 248] width 33 height 8
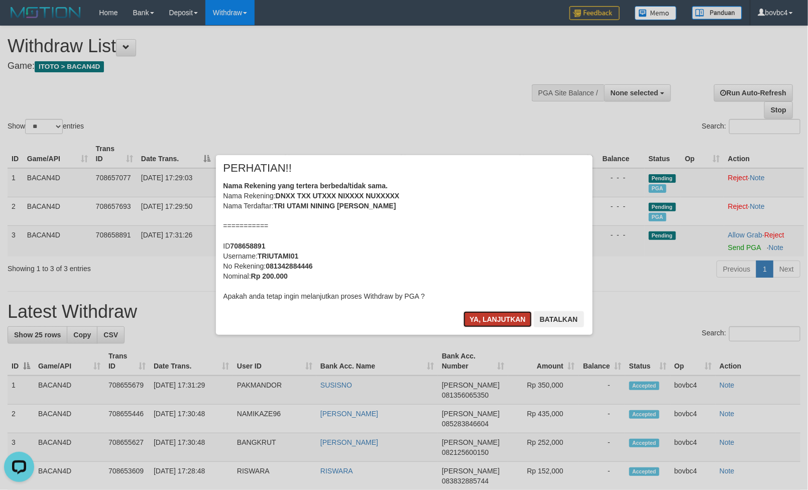
click at [521, 319] on button "Ya, lanjutkan" at bounding box center [498, 319] width 68 height 16
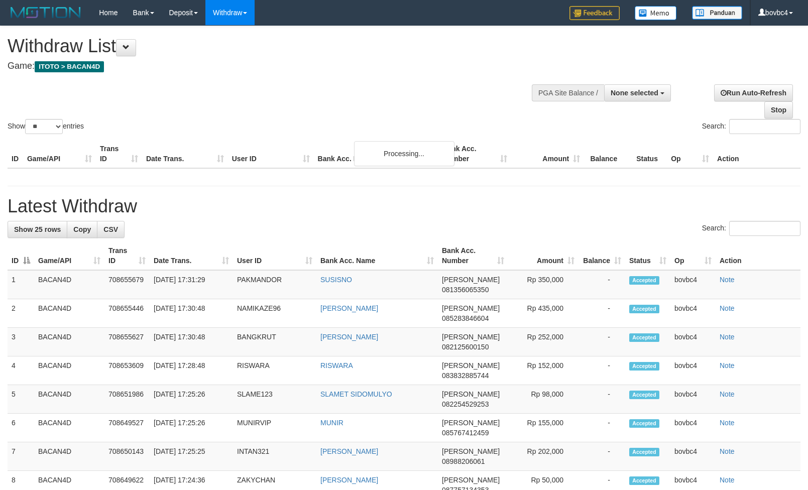
select select
select select "**"
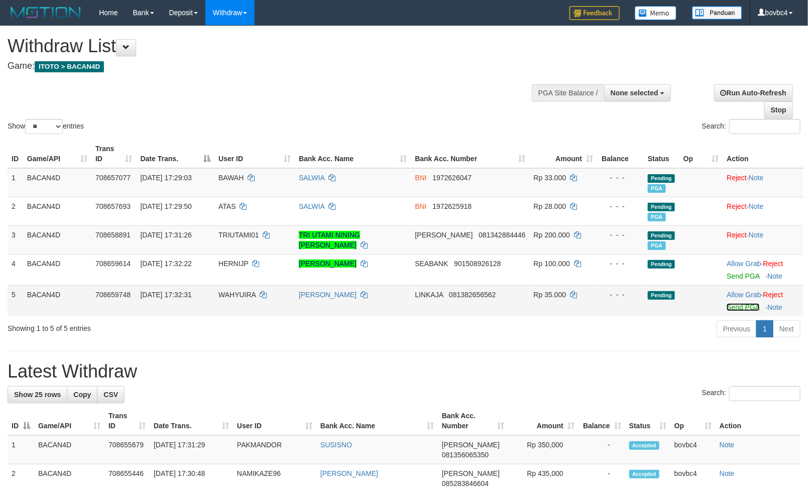
click at [733, 306] on link "Send PGA" at bounding box center [743, 307] width 33 height 8
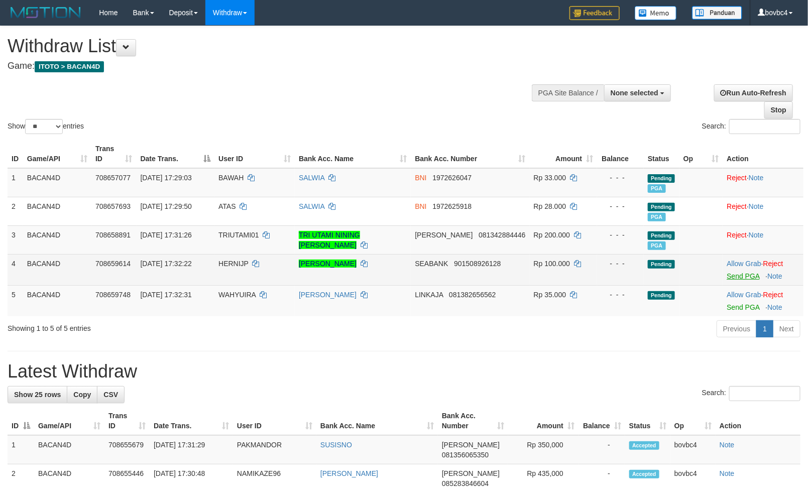
click at [741, 278] on link "Send PGA" at bounding box center [743, 276] width 33 height 8
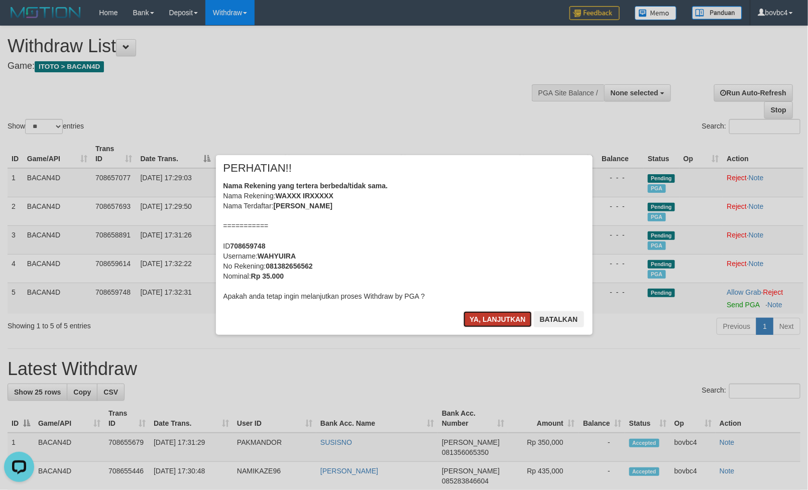
click at [498, 312] on button "Ya, lanjutkan" at bounding box center [498, 319] width 68 height 16
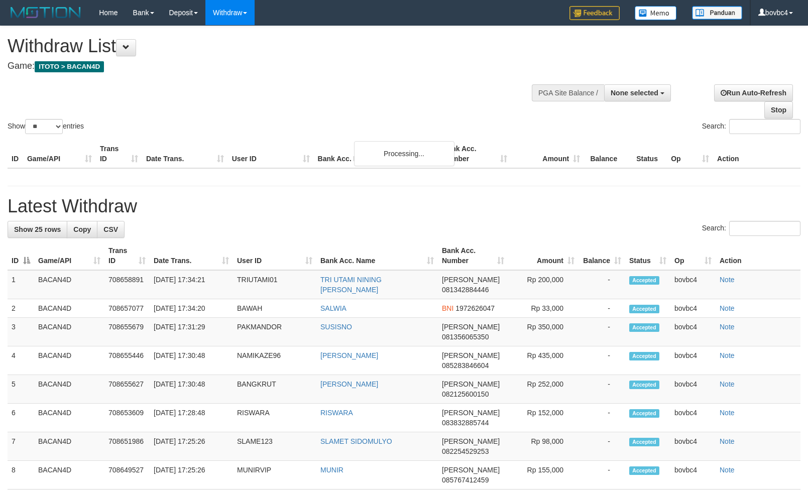
select select
select select "**"
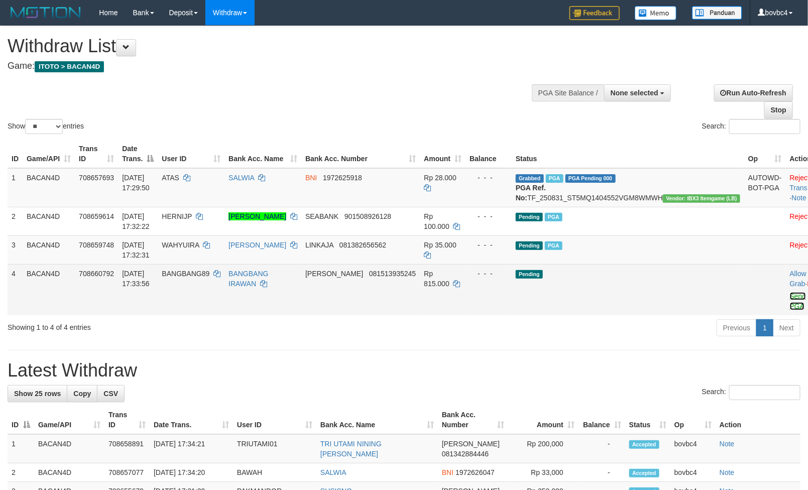
click at [790, 310] on link "Send PGA" at bounding box center [798, 301] width 17 height 18
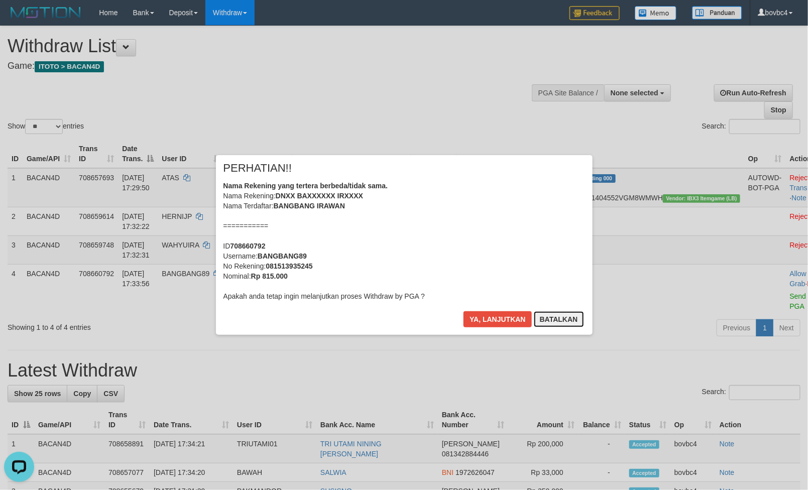
drag, startPoint x: 573, startPoint y: 312, endPoint x: 566, endPoint y: 317, distance: 8.6
click at [573, 315] on button "Batalkan" at bounding box center [559, 319] width 50 height 16
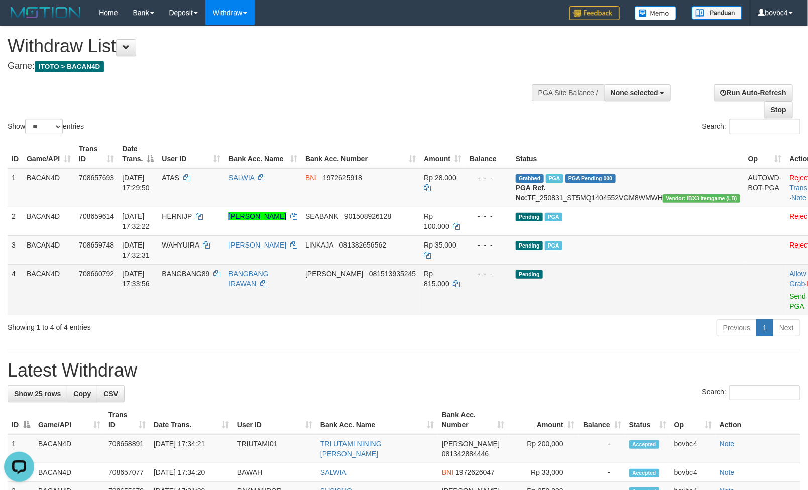
drag, startPoint x: 505, startPoint y: 317, endPoint x: 573, endPoint y: 327, distance: 69.1
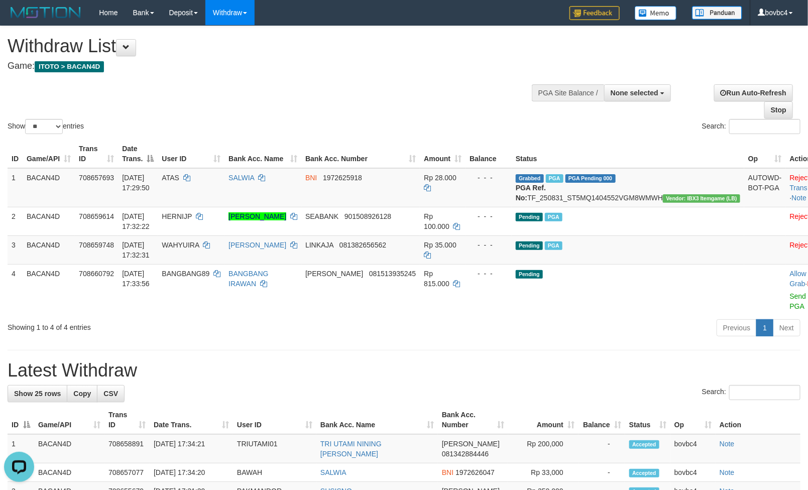
click at [508, 316] on td "- - -" at bounding box center [489, 289] width 46 height 51
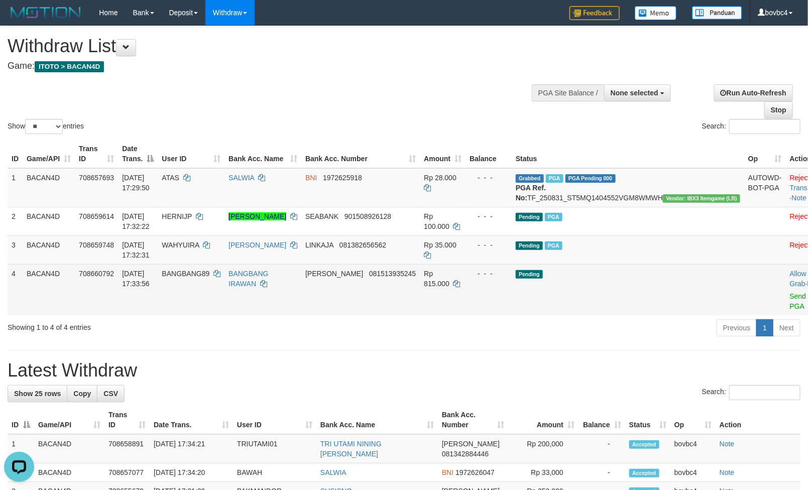
click at [788, 294] on td "Allow Grab · Reject Send PGA · Note" at bounding box center [811, 289] width 50 height 51
click at [808, 288] on link "Reject" at bounding box center [818, 284] width 20 height 8
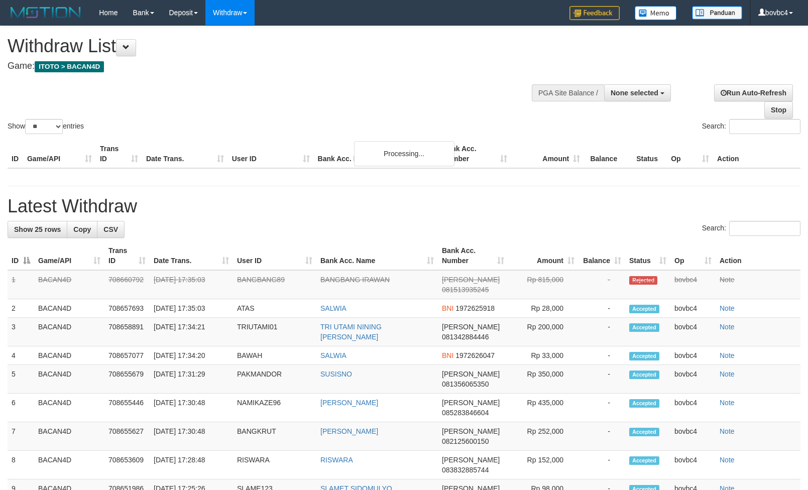
select select
select select "**"
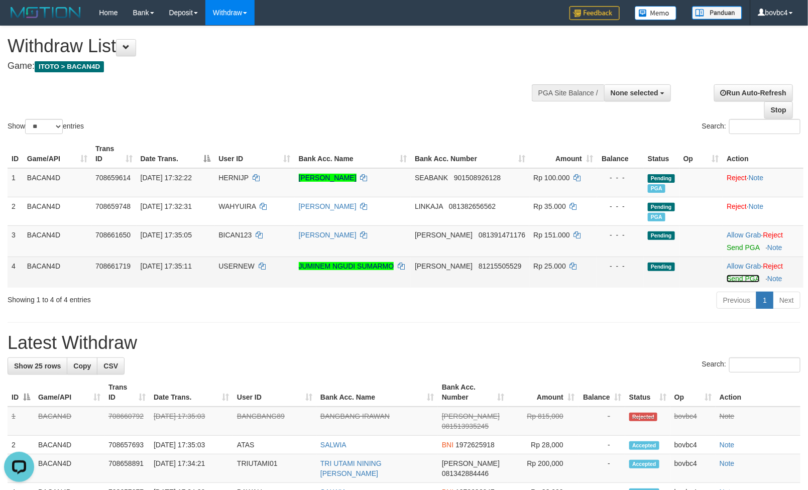
click at [741, 281] on link "Send PGA" at bounding box center [743, 279] width 33 height 8
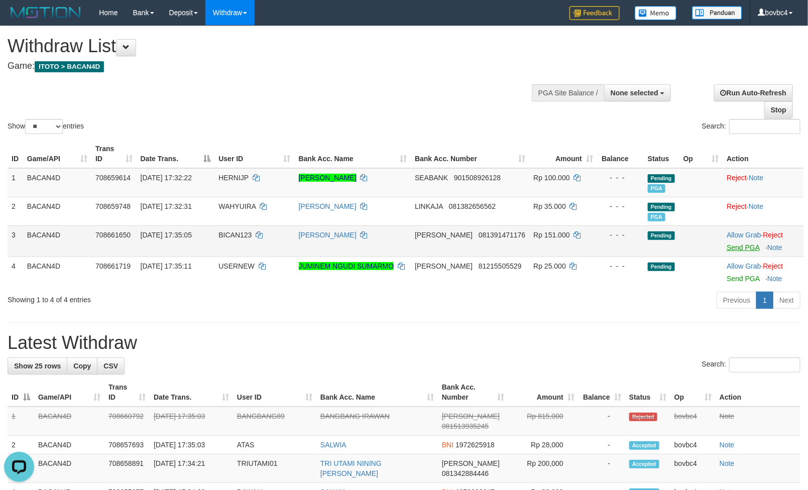
click at [745, 248] on link "Send PGA" at bounding box center [743, 248] width 33 height 8
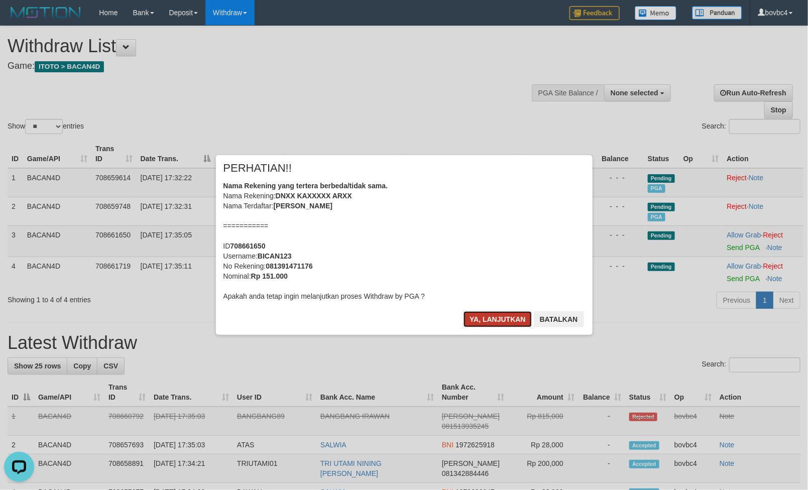
click at [484, 317] on button "Ya, lanjutkan" at bounding box center [498, 319] width 68 height 16
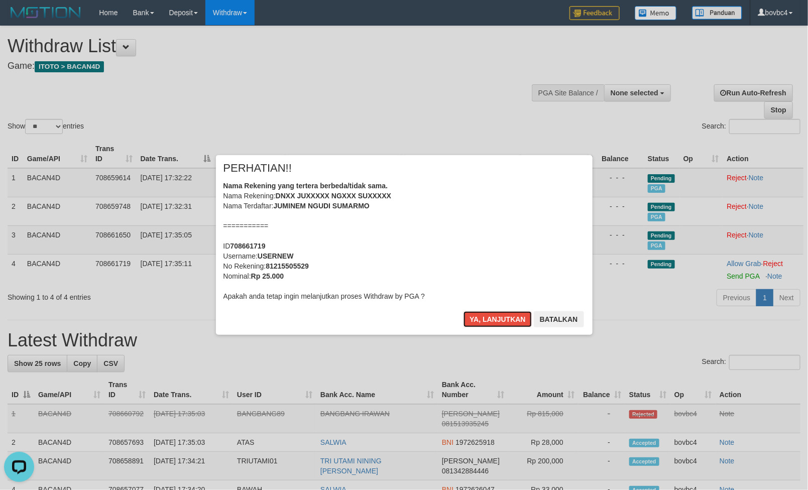
click at [484, 317] on button "Ya, lanjutkan" at bounding box center [498, 319] width 68 height 16
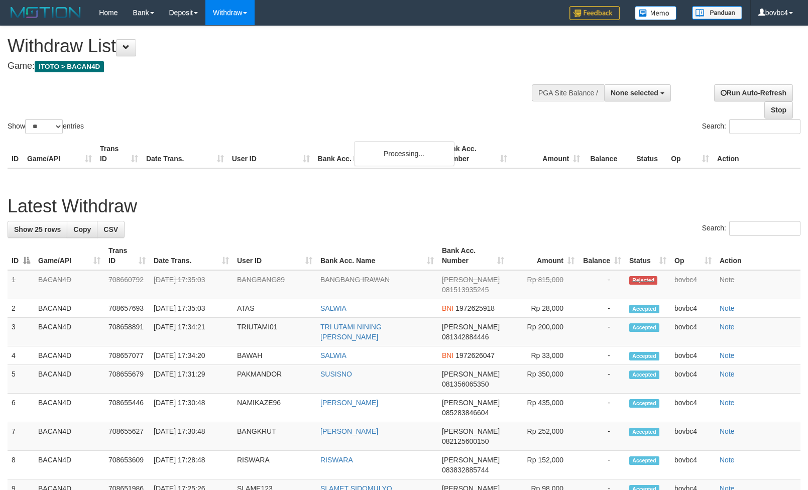
select select
select select "**"
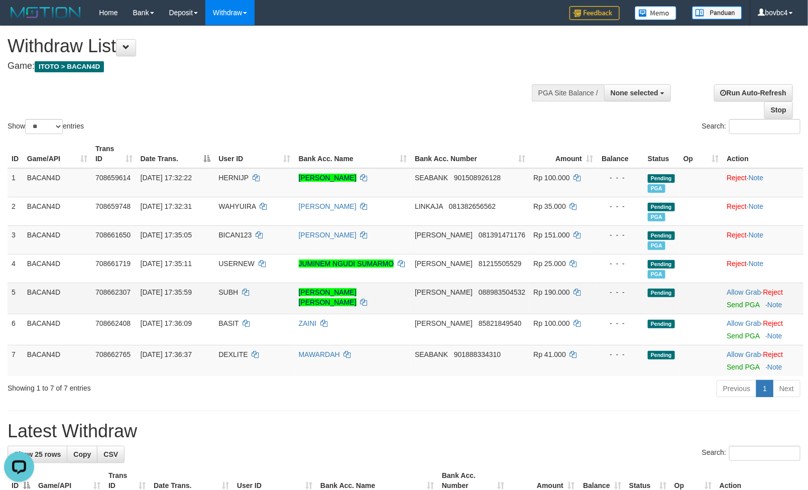
click at [736, 300] on div at bounding box center [763, 298] width 73 height 3
click at [739, 306] on link "Send PGA" at bounding box center [743, 305] width 33 height 8
click at [739, 338] on link "Send PGA" at bounding box center [743, 336] width 33 height 8
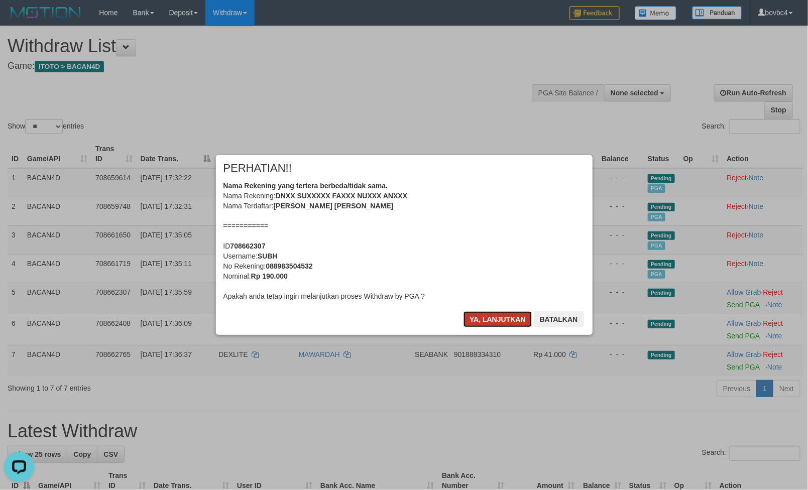
click at [500, 319] on button "Ya, lanjutkan" at bounding box center [498, 319] width 68 height 16
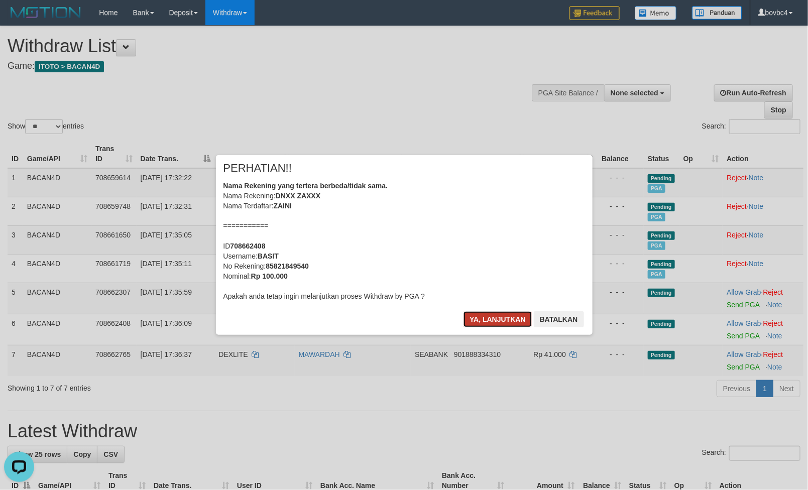
click at [499, 317] on button "Ya, lanjutkan" at bounding box center [498, 319] width 68 height 16
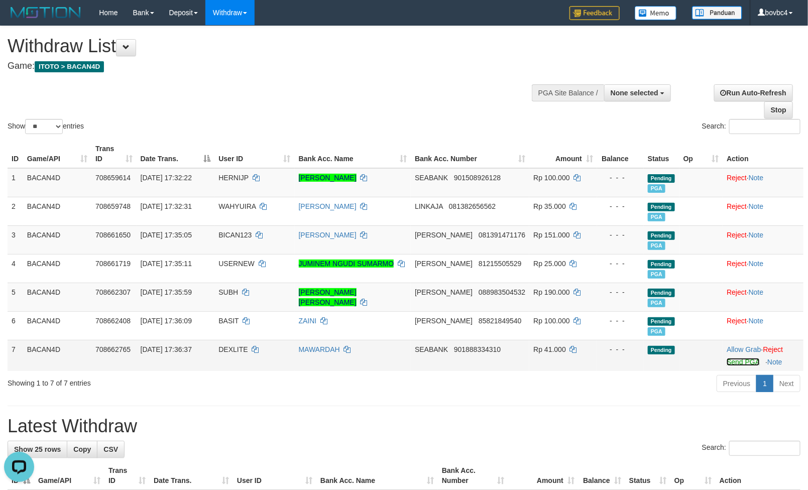
click at [733, 364] on link "Send PGA" at bounding box center [743, 362] width 33 height 8
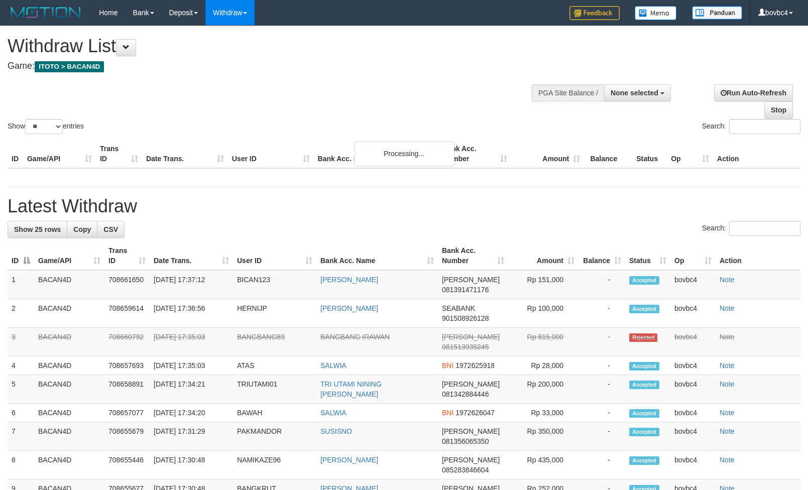
select select
select select "**"
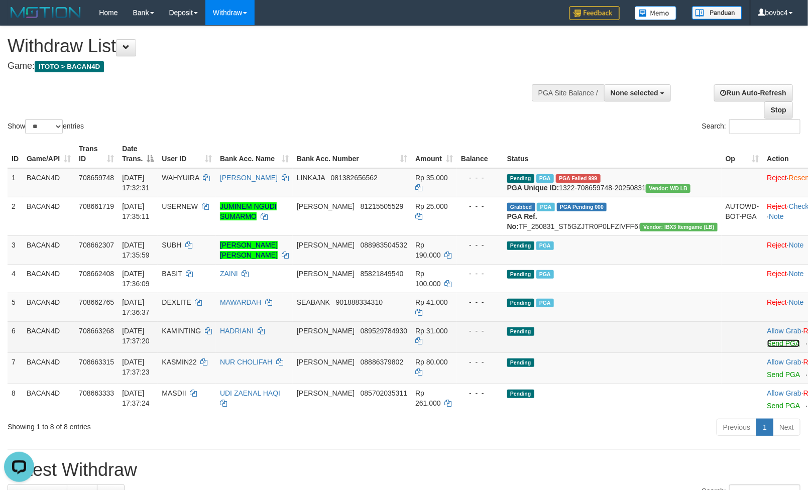
click at [768, 348] on link "Send PGA" at bounding box center [784, 344] width 33 height 8
click at [768, 379] on link "Send PGA" at bounding box center [784, 375] width 33 height 8
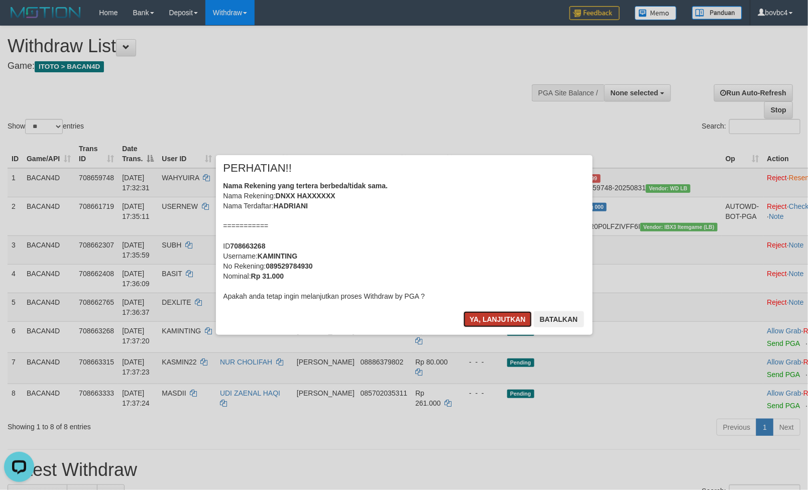
click at [490, 316] on button "Ya, lanjutkan" at bounding box center [498, 319] width 68 height 16
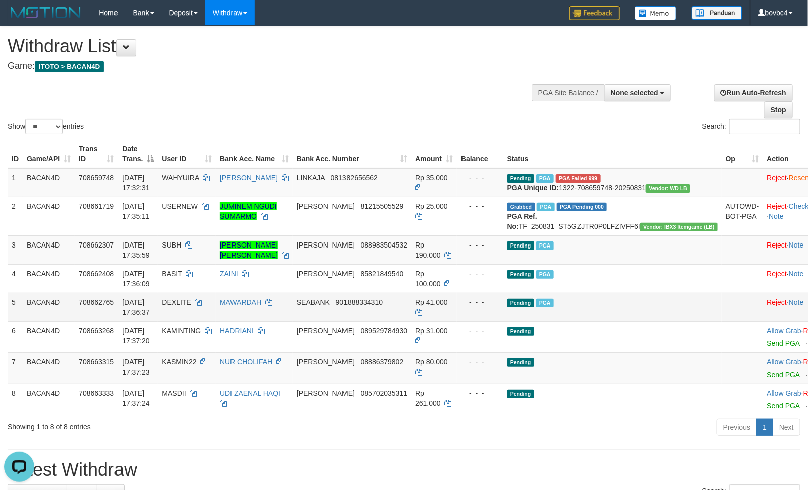
click at [457, 318] on td "Rp 41.000" at bounding box center [434, 307] width 46 height 29
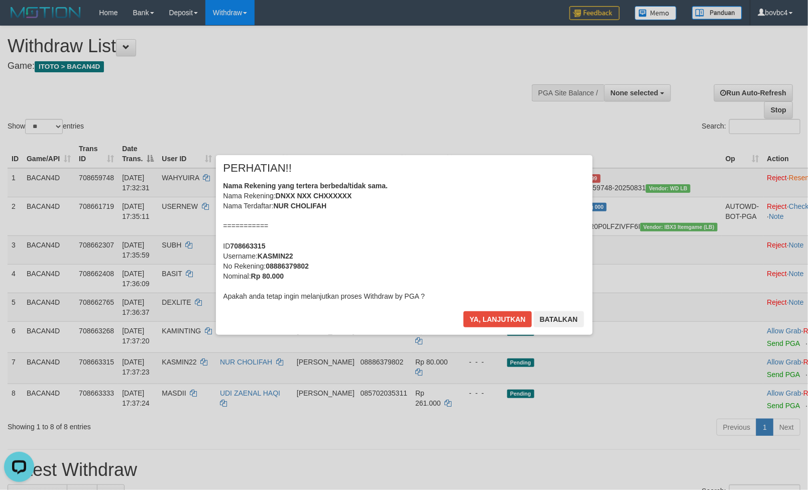
drag, startPoint x: 516, startPoint y: 328, endPoint x: 507, endPoint y: 318, distance: 13.1
click at [511, 323] on div "Ya, lanjutkan Batalkan" at bounding box center [524, 323] width 122 height 24
click at [507, 318] on button "Ya, lanjutkan" at bounding box center [498, 319] width 68 height 16
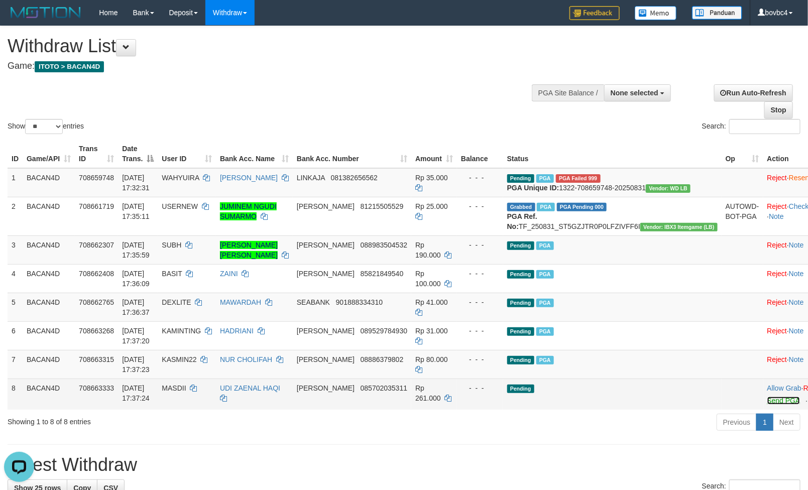
click at [768, 405] on link "Send PGA" at bounding box center [784, 401] width 33 height 8
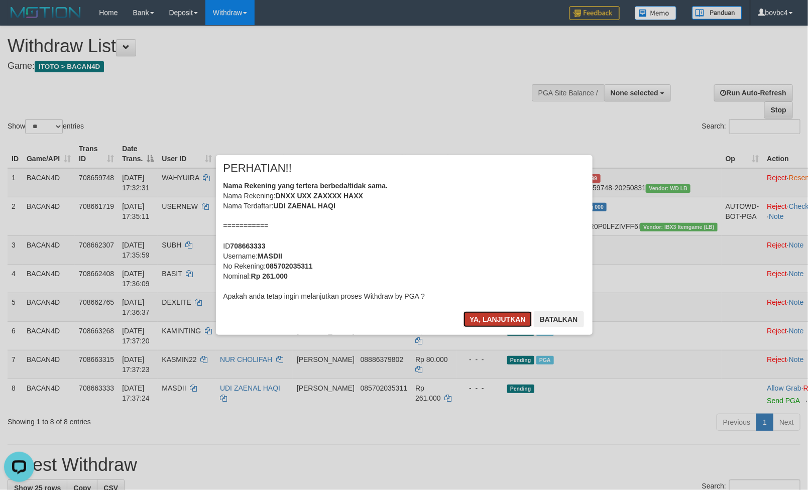
click at [518, 318] on button "Ya, lanjutkan" at bounding box center [498, 319] width 68 height 16
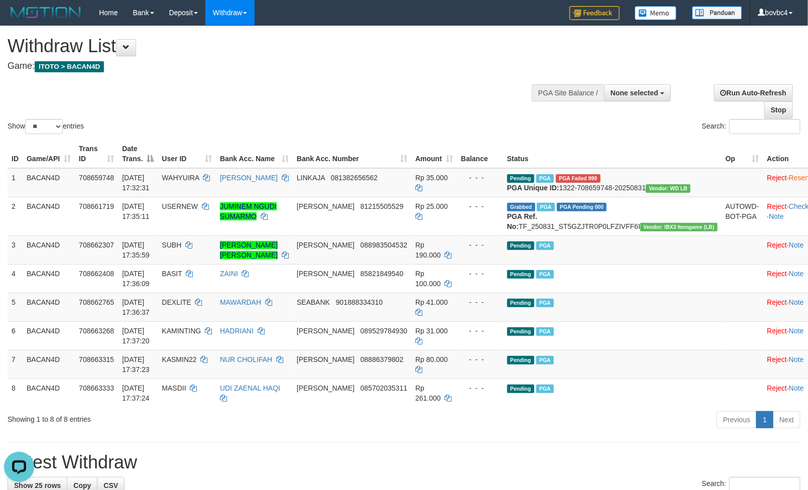
click at [639, 102] on div at bounding box center [614, 92] width 110 height 30
click at [639, 95] on span "None selected" at bounding box center [635, 93] width 48 height 8
click at [617, 140] on label "[ITOTO] BACAN4D" at bounding box center [625, 143] width 90 height 13
select select "****"
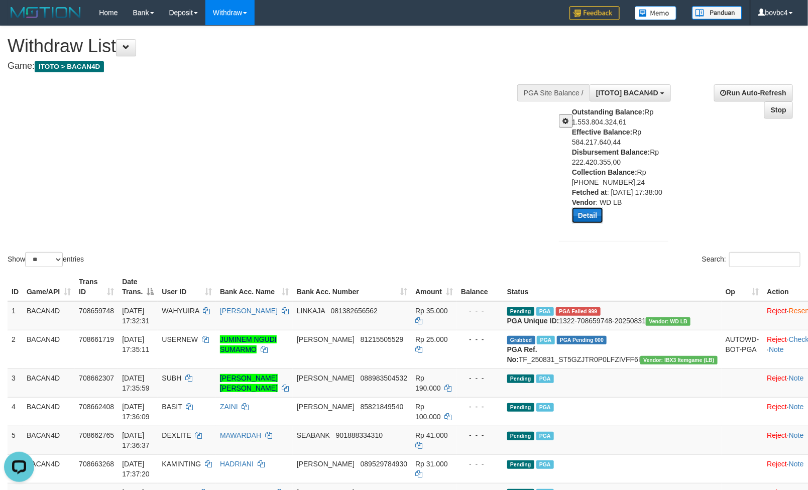
click at [578, 224] on button "Detail" at bounding box center [587, 215] width 31 height 16
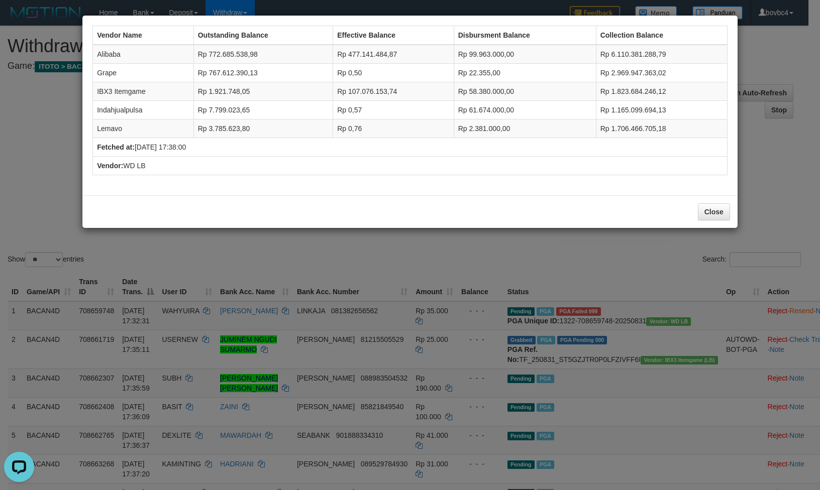
click at [511, 272] on div "Vendor Name Outstanding Balance Effective Balance Disbursment Balance Collectio…" at bounding box center [410, 245] width 820 height 490
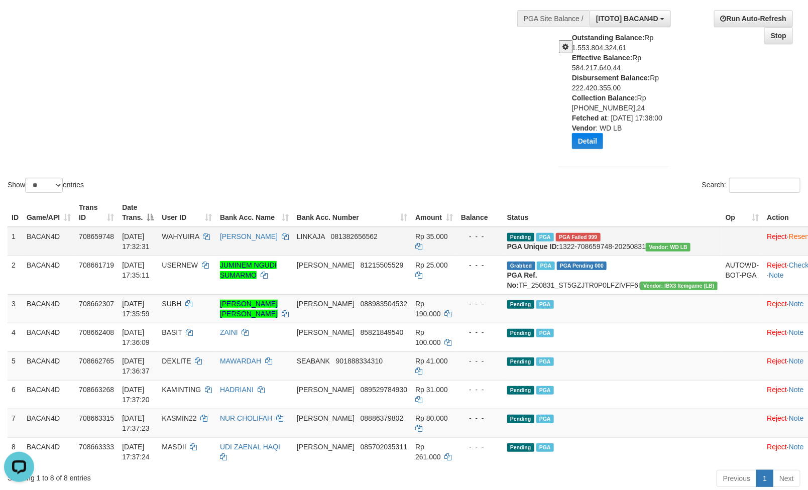
scroll to position [75, 0]
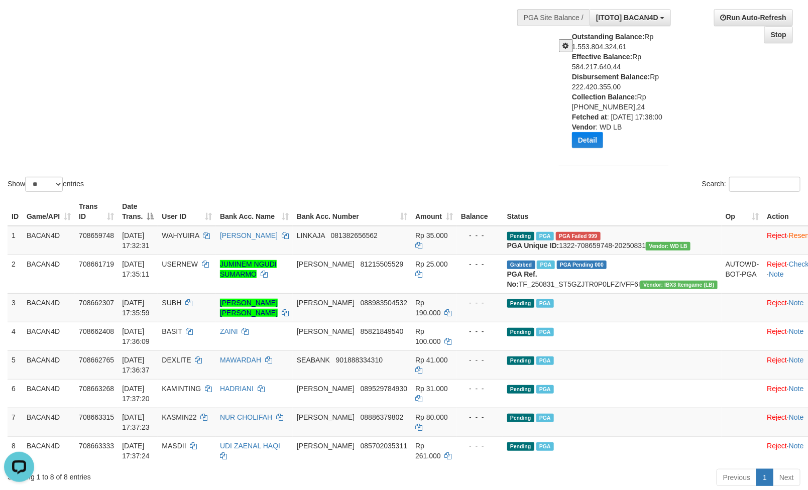
click at [309, 79] on div "Show ** ** ** *** entries Search:" at bounding box center [404, 72] width 808 height 243
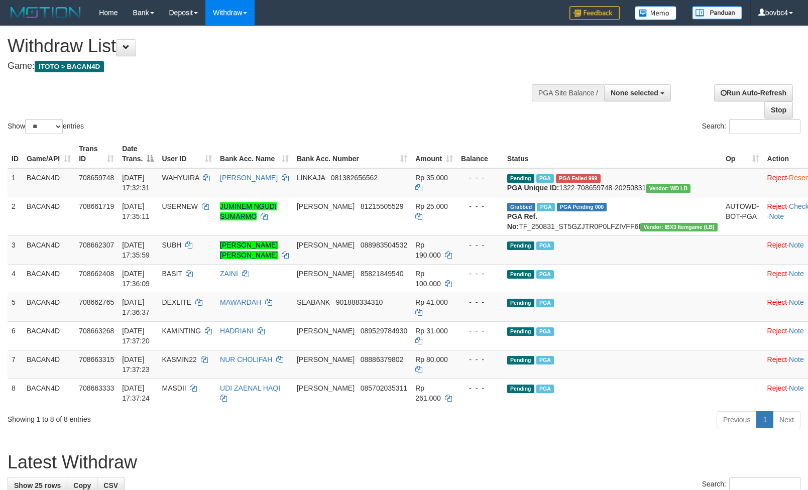
select select
select select "**"
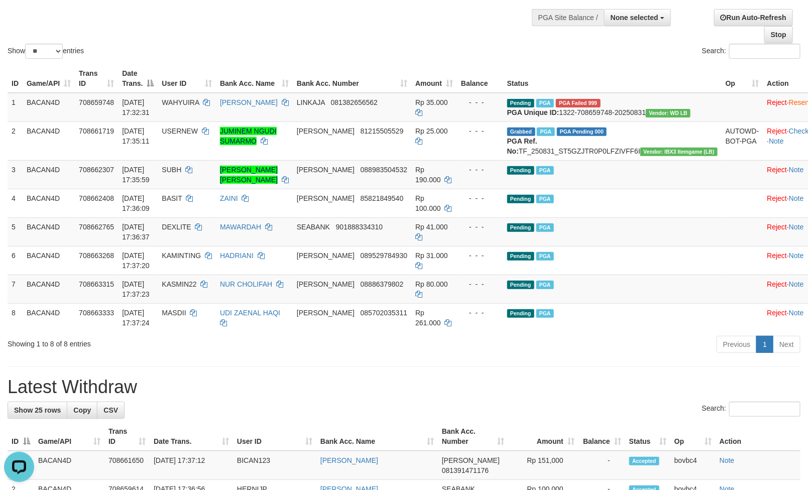
click at [315, 397] on h1 "Latest Withdraw" at bounding box center [404, 387] width 793 height 20
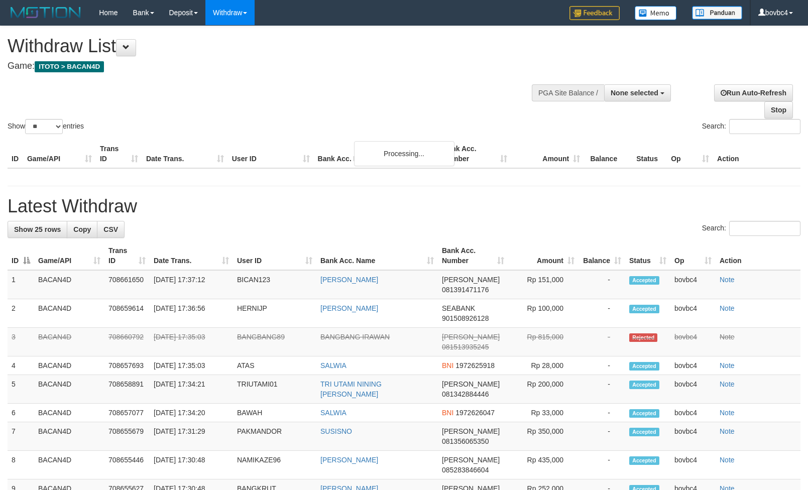
select select
select select "**"
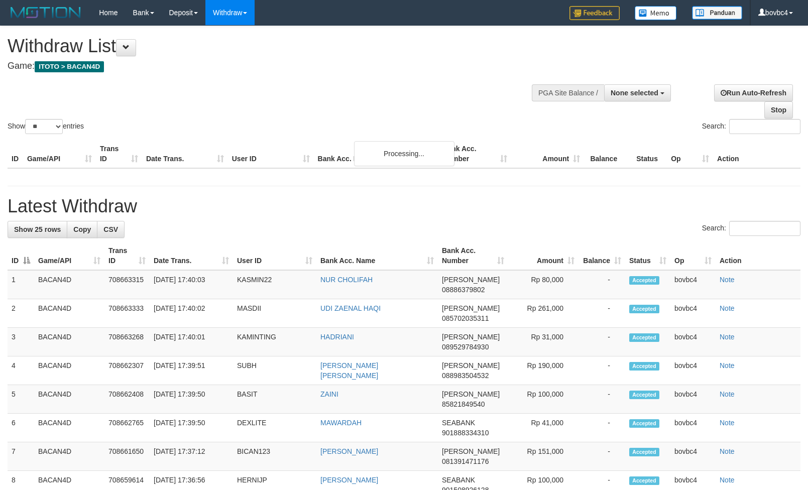
select select
select select "**"
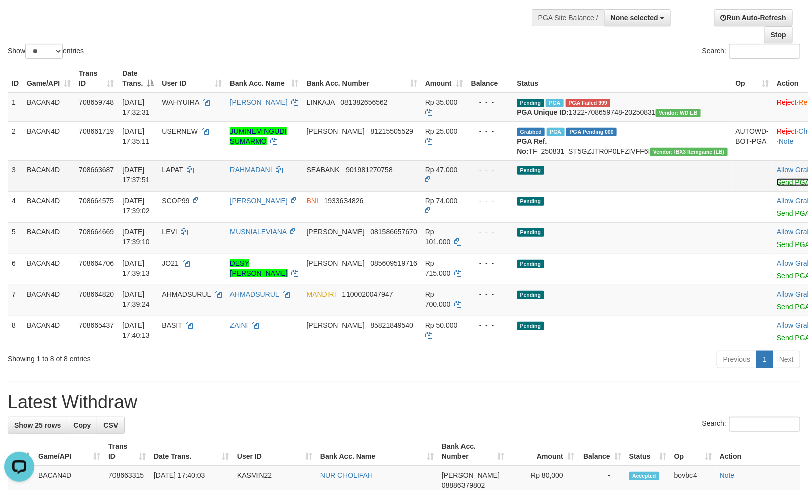
click at [777, 186] on link "Send PGA" at bounding box center [793, 182] width 33 height 8
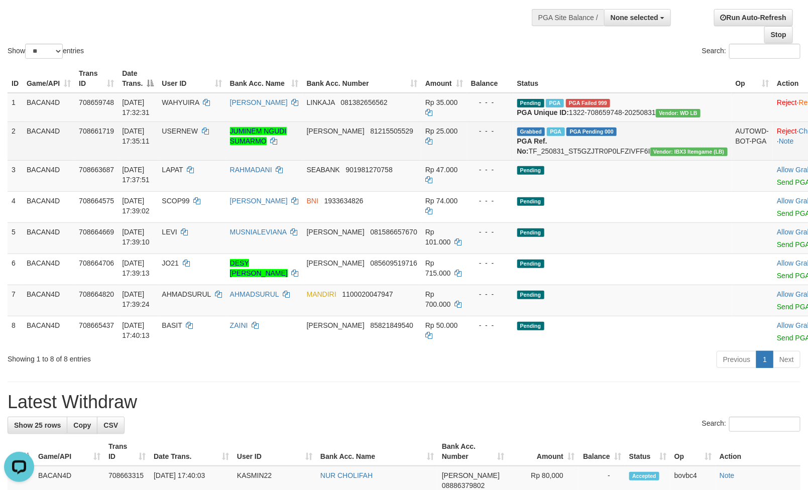
click at [777, 208] on div at bounding box center [808, 207] width 63 height 3
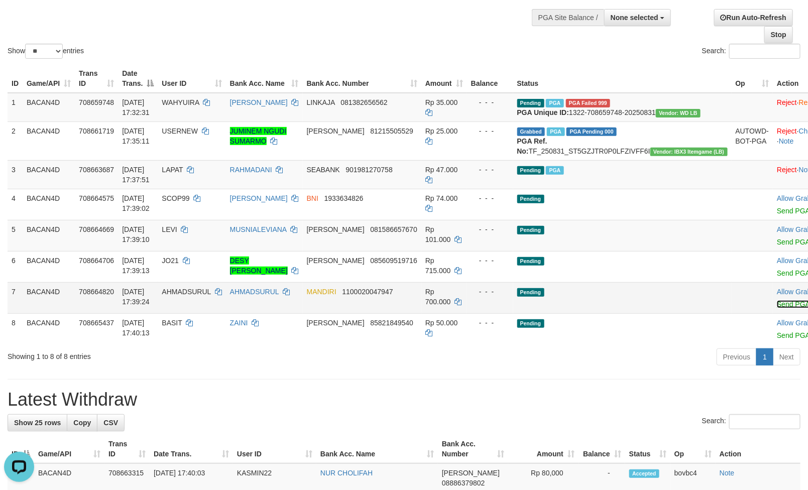
click at [777, 308] on link "Send PGA" at bounding box center [793, 304] width 33 height 8
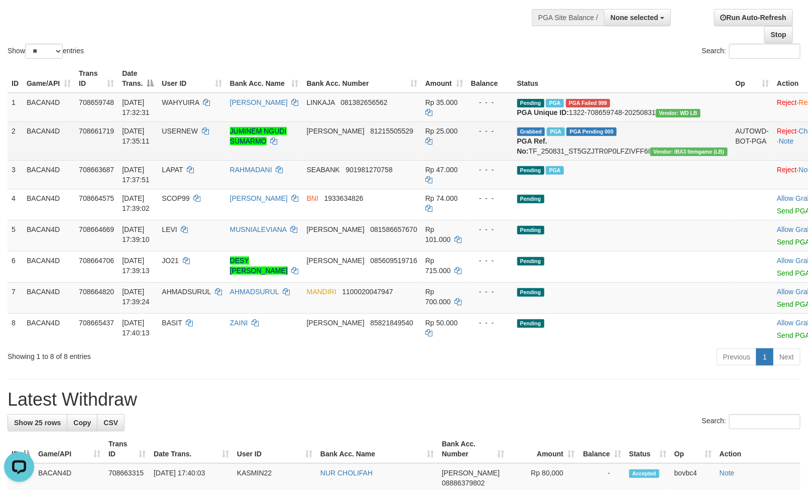
click at [777, 215] on link "Send PGA" at bounding box center [793, 211] width 33 height 8
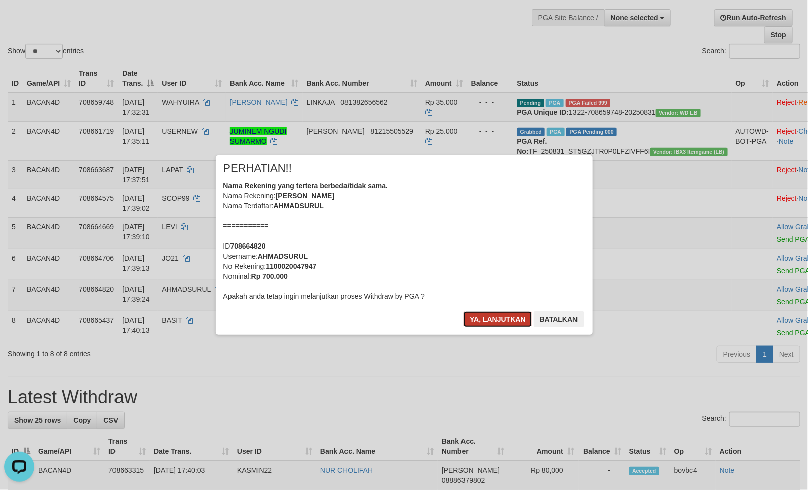
click at [481, 323] on button "Ya, lanjutkan" at bounding box center [498, 319] width 68 height 16
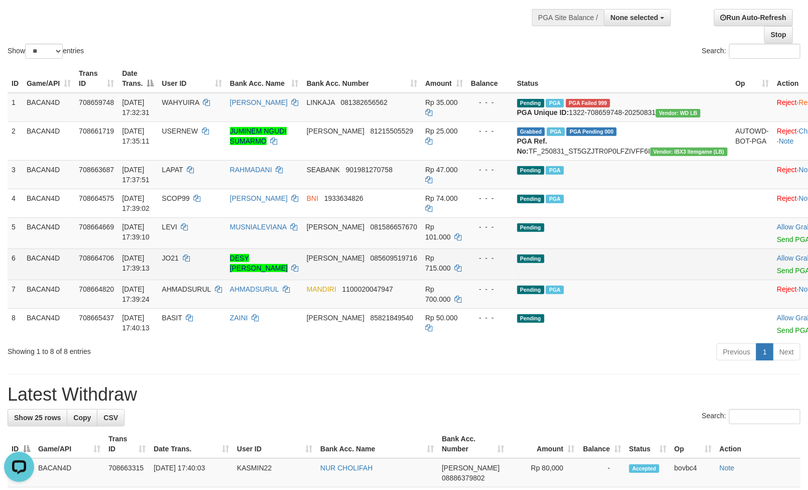
click at [773, 280] on td "Allow Grab · Reject Send PGA · Note" at bounding box center [808, 264] width 71 height 31
click at [777, 275] on link "Send PGA" at bounding box center [793, 271] width 33 height 8
click at [777, 244] on link "Send PGA" at bounding box center [793, 240] width 33 height 8
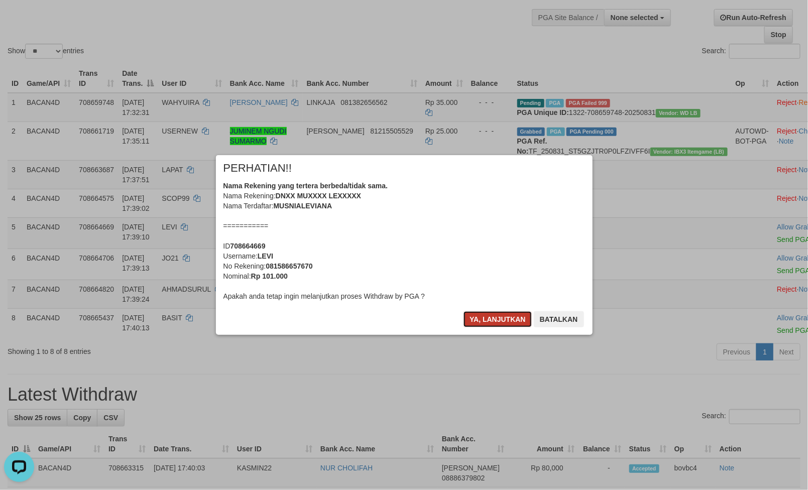
click at [516, 317] on button "Ya, lanjutkan" at bounding box center [498, 319] width 68 height 16
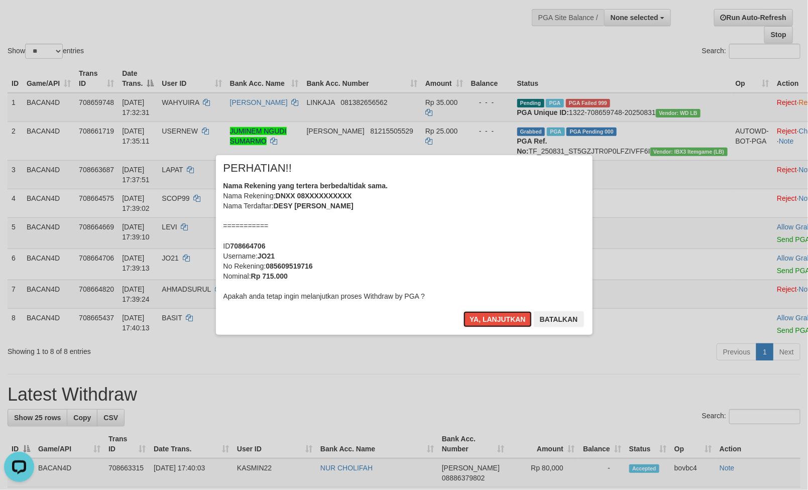
click at [502, 320] on button "Ya, lanjutkan" at bounding box center [498, 319] width 68 height 16
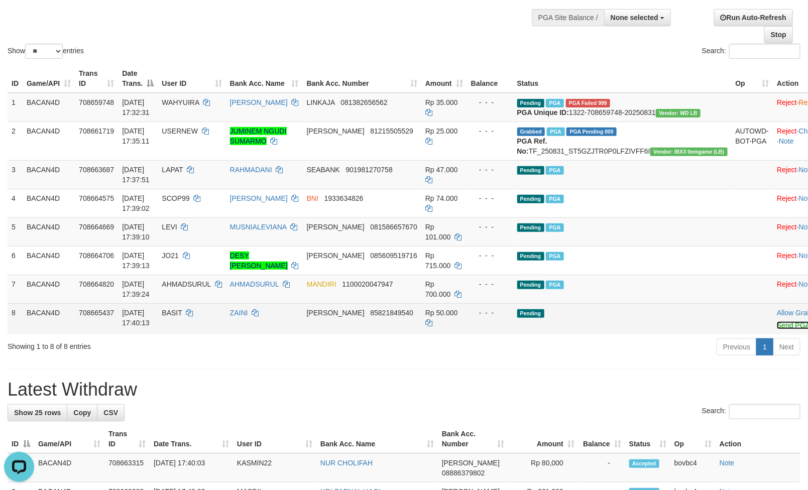
click at [777, 330] on link "Send PGA" at bounding box center [793, 326] width 33 height 8
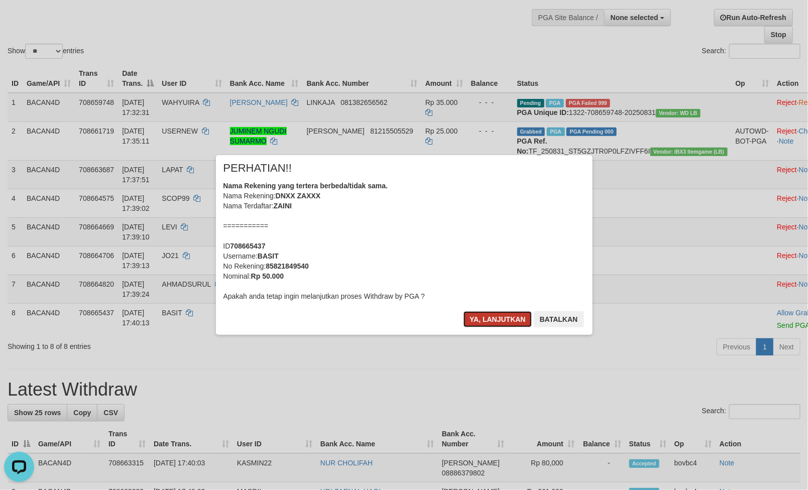
click at [484, 319] on button "Ya, lanjutkan" at bounding box center [498, 319] width 68 height 16
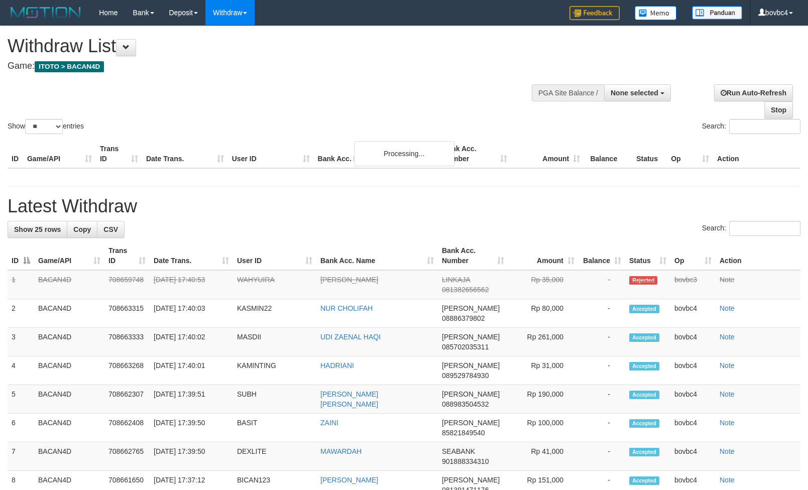
select select
select select "**"
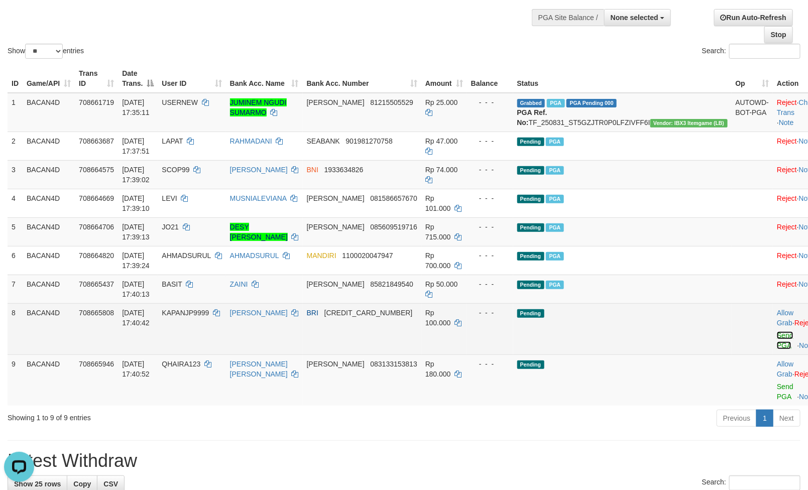
click at [777, 347] on link "Send PGA" at bounding box center [785, 341] width 17 height 18
click at [777, 388] on link "Send PGA" at bounding box center [785, 392] width 17 height 18
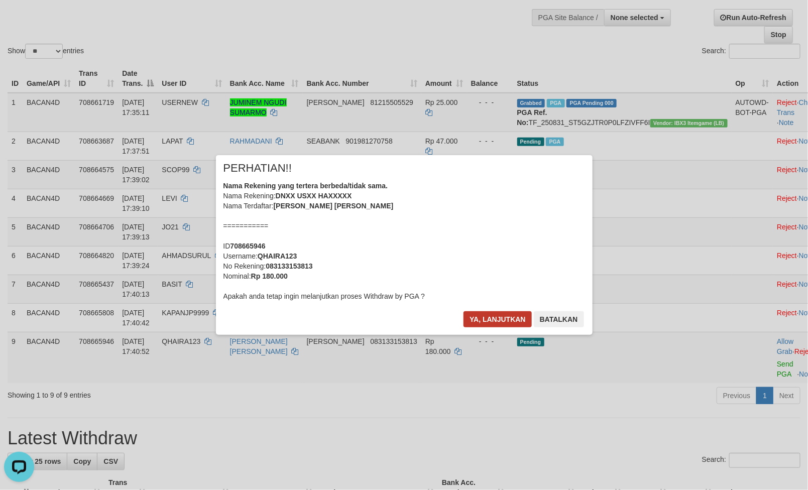
click at [493, 315] on div "× PERHATIAN!! Nama Rekening yang tertera berbeda/tidak sama. Nama Rekening: DNX…" at bounding box center [404, 245] width 377 height 180
click at [490, 317] on button "Ya, lanjutkan" at bounding box center [498, 319] width 68 height 16
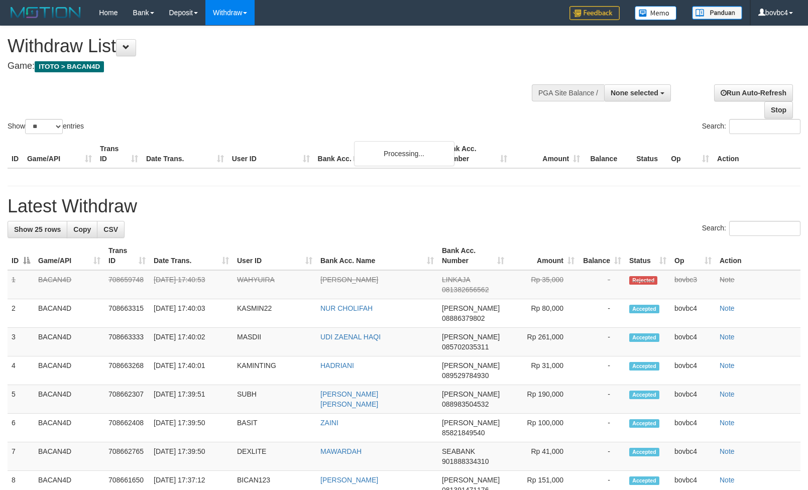
select select
select select "**"
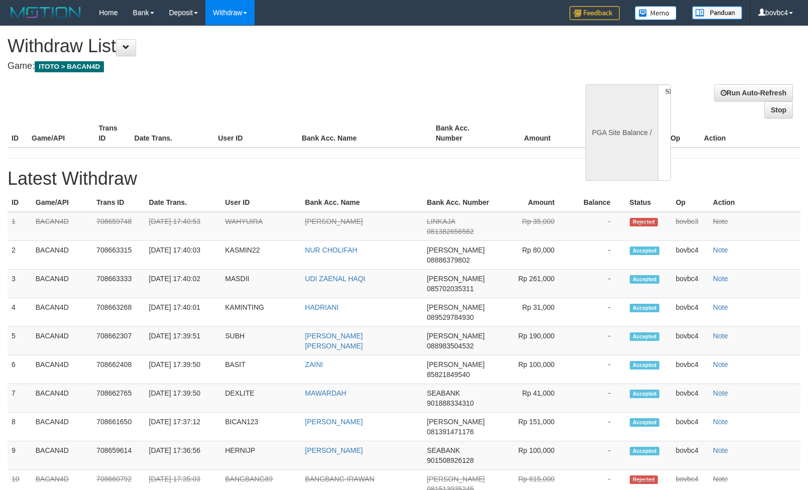
select select
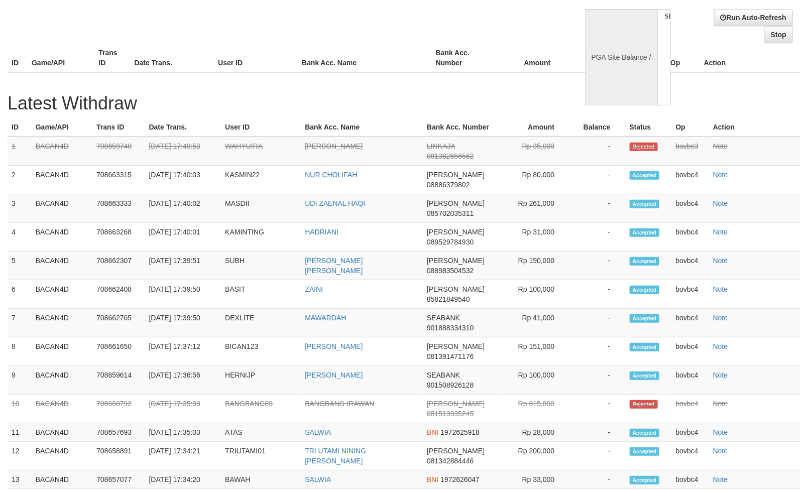
select select "**"
select select
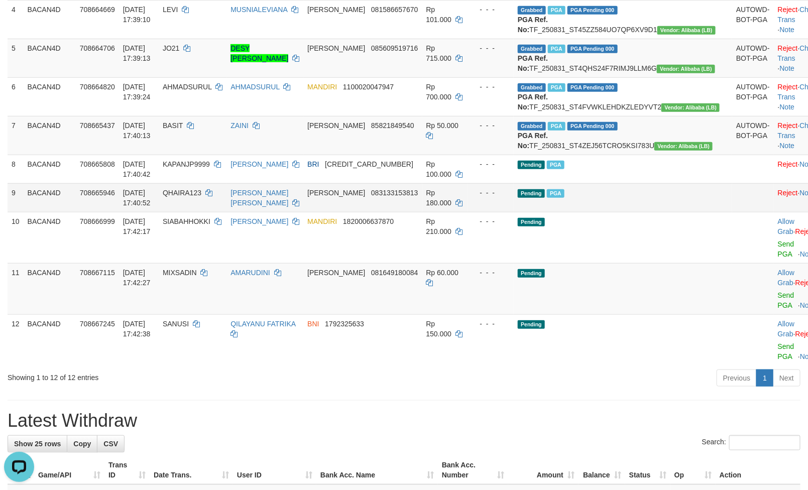
scroll to position [301, 0]
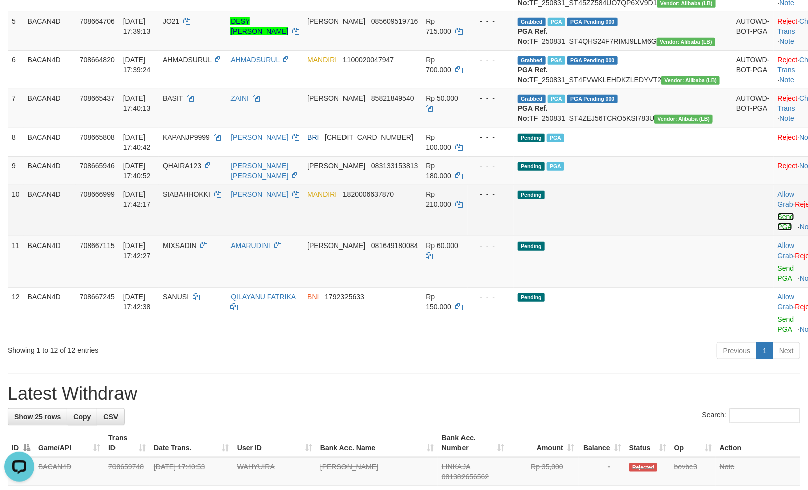
click at [778, 231] on link "Send PGA" at bounding box center [786, 222] width 17 height 18
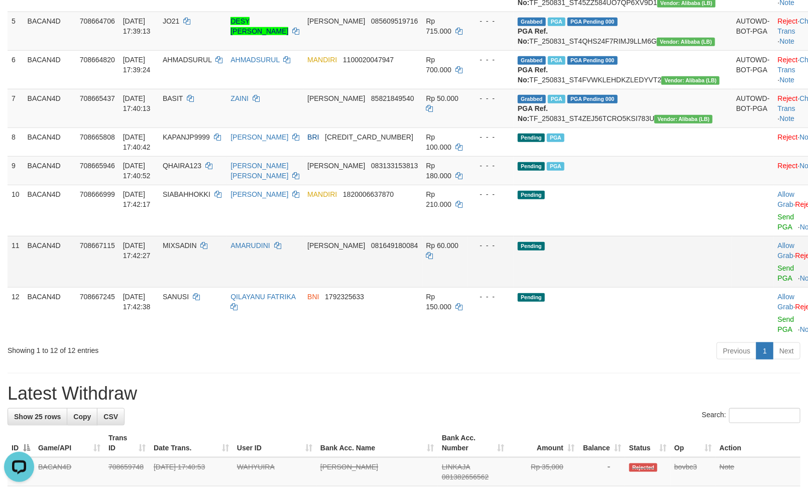
click at [778, 334] on link "Send PGA" at bounding box center [786, 325] width 17 height 18
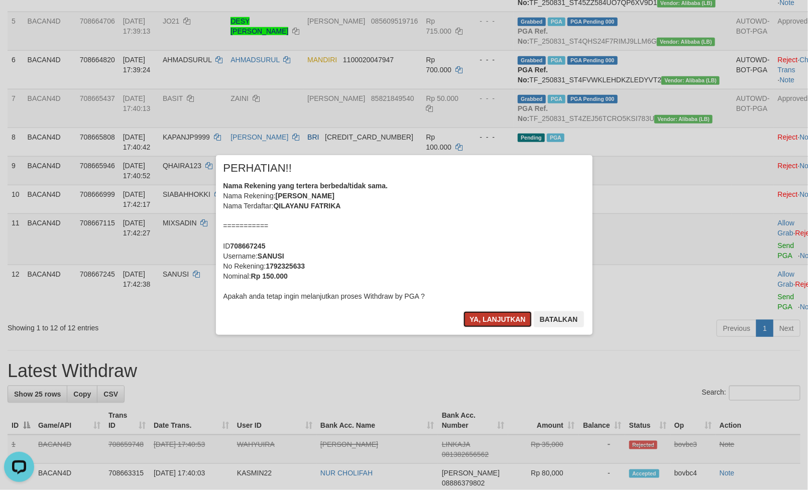
click at [514, 323] on button "Ya, lanjutkan" at bounding box center [498, 319] width 68 height 16
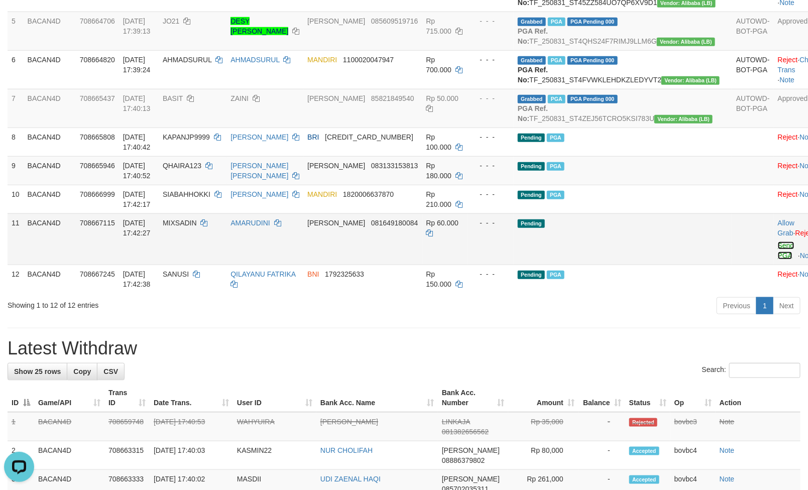
click at [778, 260] on link "Send PGA" at bounding box center [786, 251] width 17 height 18
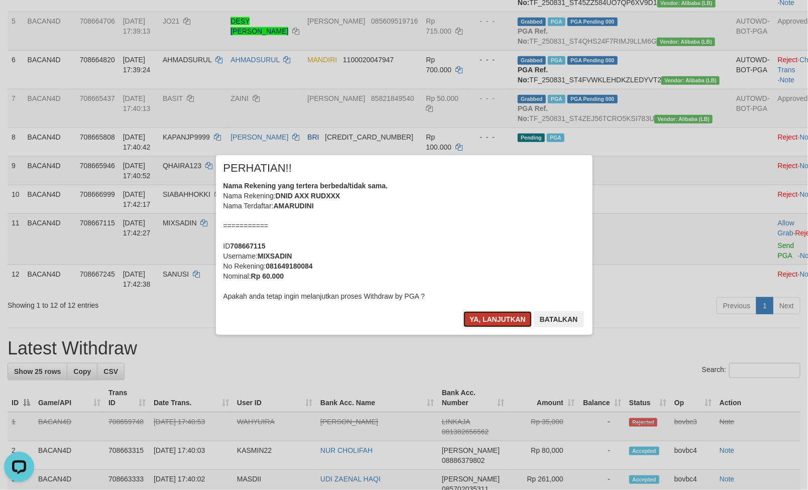
click at [503, 320] on button "Ya, lanjutkan" at bounding box center [498, 319] width 68 height 16
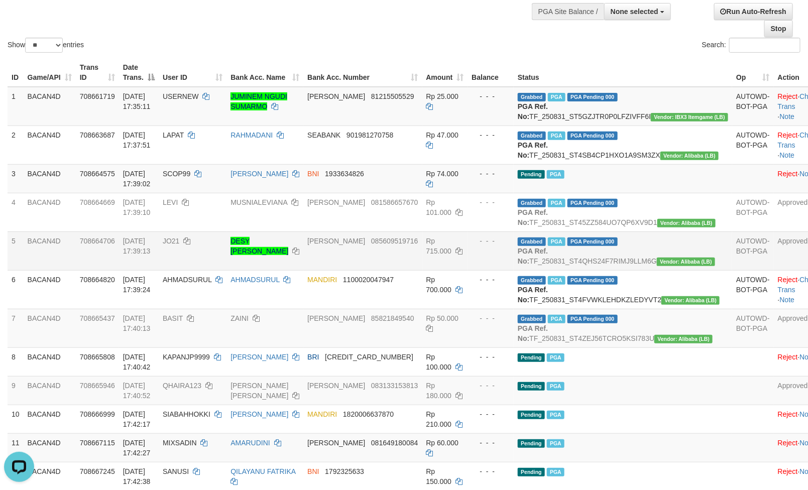
scroll to position [75, 0]
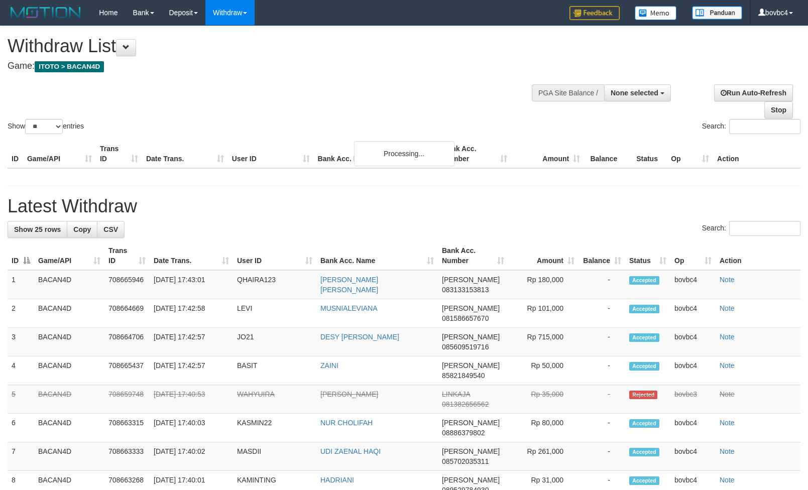
select select
select select "**"
select select
select select "**"
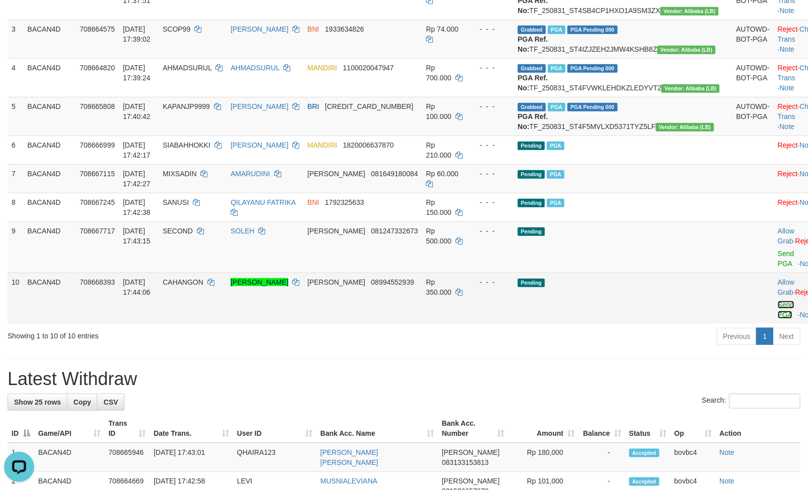
click at [778, 319] on link "Send PGA" at bounding box center [786, 310] width 17 height 18
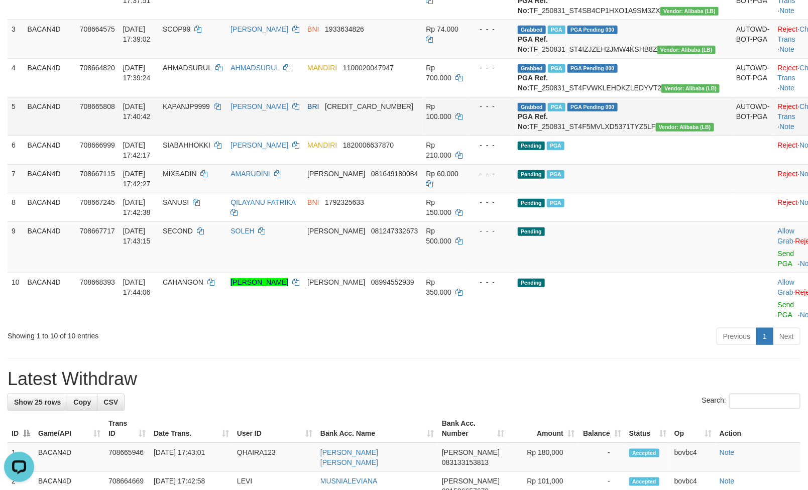
click at [778, 268] on link "Send PGA" at bounding box center [786, 259] width 17 height 18
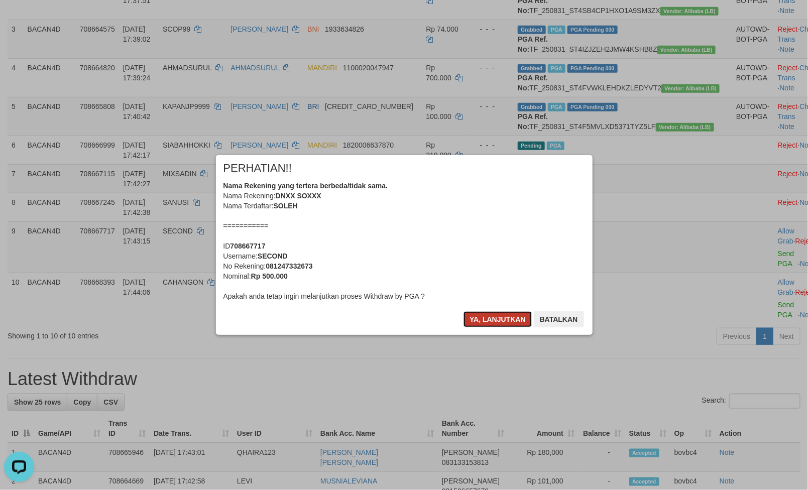
click at [496, 323] on button "Ya, lanjutkan" at bounding box center [498, 319] width 68 height 16
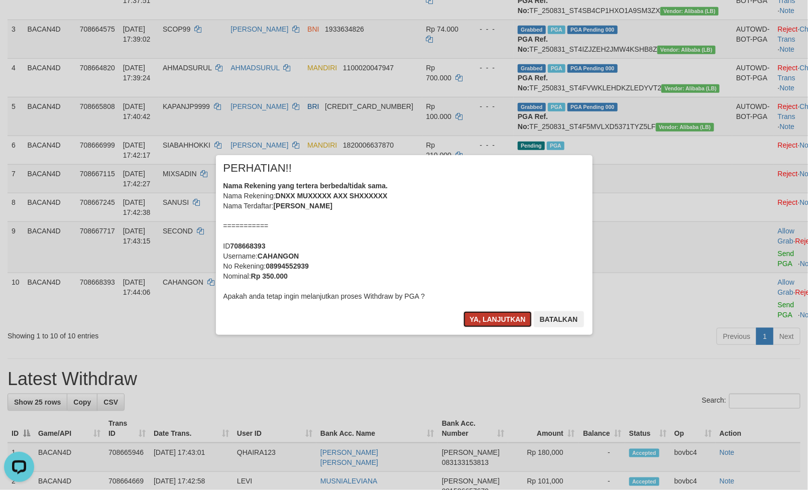
click at [495, 322] on button "Ya, lanjutkan" at bounding box center [498, 319] width 68 height 16
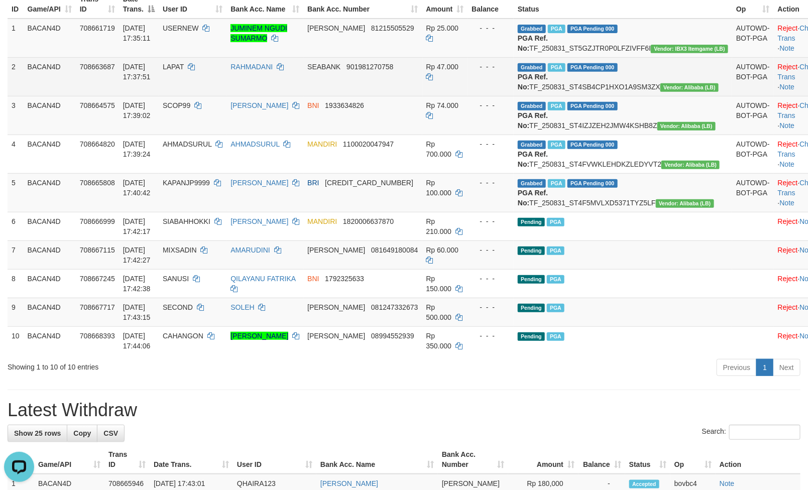
scroll to position [151, 0]
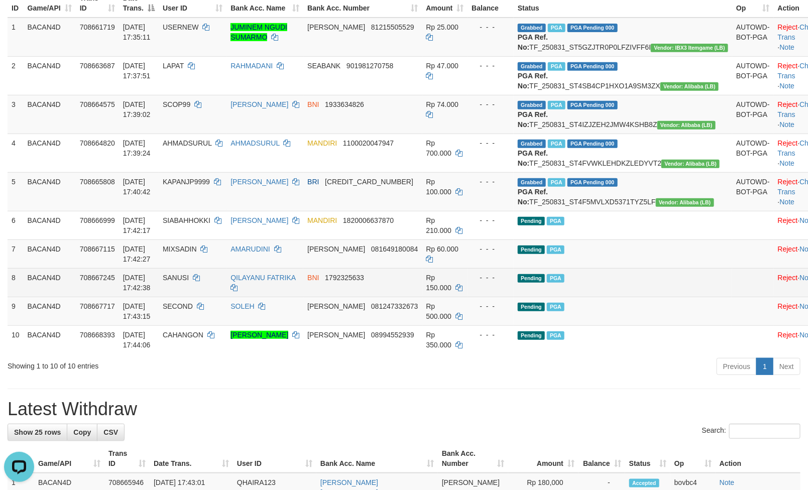
click at [510, 283] on div "- - -" at bounding box center [491, 278] width 38 height 10
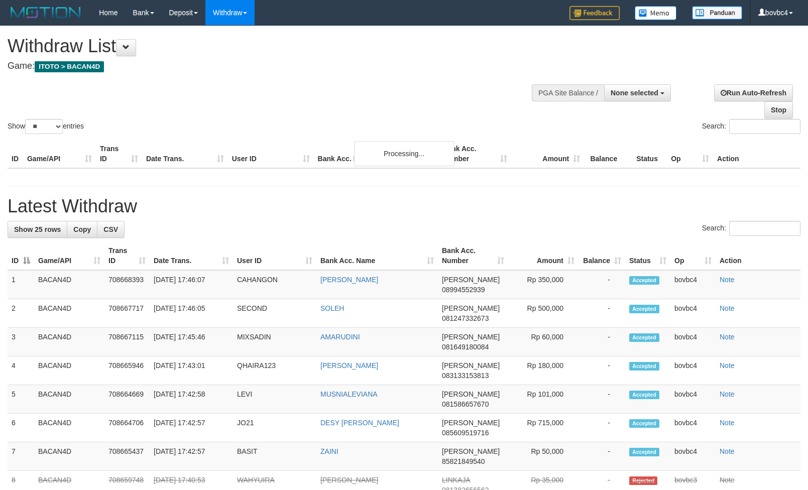
select select
select select "**"
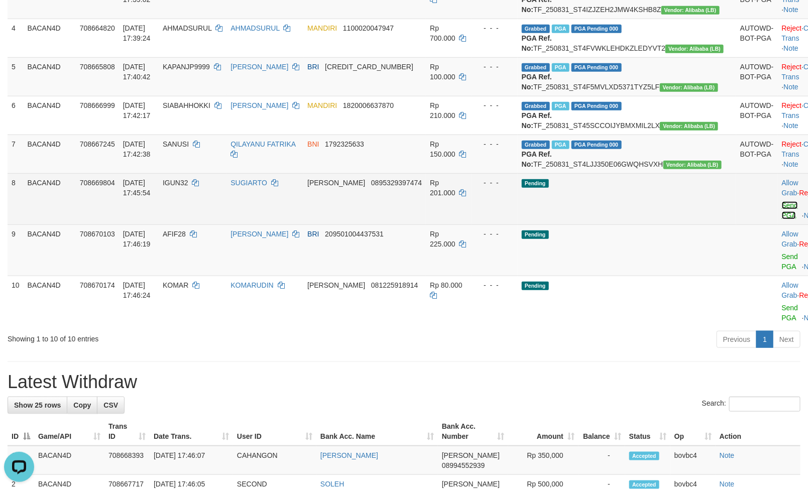
click at [782, 220] on link "Send PGA" at bounding box center [790, 210] width 17 height 18
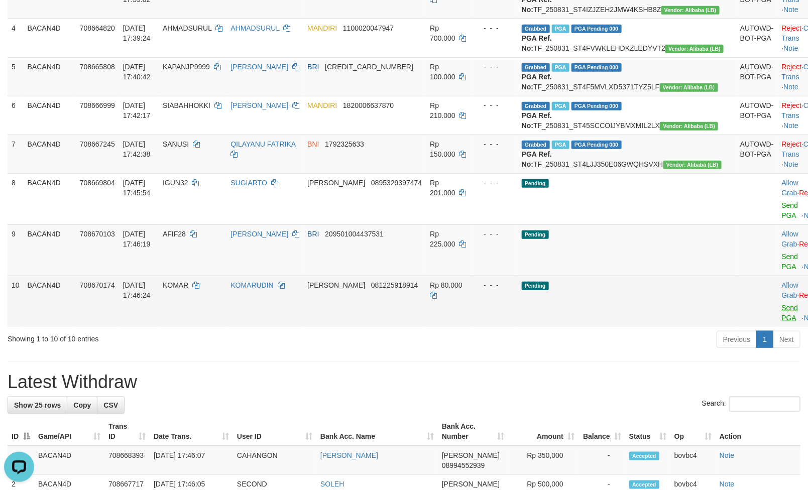
click at [782, 322] on link "Send PGA" at bounding box center [790, 313] width 17 height 18
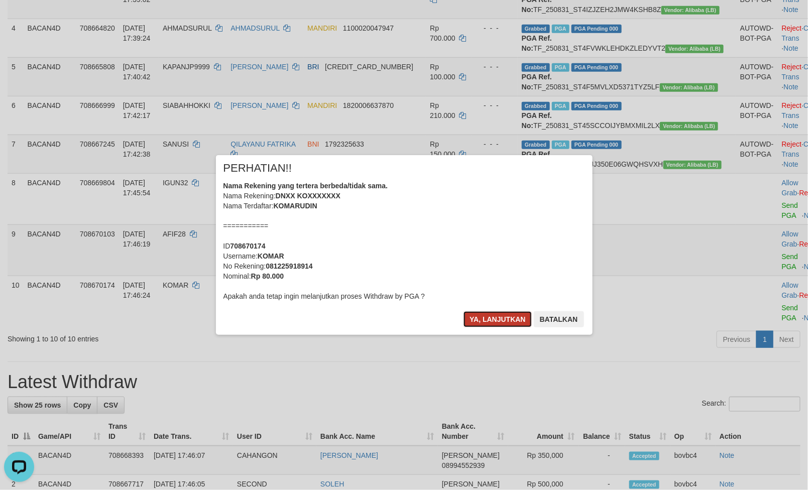
click at [495, 317] on button "Ya, lanjutkan" at bounding box center [498, 319] width 68 height 16
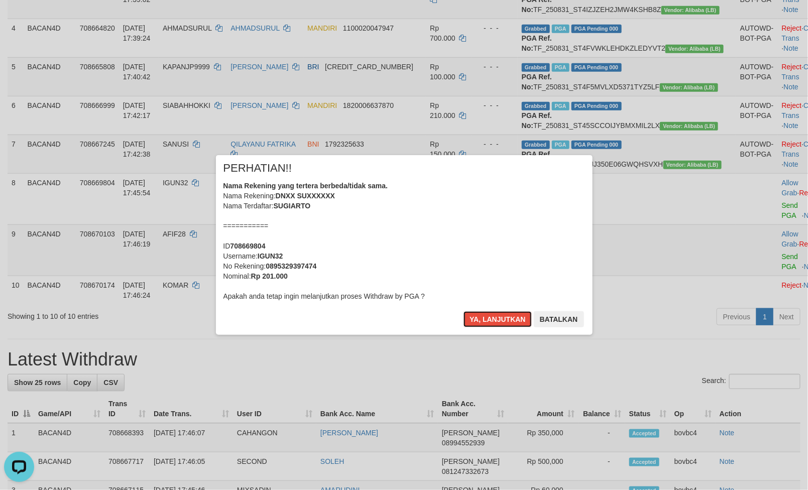
click at [495, 317] on button "Ya, lanjutkan" at bounding box center [498, 319] width 68 height 16
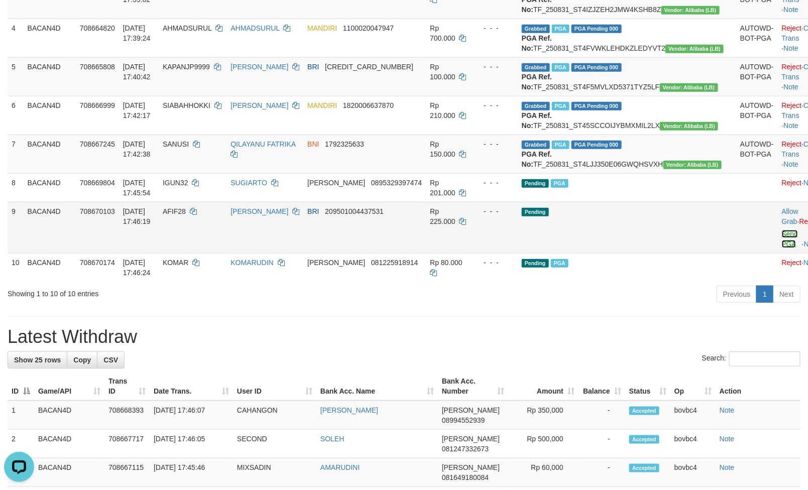
click at [782, 248] on link "Send PGA" at bounding box center [790, 239] width 17 height 18
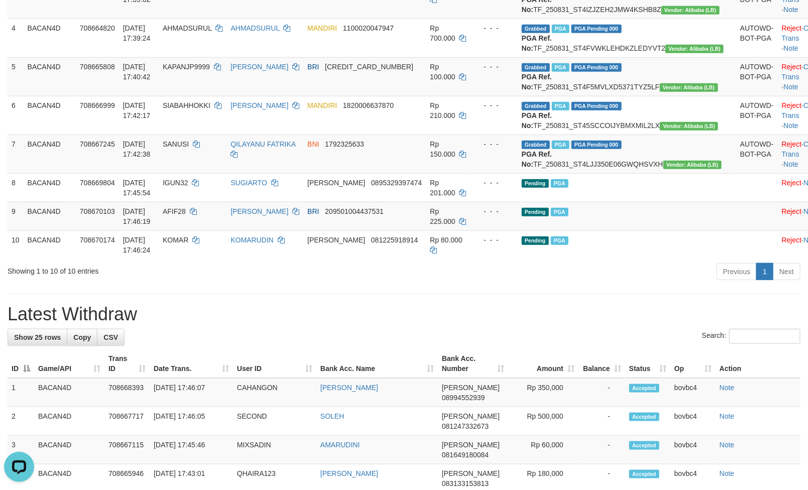
click at [404, 325] on h1 "Latest Withdraw" at bounding box center [404, 314] width 793 height 20
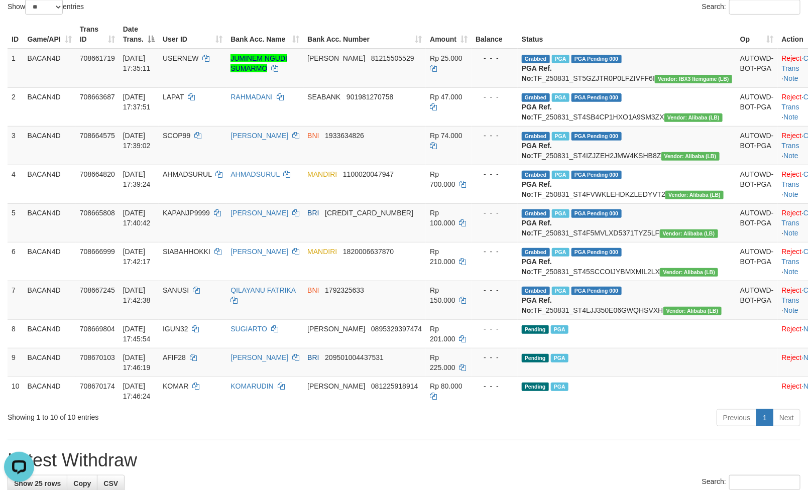
scroll to position [115, 0]
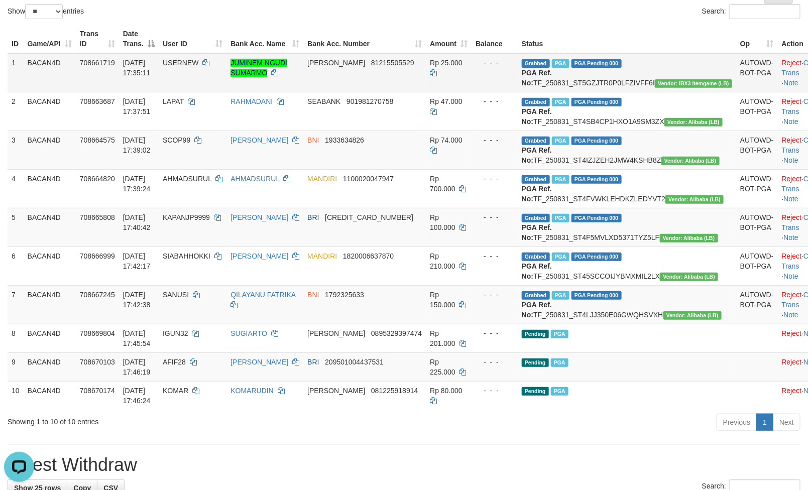
click at [426, 92] on td "DANA 81215505529" at bounding box center [364, 72] width 123 height 39
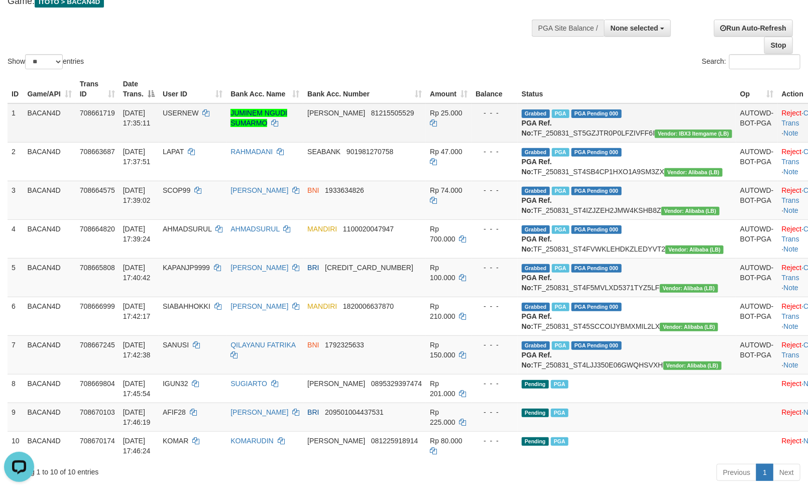
scroll to position [0, 0]
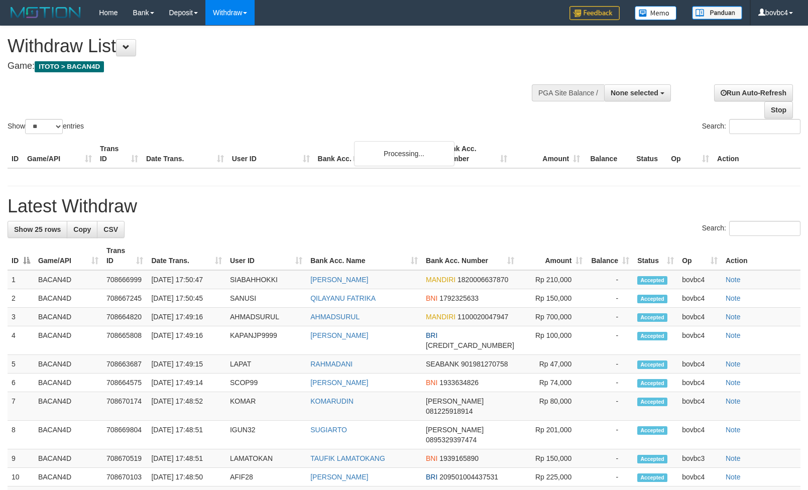
select select
select select "**"
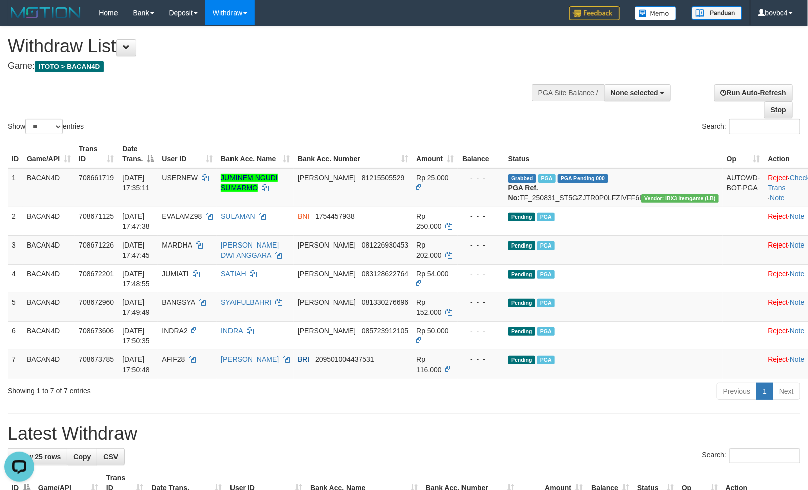
click at [619, 382] on div "ID Game/API Trans ID Date Trans. User ID Bank Acc. Name Bank Acc. Number Amount…" at bounding box center [404, 259] width 808 height 245
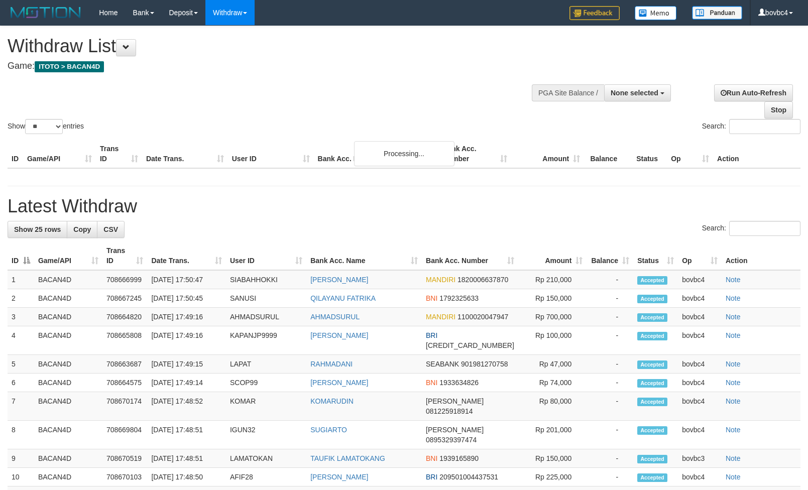
select select
select select "**"
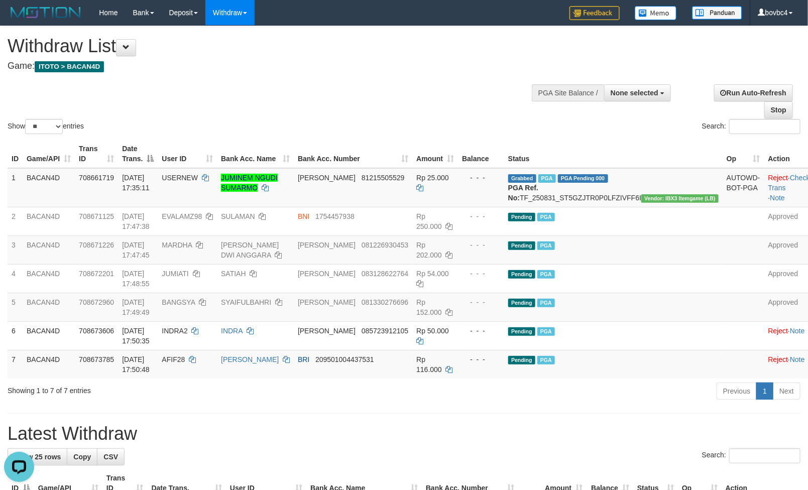
click at [498, 397] on div "Previous 1 Next" at bounding box center [572, 393] width 457 height 22
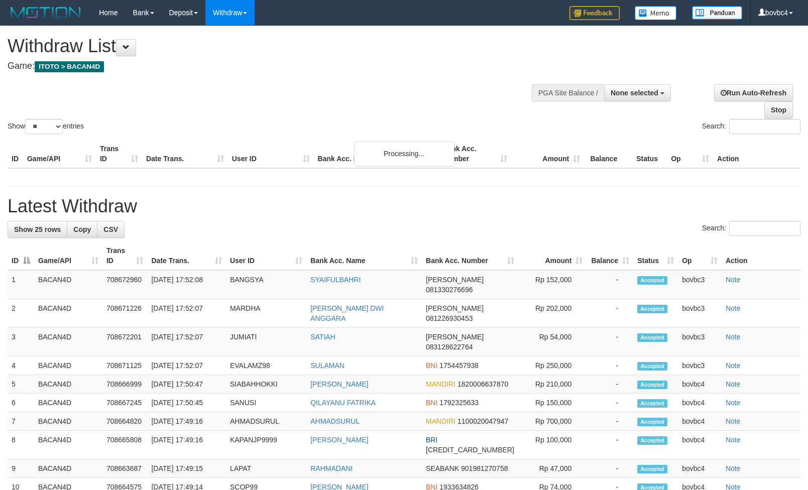
select select
select select "**"
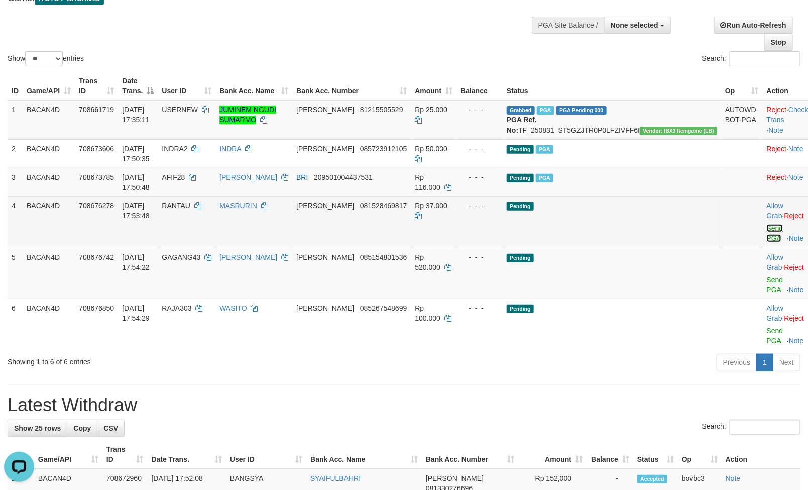
click at [767, 240] on link "Send PGA" at bounding box center [775, 234] width 17 height 18
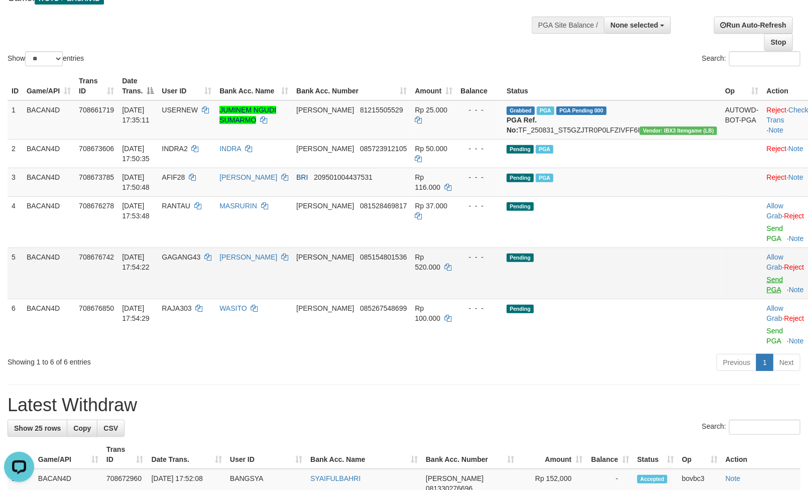
click at [767, 280] on link "Send PGA" at bounding box center [775, 285] width 17 height 18
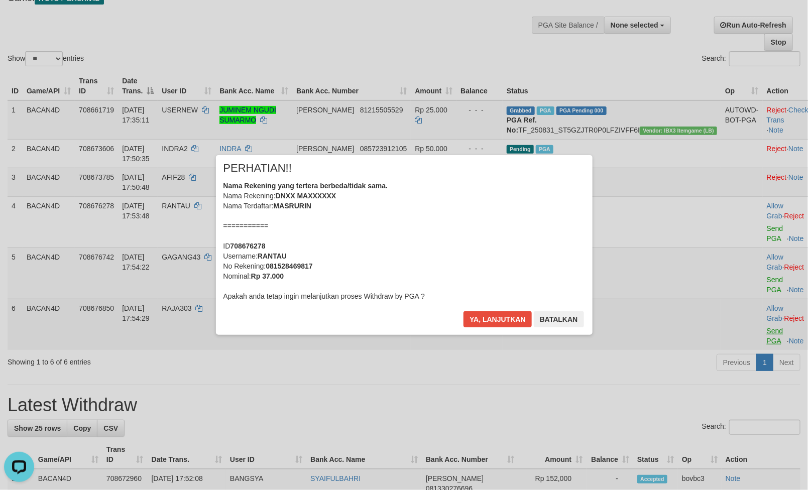
click at [743, 324] on div "× PERHATIAN!! Nama Rekening yang tertera berbeda/tidak sama. Nama Rekening: DNX…" at bounding box center [404, 245] width 808 height 220
click at [490, 315] on button "Ya, lanjutkan" at bounding box center [498, 319] width 68 height 16
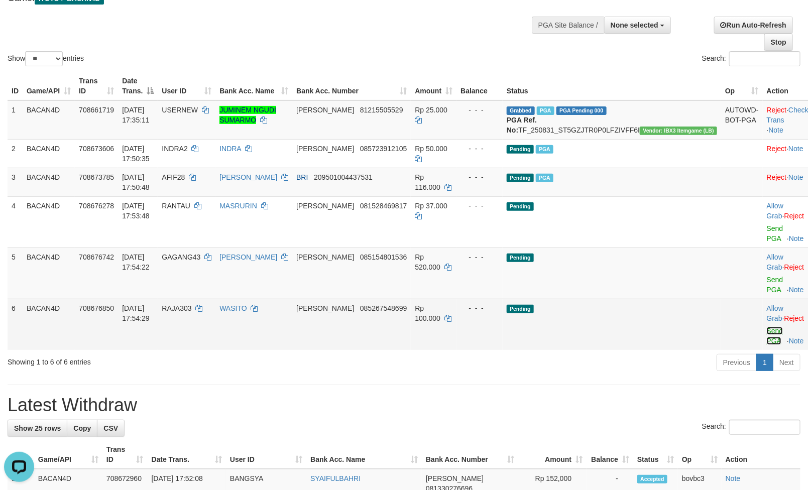
click at [767, 327] on link "Send PGA" at bounding box center [775, 336] width 17 height 18
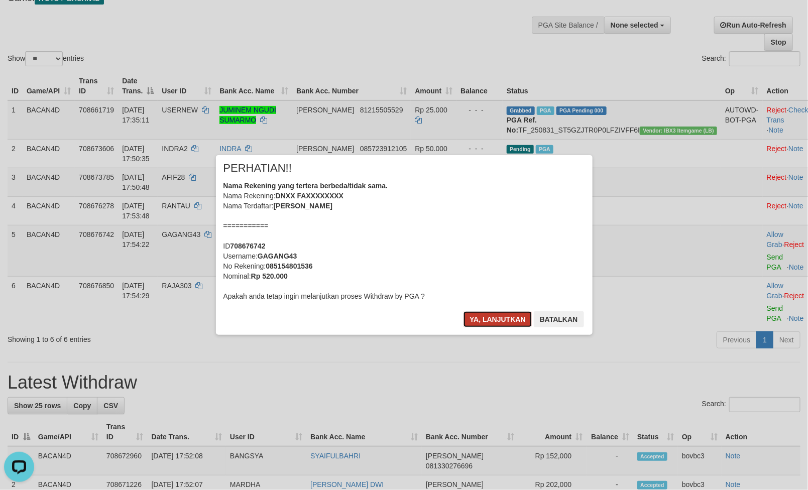
click at [493, 317] on button "Ya, lanjutkan" at bounding box center [498, 319] width 68 height 16
click at [493, 316] on button "Ya, lanjutkan" at bounding box center [498, 319] width 68 height 16
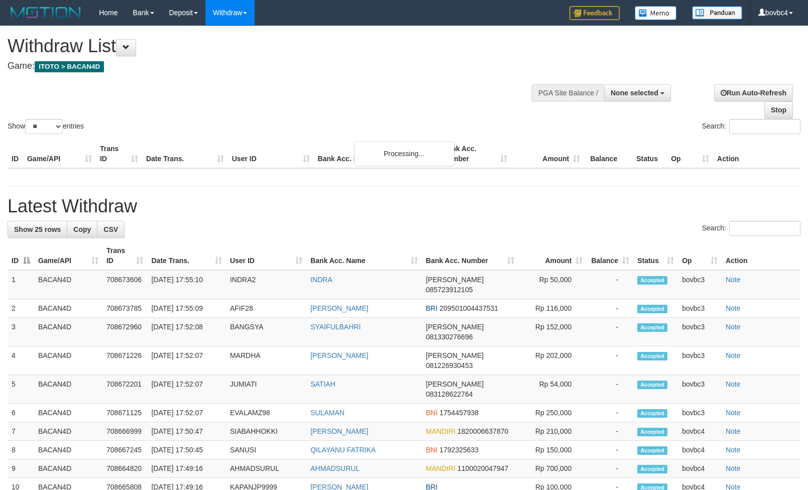
select select
select select "**"
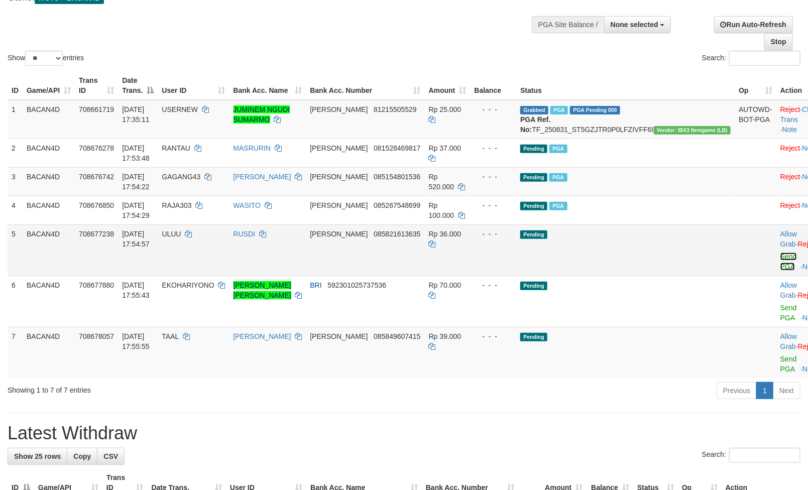
click at [781, 270] on link "Send PGA" at bounding box center [789, 262] width 17 height 18
click at [781, 355] on link "Send PGA" at bounding box center [789, 364] width 17 height 18
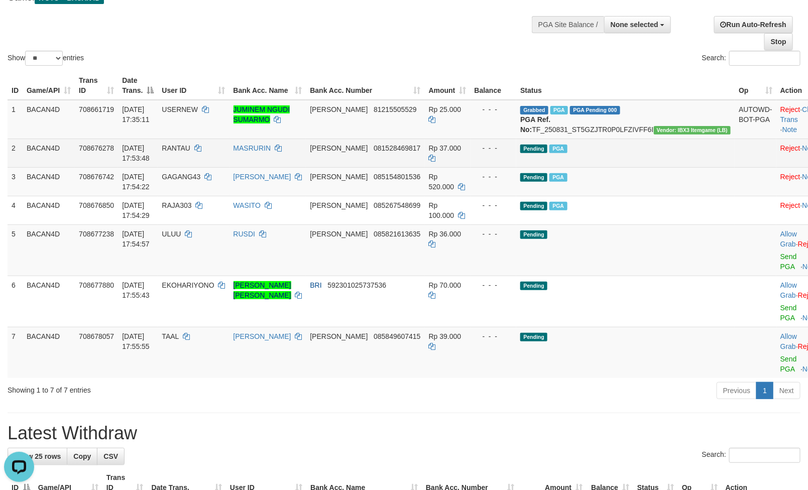
scroll to position [0, 0]
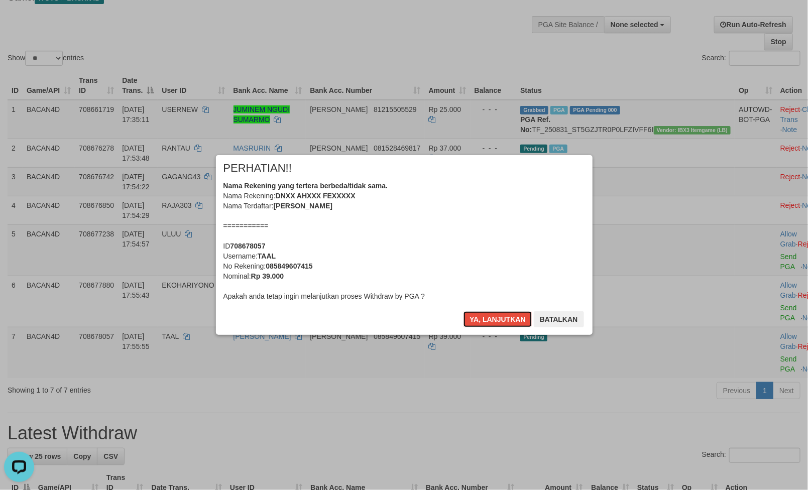
click at [499, 319] on button "Ya, lanjutkan" at bounding box center [498, 319] width 68 height 16
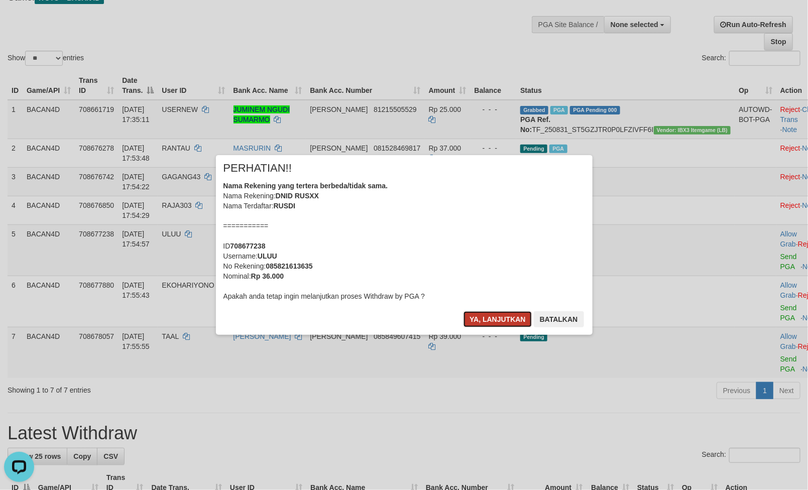
click at [497, 320] on button "Ya, lanjutkan" at bounding box center [498, 319] width 68 height 16
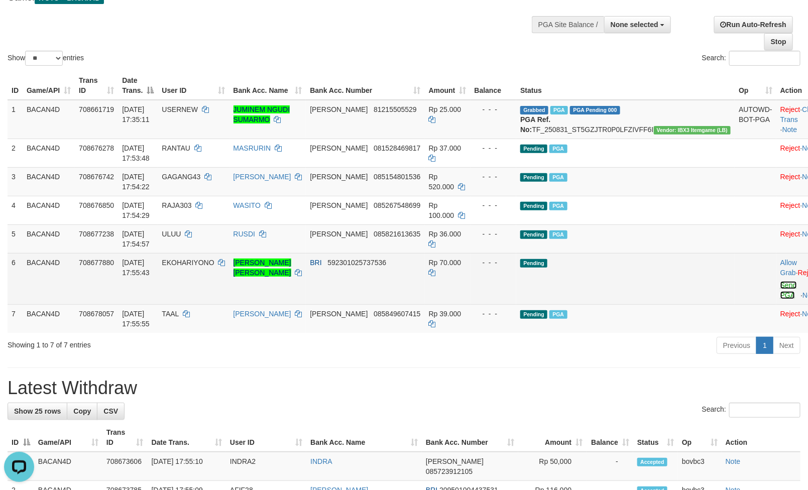
click at [781, 299] on link "Send PGA" at bounding box center [789, 290] width 17 height 18
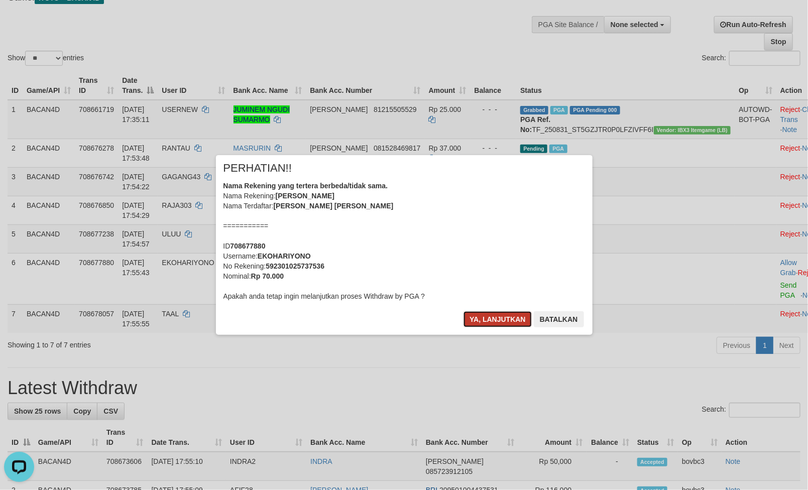
click at [474, 317] on button "Ya, lanjutkan" at bounding box center [498, 319] width 68 height 16
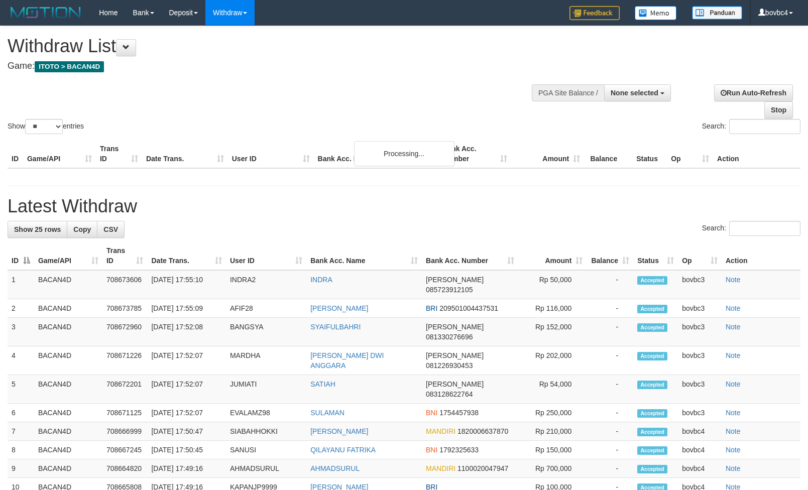
select select
select select "**"
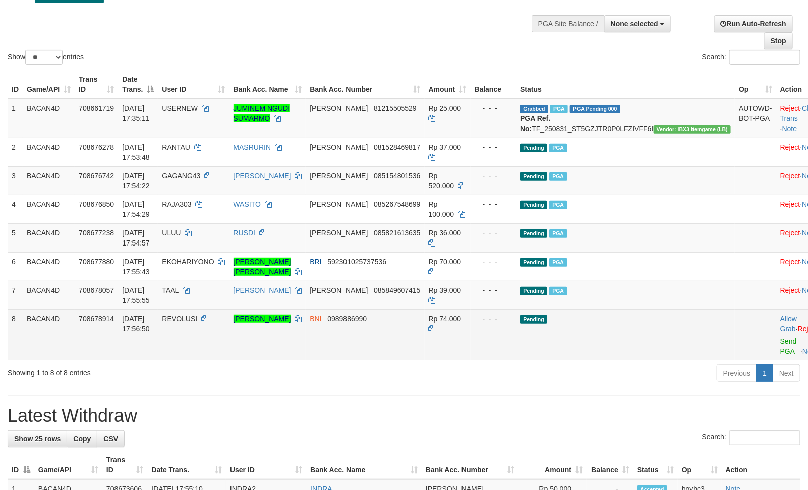
click at [777, 357] on td "Allow Grab · Reject Send PGA · Note" at bounding box center [802, 334] width 50 height 51
click at [781, 353] on link "Send PGA" at bounding box center [789, 347] width 17 height 18
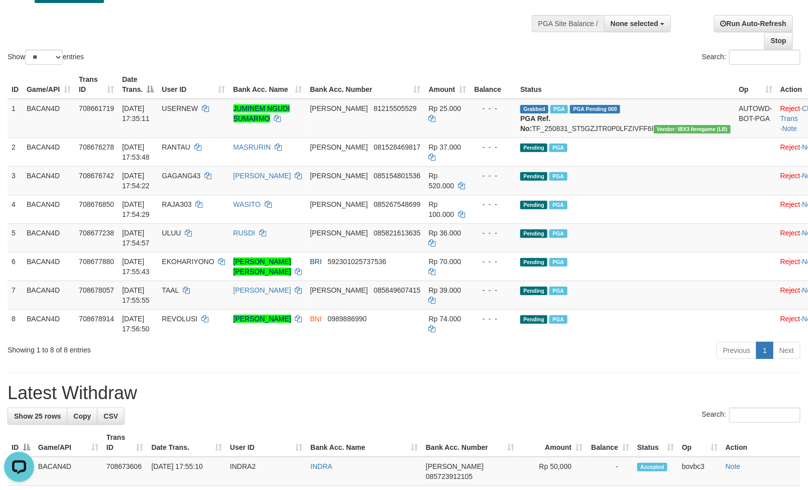
scroll to position [499, 0]
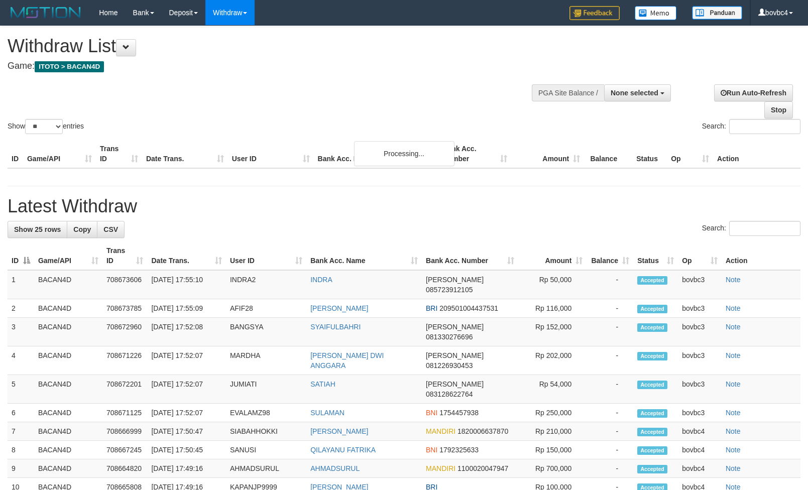
select select
select select "**"
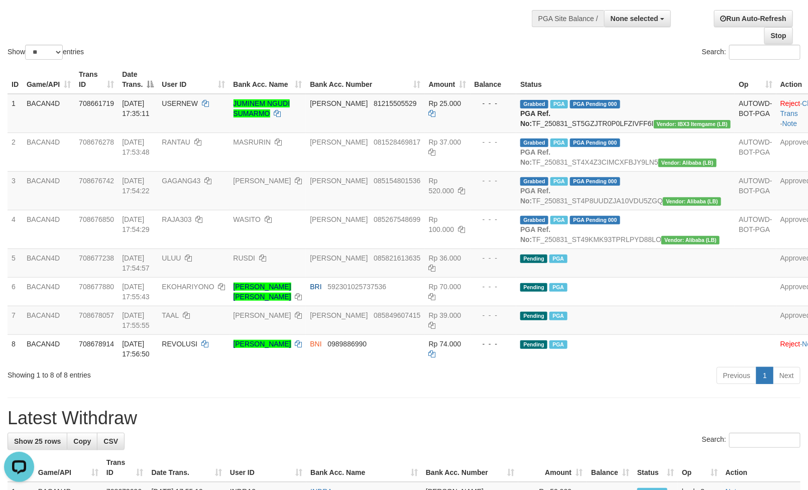
click at [306, 68] on th "Bank Acc. Name" at bounding box center [268, 79] width 77 height 29
click at [320, 38] on div "Show ** ** ** *** entries Search:" at bounding box center [404, 7] width 808 height 110
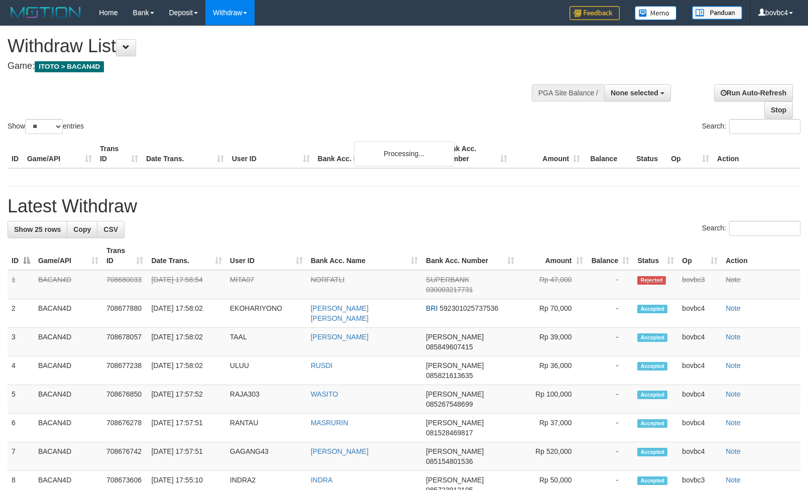
select select
select select "**"
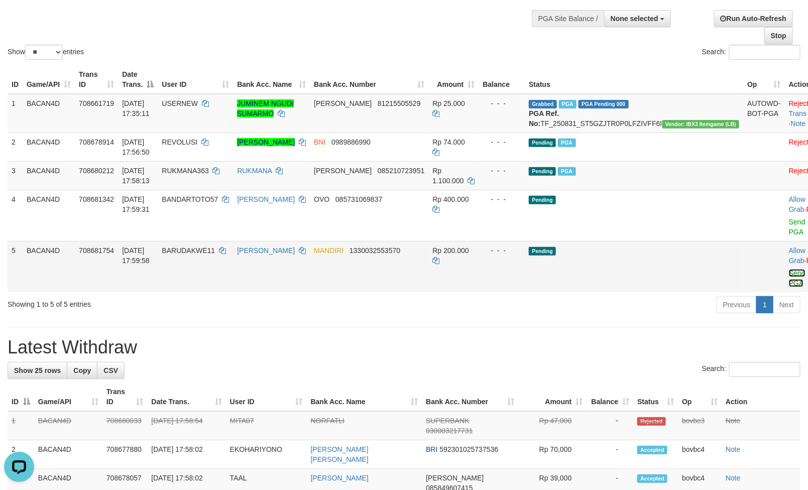
click at [789, 273] on link "Send PGA" at bounding box center [797, 278] width 17 height 18
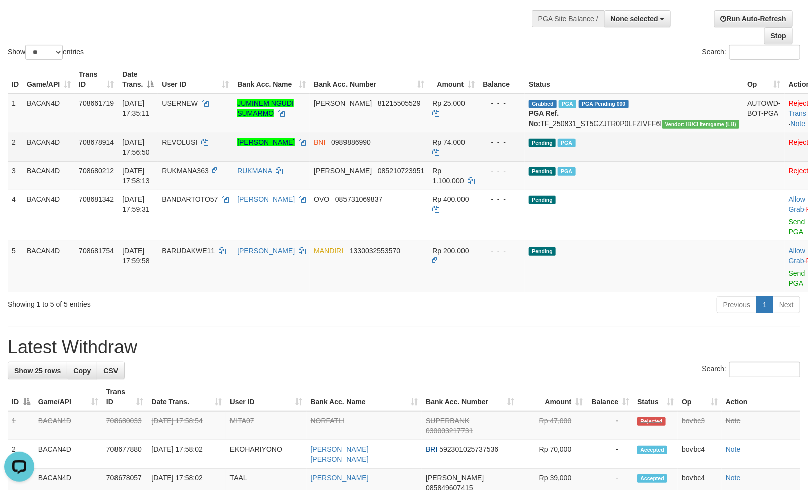
click at [789, 233] on link "Send PGA" at bounding box center [797, 227] width 17 height 18
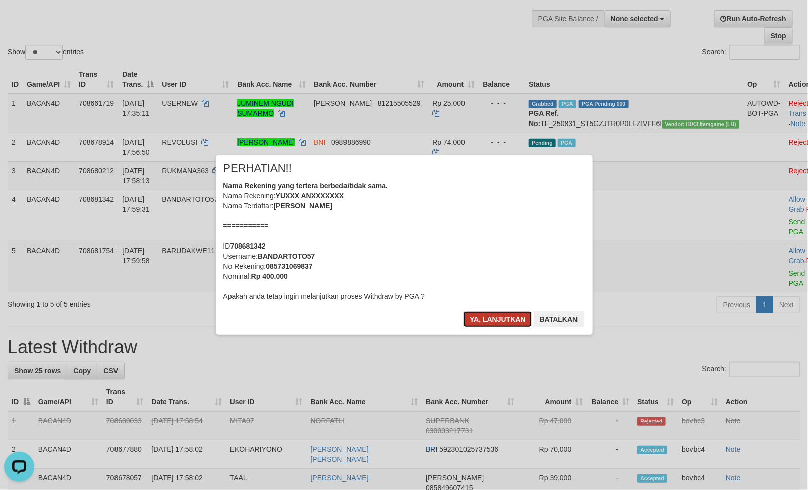
click at [493, 323] on button "Ya, lanjutkan" at bounding box center [498, 319] width 68 height 16
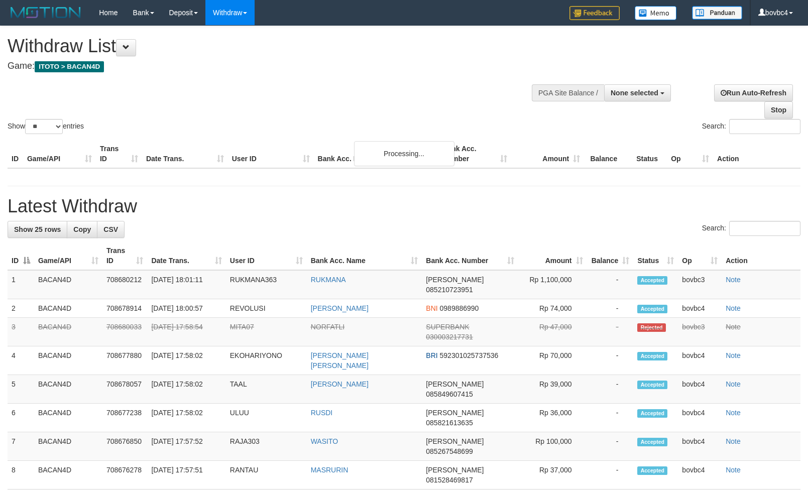
select select
select select "**"
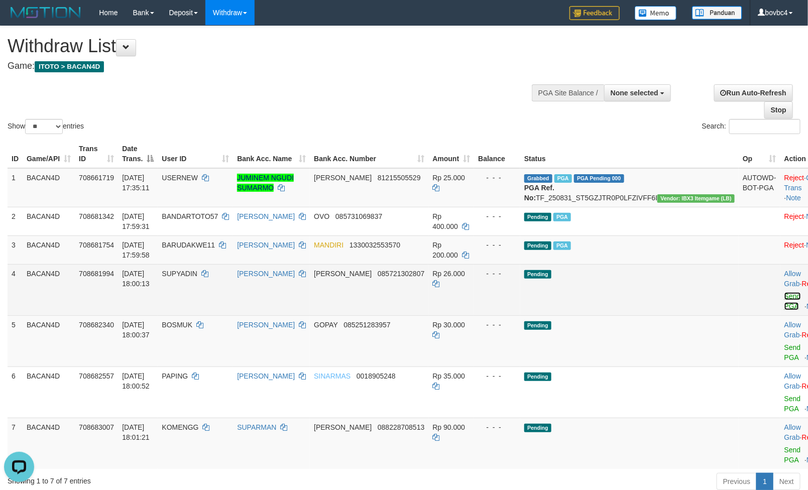
click at [785, 308] on link "Send PGA" at bounding box center [793, 301] width 17 height 18
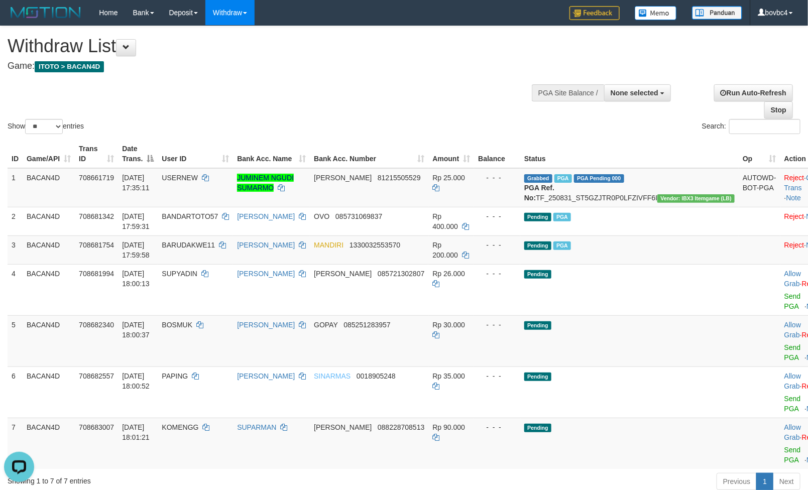
click at [785, 347] on link "Send PGA" at bounding box center [793, 353] width 17 height 18
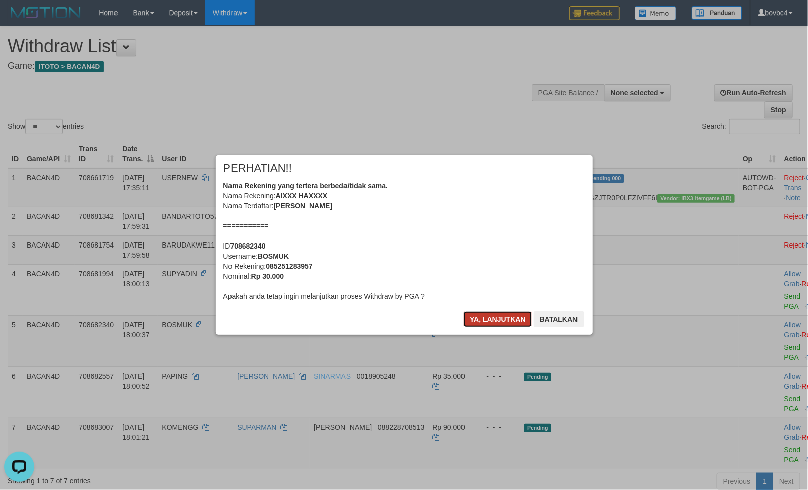
click at [490, 320] on button "Ya, lanjutkan" at bounding box center [498, 319] width 68 height 16
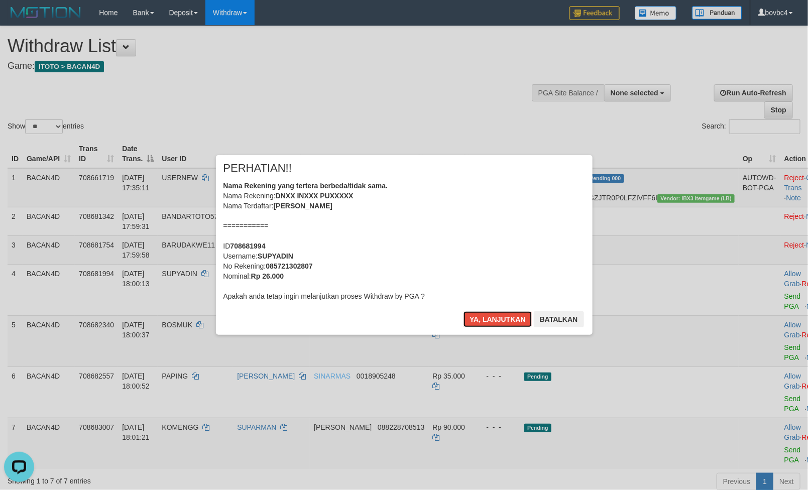
click at [490, 320] on button "Ya, lanjutkan" at bounding box center [498, 319] width 68 height 16
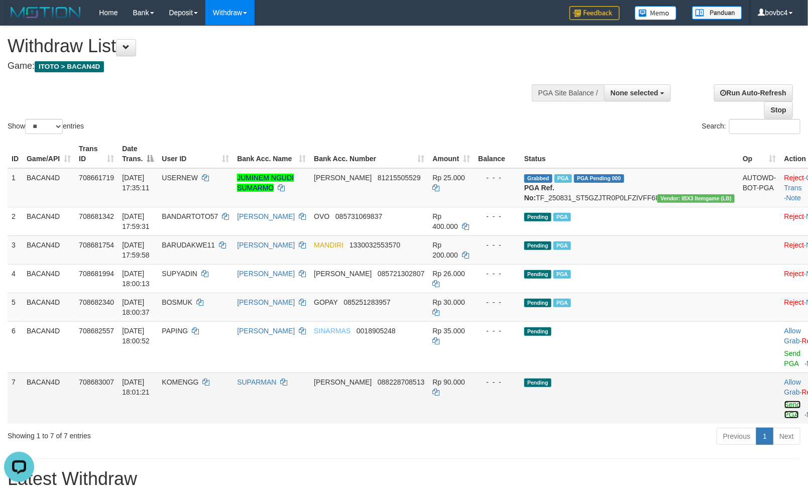
click at [785, 408] on link "Send PGA" at bounding box center [793, 410] width 17 height 18
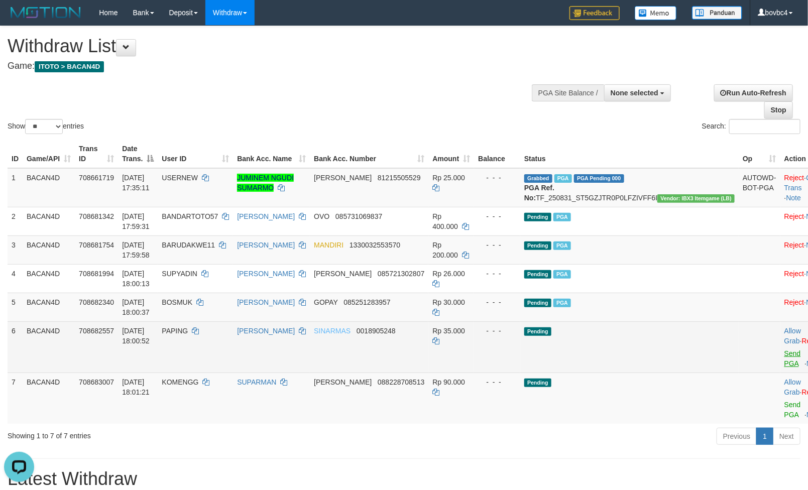
click at [785, 364] on link "Send PGA" at bounding box center [793, 359] width 17 height 18
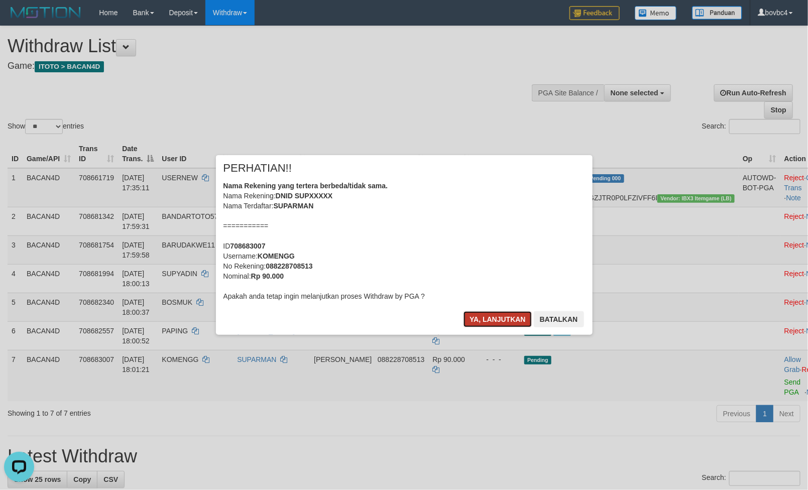
click at [486, 321] on button "Ya, lanjutkan" at bounding box center [498, 319] width 68 height 16
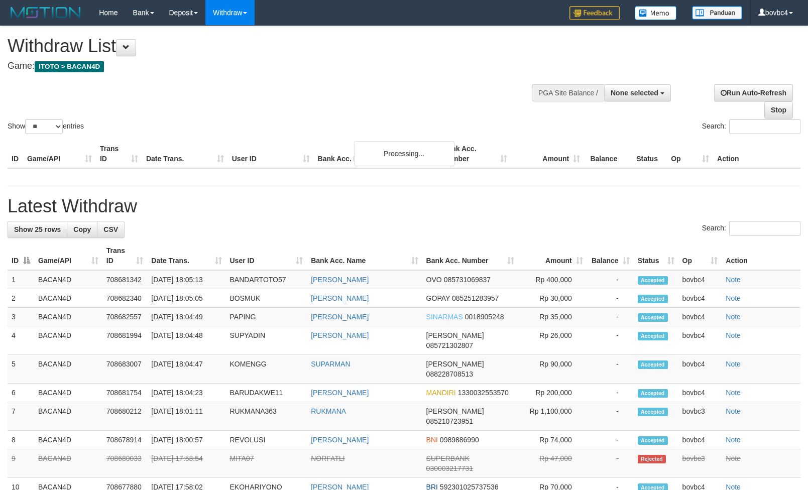
select select
select select "**"
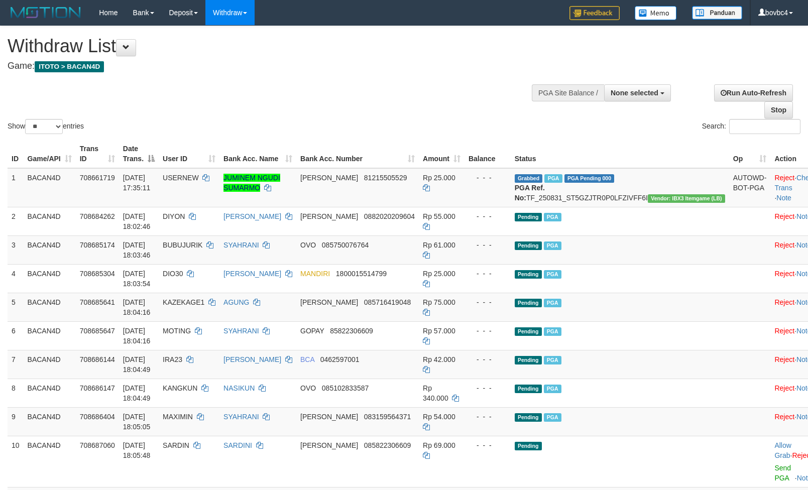
select select
select select "**"
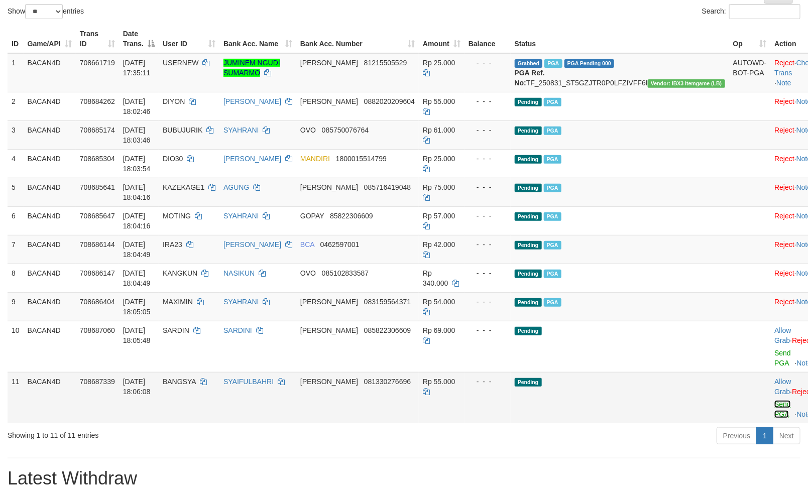
click at [775, 406] on link "Send PGA" at bounding box center [783, 409] width 17 height 18
click at [775, 367] on link "Send PGA" at bounding box center [783, 358] width 17 height 18
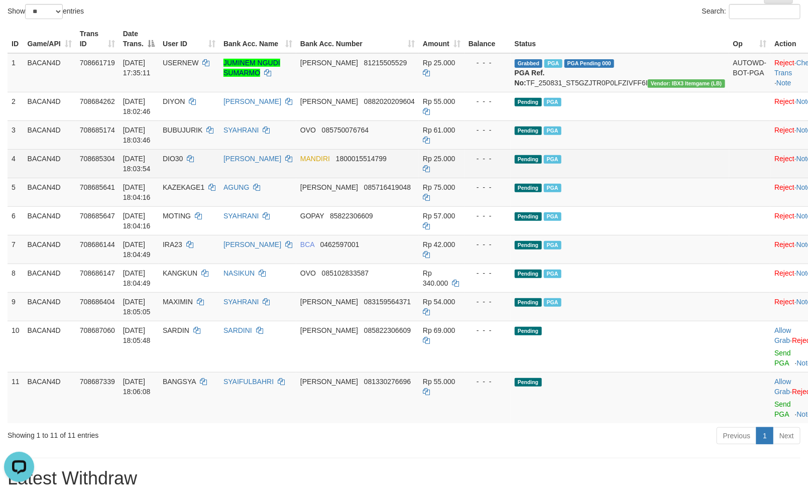
scroll to position [0, 0]
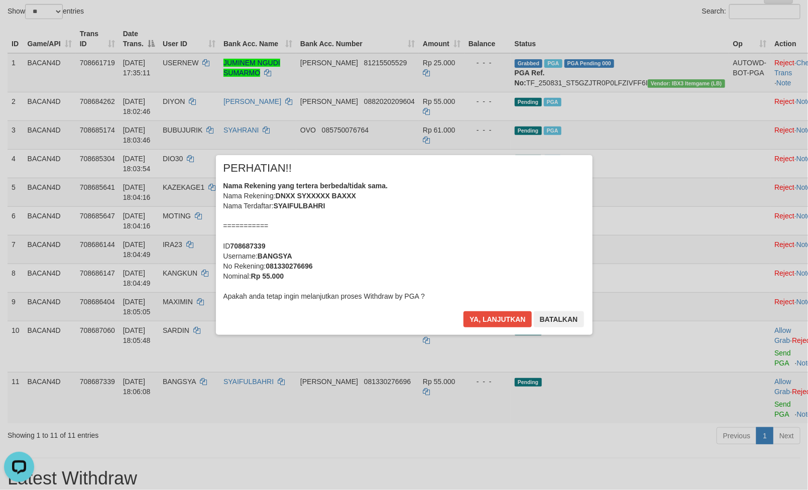
click at [481, 309] on div "× PERHATIAN!! Nama Rekening yang tertera berbeda/tidak sama. Nama Rekening: DNX…" at bounding box center [404, 245] width 377 height 180
click at [562, 313] on button "Batalkan" at bounding box center [559, 319] width 50 height 16
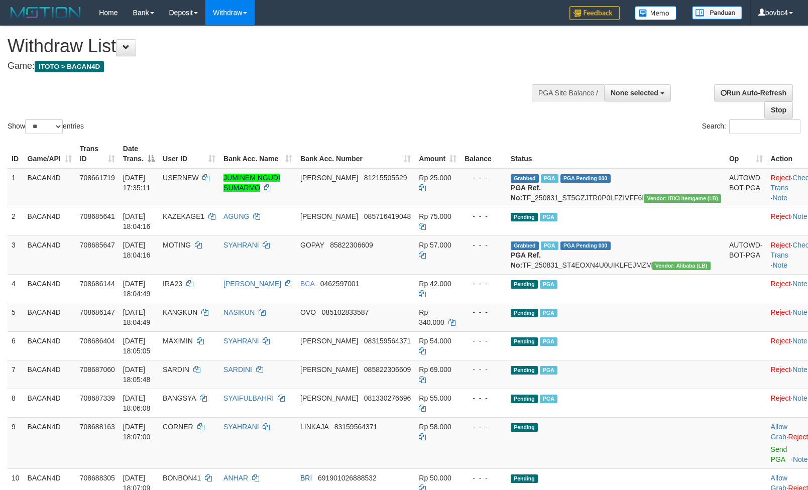
select select
select select "**"
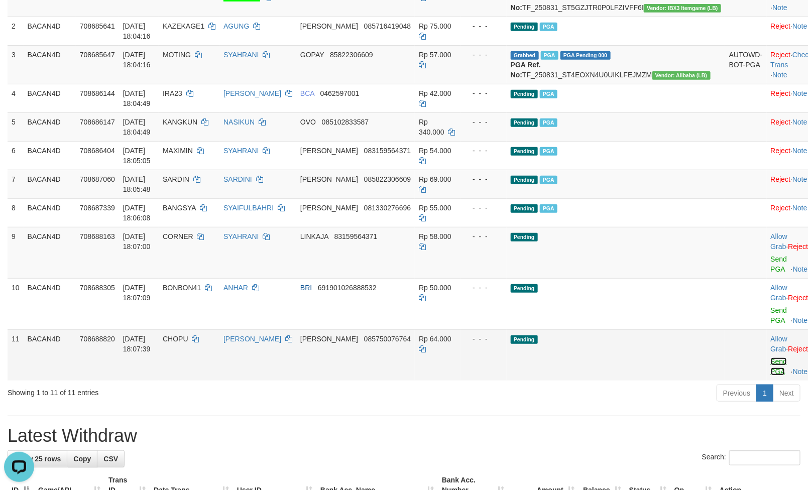
click at [771, 367] on link "Send PGA" at bounding box center [779, 367] width 17 height 18
click at [771, 273] on link "Send PGA" at bounding box center [779, 264] width 17 height 18
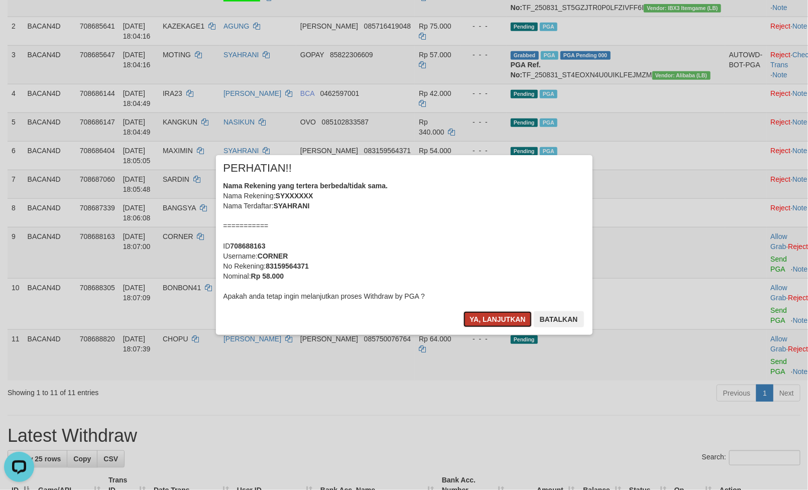
click at [500, 317] on button "Ya, lanjutkan" at bounding box center [498, 319] width 68 height 16
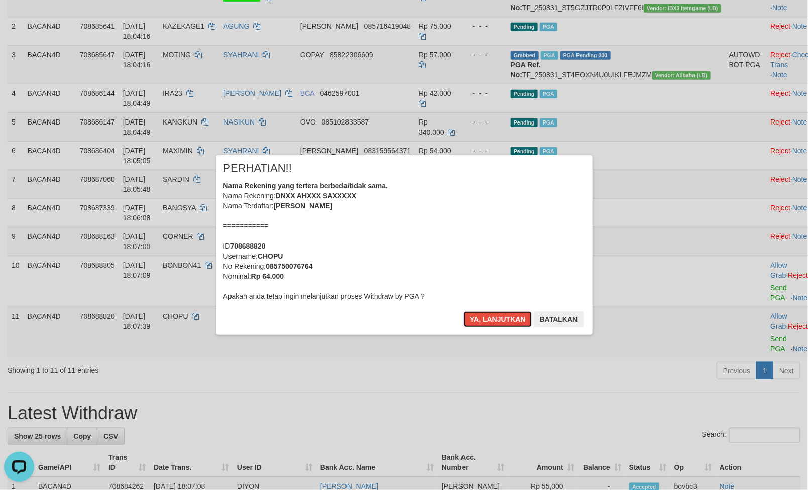
click at [500, 317] on button "Ya, lanjutkan" at bounding box center [498, 319] width 68 height 16
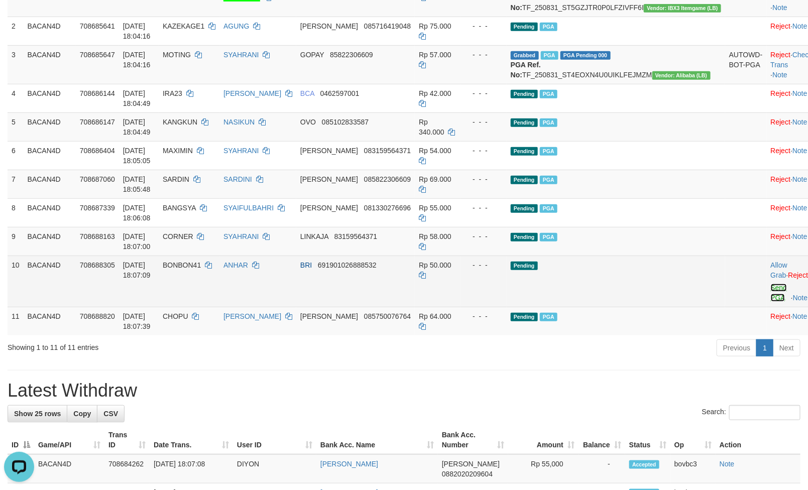
click at [771, 302] on link "Send PGA" at bounding box center [779, 293] width 17 height 18
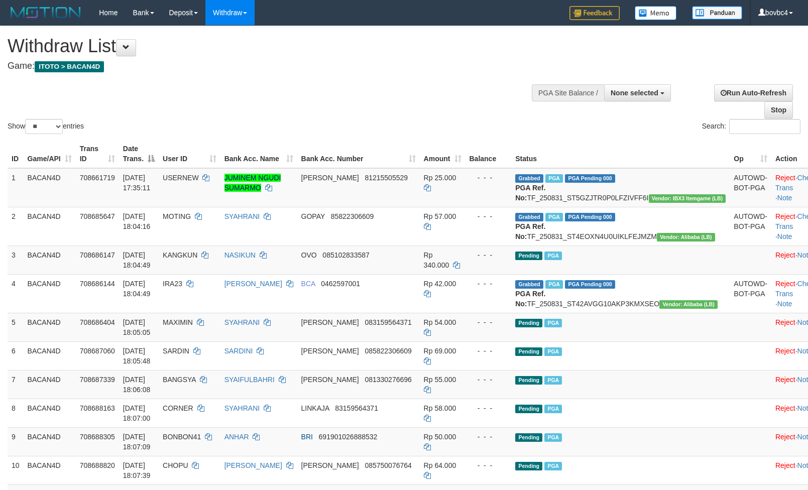
select select
select select "**"
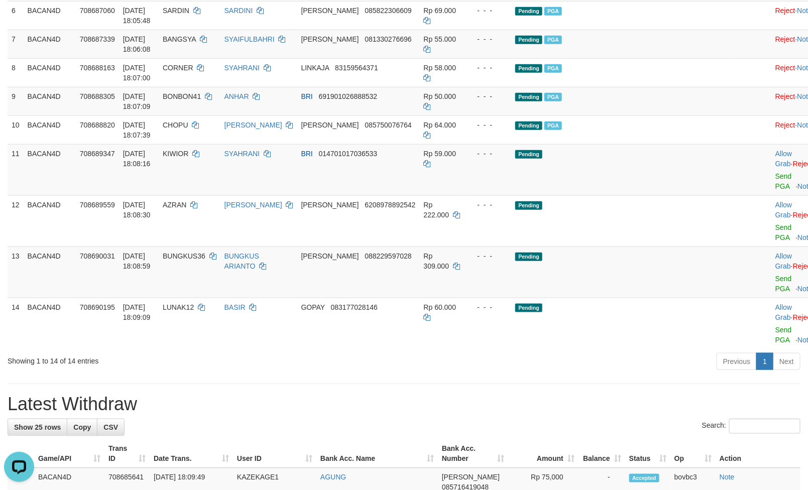
scroll to position [341, 0]
click at [776, 190] on link "Send PGA" at bounding box center [784, 181] width 17 height 18
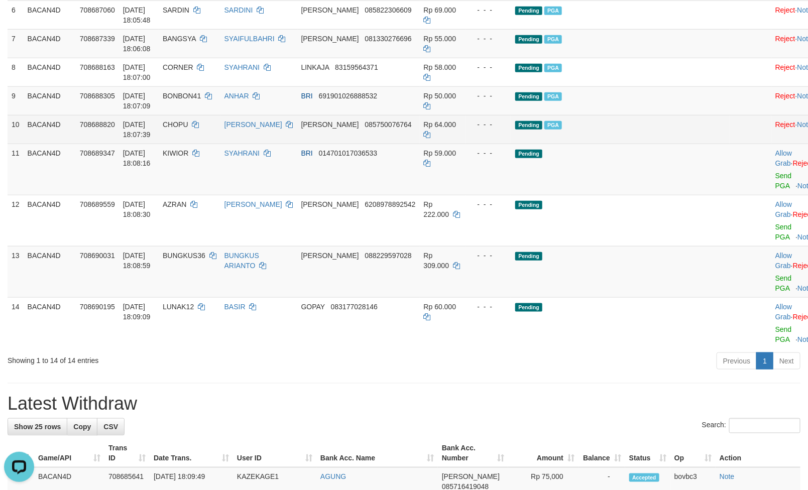
click at [776, 241] on link "Send PGA" at bounding box center [784, 232] width 17 height 18
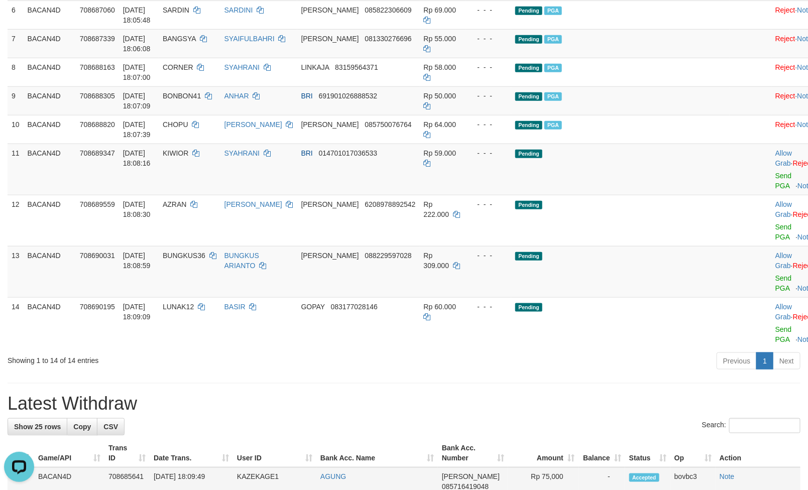
drag, startPoint x: 559, startPoint y: 479, endPoint x: 546, endPoint y: 452, distance: 30.3
click at [558, 478] on td "Rp 75,000" at bounding box center [543, 482] width 70 height 29
click at [511, 400] on h1 "Latest Withdraw" at bounding box center [404, 404] width 793 height 20
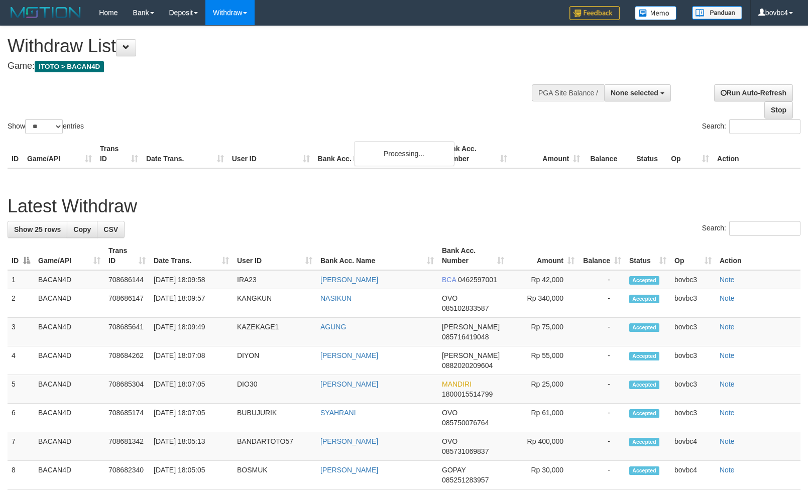
select select
select select "**"
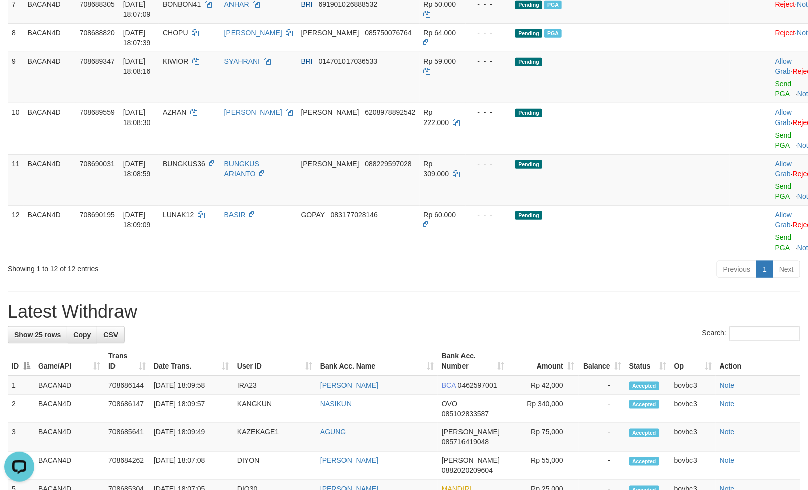
scroll to position [384, 0]
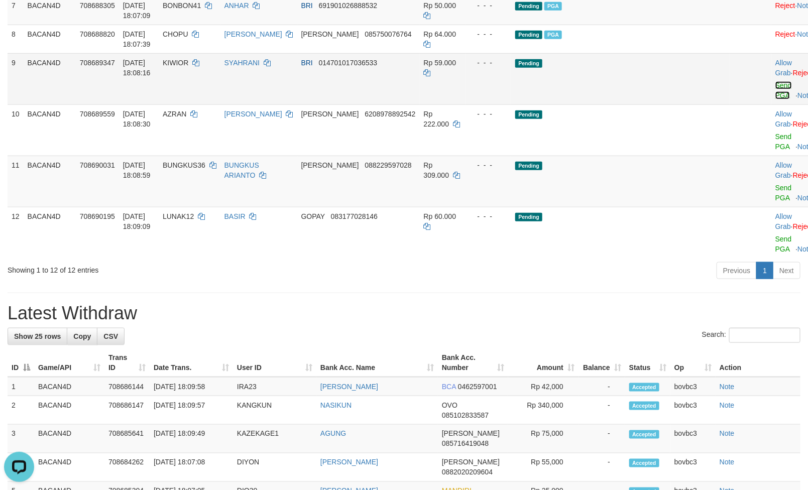
click at [776, 99] on link "Send PGA" at bounding box center [784, 90] width 17 height 18
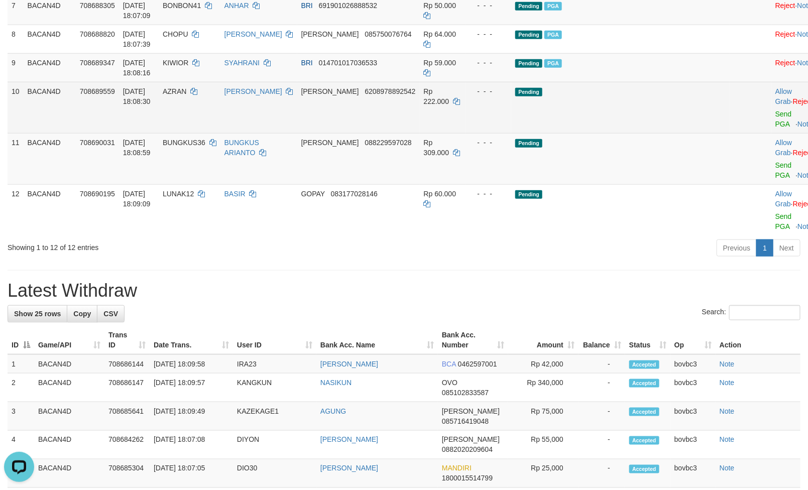
click at [776, 109] on div at bounding box center [797, 108] width 42 height 3
click at [776, 128] on link "Send PGA" at bounding box center [784, 119] width 17 height 18
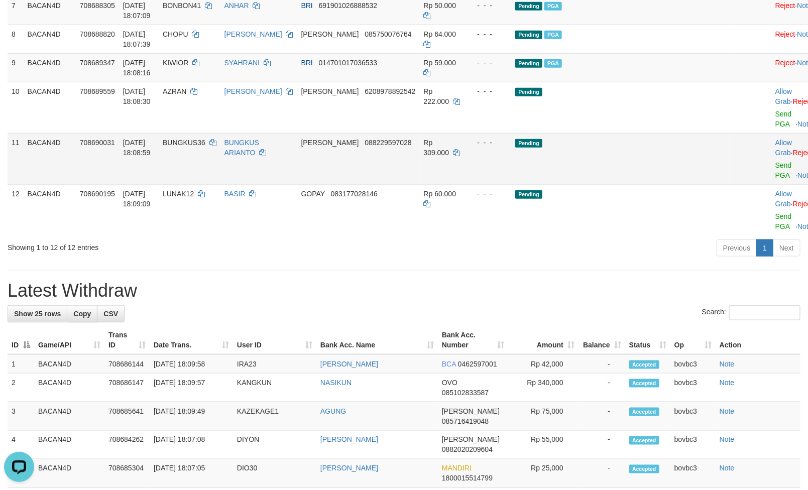
click at [772, 184] on td "Allow Grab · Reject Send PGA · Note" at bounding box center [797, 158] width 50 height 51
click at [776, 179] on link "Send PGA" at bounding box center [784, 170] width 17 height 18
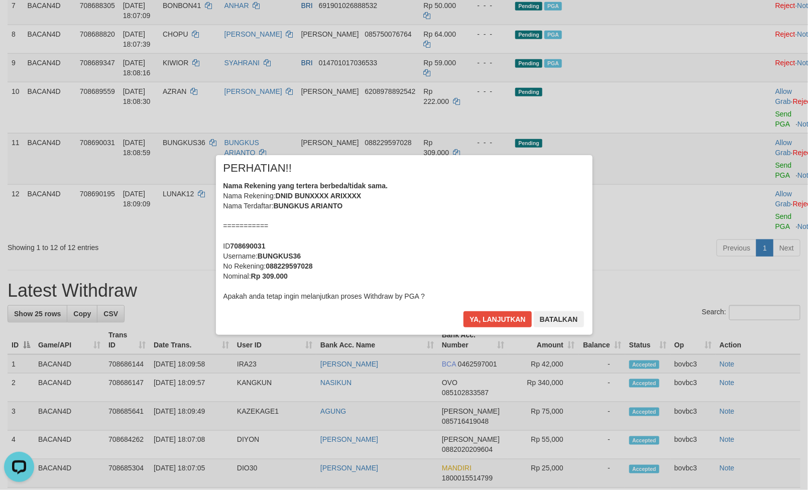
click at [517, 309] on div "× PERHATIAN!! Nama Rekening yang tertera berbeda/tidak sama. Nama Rekening: DNI…" at bounding box center [404, 245] width 377 height 180
click at [489, 323] on button "Ya, lanjutkan" at bounding box center [498, 319] width 68 height 16
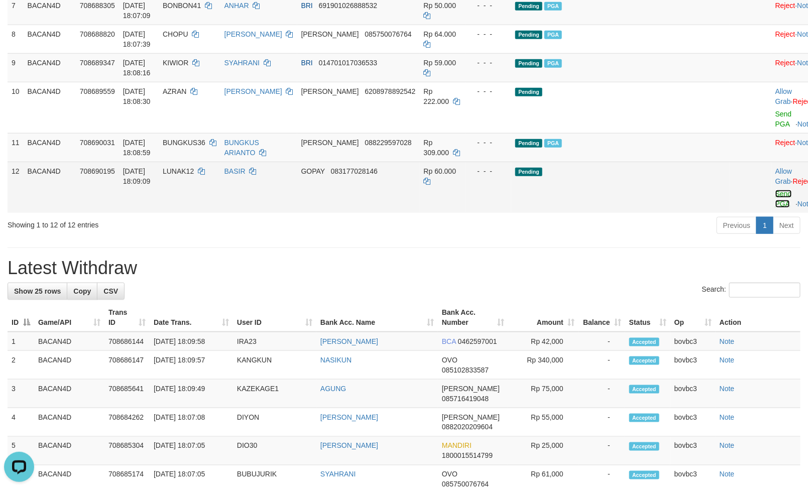
click at [776, 208] on link "Send PGA" at bounding box center [784, 199] width 17 height 18
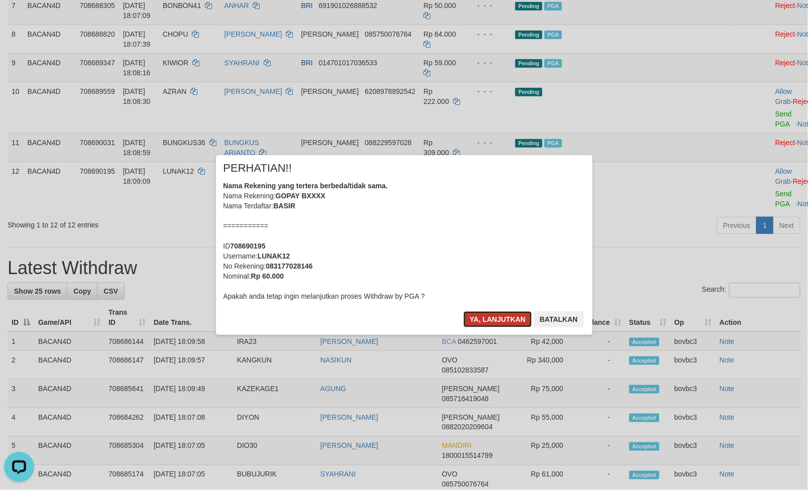
click at [468, 325] on button "Ya, lanjutkan" at bounding box center [498, 319] width 68 height 16
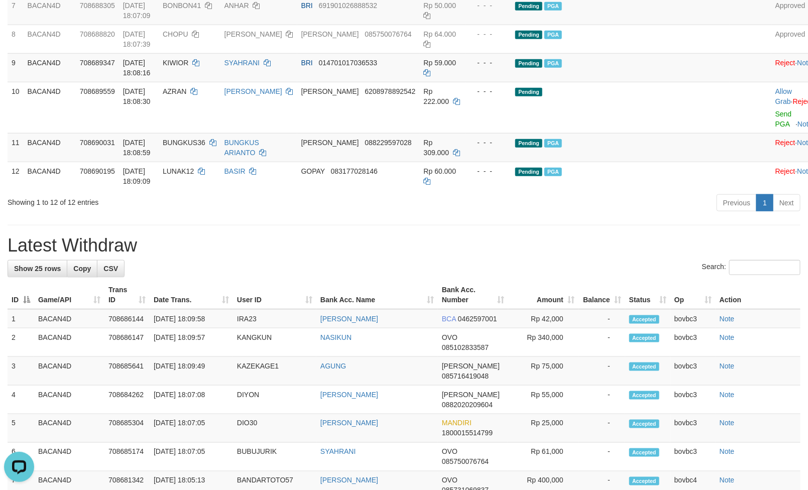
click at [380, 215] on div "Previous 1 Next" at bounding box center [572, 204] width 457 height 22
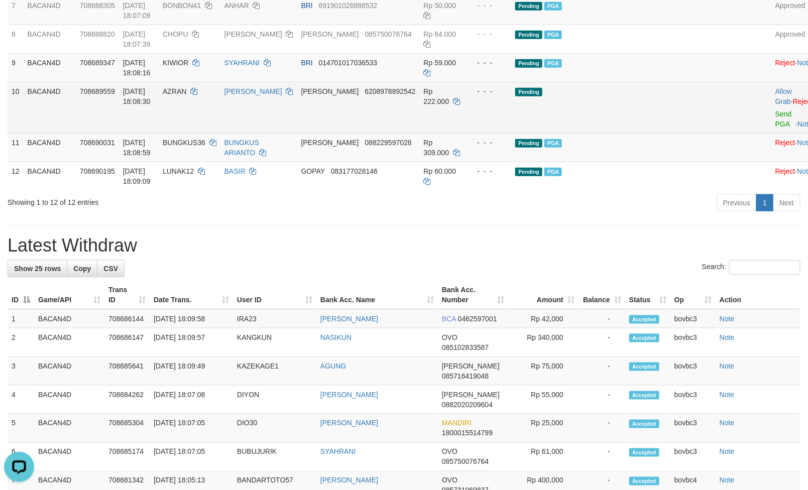
click at [348, 215] on div "Previous 1 Next" at bounding box center [573, 204] width 472 height 22
click at [793, 106] on link "Reject" at bounding box center [803, 101] width 20 height 8
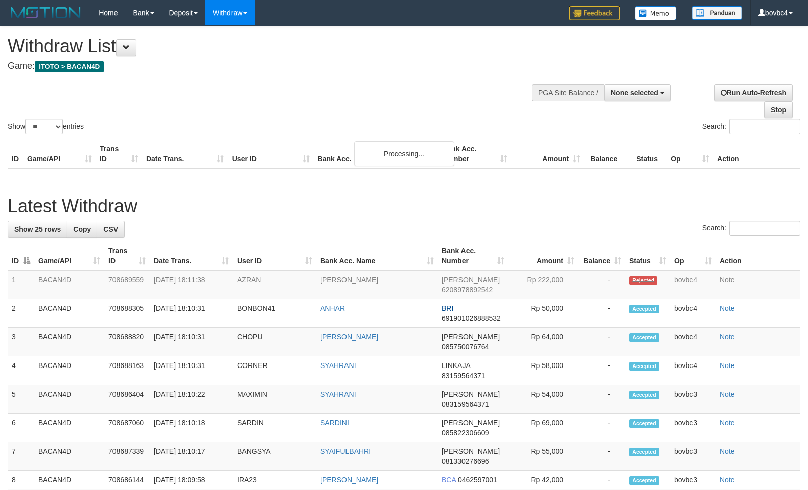
select select
select select "**"
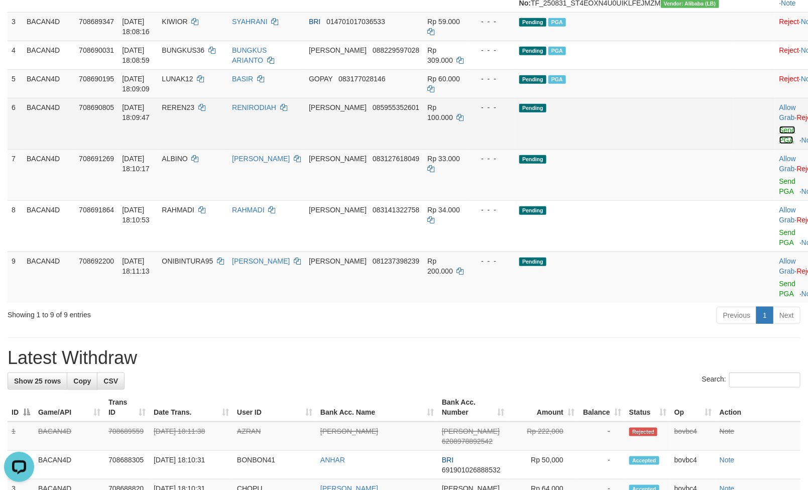
click at [780, 144] on link "Send PGA" at bounding box center [788, 135] width 17 height 18
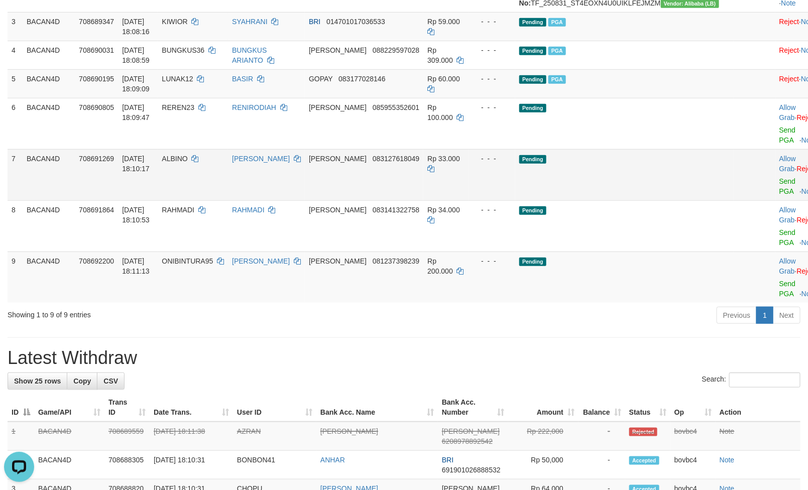
click at [780, 192] on link "Send PGA" at bounding box center [788, 186] width 17 height 18
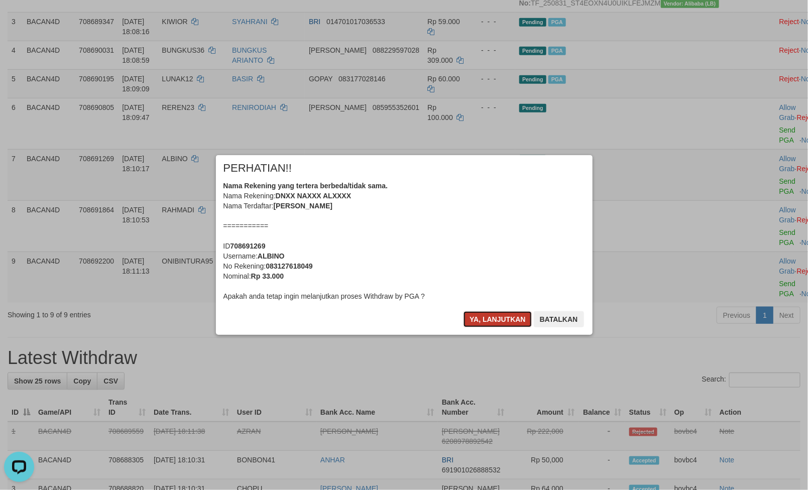
click at [503, 319] on button "Ya, lanjutkan" at bounding box center [498, 319] width 68 height 16
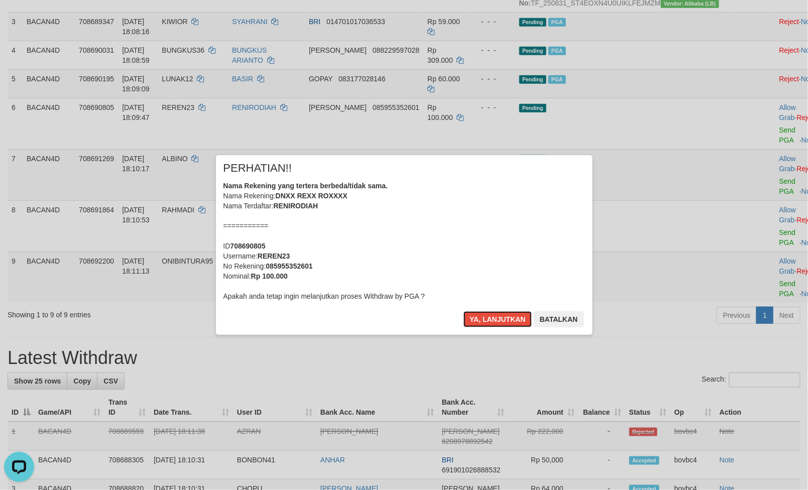
click at [503, 319] on button "Ya, lanjutkan" at bounding box center [498, 319] width 68 height 16
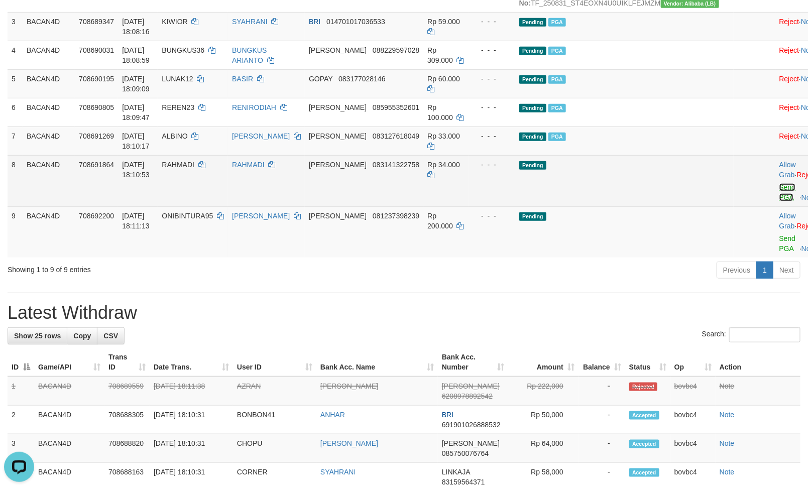
click at [780, 201] on link "Send PGA" at bounding box center [788, 192] width 17 height 18
click at [780, 250] on link "Send PGA" at bounding box center [788, 244] width 17 height 18
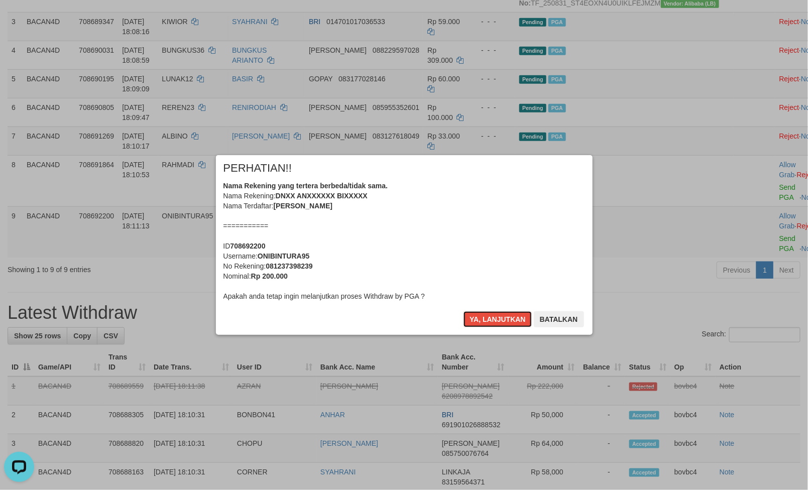
click at [499, 317] on button "Ya, lanjutkan" at bounding box center [498, 319] width 68 height 16
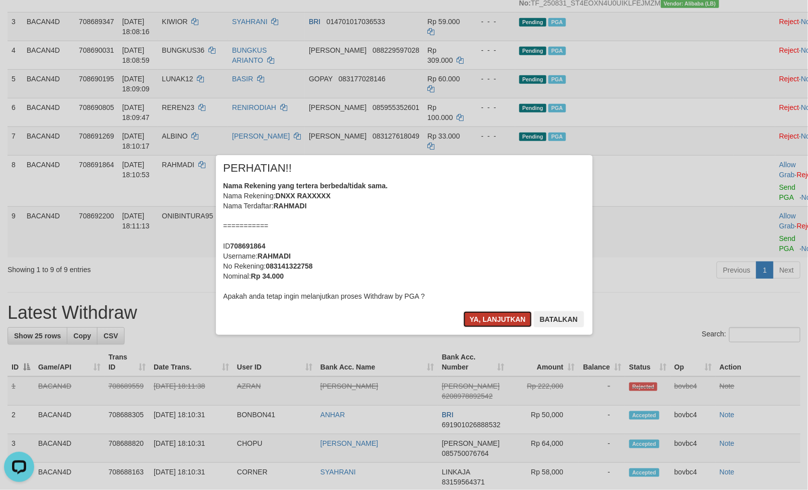
click at [499, 317] on button "Ya, lanjutkan" at bounding box center [498, 319] width 68 height 16
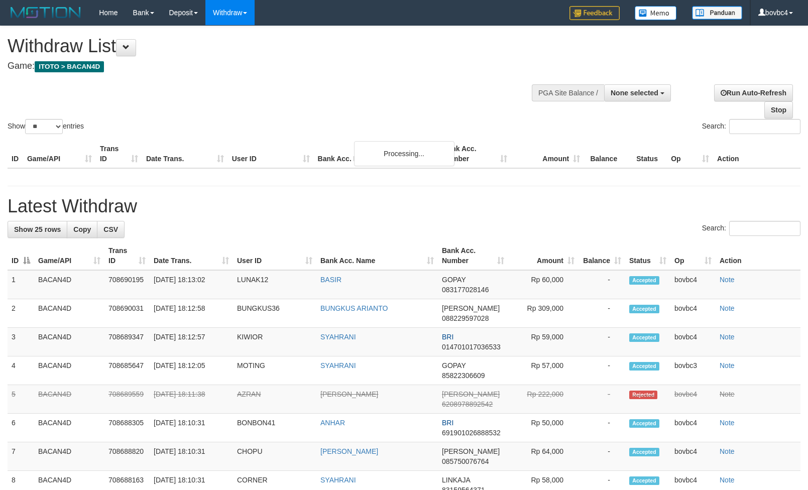
select select
select select "**"
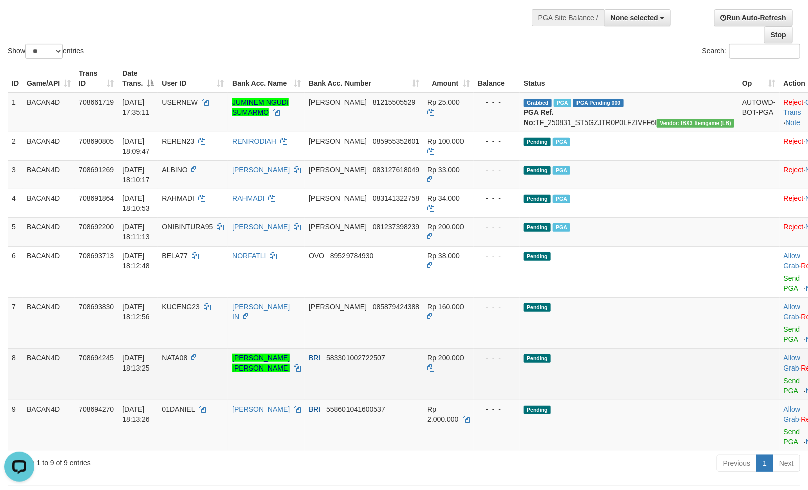
click at [784, 373] on div at bounding box center [805, 374] width 42 height 3
click at [784, 377] on link "Send PGA" at bounding box center [792, 386] width 17 height 18
click at [784, 428] on link "Send PGA" at bounding box center [792, 437] width 17 height 18
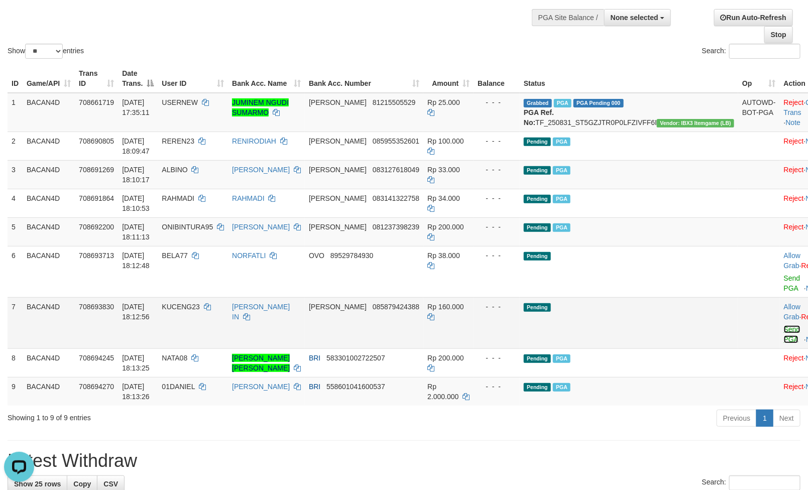
click at [784, 333] on link "Send PGA" at bounding box center [792, 335] width 17 height 18
click at [784, 289] on link "Send PGA" at bounding box center [792, 283] width 17 height 18
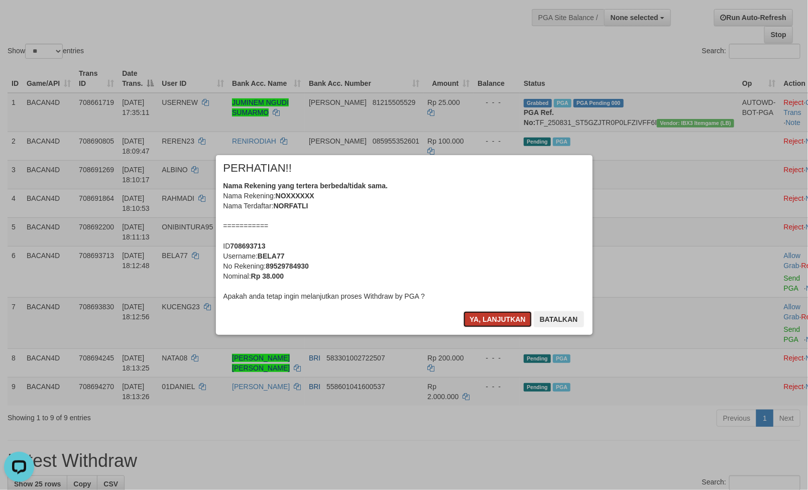
click at [493, 320] on button "Ya, lanjutkan" at bounding box center [498, 319] width 68 height 16
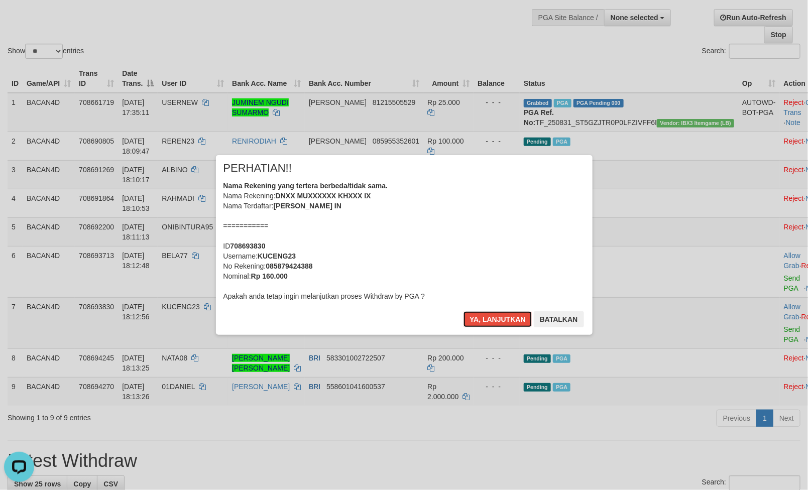
click at [493, 320] on button "Ya, lanjutkan" at bounding box center [498, 319] width 68 height 16
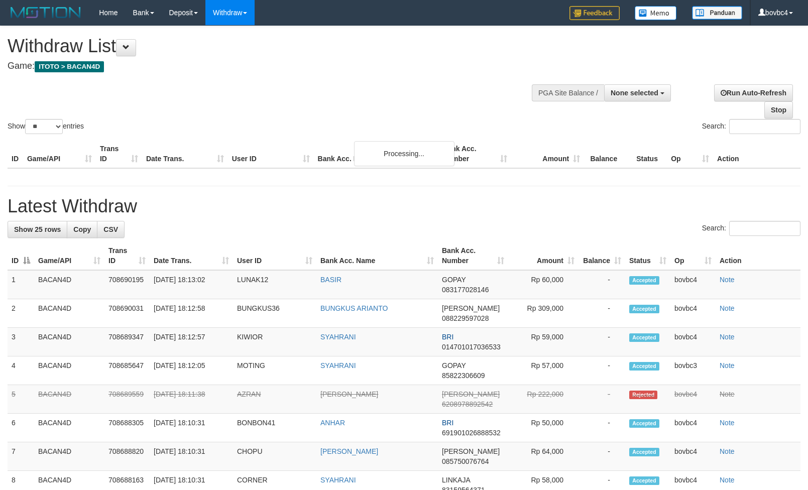
select select
select select "**"
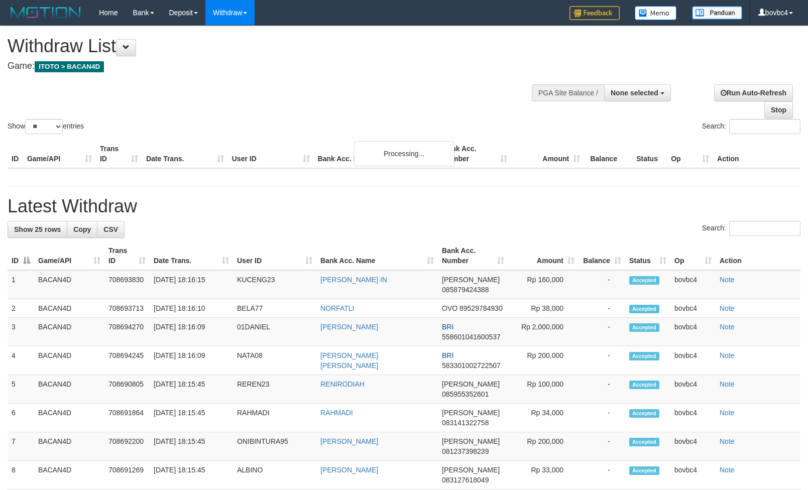
select select
select select "**"
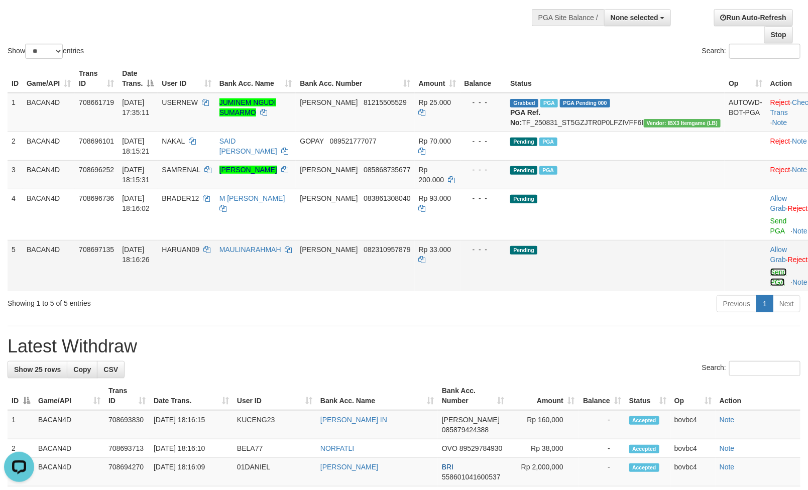
click at [771, 276] on link "Send PGA" at bounding box center [779, 277] width 17 height 18
click at [771, 231] on link "Send PGA" at bounding box center [779, 226] width 17 height 18
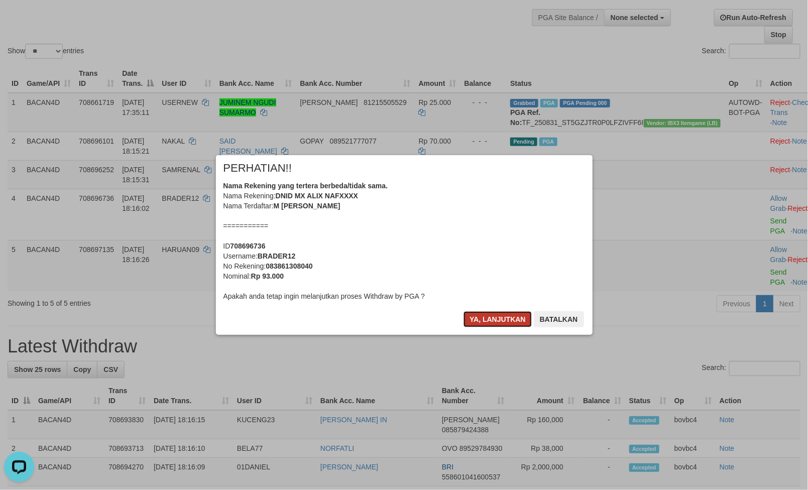
click at [499, 321] on button "Ya, lanjutkan" at bounding box center [498, 319] width 68 height 16
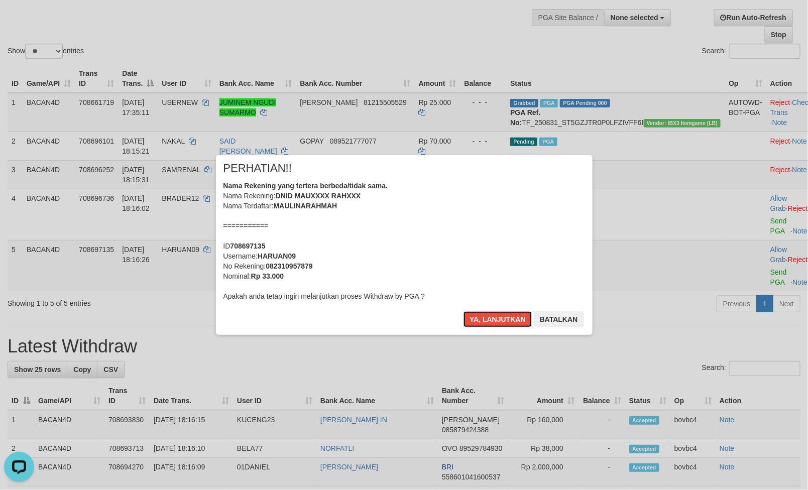
click at [499, 321] on button "Ya, lanjutkan" at bounding box center [498, 319] width 68 height 16
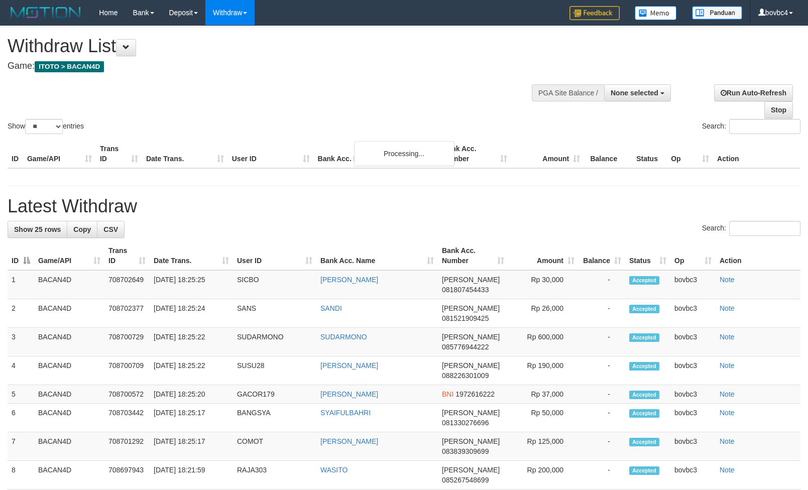
select select
select select "**"
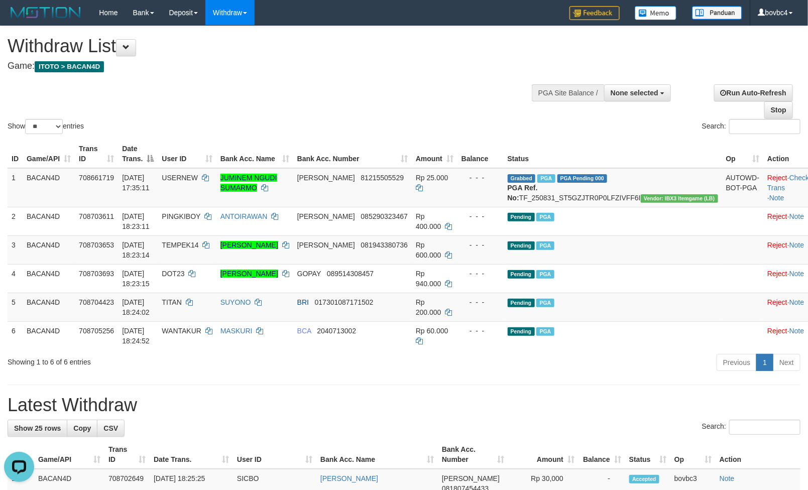
click at [264, 75] on div "**********" at bounding box center [272, 51] width 529 height 50
drag, startPoint x: 160, startPoint y: 100, endPoint x: 160, endPoint y: 92, distance: 7.5
click at [160, 100] on div "Show ** ** ** *** entries Search:" at bounding box center [404, 81] width 808 height 110
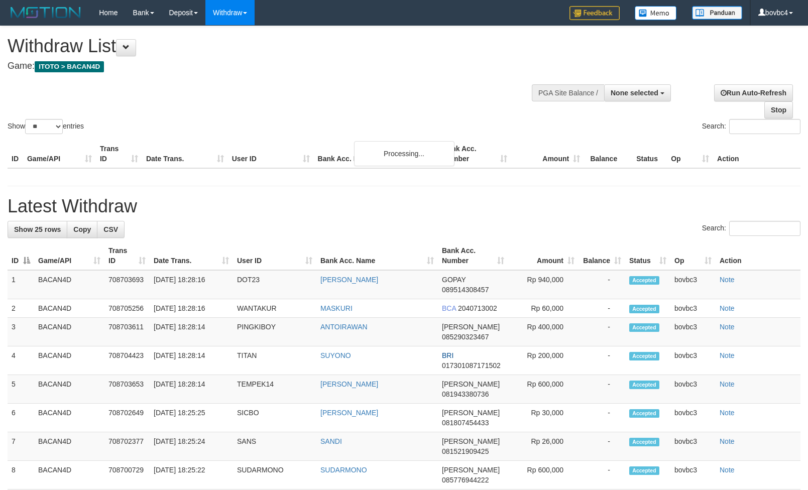
select select
select select "**"
select select
select select "**"
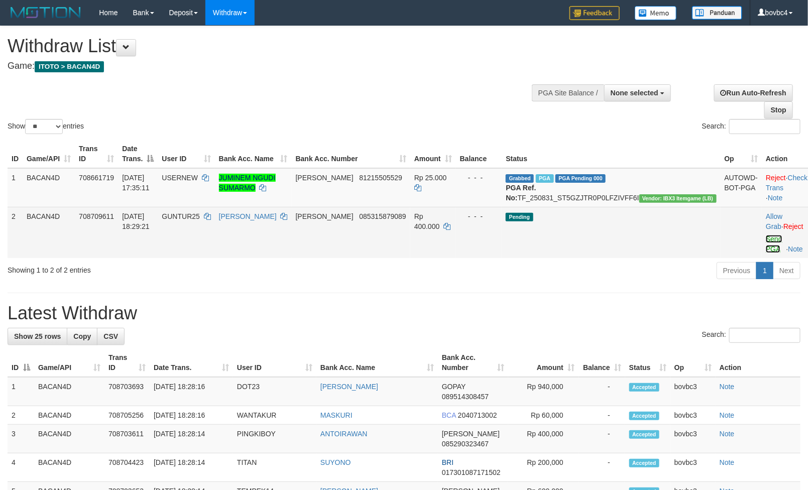
click at [766, 248] on link "Send PGA" at bounding box center [774, 244] width 17 height 18
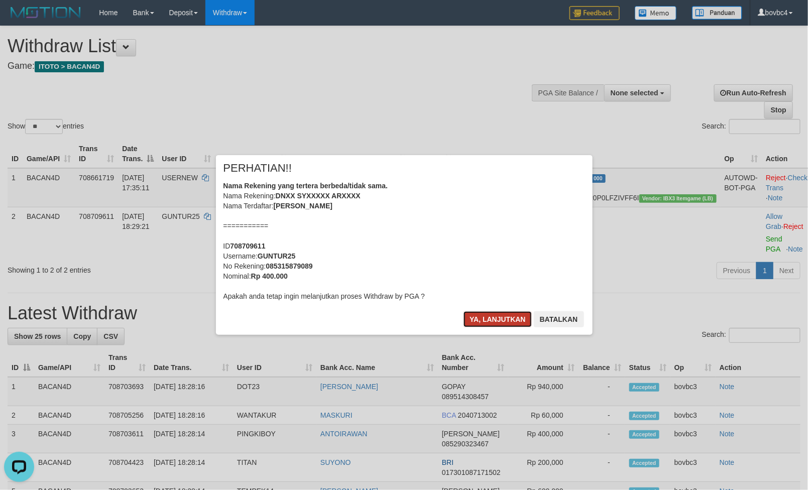
click at [509, 321] on button "Ya, lanjutkan" at bounding box center [498, 319] width 68 height 16
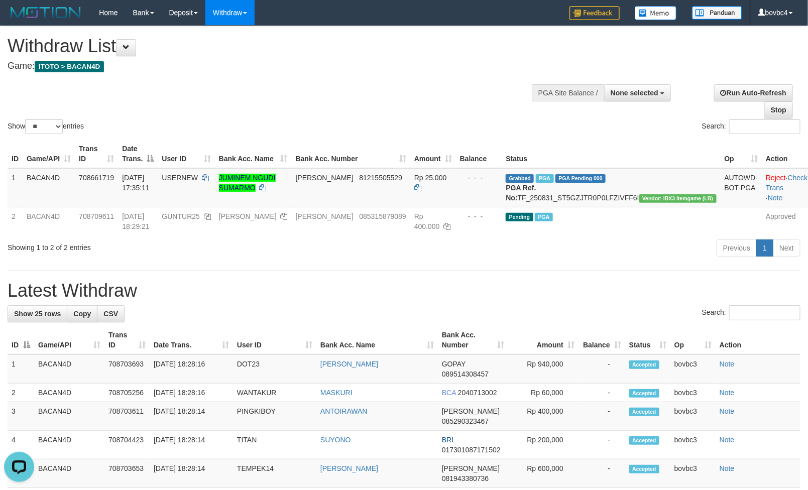
drag, startPoint x: 477, startPoint y: 261, endPoint x: 469, endPoint y: 257, distance: 9.2
click at [477, 260] on div "Previous 1 Next" at bounding box center [572, 250] width 457 height 22
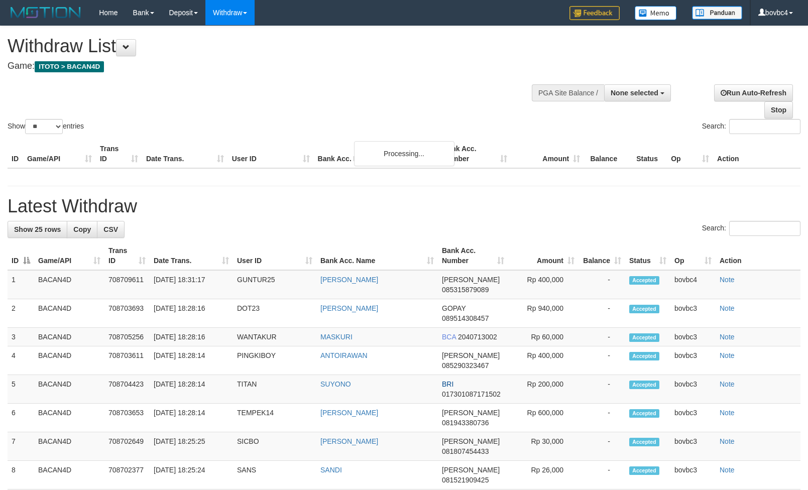
select select
select select "**"
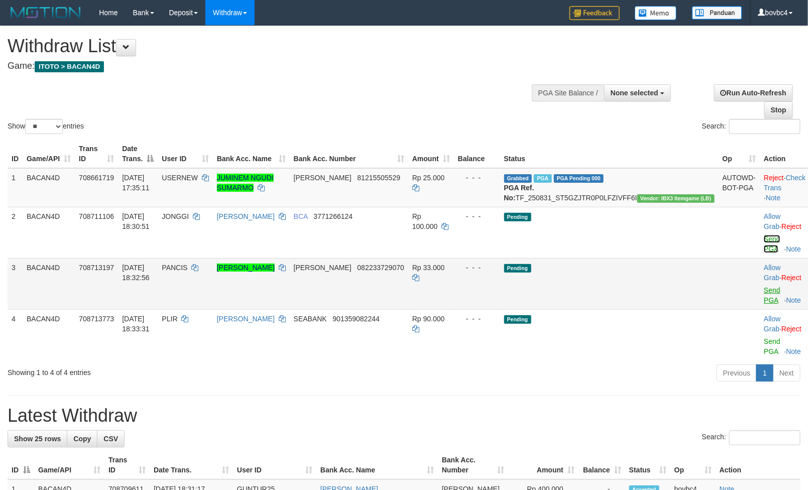
click at [764, 250] on link "Send PGA" at bounding box center [772, 244] width 17 height 18
click at [764, 293] on link "Send PGA" at bounding box center [772, 295] width 17 height 18
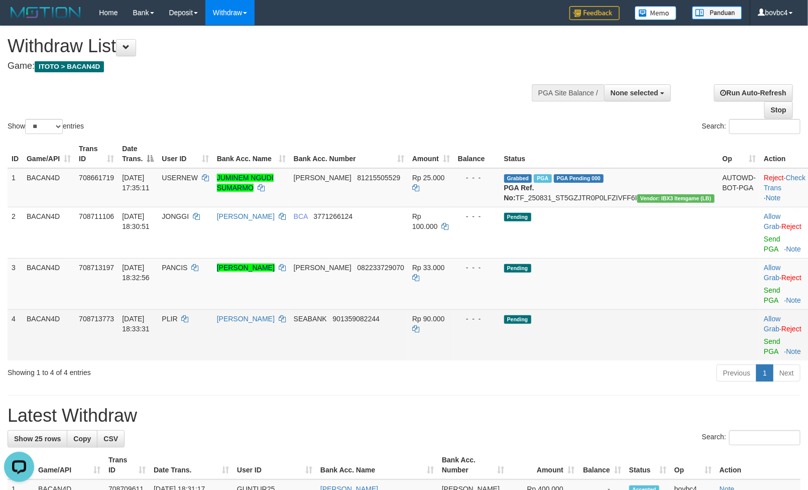
click at [764, 334] on div at bounding box center [785, 335] width 42 height 3
click at [764, 338] on link "Send PGA" at bounding box center [772, 347] width 17 height 18
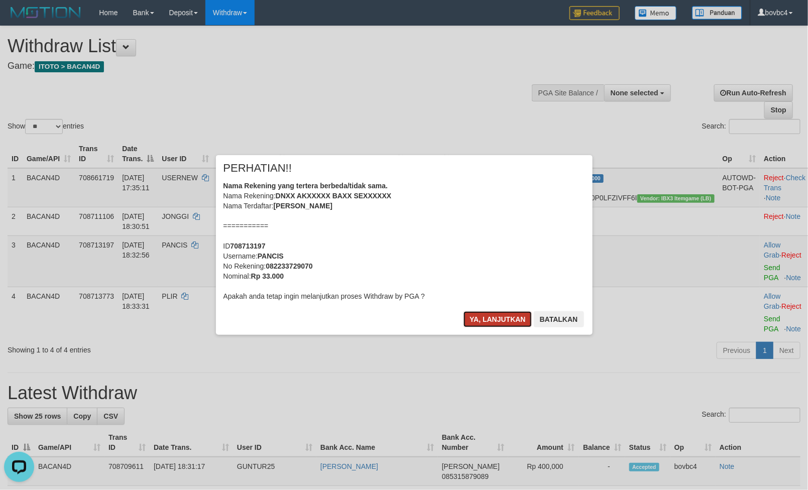
click at [508, 323] on button "Ya, lanjutkan" at bounding box center [498, 319] width 68 height 16
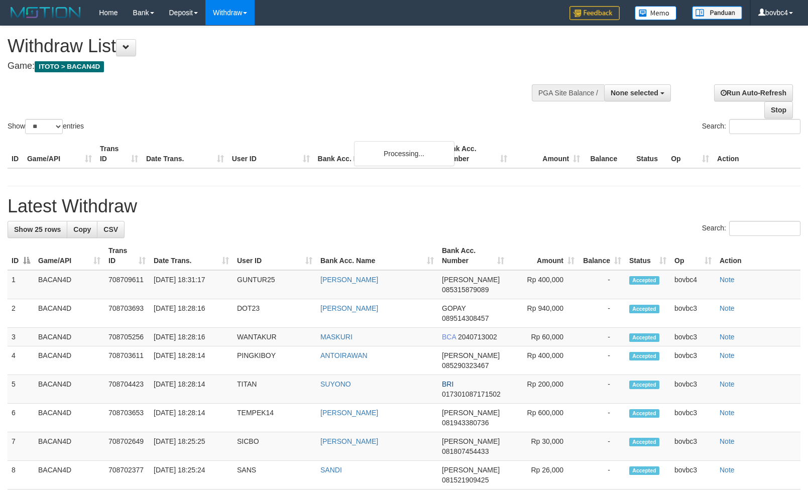
select select
select select "**"
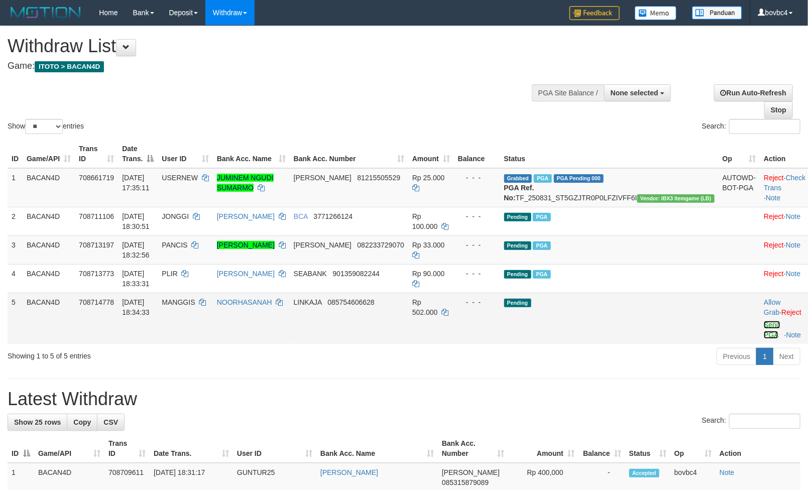
click at [764, 336] on link "Send PGA" at bounding box center [772, 330] width 17 height 18
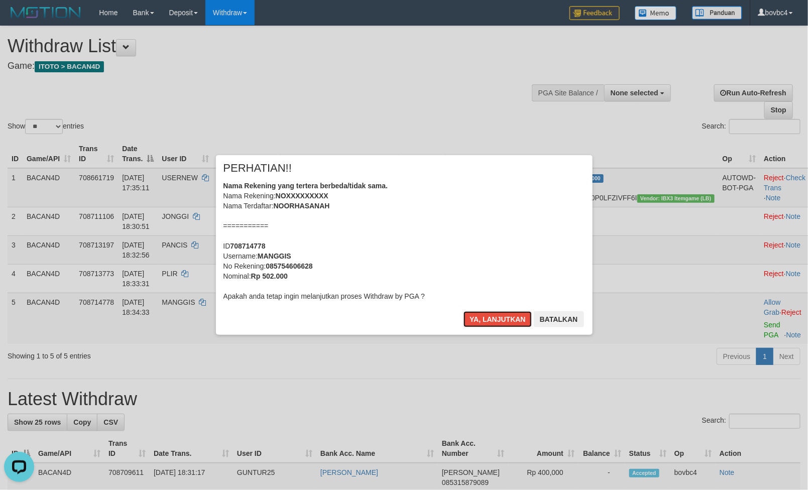
drag, startPoint x: 504, startPoint y: 317, endPoint x: 759, endPoint y: 377, distance: 261.7
click at [503, 317] on button "Ya, lanjutkan" at bounding box center [498, 319] width 68 height 16
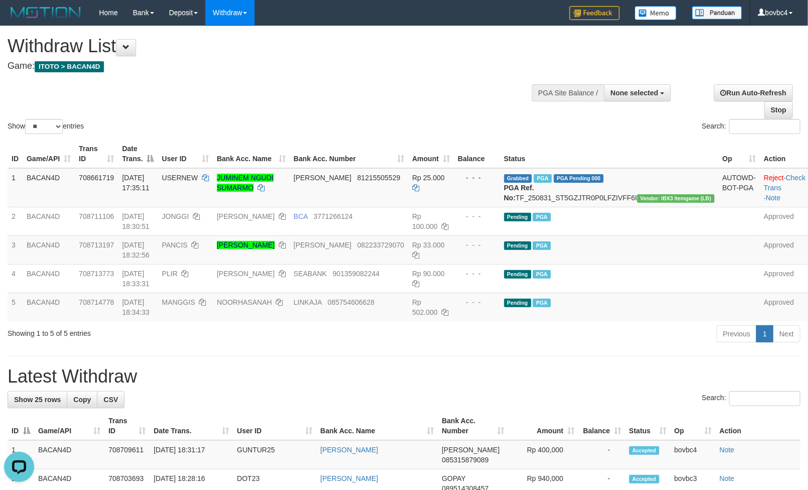
click at [433, 98] on div "Show ** ** ** *** entries Search:" at bounding box center [404, 81] width 808 height 110
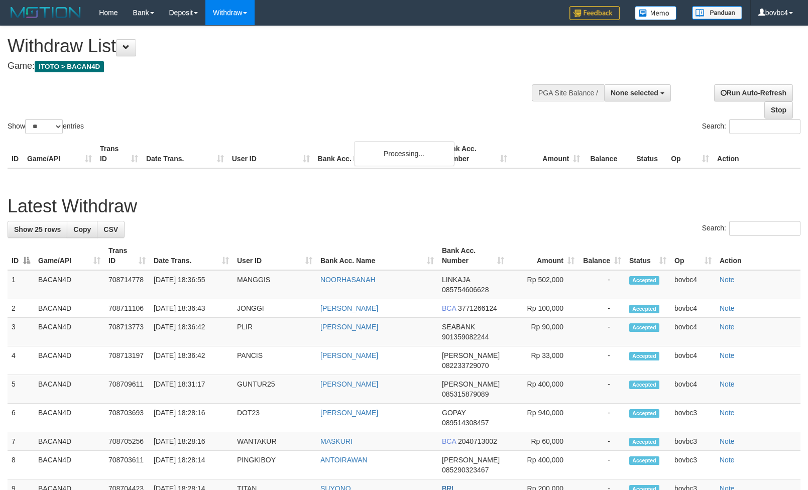
select select
select select "**"
select select
select select "**"
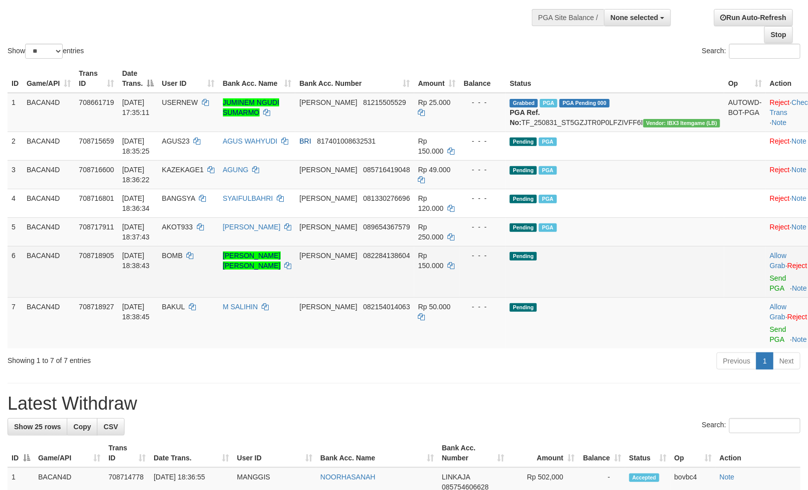
click at [766, 295] on td "Allow Grab · Reject Send PGA · Note" at bounding box center [791, 271] width 50 height 51
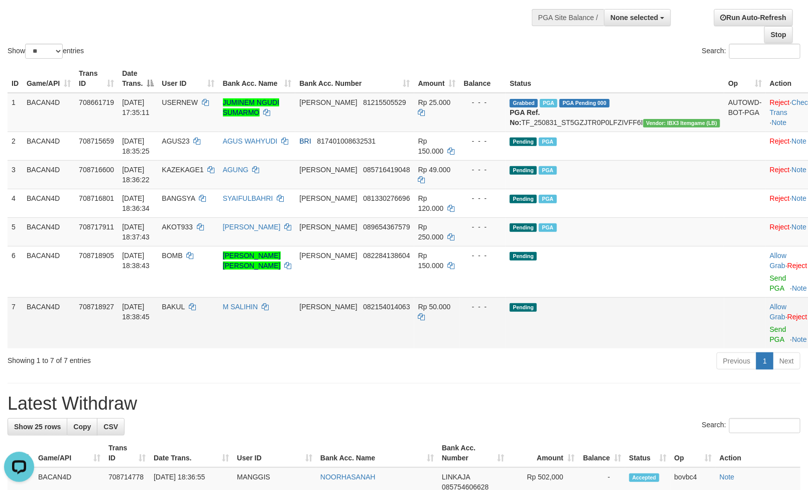
scroll to position [0, 0]
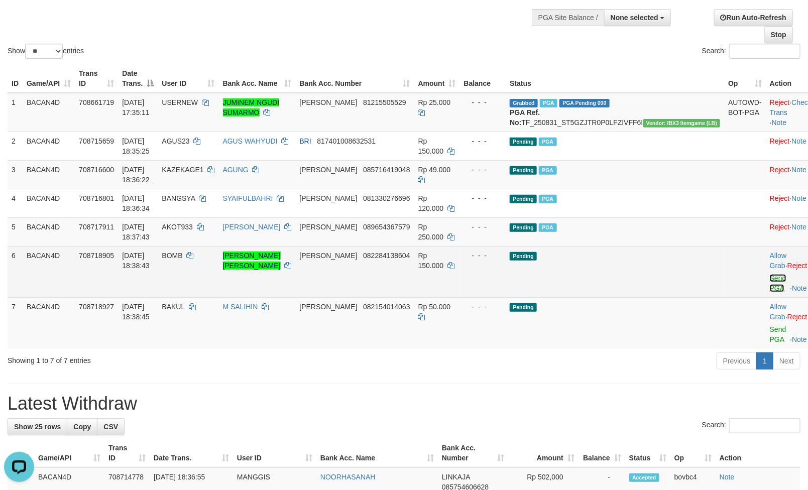
click at [770, 287] on link "Send PGA" at bounding box center [778, 283] width 17 height 18
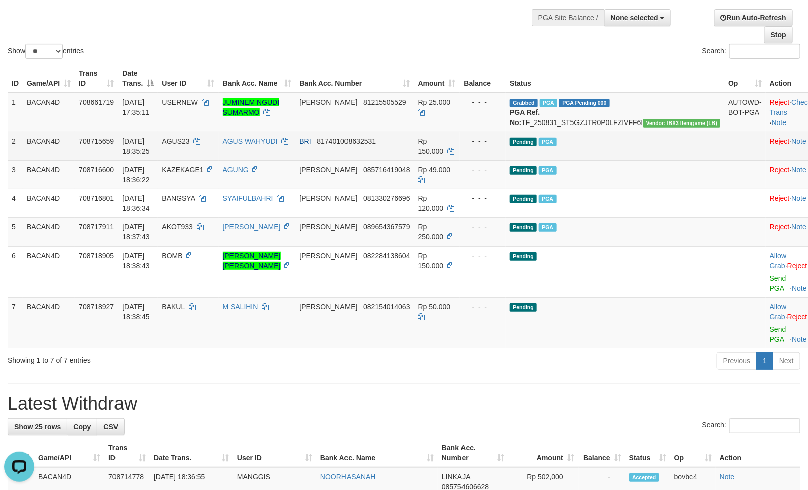
click at [766, 326] on td "Allow Grab · Reject Send PGA · Note" at bounding box center [791, 322] width 50 height 51
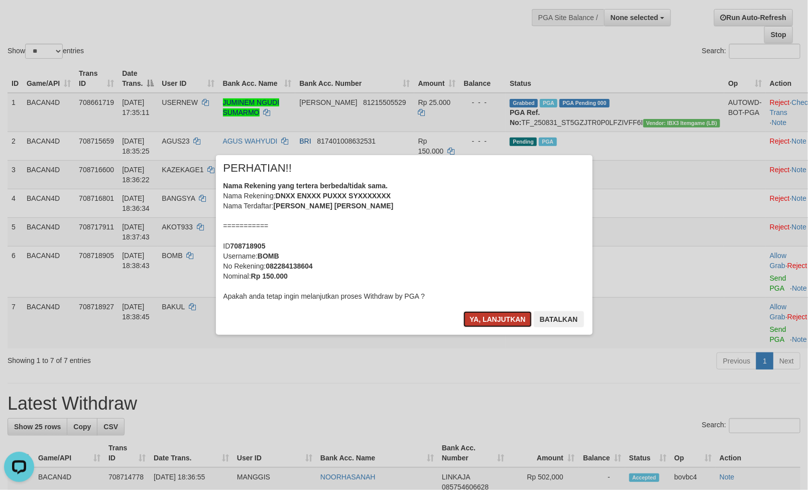
click at [505, 324] on button "Ya, lanjutkan" at bounding box center [498, 319] width 68 height 16
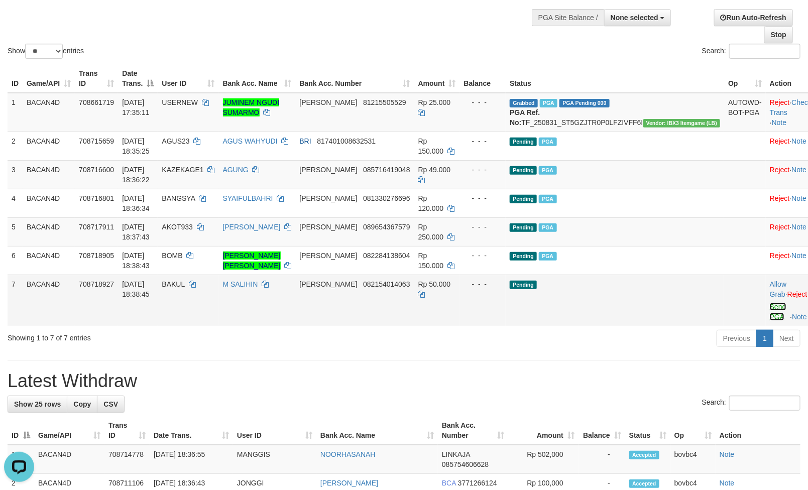
click at [770, 321] on link "Send PGA" at bounding box center [778, 312] width 17 height 18
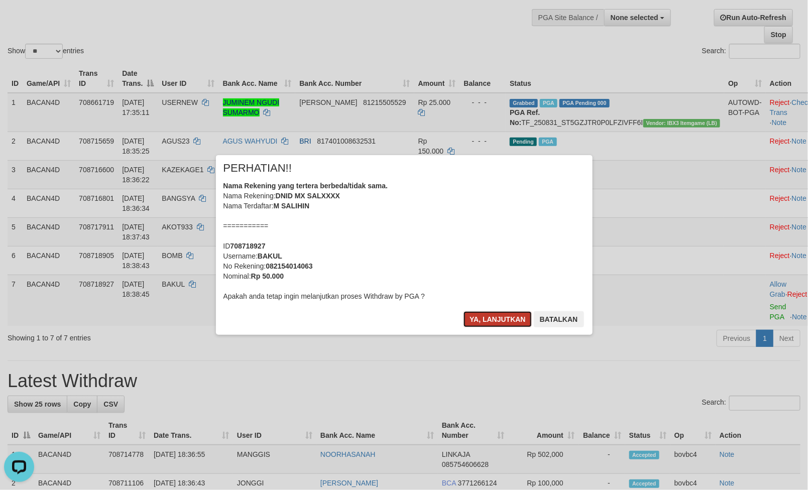
click at [522, 319] on button "Ya, lanjutkan" at bounding box center [498, 319] width 68 height 16
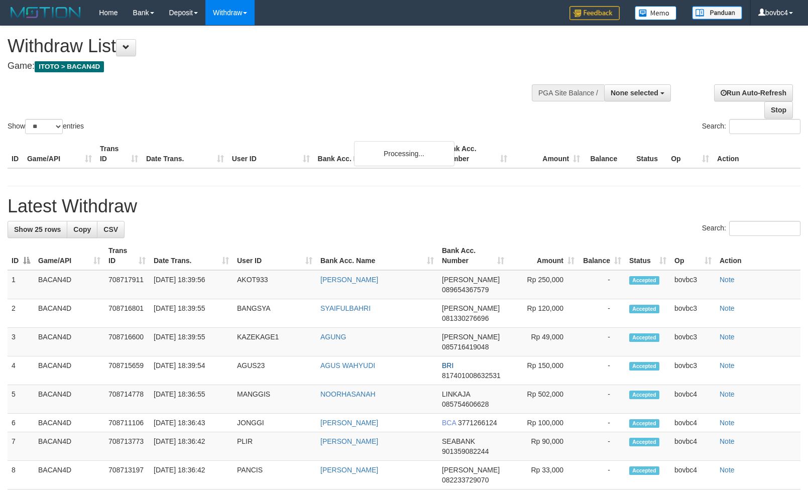
select select
select select "**"
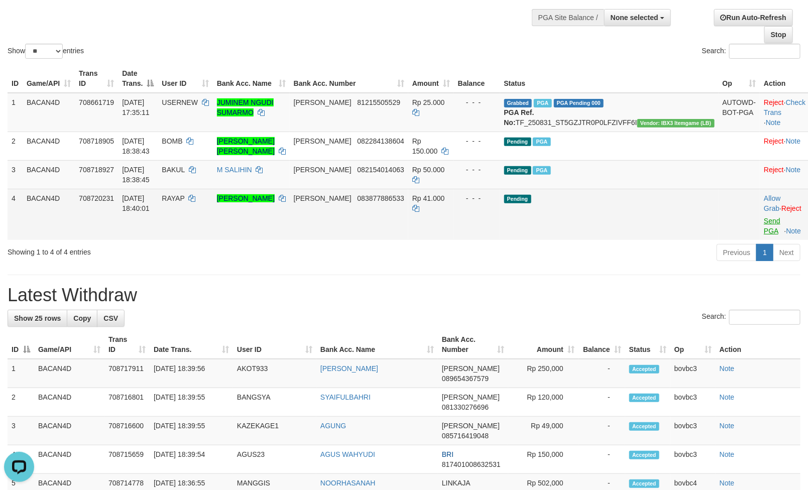
drag, startPoint x: 745, startPoint y: 240, endPoint x: 749, endPoint y: 231, distance: 9.4
click at [760, 240] on td "Allow Grab · Reject Send PGA · Note" at bounding box center [785, 214] width 50 height 51
click at [764, 231] on link "Send PGA" at bounding box center [772, 226] width 17 height 18
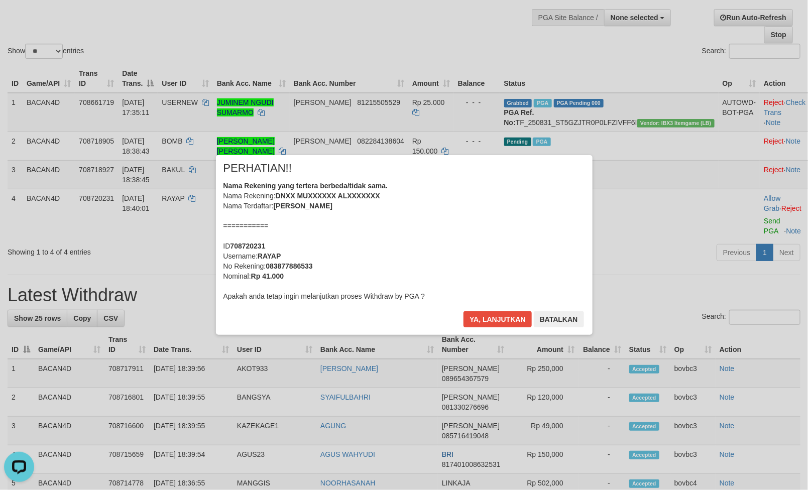
click at [477, 310] on div "× PERHATIAN!! Nama Rekening yang tertera berbeda/tidak sama. Nama Rekening: DNX…" at bounding box center [404, 245] width 377 height 180
drag, startPoint x: 500, startPoint y: 317, endPoint x: 523, endPoint y: 317, distance: 22.6
click at [500, 317] on button "Ya, lanjutkan" at bounding box center [498, 319] width 68 height 16
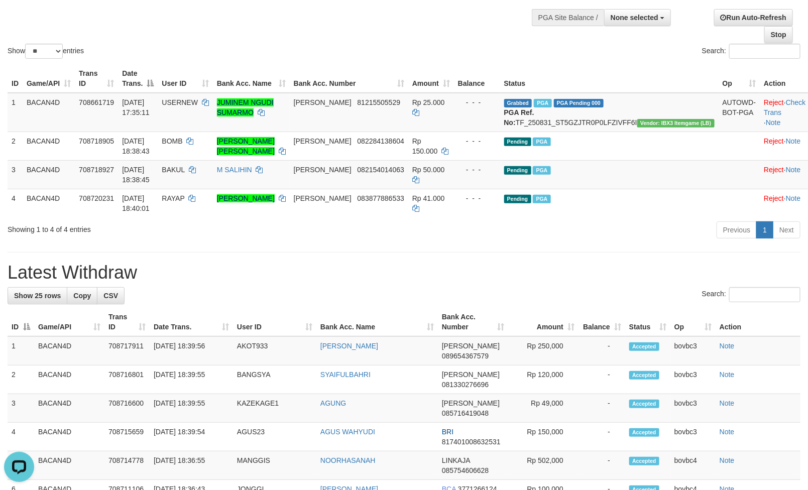
click at [380, 242] on div "Previous 1 Next" at bounding box center [572, 232] width 457 height 22
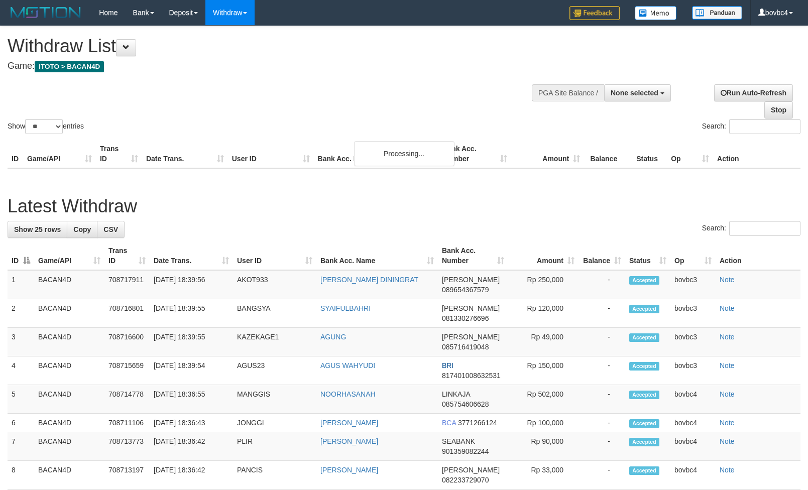
select select
select select "**"
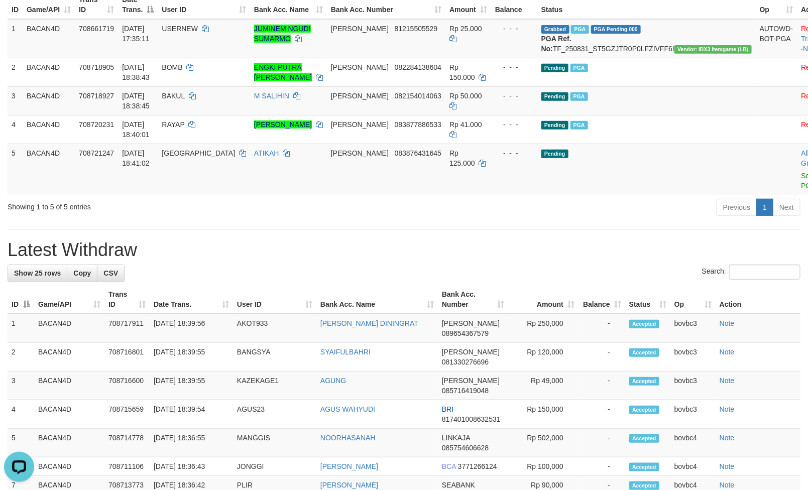
scroll to position [151, 0]
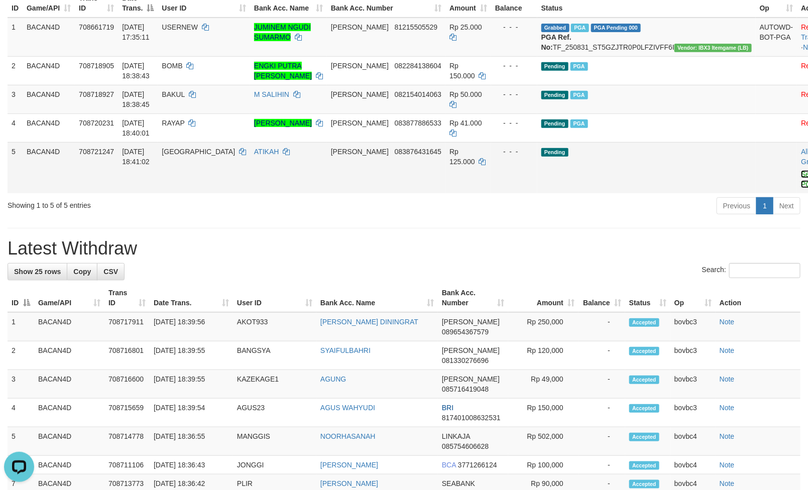
click at [801, 183] on link "Send PGA" at bounding box center [809, 179] width 17 height 18
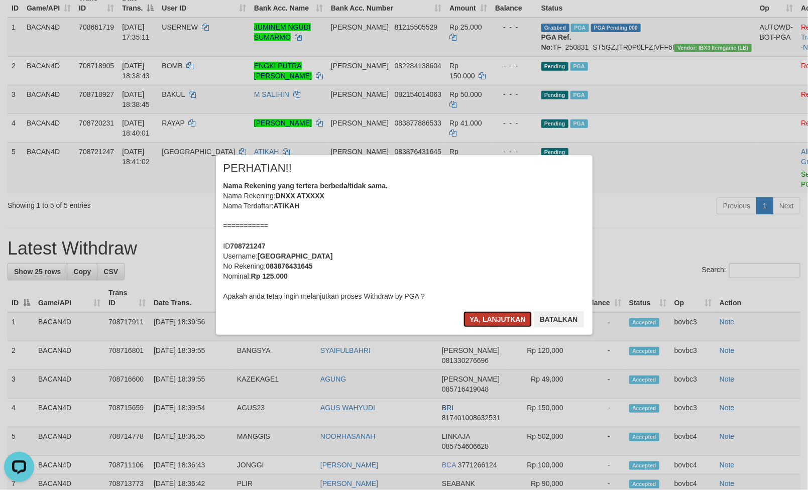
click at [500, 319] on button "Ya, lanjutkan" at bounding box center [498, 319] width 68 height 16
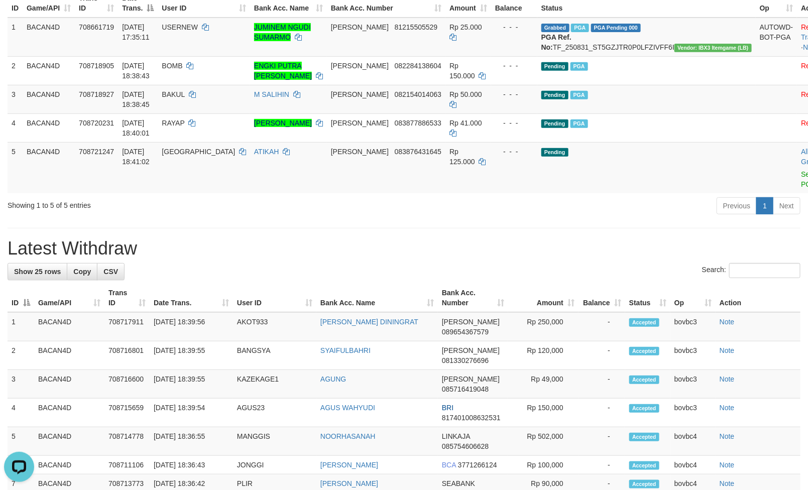
click at [408, 225] on div "**********" at bounding box center [404, 460] width 808 height 1170
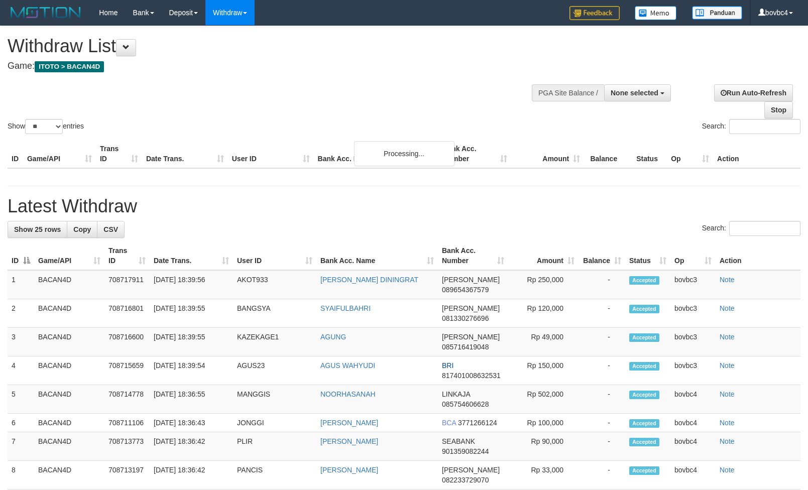
select select
select select "**"
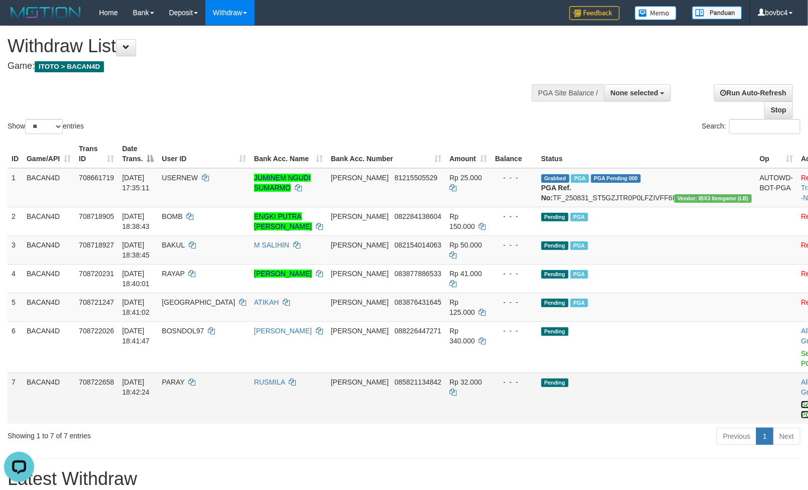
click at [801, 407] on link "Send PGA" at bounding box center [809, 410] width 17 height 18
click at [801, 363] on link "Send PGA" at bounding box center [809, 359] width 17 height 18
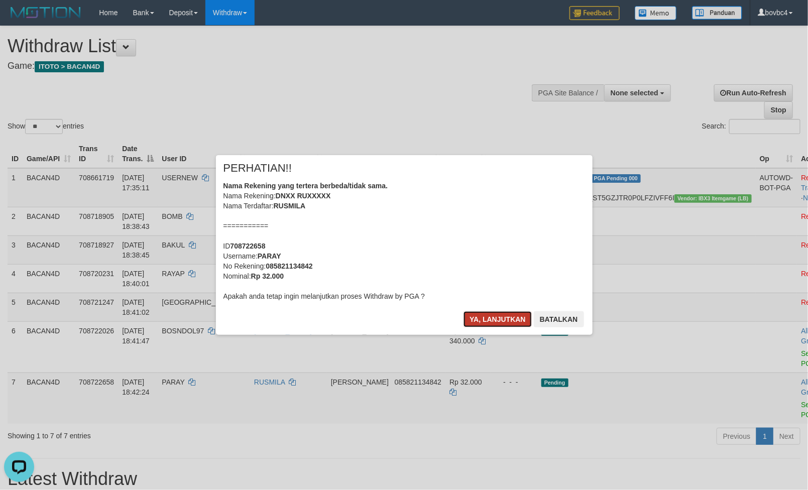
click at [507, 314] on button "Ya, lanjutkan" at bounding box center [498, 319] width 68 height 16
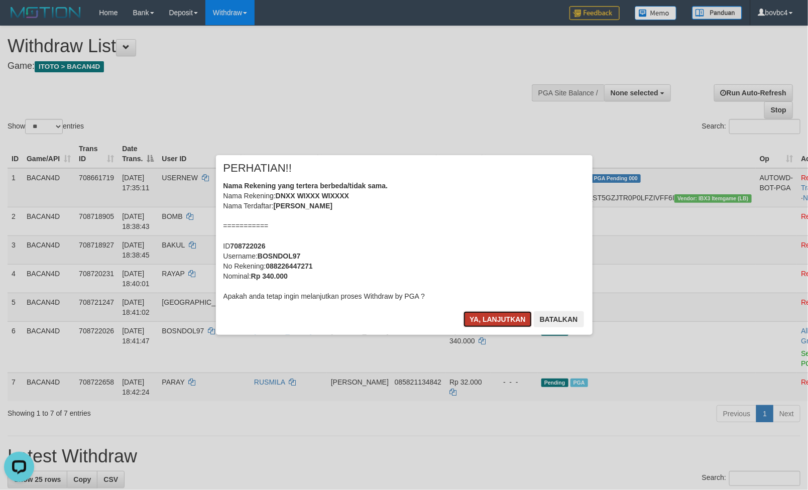
click at [507, 315] on button "Ya, lanjutkan" at bounding box center [498, 319] width 68 height 16
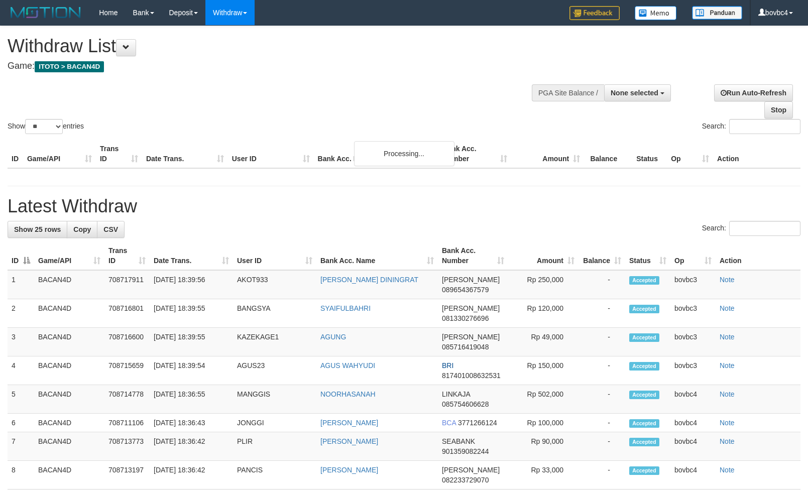
select select
select select "**"
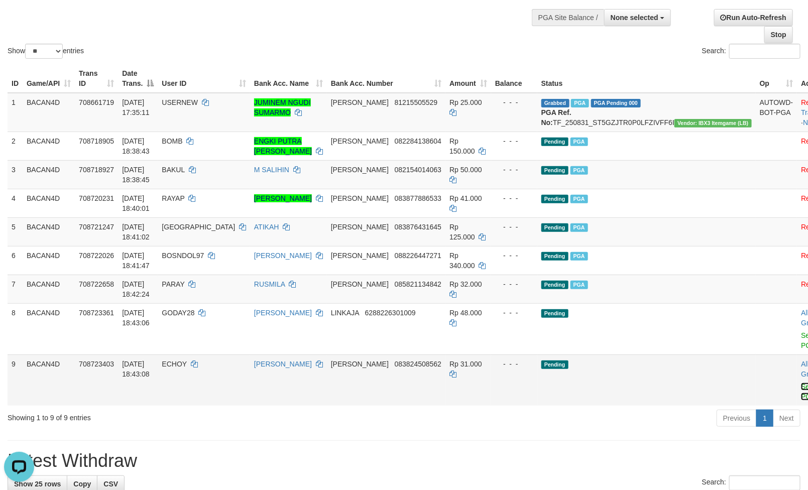
click at [801, 386] on link "Send PGA" at bounding box center [809, 392] width 17 height 18
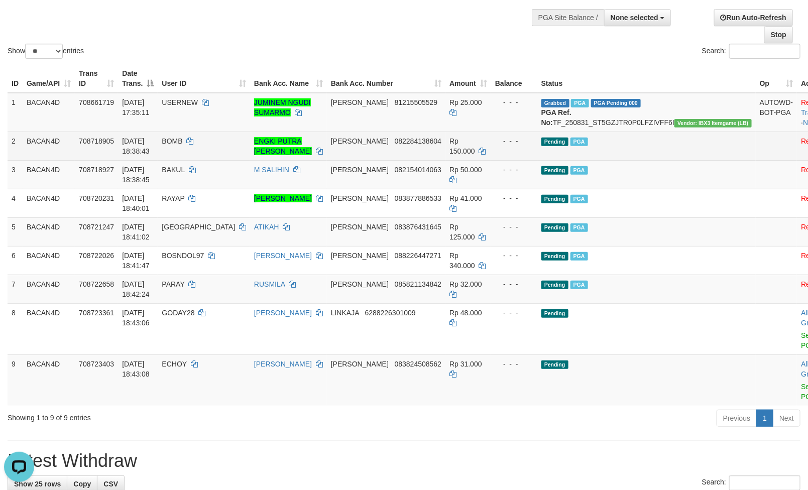
click at [797, 351] on td "Allow Grab · Reject Send PGA · Note" at bounding box center [822, 328] width 50 height 51
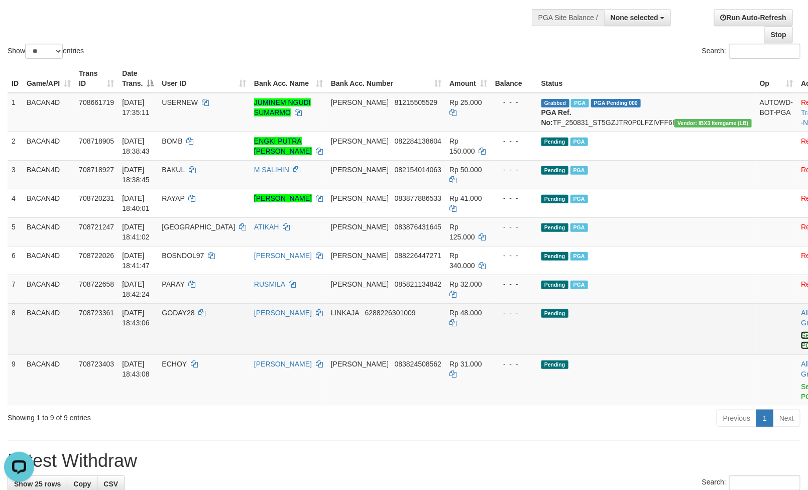
click at [801, 347] on link "Send PGA" at bounding box center [809, 341] width 17 height 18
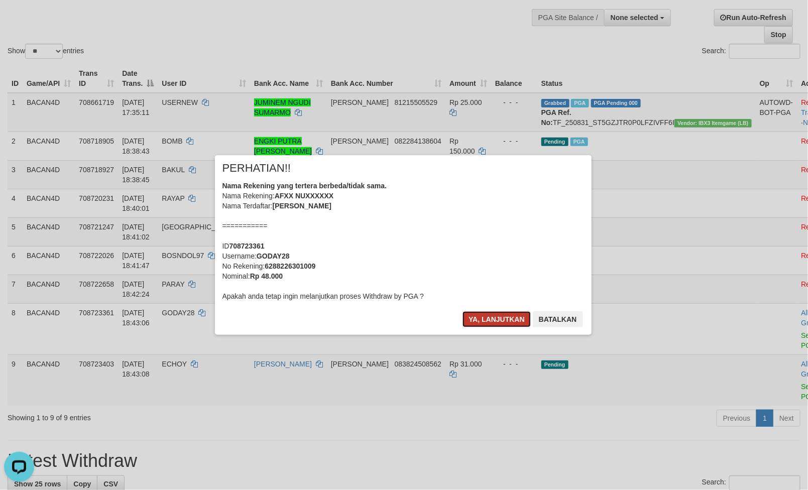
click at [483, 321] on button "Ya, lanjutkan" at bounding box center [498, 319] width 68 height 16
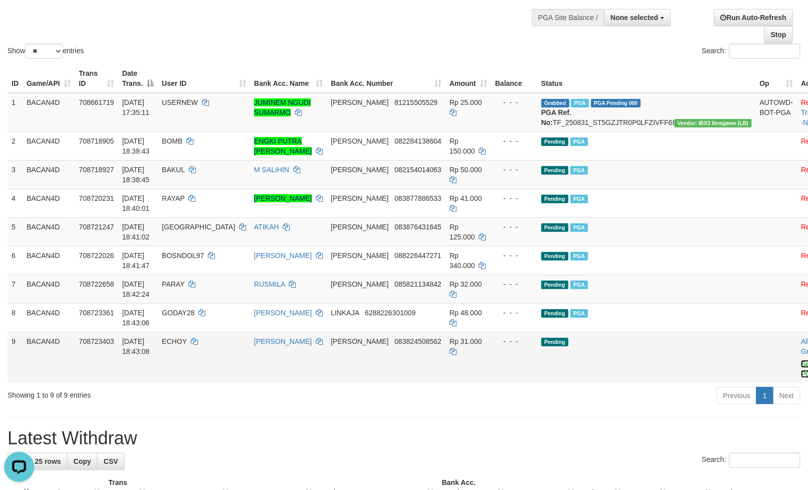
click at [801, 378] on link "Send PGA" at bounding box center [809, 369] width 17 height 18
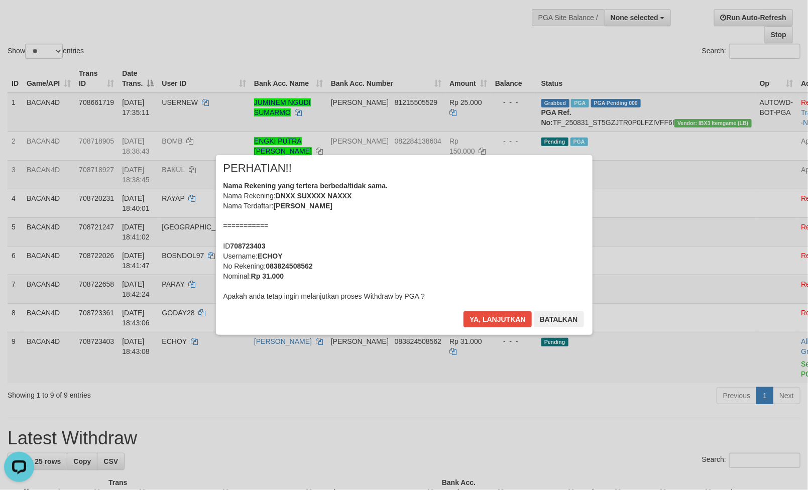
click at [506, 329] on div "Ya, lanjutkan Batalkan" at bounding box center [524, 323] width 122 height 24
click at [504, 319] on button "Ya, lanjutkan" at bounding box center [498, 319] width 68 height 16
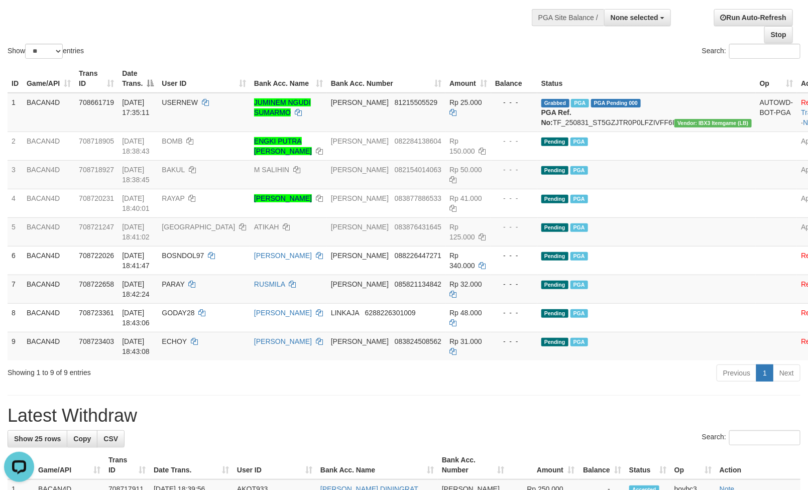
click at [421, 44] on div at bounding box center [404, 43] width 793 height 1
click at [797, 110] on td "Reject · Check Trans · Note" at bounding box center [822, 112] width 50 height 39
click at [801, 106] on link "Check Trans" at bounding box center [822, 107] width 42 height 18
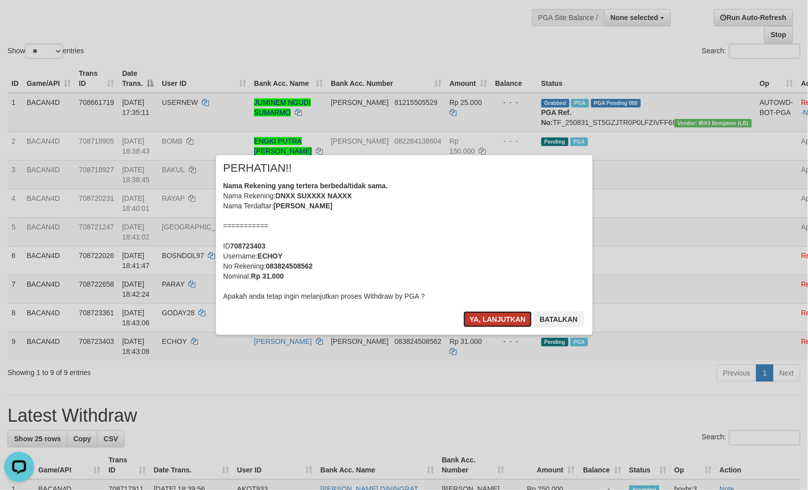
click at [479, 311] on button "Ya, lanjutkan" at bounding box center [498, 319] width 68 height 16
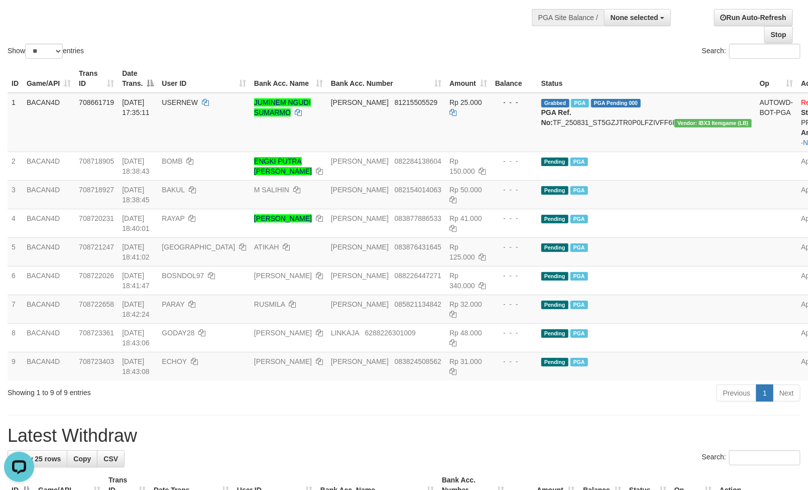
click at [407, 404] on div "Previous 1 Next" at bounding box center [572, 395] width 457 height 22
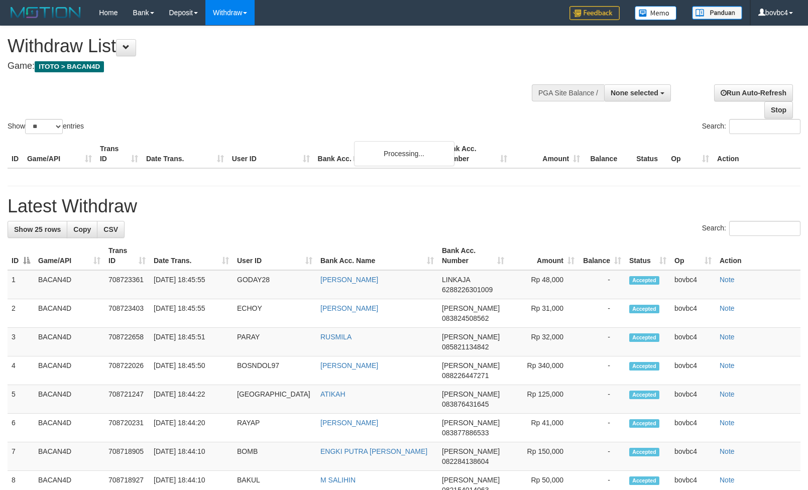
select select
select select "**"
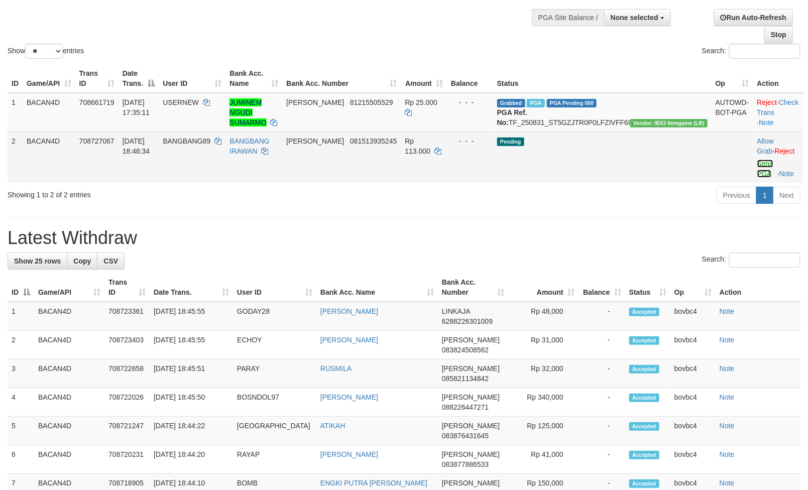
click at [758, 172] on link "Send PGA" at bounding box center [766, 169] width 17 height 18
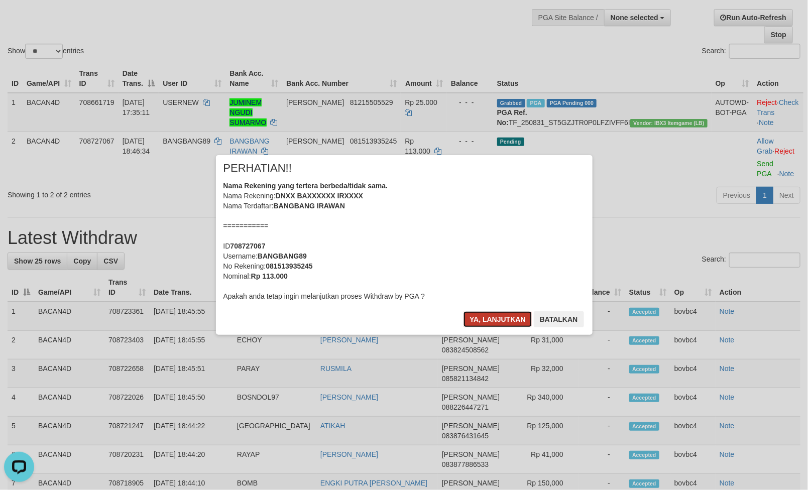
click at [478, 317] on button "Ya, lanjutkan" at bounding box center [498, 319] width 68 height 16
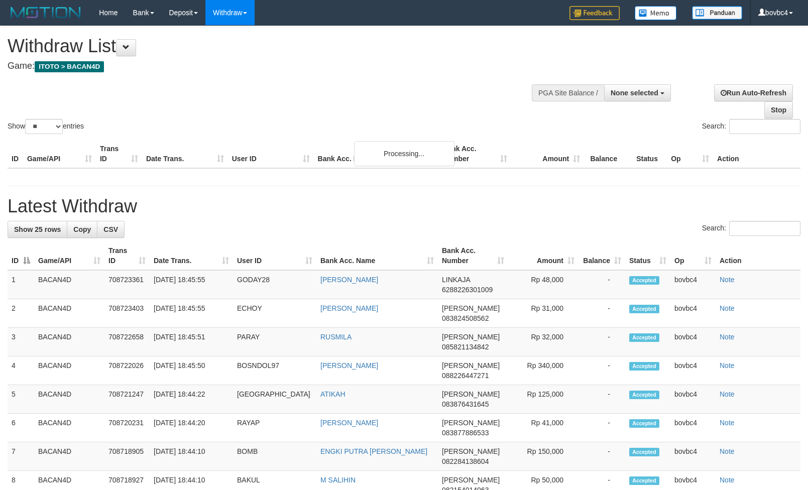
select select
select select "**"
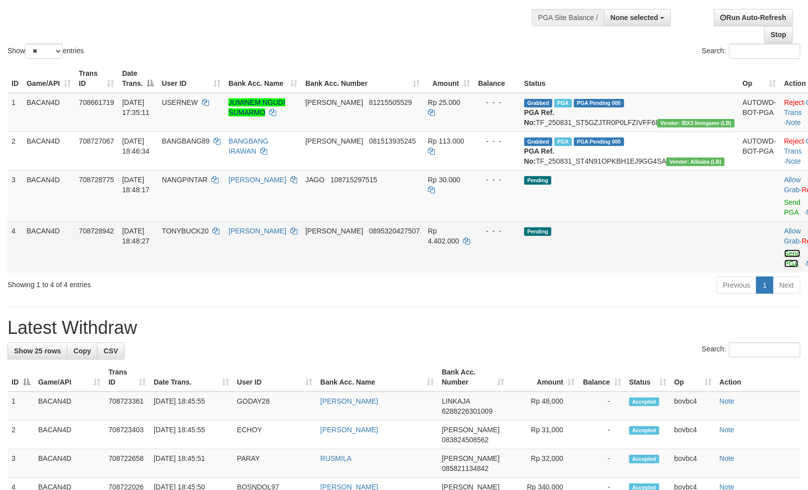
click at [785, 267] on link "Send PGA" at bounding box center [793, 259] width 17 height 18
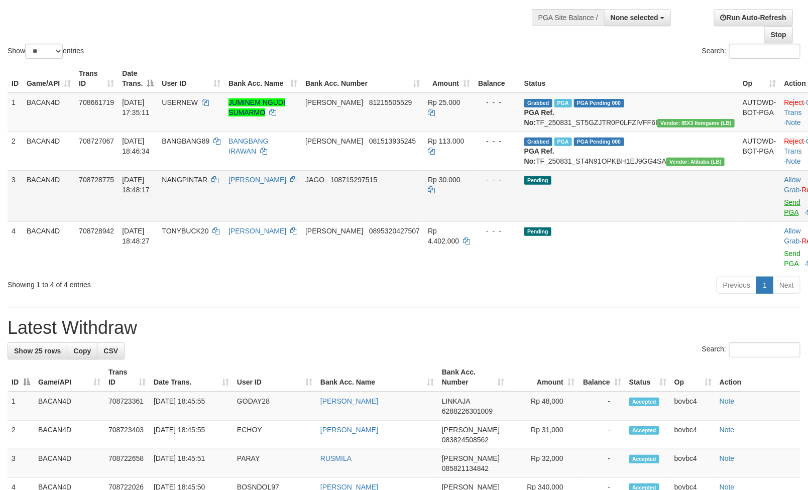
click at [785, 217] on link "Send PGA" at bounding box center [793, 207] width 17 height 18
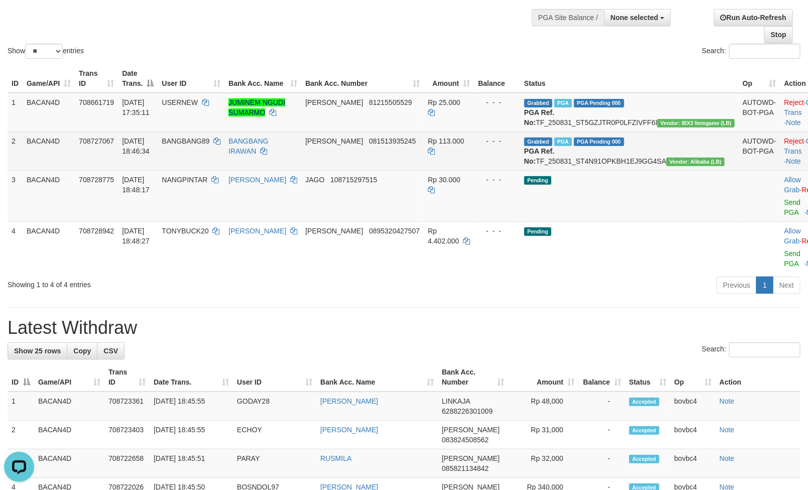
scroll to position [0, 0]
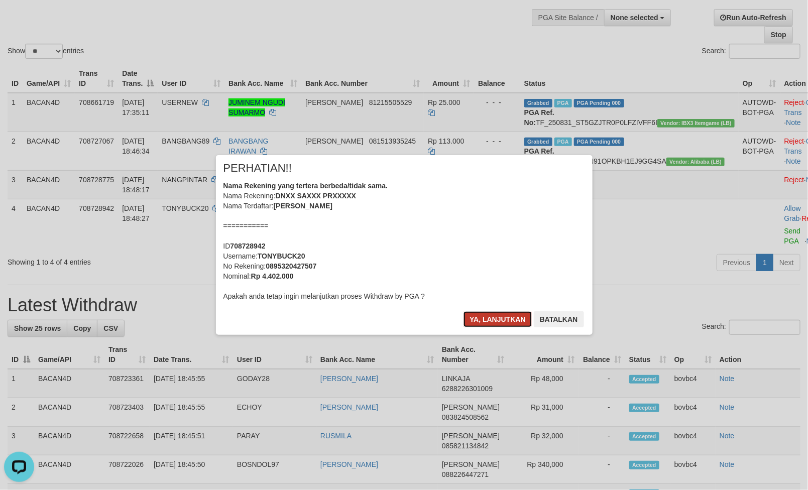
click at [507, 314] on button "Ya, lanjutkan" at bounding box center [498, 319] width 68 height 16
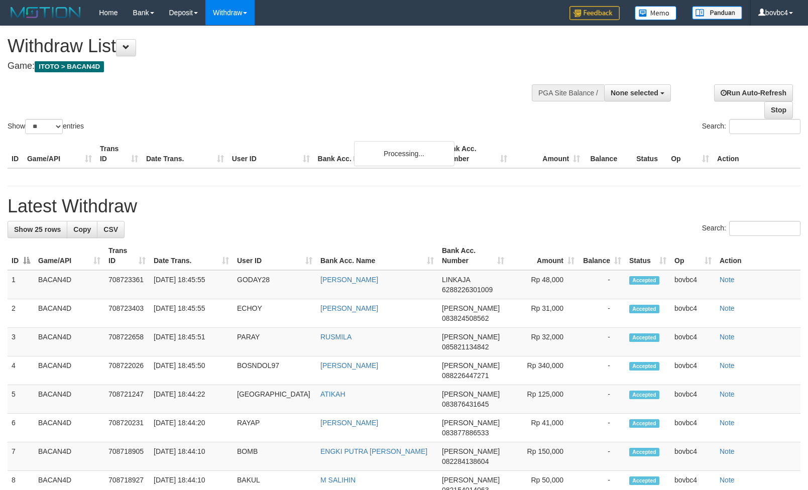
select select
select select "**"
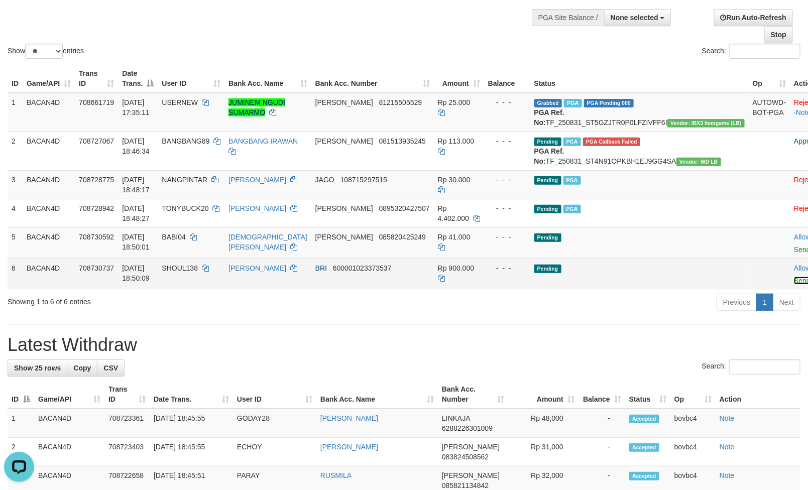
click at [794, 285] on link "Send PGA" at bounding box center [810, 281] width 33 height 8
click at [794, 254] on link "Send PGA" at bounding box center [810, 250] width 33 height 8
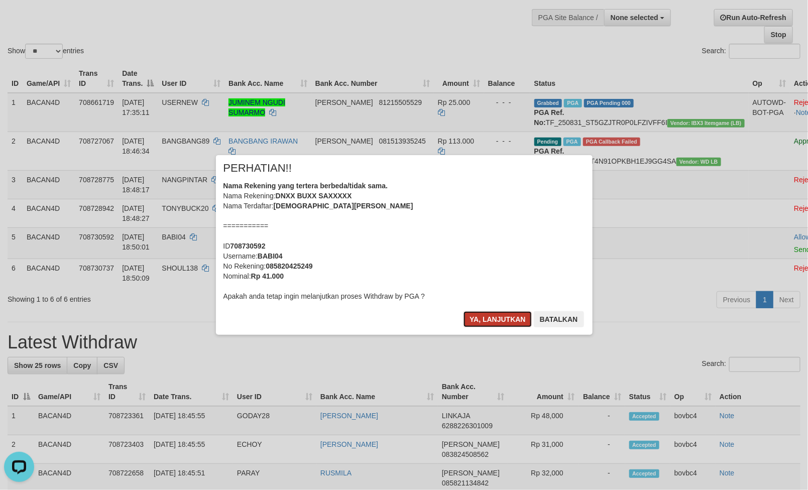
click at [482, 317] on button "Ya, lanjutkan" at bounding box center [498, 319] width 68 height 16
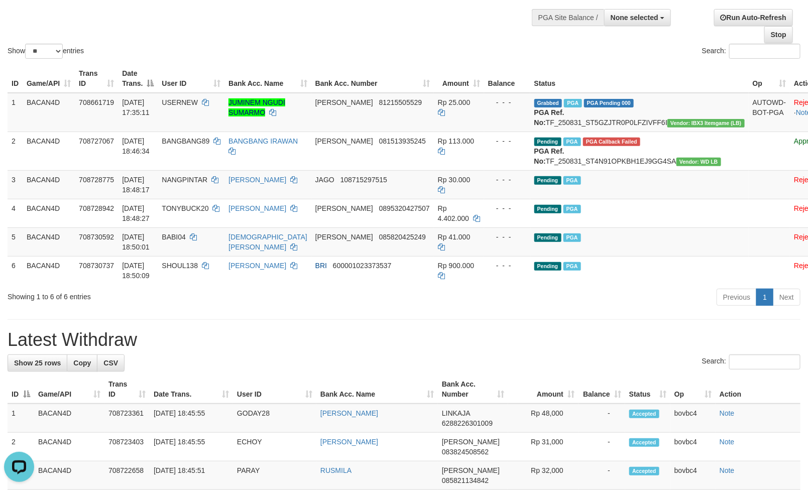
click at [523, 43] on div "Show ** ** ** *** entries Search:" at bounding box center [404, 6] width 808 height 110
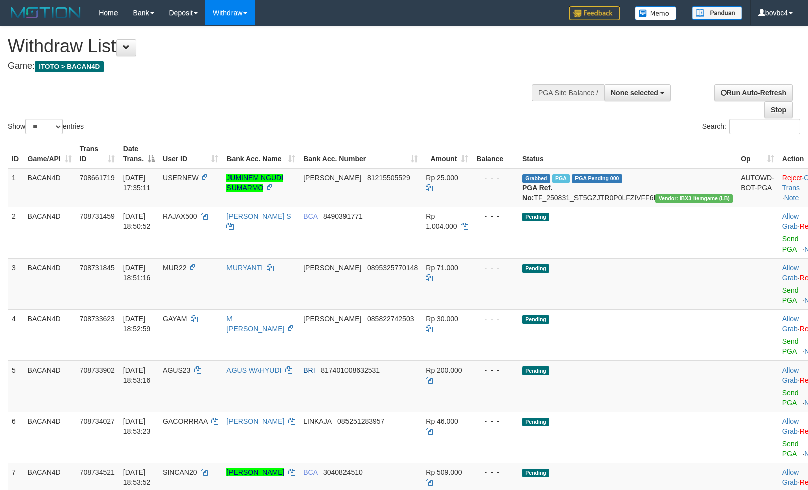
select select
select select "**"
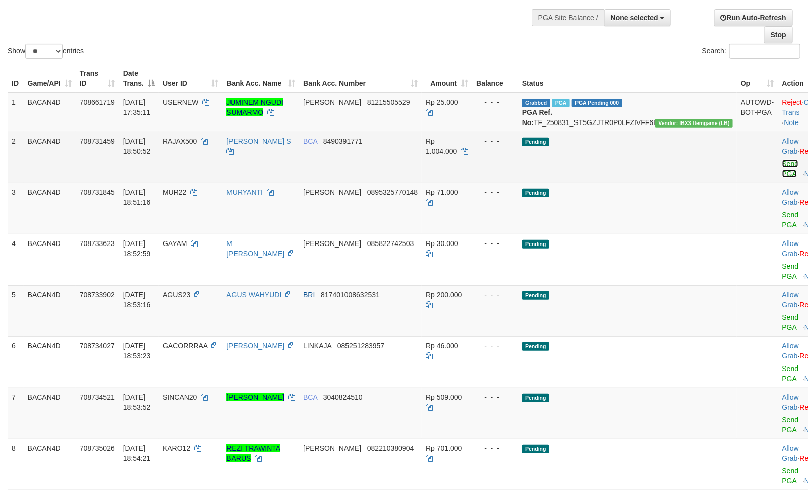
click at [783, 174] on link "Send PGA" at bounding box center [791, 169] width 17 height 18
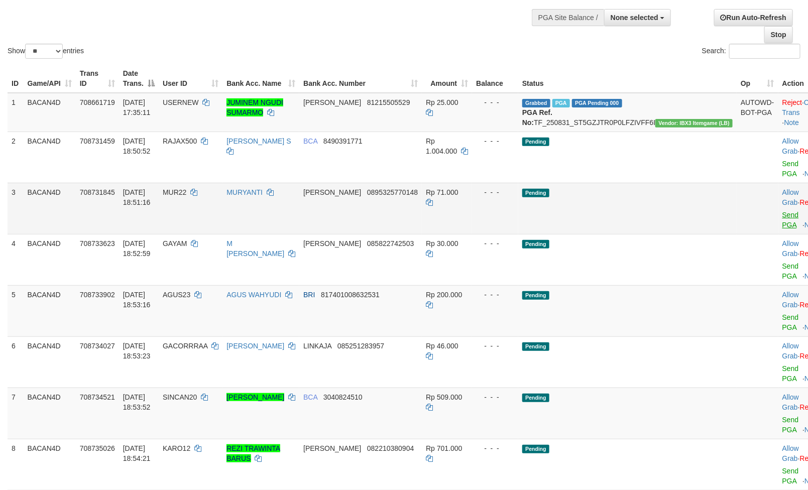
click at [783, 216] on link "Send PGA" at bounding box center [791, 220] width 17 height 18
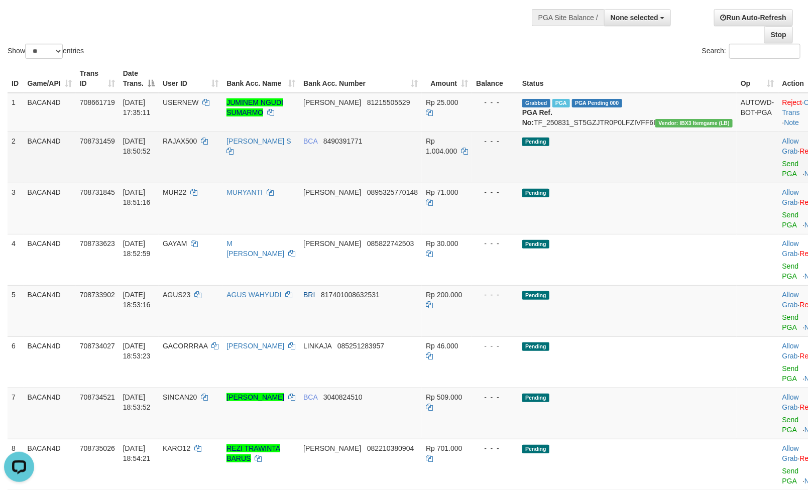
scroll to position [0, 0]
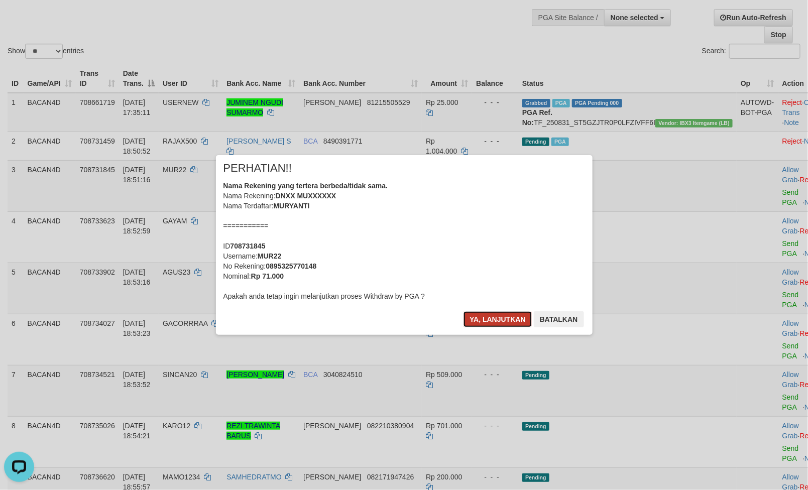
click at [506, 323] on button "Ya, lanjutkan" at bounding box center [498, 319] width 68 height 16
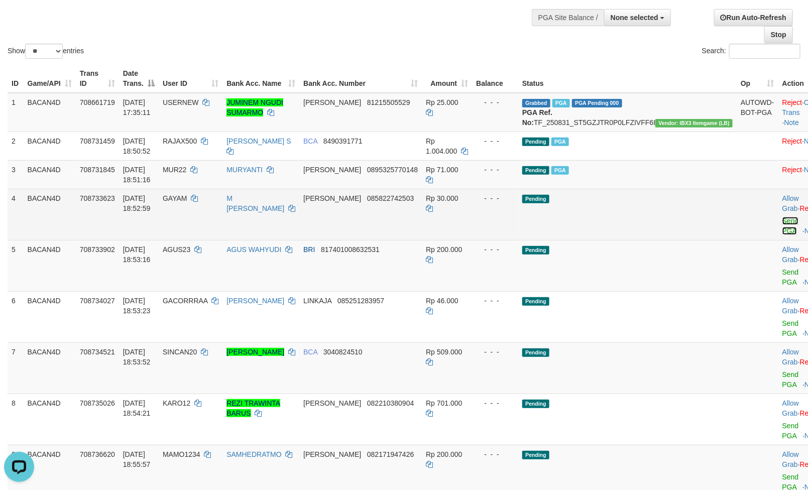
click at [783, 228] on link "Send PGA" at bounding box center [791, 226] width 17 height 18
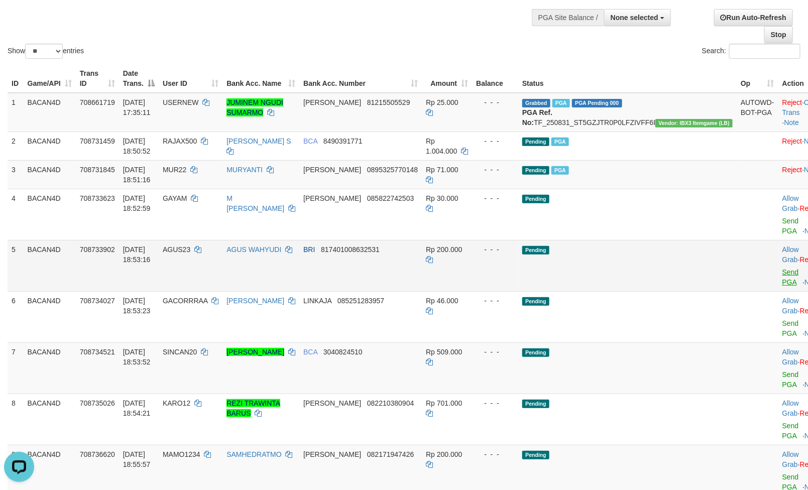
click at [783, 273] on link "Send PGA" at bounding box center [791, 277] width 17 height 18
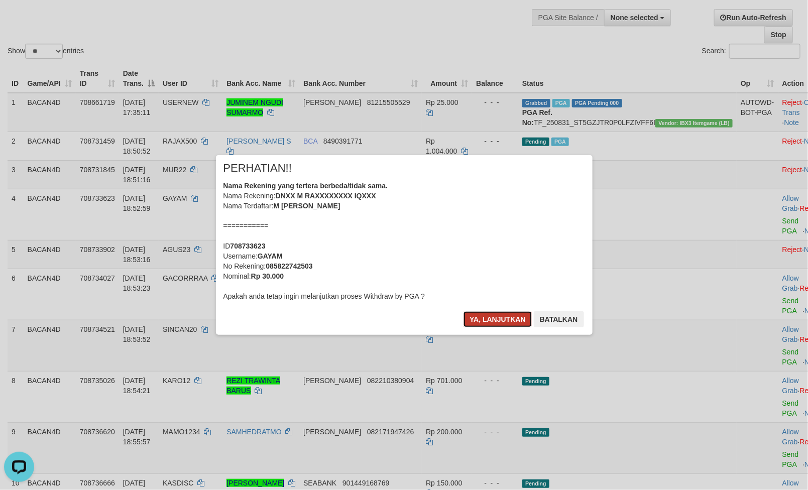
click at [481, 316] on button "Ya, lanjutkan" at bounding box center [498, 319] width 68 height 16
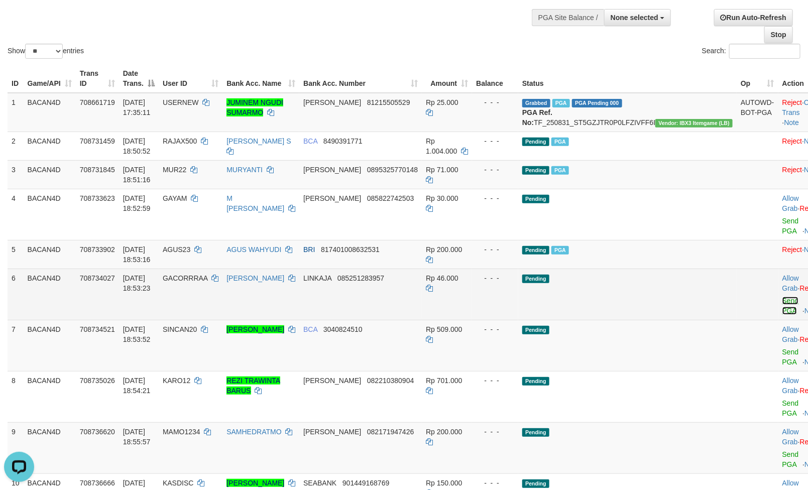
click at [783, 303] on link "Send PGA" at bounding box center [791, 306] width 17 height 18
click at [783, 348] on link "Send PGA" at bounding box center [791, 357] width 17 height 18
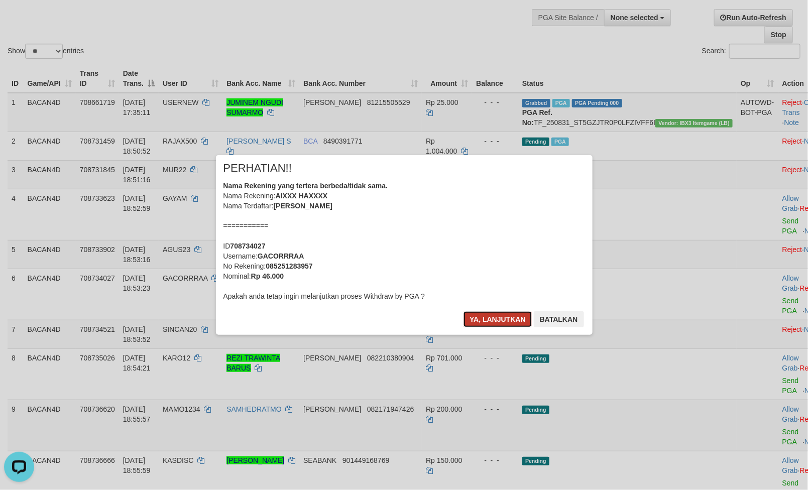
click at [506, 316] on button "Ya, lanjutkan" at bounding box center [498, 319] width 68 height 16
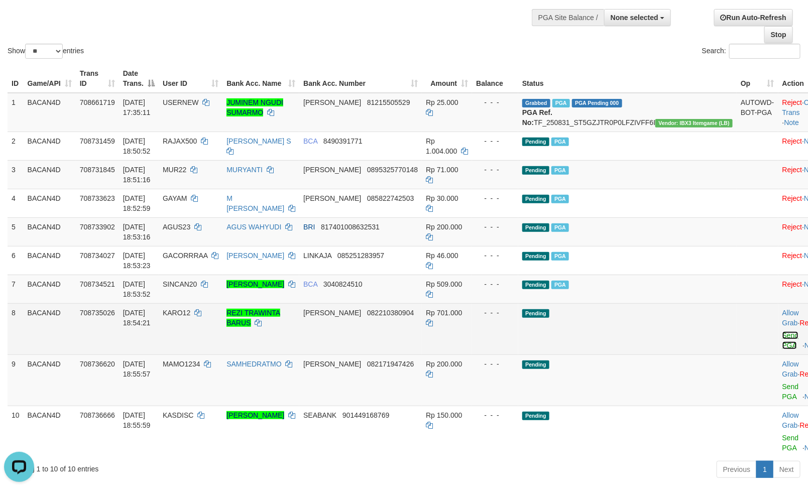
click at [783, 350] on link "Send PGA" at bounding box center [791, 341] width 17 height 18
click at [783, 384] on link "Send PGA" at bounding box center [791, 392] width 17 height 18
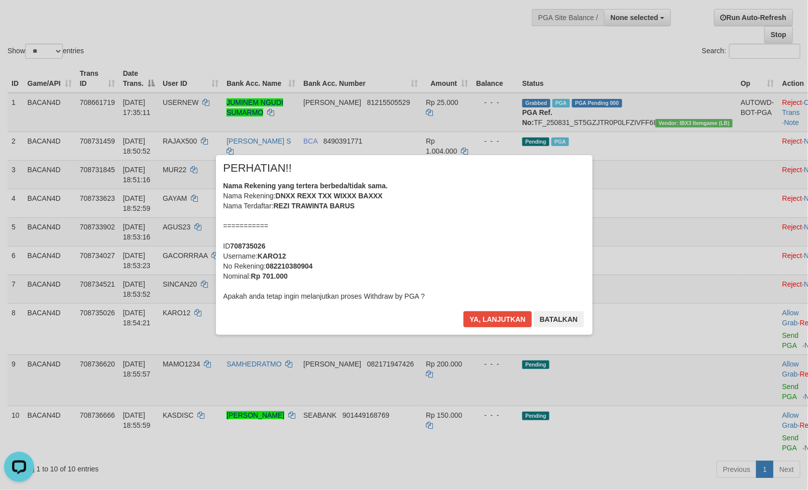
click at [485, 309] on div "× PERHATIAN!! Nama Rekening yang tertera berbeda/tidak sama. Nama Rekening: DNX…" at bounding box center [404, 245] width 377 height 180
click at [485, 318] on button "Ya, lanjutkan" at bounding box center [498, 319] width 68 height 16
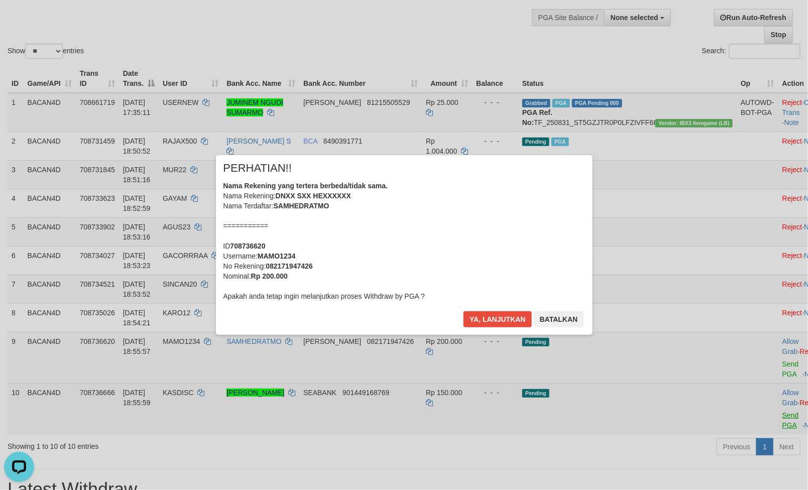
click at [501, 317] on button "Ya, lanjutkan" at bounding box center [498, 319] width 68 height 16
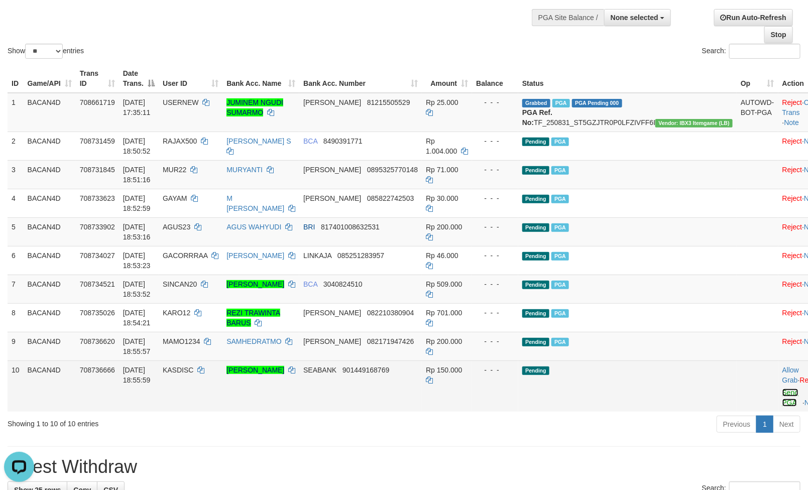
click at [783, 407] on link "Send PGA" at bounding box center [791, 398] width 17 height 18
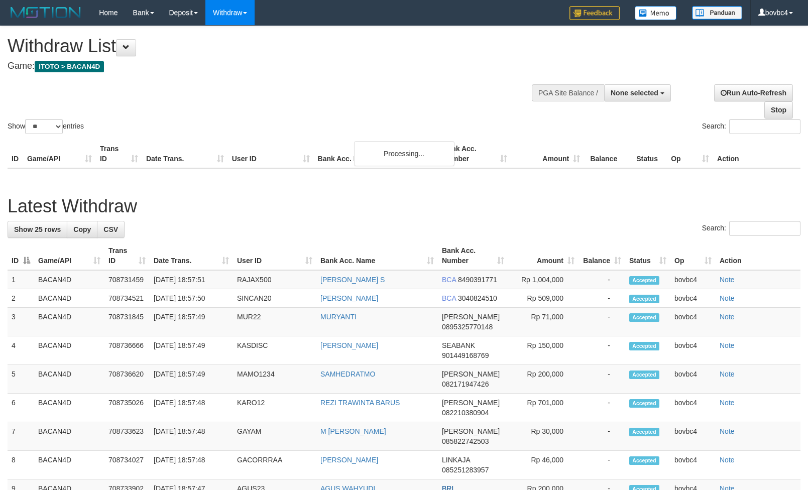
select select
select select "**"
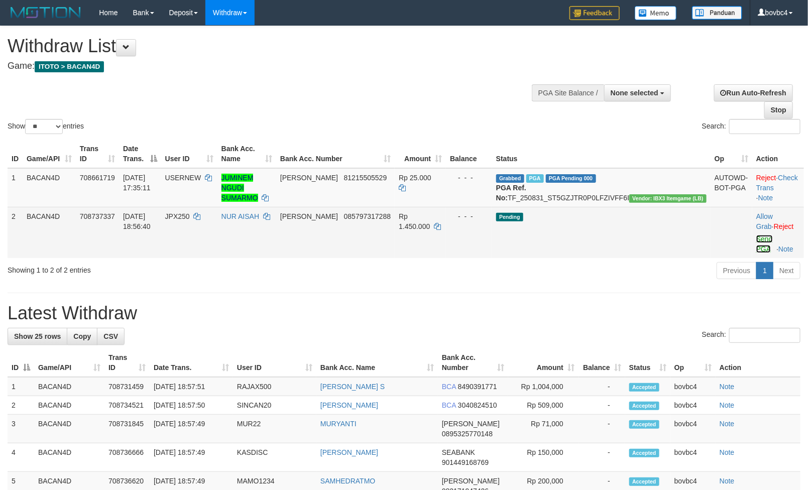
click at [757, 247] on link "Send PGA" at bounding box center [765, 244] width 17 height 18
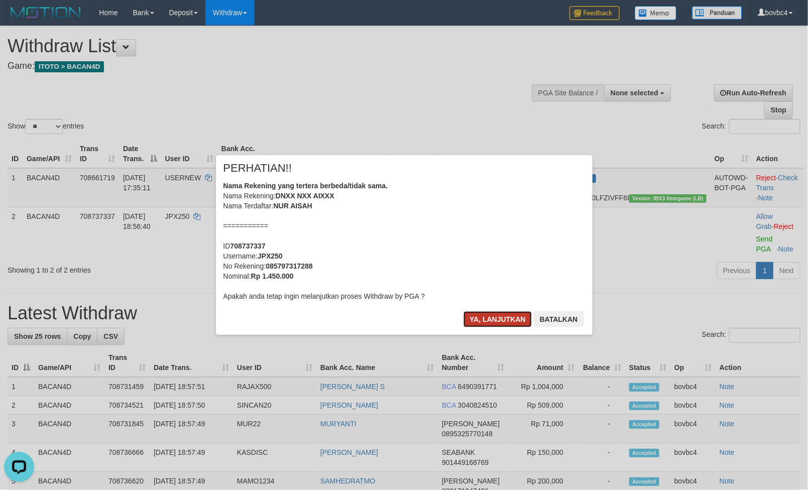
click at [517, 313] on button "Ya, lanjutkan" at bounding box center [498, 319] width 68 height 16
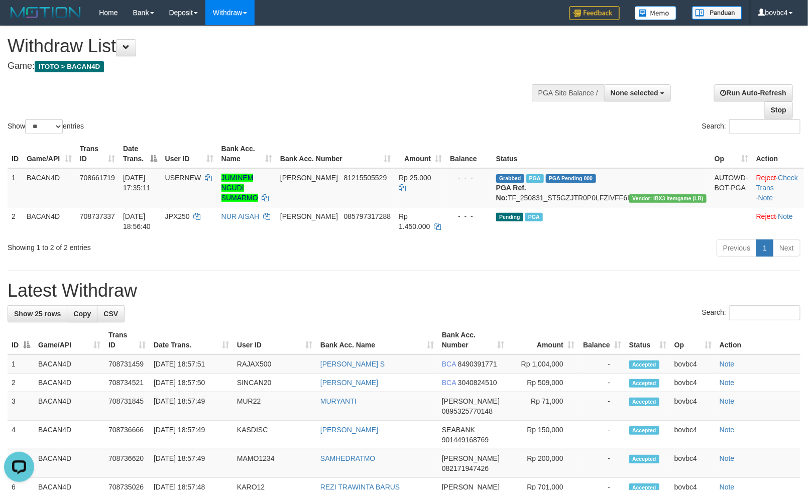
click at [442, 60] on div "Withdraw List Game: ITOTO > BACAN4D" at bounding box center [268, 53] width 521 height 35
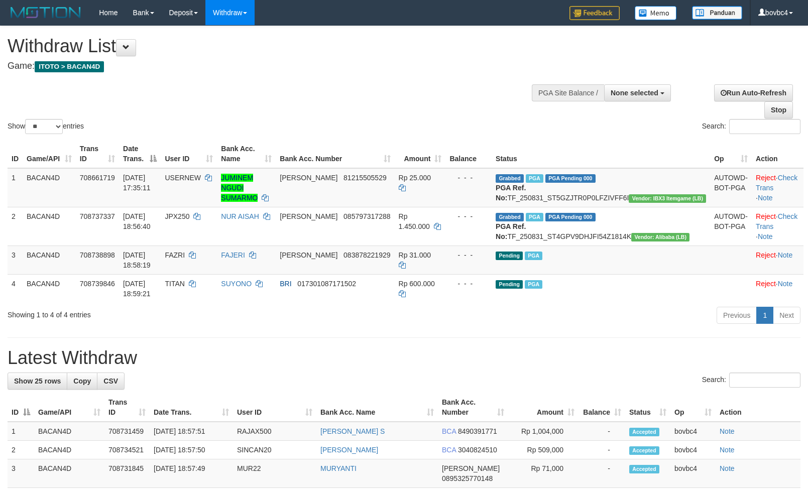
select select
select select "**"
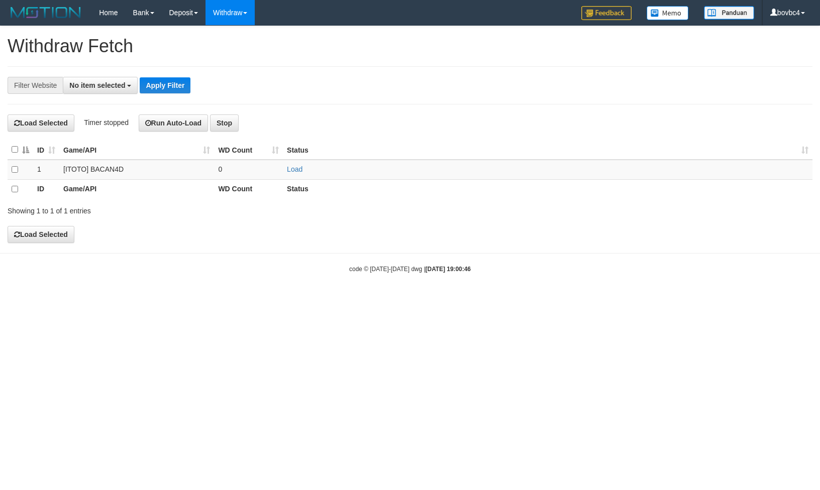
select select
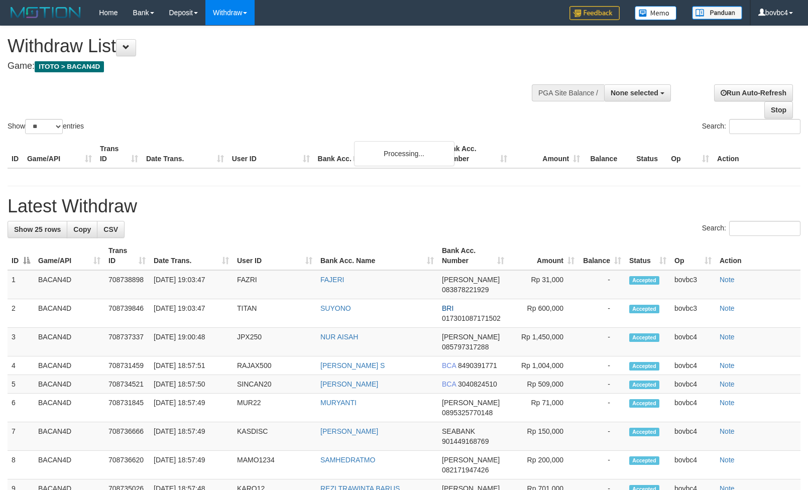
select select
select select "**"
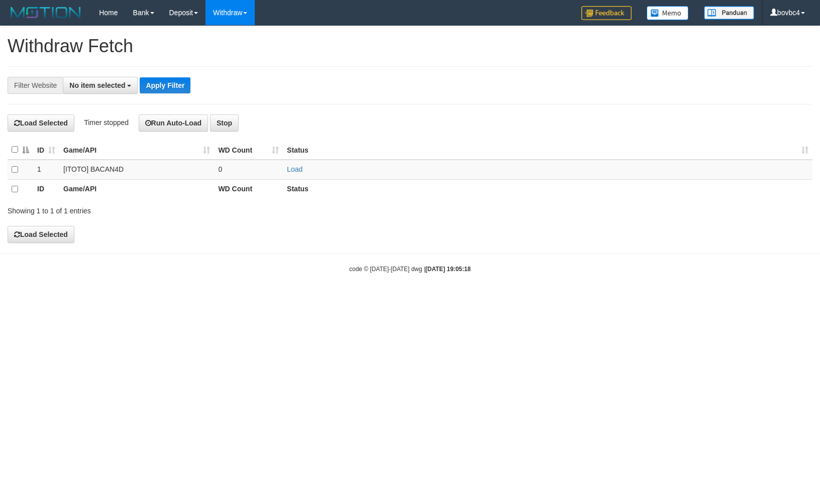
select select
click at [2, 164] on div "ID Game/API WD Count Status 1 [ITOTO] BACAN4D 0 Load ID Game/API WD Count Status" at bounding box center [410, 169] width 820 height 65
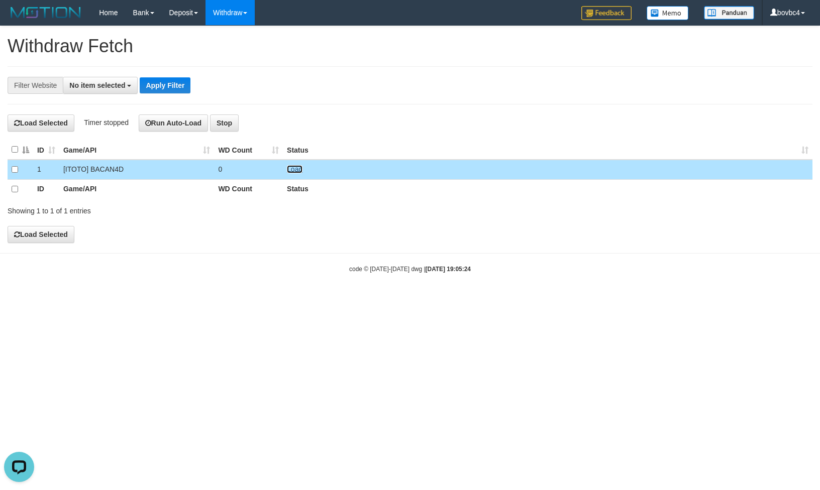
click at [291, 172] on link "Load" at bounding box center [295, 169] width 16 height 8
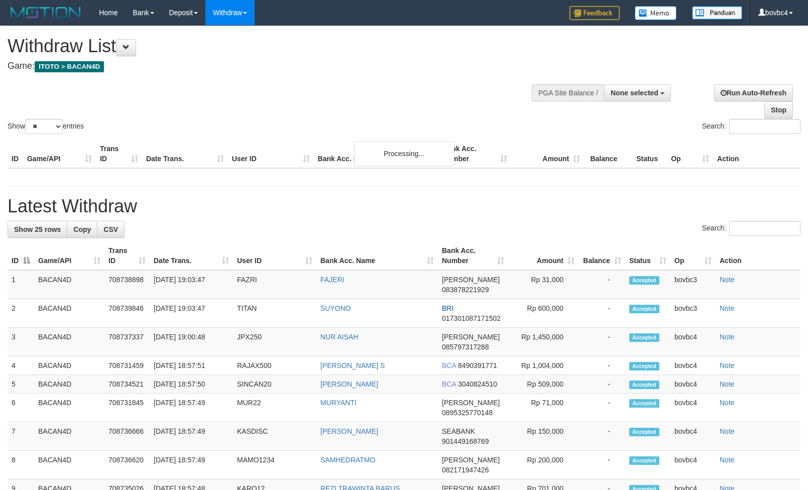
select select
select select "**"
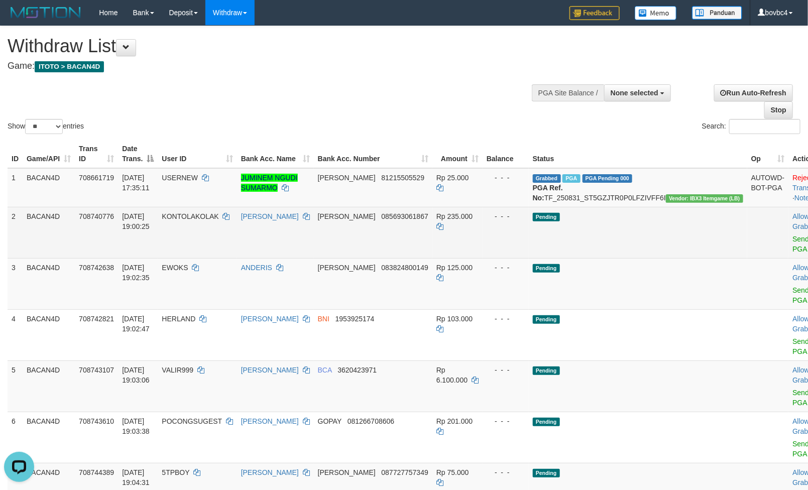
scroll to position [75, 0]
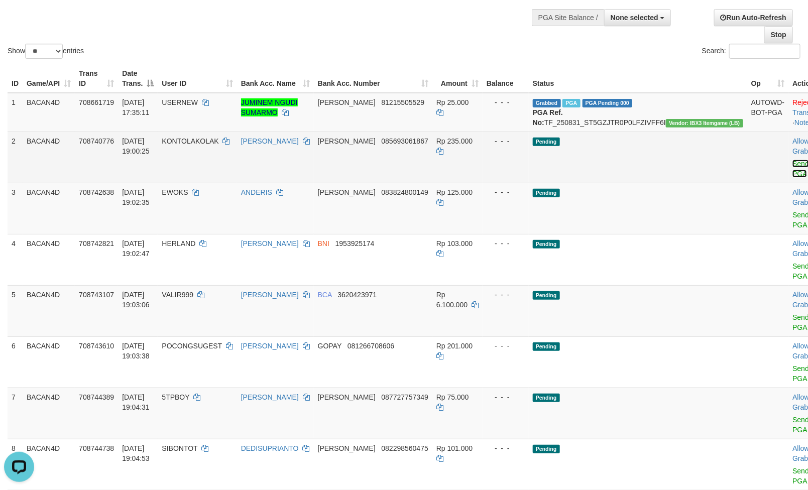
click at [793, 173] on link "Send PGA" at bounding box center [801, 169] width 17 height 18
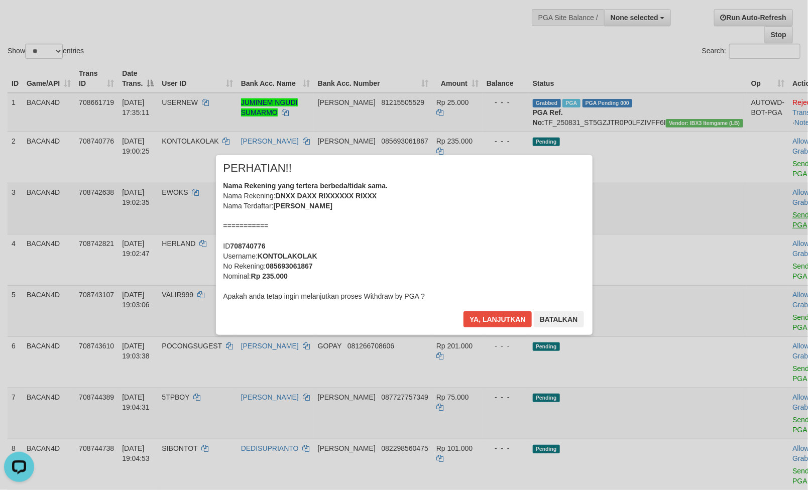
click at [593, 217] on div "× PERHATIAN!! Nama Rekening yang tertera berbeda/tidak sama. Nama Rekening: DNX…" at bounding box center [404, 245] width 377 height 180
click at [520, 320] on button "Ya, lanjutkan" at bounding box center [498, 319] width 68 height 16
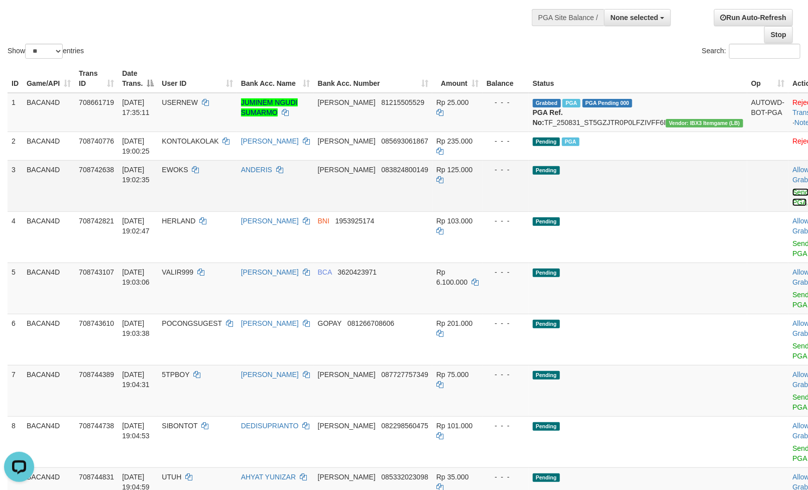
click at [793, 202] on link "Send PGA" at bounding box center [801, 197] width 17 height 18
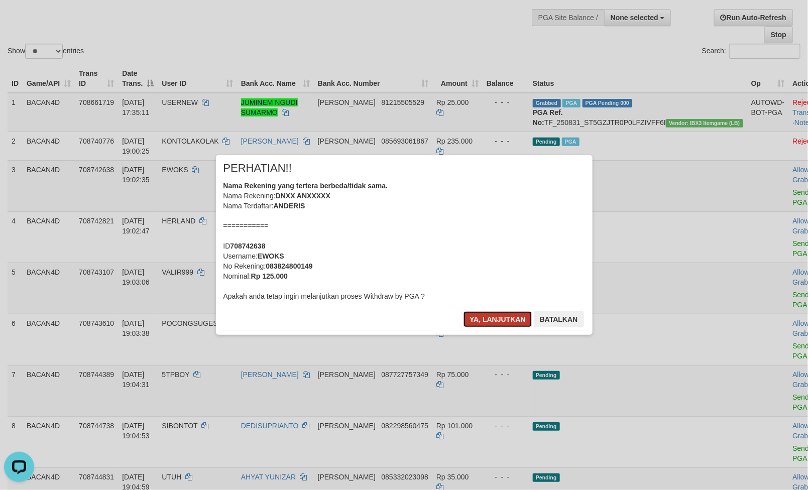
click at [476, 313] on button "Ya, lanjutkan" at bounding box center [498, 319] width 68 height 16
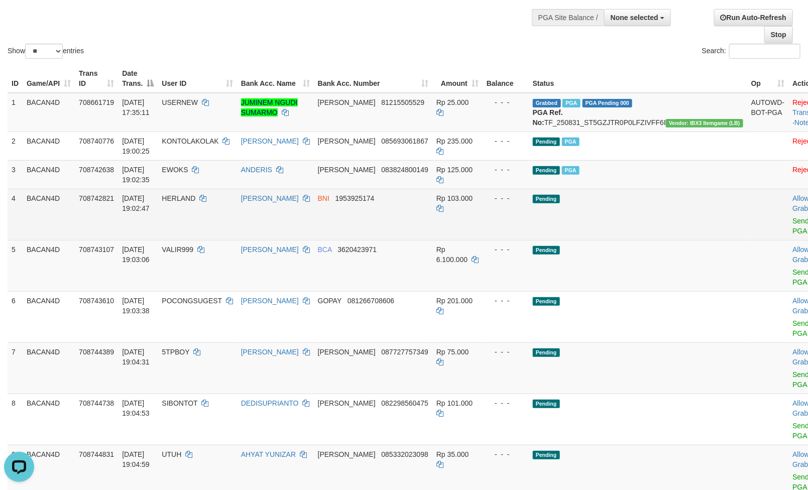
click at [789, 237] on td "Allow Grab · Reject Send PGA · Note" at bounding box center [814, 214] width 50 height 51
click at [789, 224] on td "Allow Grab · Reject Send PGA · Note" at bounding box center [814, 214] width 50 height 51
click at [793, 231] on link "Send PGA" at bounding box center [801, 226] width 17 height 18
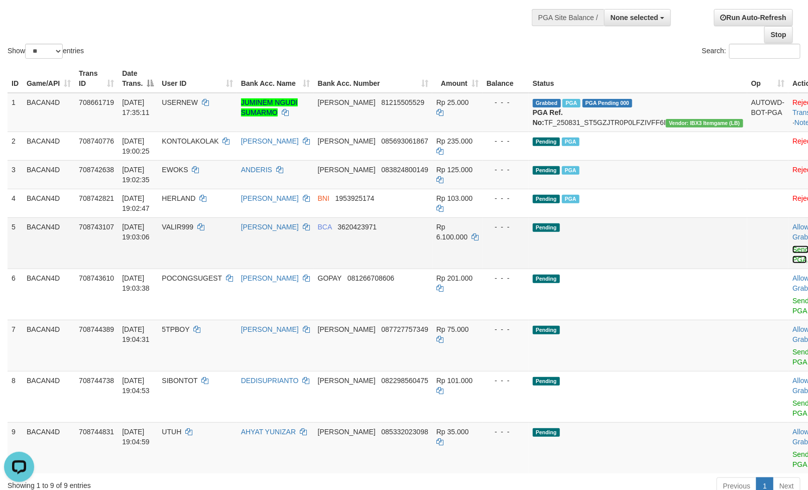
click at [793, 257] on link "Send PGA" at bounding box center [801, 255] width 17 height 18
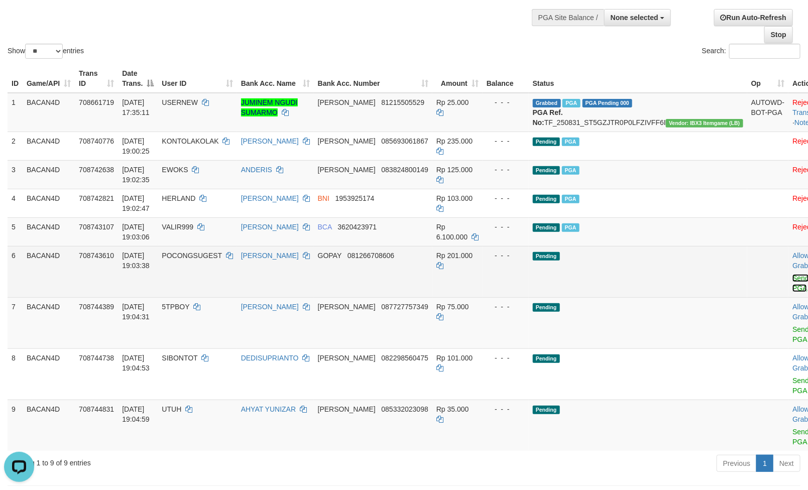
click at [793, 286] on link "Send PGA" at bounding box center [801, 283] width 17 height 18
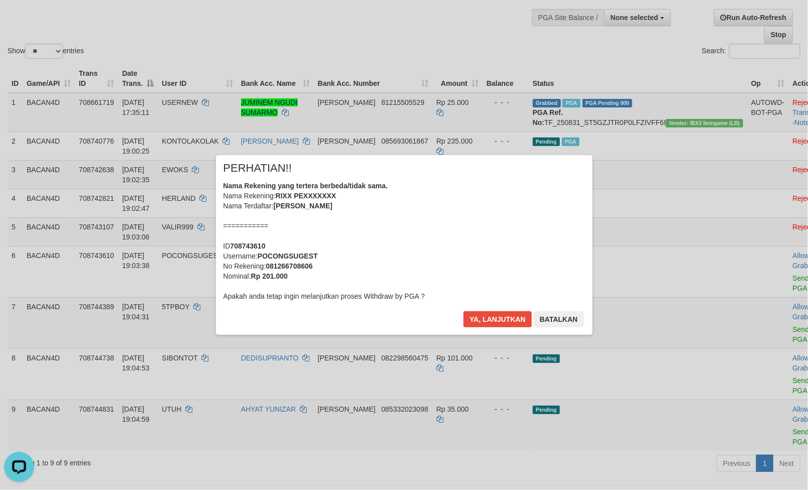
click at [748, 332] on div "× PERHATIAN!! Nama Rekening yang tertera berbeda/tidak sama. Nama Rekening: RIX…" at bounding box center [404, 245] width 808 height 220
drag, startPoint x: 511, startPoint y: 334, endPoint x: 504, endPoint y: 327, distance: 10.0
click at [506, 329] on div "Ya, lanjutkan Batalkan" at bounding box center [524, 323] width 122 height 24
click at [504, 327] on button "Ya, lanjutkan" at bounding box center [498, 319] width 68 height 16
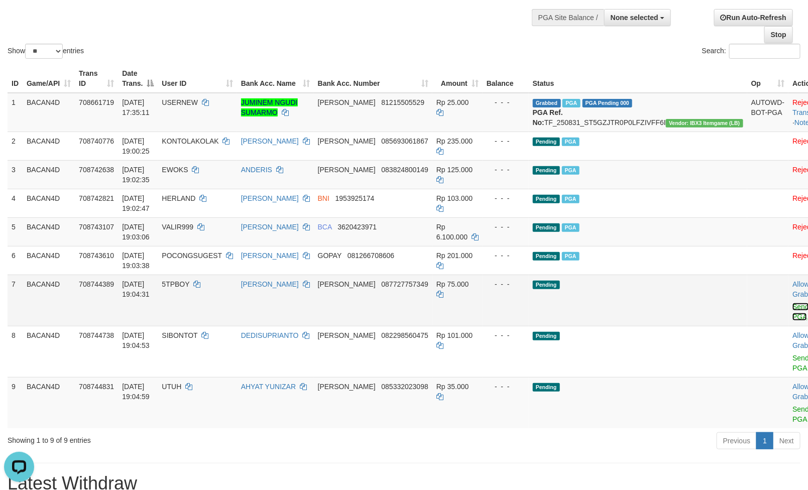
click at [793, 320] on link "Send PGA" at bounding box center [801, 312] width 17 height 18
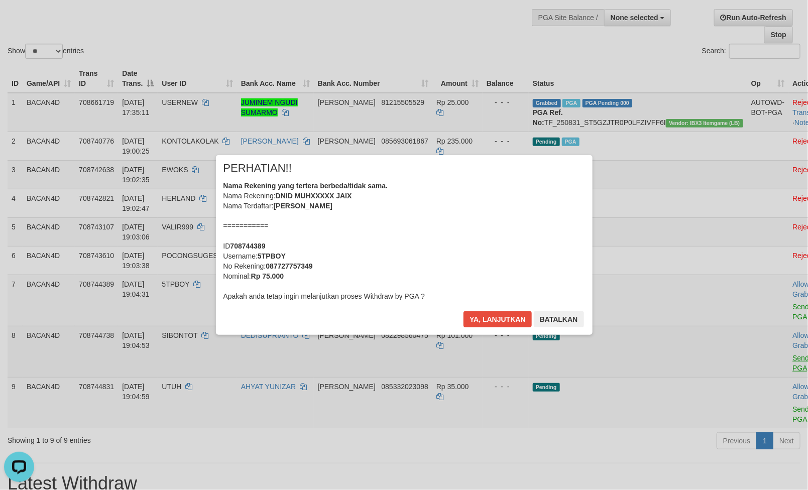
click at [753, 361] on div "× PERHATIAN!! Nama Rekening yang tertera berbeda/tidak sama. Nama Rekening: DNI…" at bounding box center [404, 245] width 808 height 490
click at [515, 326] on button "Ya, lanjutkan" at bounding box center [498, 319] width 68 height 16
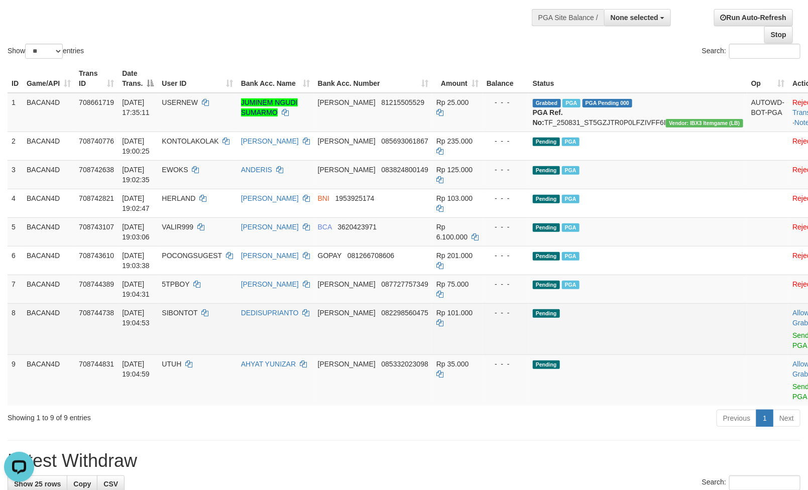
click at [789, 353] on td "Allow Grab · Reject Send PGA · Note" at bounding box center [814, 328] width 50 height 51
click at [793, 350] on link "Send PGA" at bounding box center [801, 341] width 17 height 18
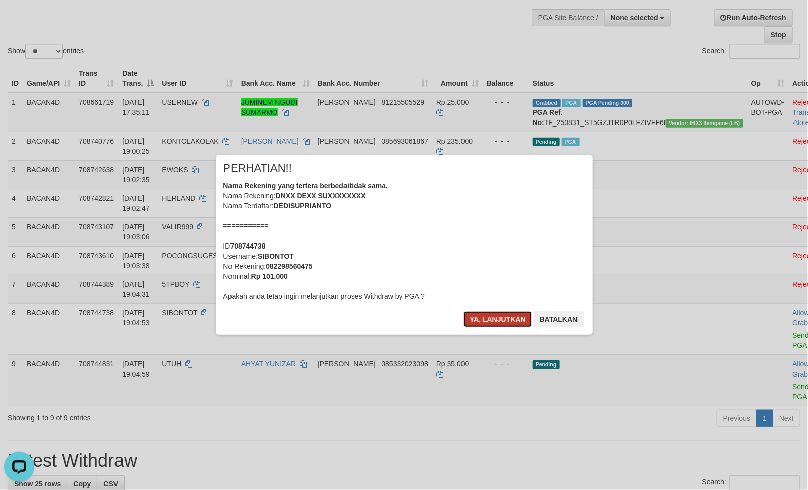
click at [511, 322] on button "Ya, lanjutkan" at bounding box center [498, 319] width 68 height 16
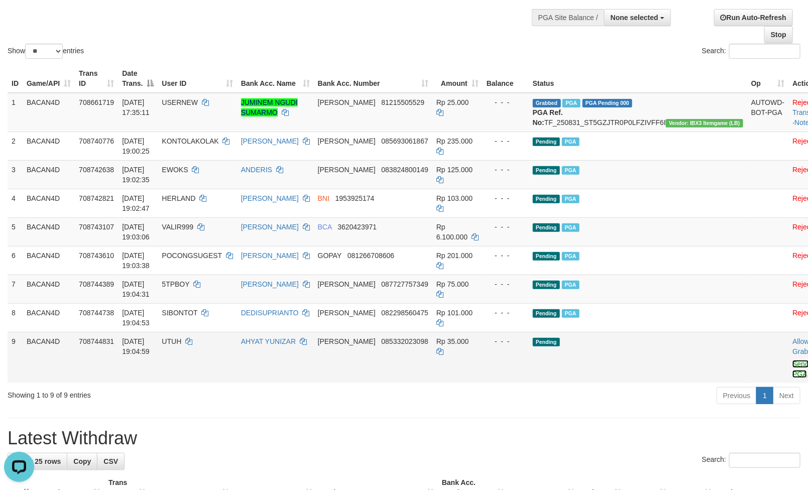
click at [793, 377] on link "Send PGA" at bounding box center [801, 369] width 17 height 18
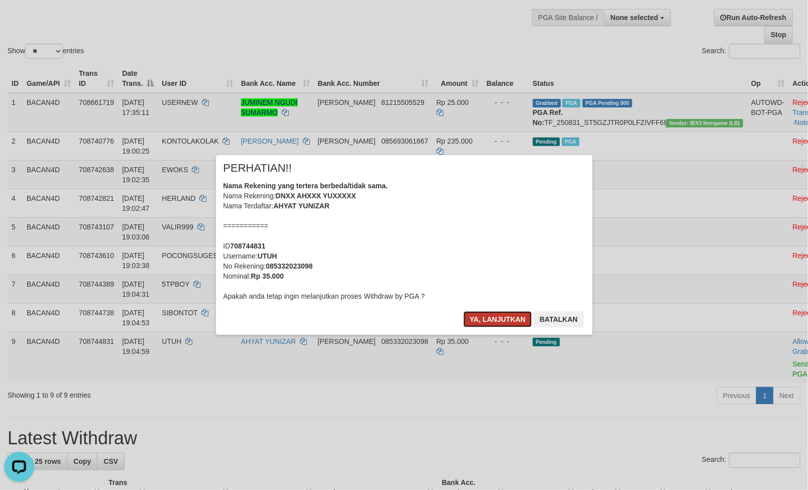
click at [506, 317] on button "Ya, lanjutkan" at bounding box center [498, 319] width 68 height 16
